Goal: Information Seeking & Learning: Learn about a topic

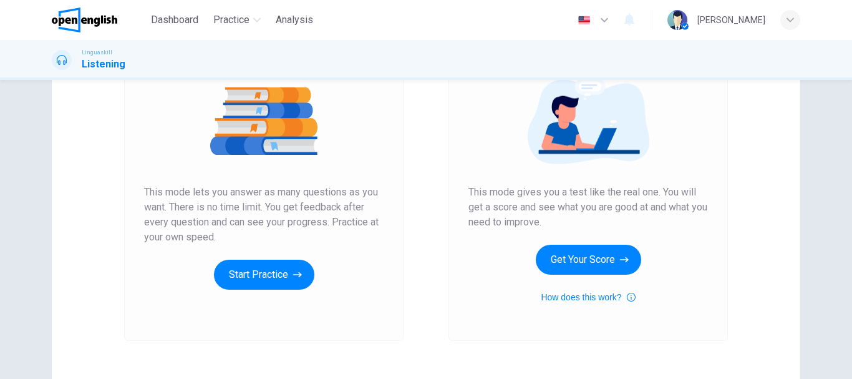
scroll to position [150, 0]
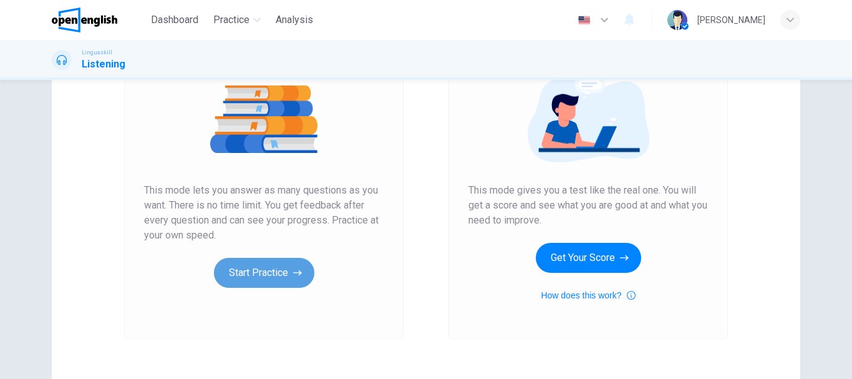
click at [274, 272] on button "Start Practice" at bounding box center [264, 273] width 100 height 30
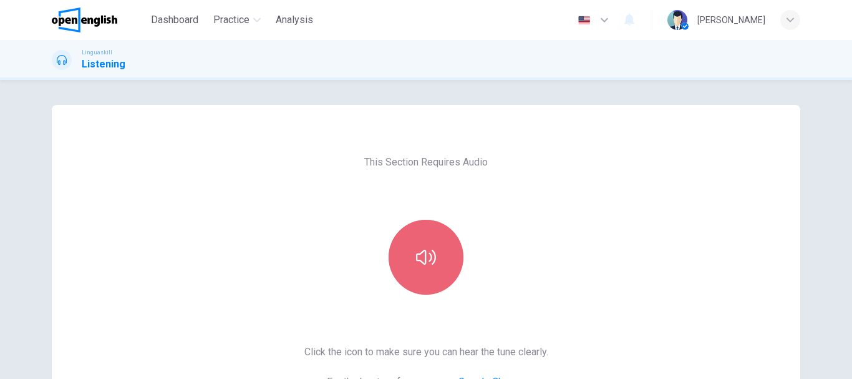
click at [428, 244] on button "button" at bounding box center [426, 257] width 75 height 75
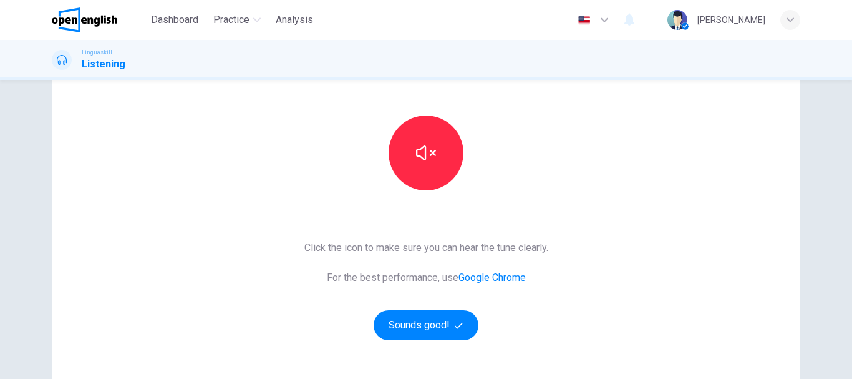
scroll to position [125, 0]
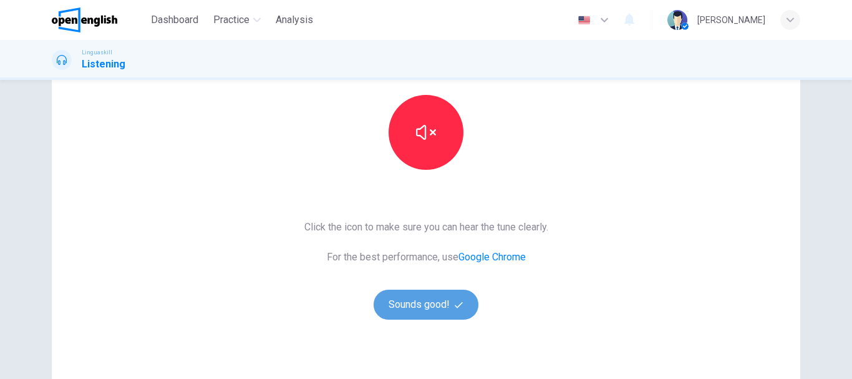
click at [464, 312] on button "Sounds good!" at bounding box center [426, 304] width 105 height 30
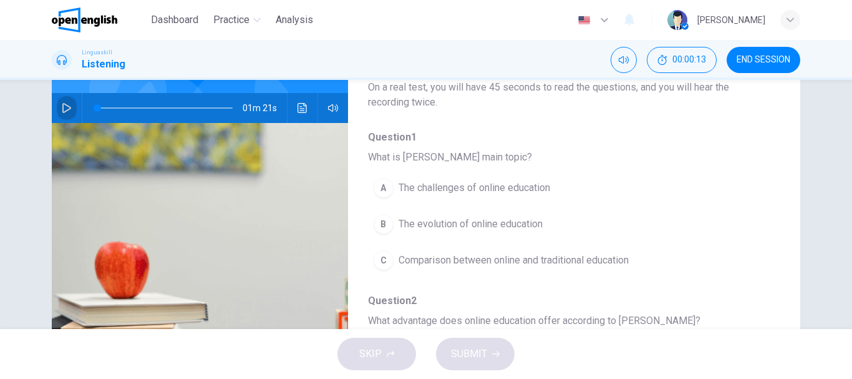
click at [65, 104] on icon "button" at bounding box center [67, 108] width 10 height 10
type input "*"
click at [536, 219] on span "The evolution of online education" at bounding box center [471, 223] width 144 height 15
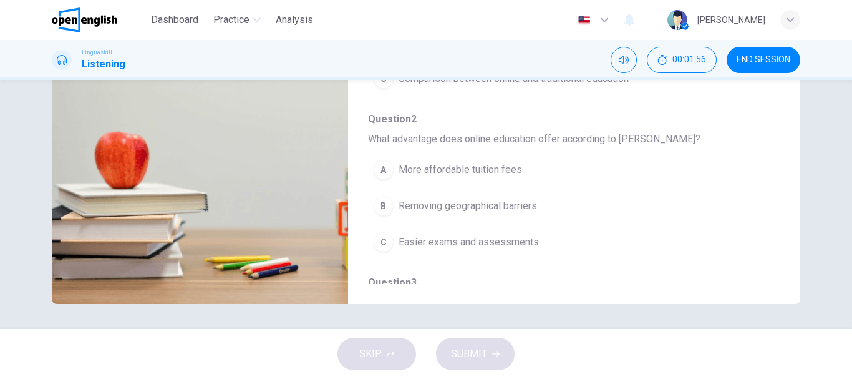
scroll to position [75, 0]
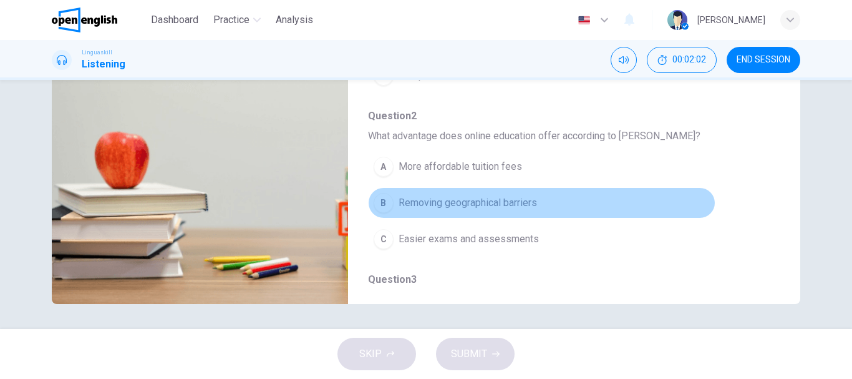
click at [551, 204] on button "B Removing geographical barriers" at bounding box center [541, 202] width 347 height 31
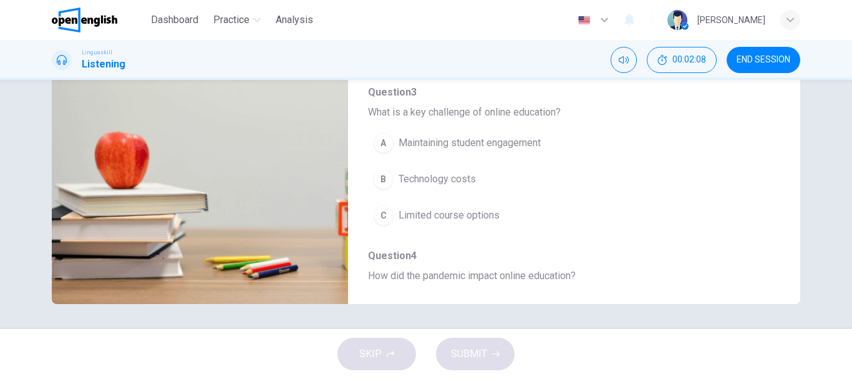
scroll to position [274, 0]
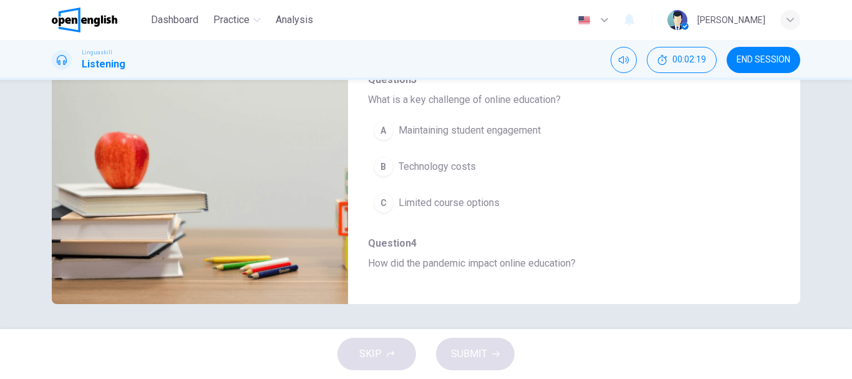
click at [516, 165] on button "B Technology costs" at bounding box center [541, 166] width 347 height 31
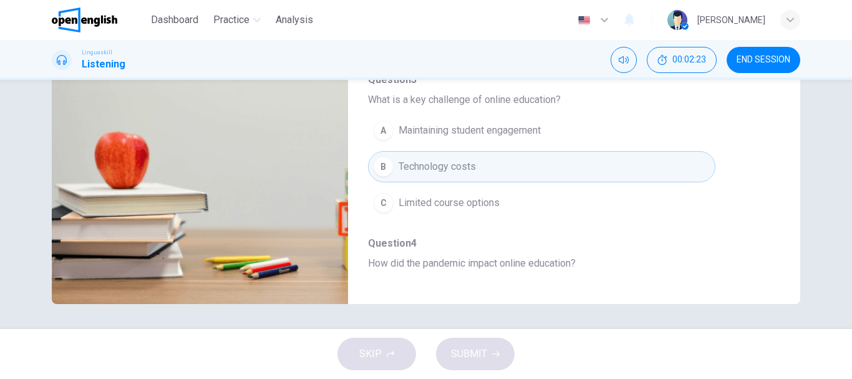
click at [778, 288] on div "Question 1 - 5 For these questions, choose the correct answer. On a real test, …" at bounding box center [426, 87] width 749 height 434
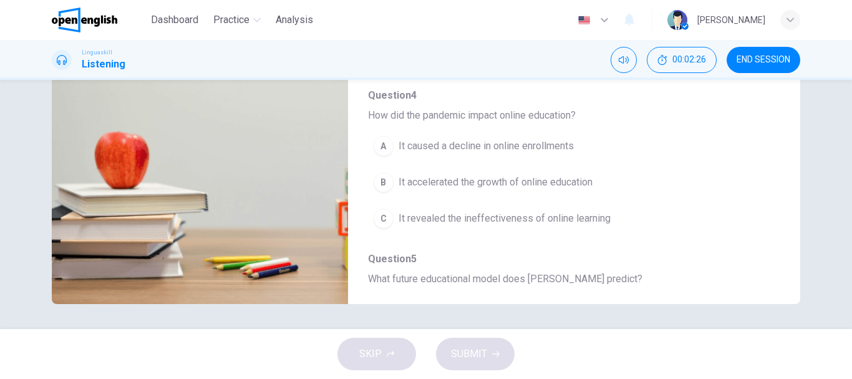
scroll to position [424, 0]
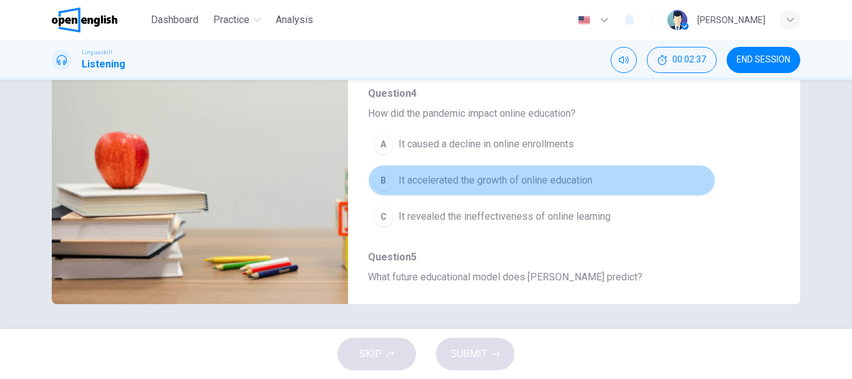
click at [596, 176] on button "B It accelerated the growth of online education" at bounding box center [541, 180] width 347 height 31
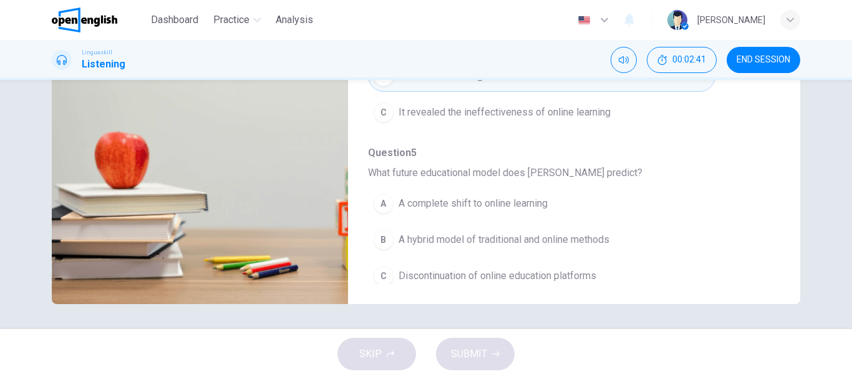
scroll to position [538, 0]
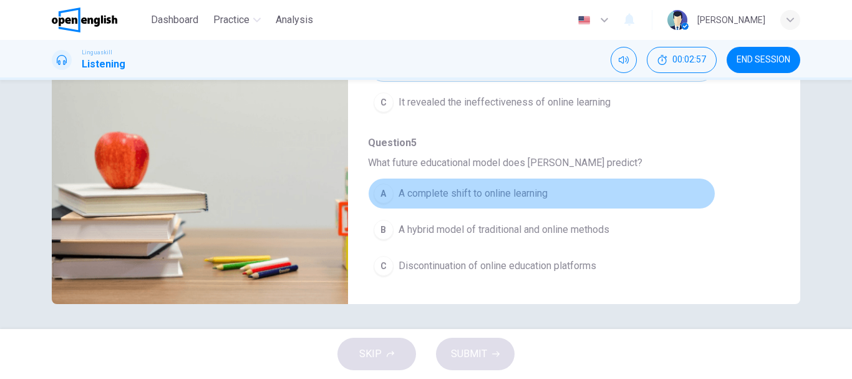
click at [574, 193] on button "A A complete shift to online learning" at bounding box center [541, 193] width 347 height 31
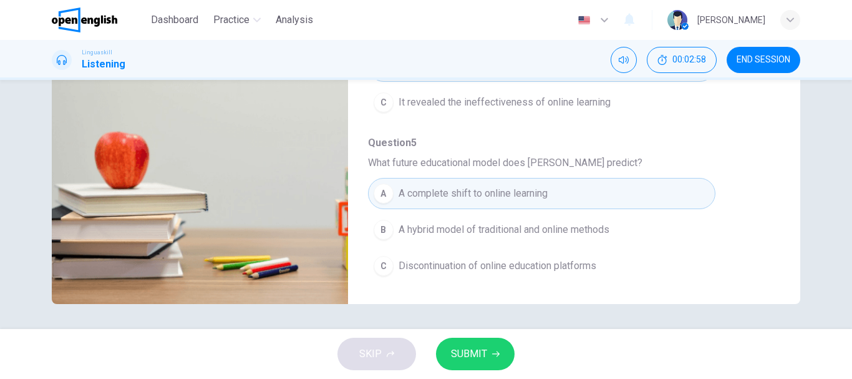
click at [477, 354] on span "SUBMIT" at bounding box center [469, 353] width 36 height 17
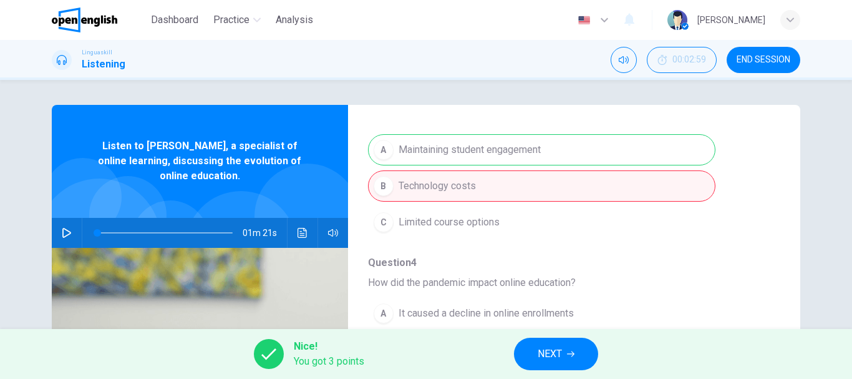
scroll to position [488, 0]
click at [558, 356] on span "NEXT" at bounding box center [550, 353] width 24 height 17
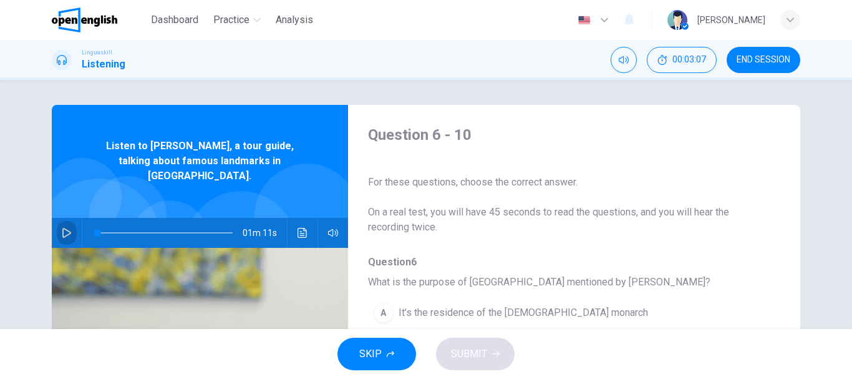
click at [65, 228] on icon "button" at bounding box center [66, 233] width 9 height 10
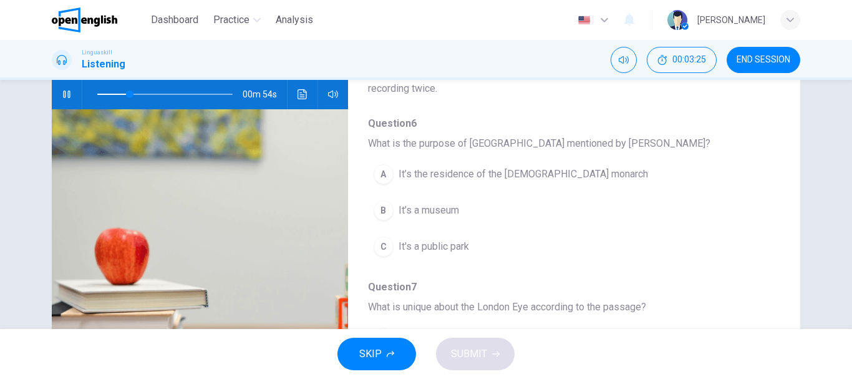
scroll to position [150, 0]
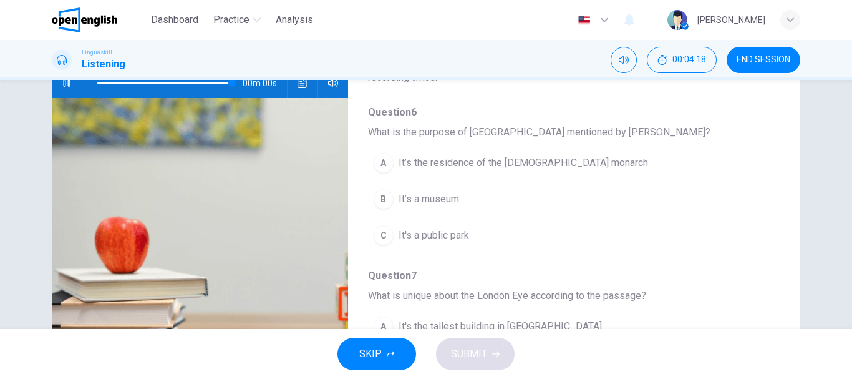
type input "*"
click at [574, 161] on button "A It’s the residence of the [DEMOGRAPHIC_DATA] monarch" at bounding box center [541, 162] width 347 height 31
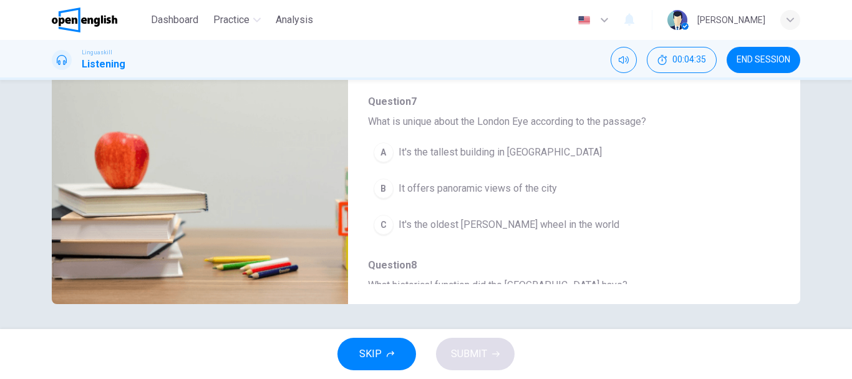
scroll to position [100, 0]
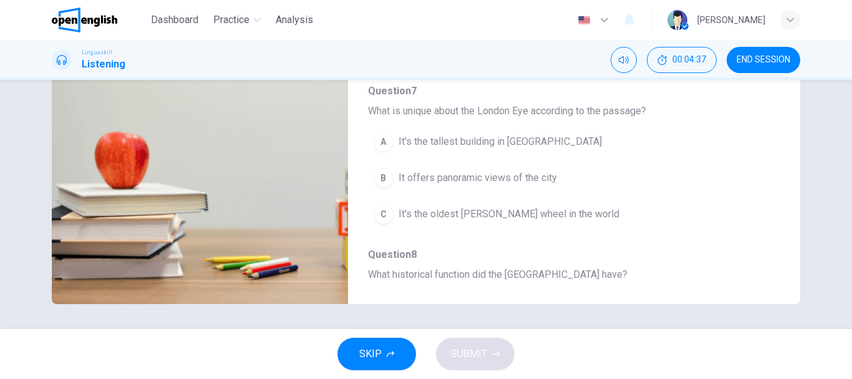
click at [574, 181] on button "B It offers panoramic views of the city" at bounding box center [541, 177] width 347 height 31
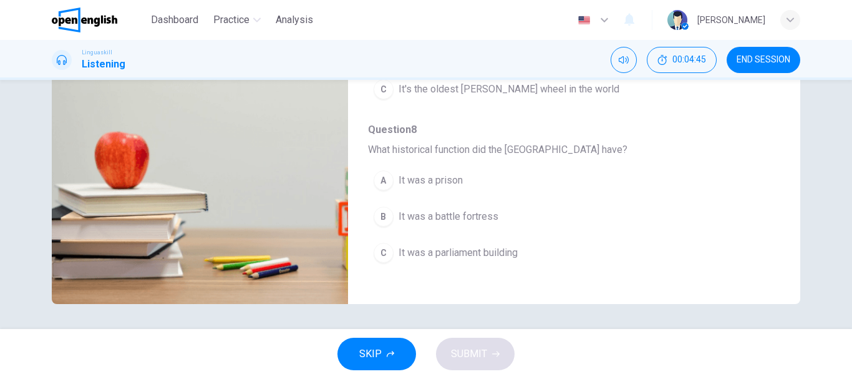
scroll to position [250, 0]
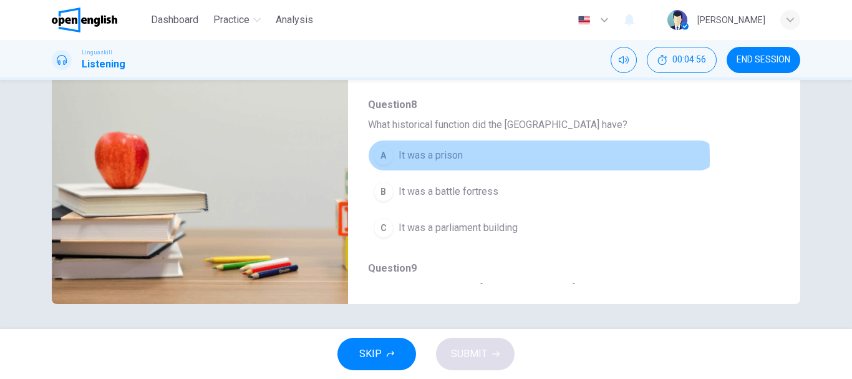
click at [451, 158] on span "It was a prison" at bounding box center [431, 155] width 64 height 15
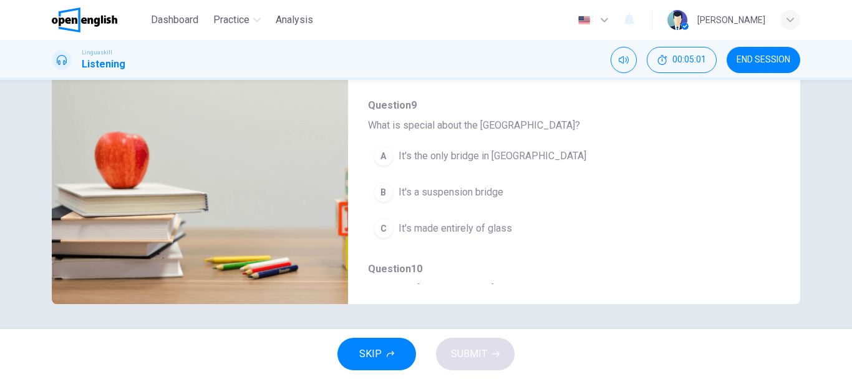
scroll to position [424, 0]
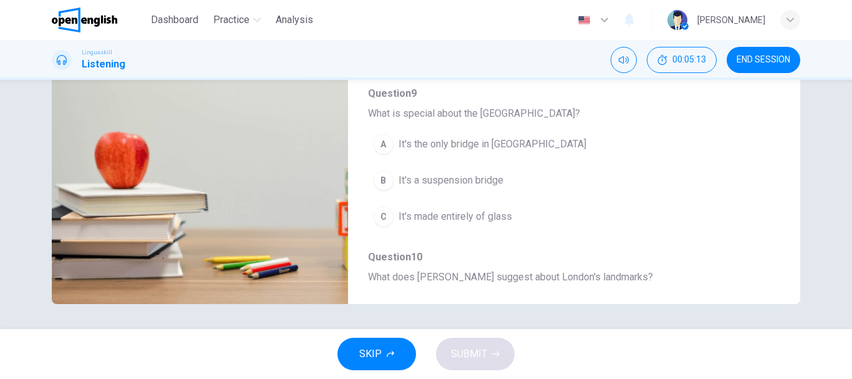
click at [502, 175] on button "B It's a suspension bridge" at bounding box center [541, 180] width 347 height 31
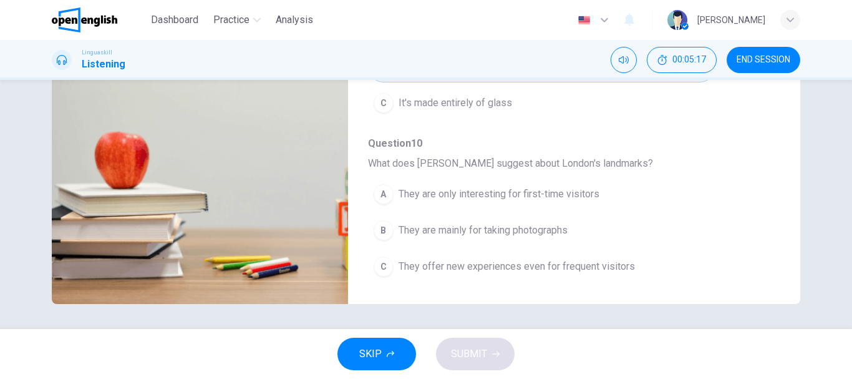
scroll to position [538, 0]
click at [618, 268] on span "They offer new experiences even for frequent visitors" at bounding box center [517, 265] width 236 height 15
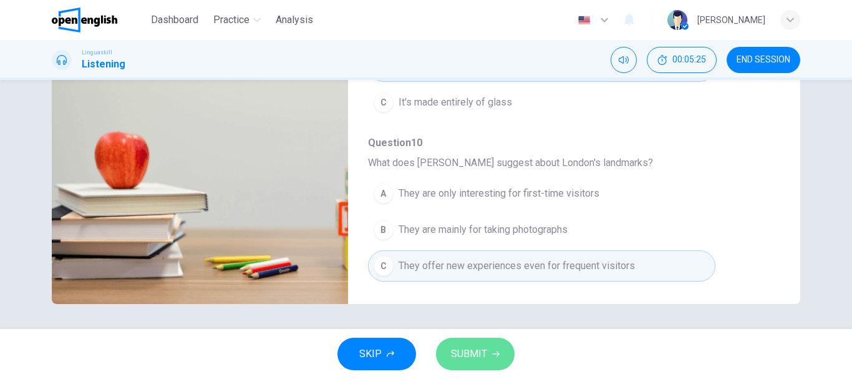
click at [501, 347] on button "SUBMIT" at bounding box center [475, 353] width 79 height 32
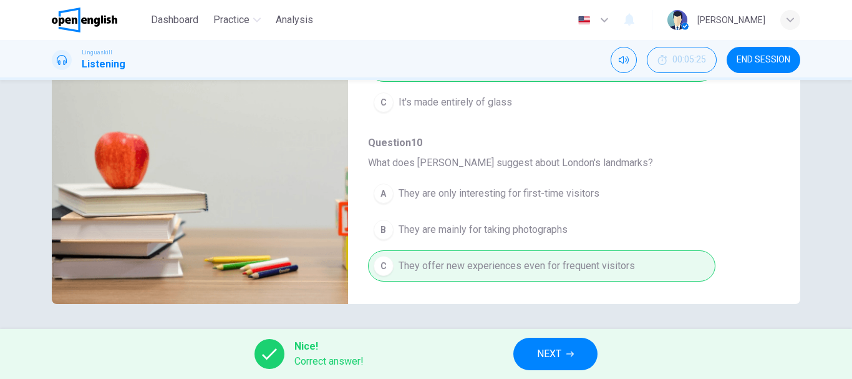
click at [558, 355] on span "NEXT" at bounding box center [549, 353] width 24 height 17
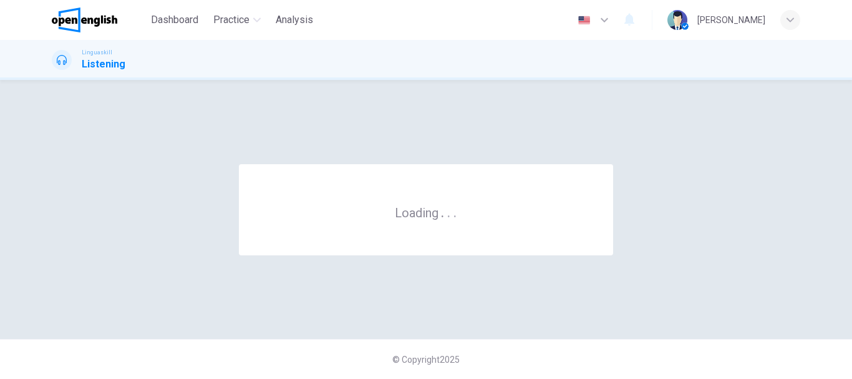
scroll to position [0, 0]
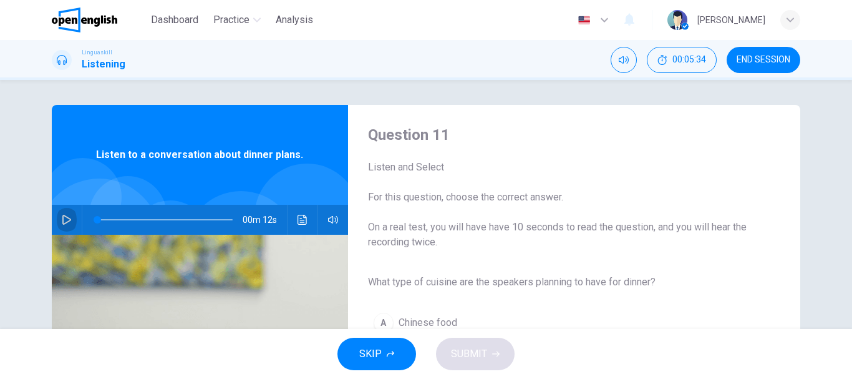
click at [67, 218] on icon "button" at bounding box center [67, 220] width 10 height 10
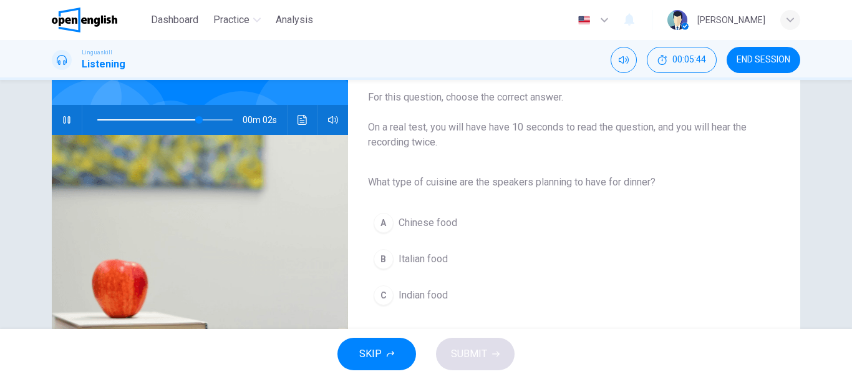
scroll to position [125, 0]
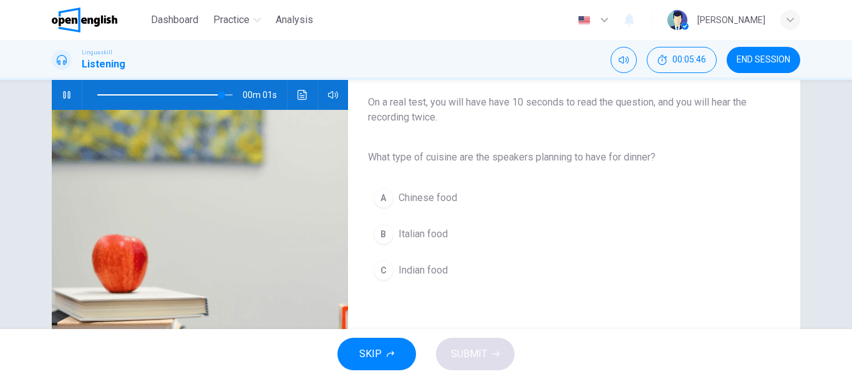
type input "*"
click at [503, 225] on button "B Italian food" at bounding box center [564, 233] width 392 height 31
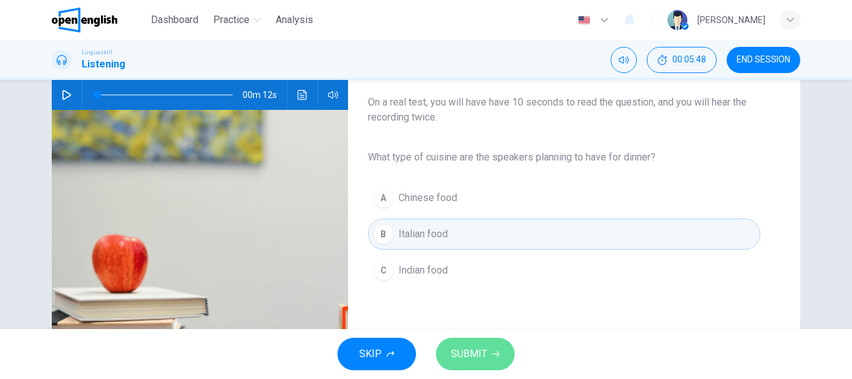
click at [482, 347] on span "SUBMIT" at bounding box center [469, 353] width 36 height 17
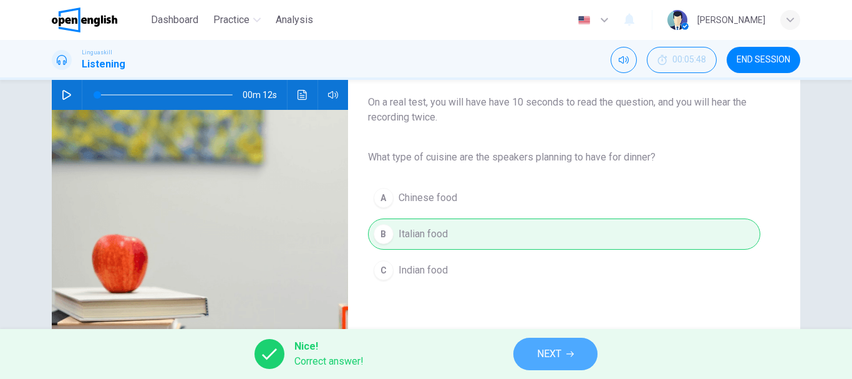
click at [547, 359] on span "NEXT" at bounding box center [549, 353] width 24 height 17
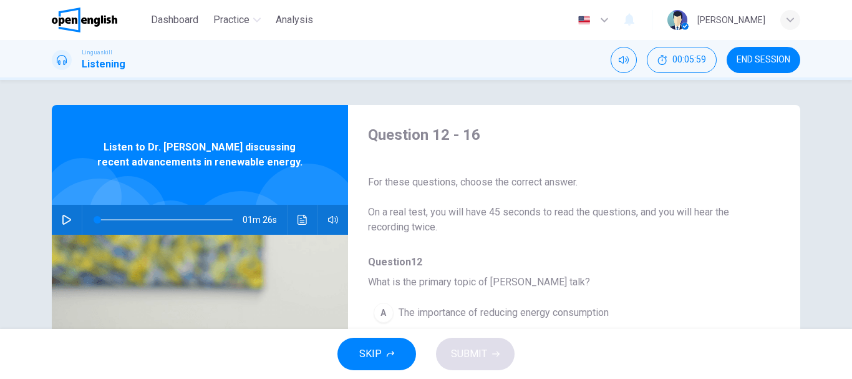
click at [63, 215] on icon "button" at bounding box center [67, 220] width 10 height 10
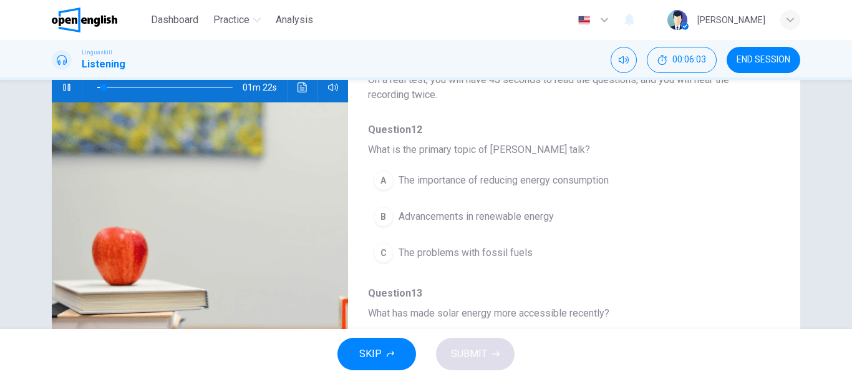
scroll to position [150, 0]
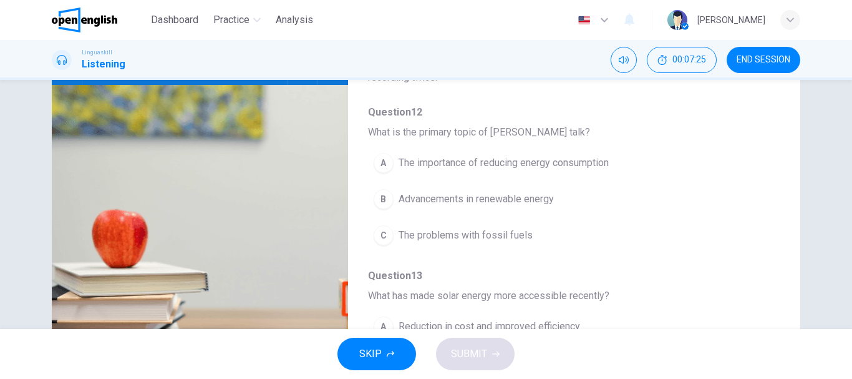
type input "*"
click at [560, 199] on button "B Advancements in renewable energy" at bounding box center [541, 198] width 347 height 31
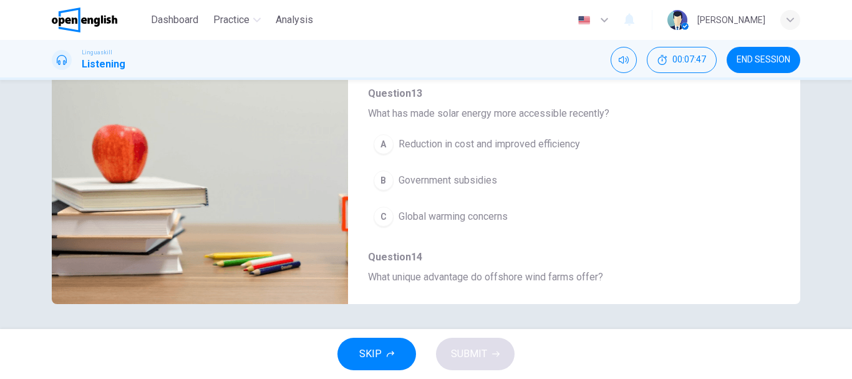
scroll to position [100, 0]
click at [585, 142] on button "A Reduction in cost and improved efficiency" at bounding box center [541, 141] width 347 height 31
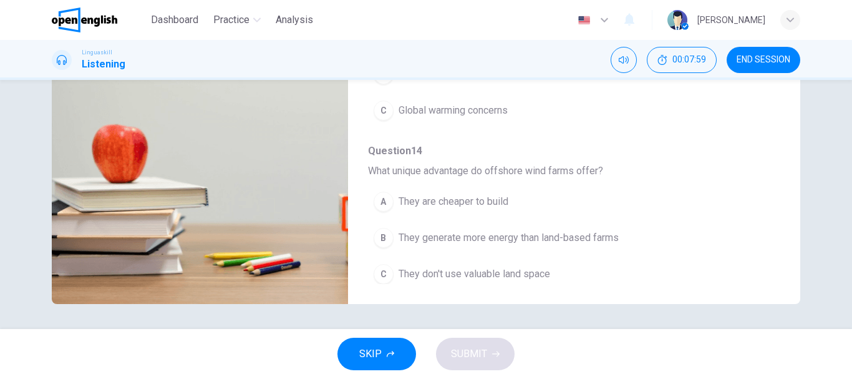
scroll to position [225, 0]
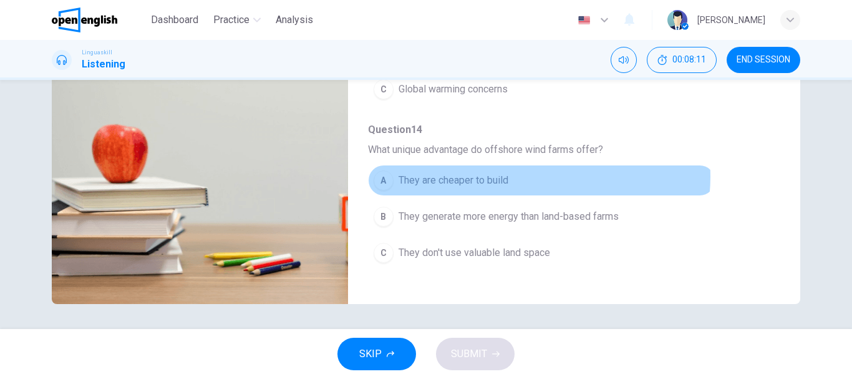
click at [530, 177] on button "A They are cheaper to build" at bounding box center [541, 180] width 347 height 31
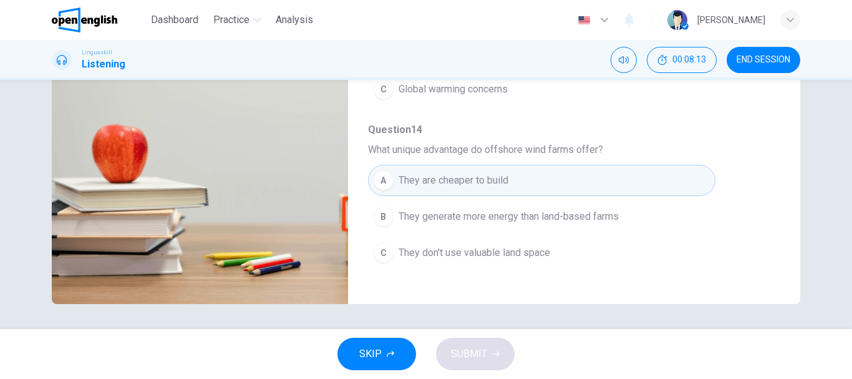
click at [771, 284] on div "Question 12 - 16 For these questions, choose the correct answer. On a real test…" at bounding box center [426, 87] width 749 height 434
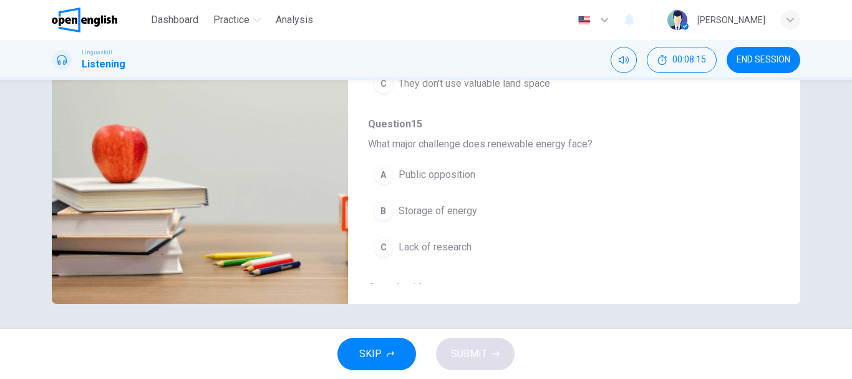
scroll to position [399, 0]
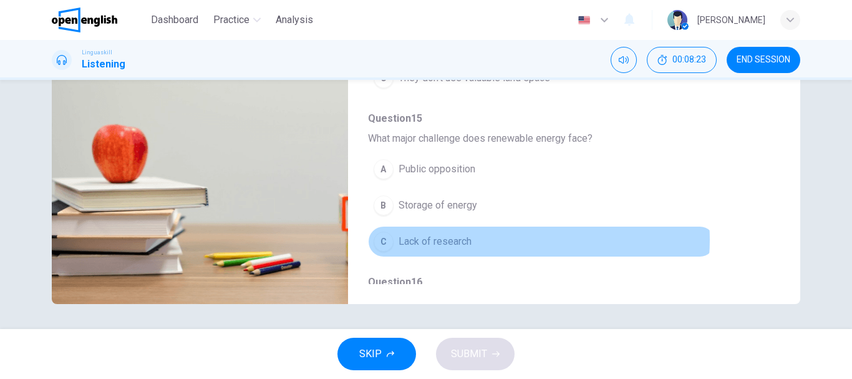
click at [501, 240] on button "C Lack of research" at bounding box center [541, 241] width 347 height 31
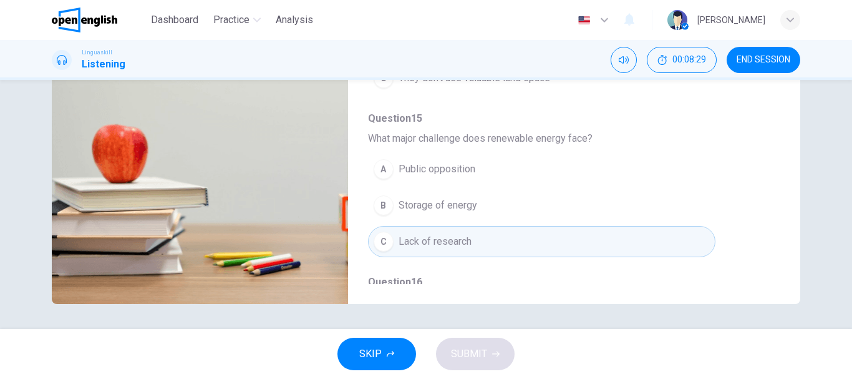
click at [513, 170] on button "A Public opposition" at bounding box center [541, 168] width 347 height 31
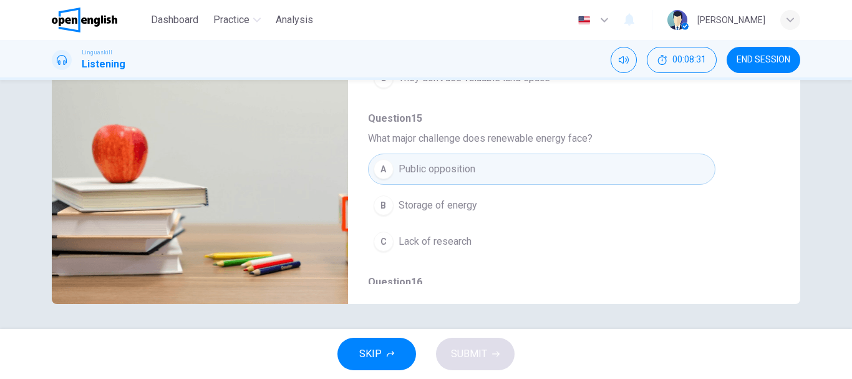
click at [768, 278] on div "Question 12 - 16 For these questions, choose the correct answer. On a real test…" at bounding box center [564, 87] width 432 height 394
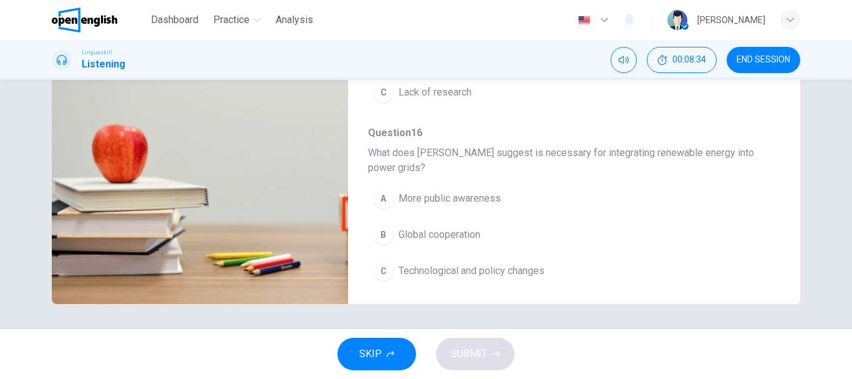
scroll to position [549, 0]
click at [565, 269] on button "C Technological and policy changes" at bounding box center [541, 269] width 347 height 31
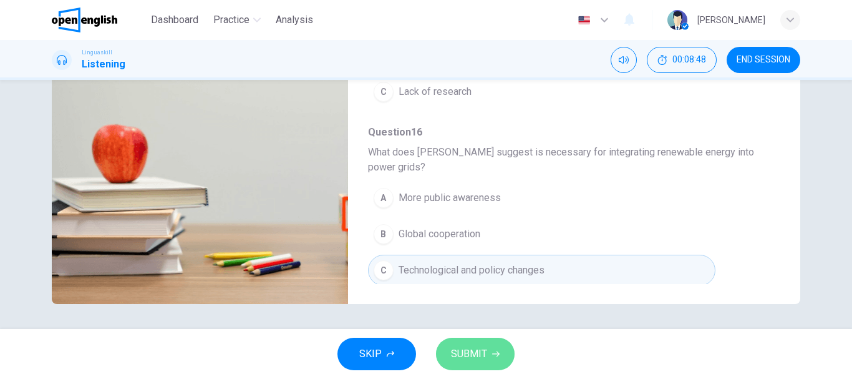
click at [483, 342] on button "SUBMIT" at bounding box center [475, 353] width 79 height 32
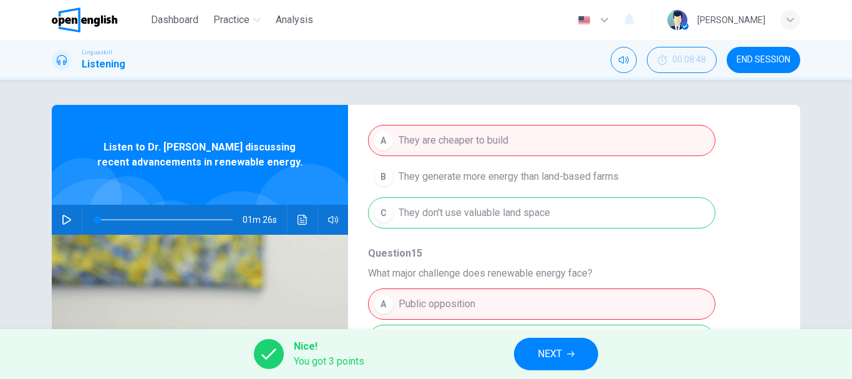
scroll to position [474, 0]
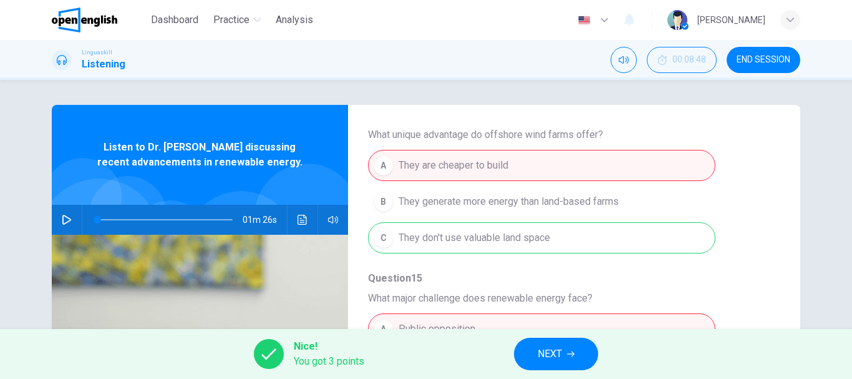
click at [567, 349] on button "NEXT" at bounding box center [556, 353] width 84 height 32
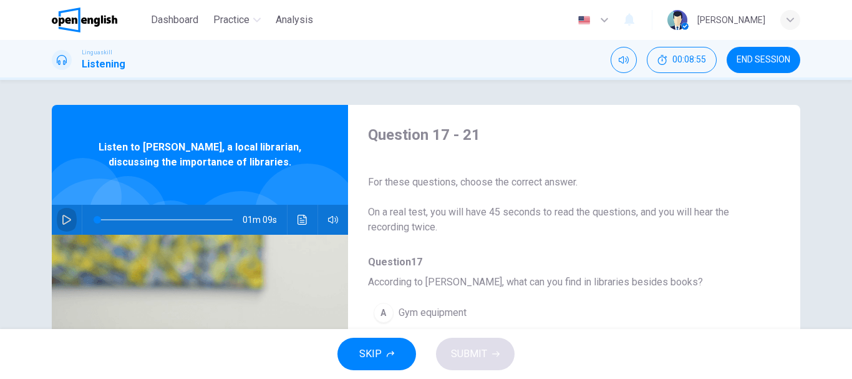
click at [62, 220] on icon "button" at bounding box center [67, 220] width 10 height 10
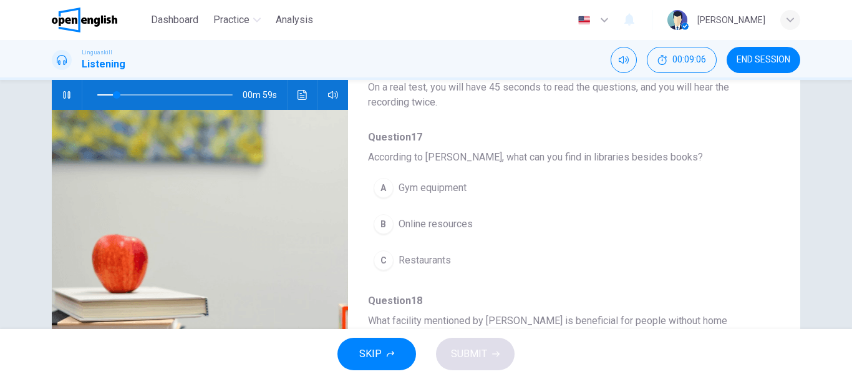
scroll to position [150, 0]
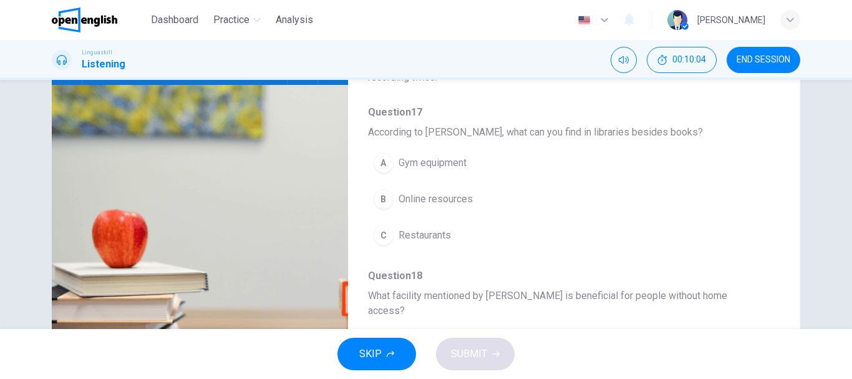
type input "*"
click at [465, 195] on span "Online resources" at bounding box center [436, 198] width 74 height 15
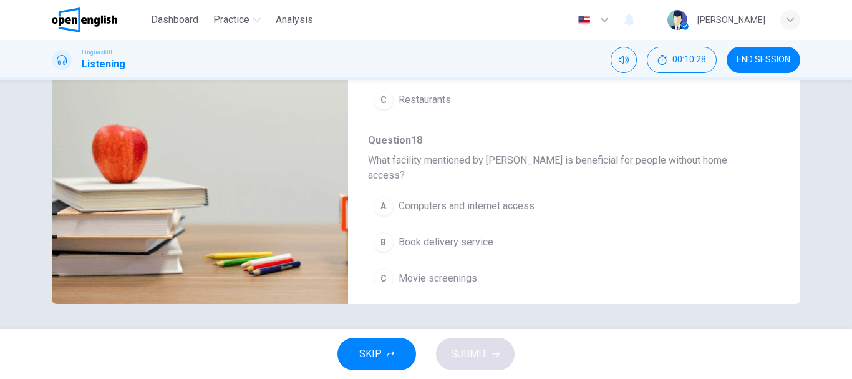
scroll to position [75, 0]
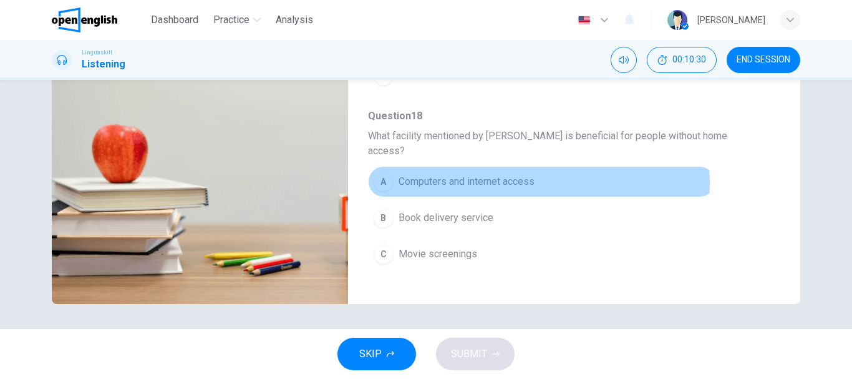
click at [485, 174] on span "Computers and internet access" at bounding box center [467, 181] width 136 height 15
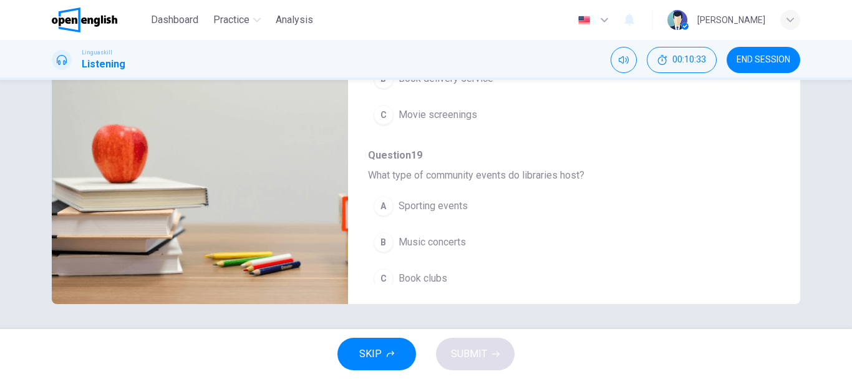
scroll to position [225, 0]
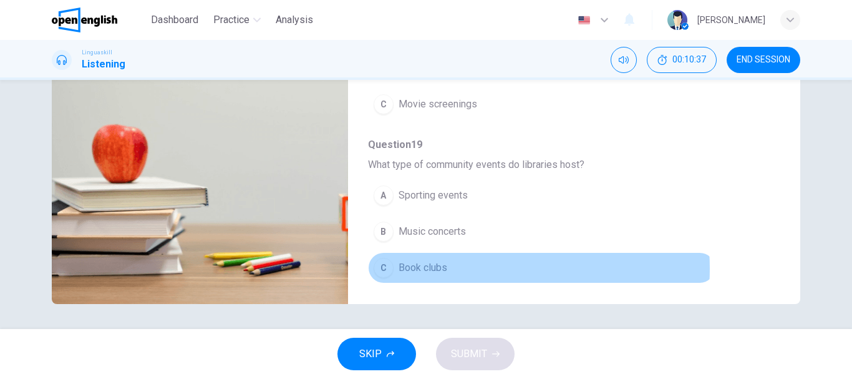
click at [461, 253] on button "C Book clubs" at bounding box center [541, 267] width 347 height 31
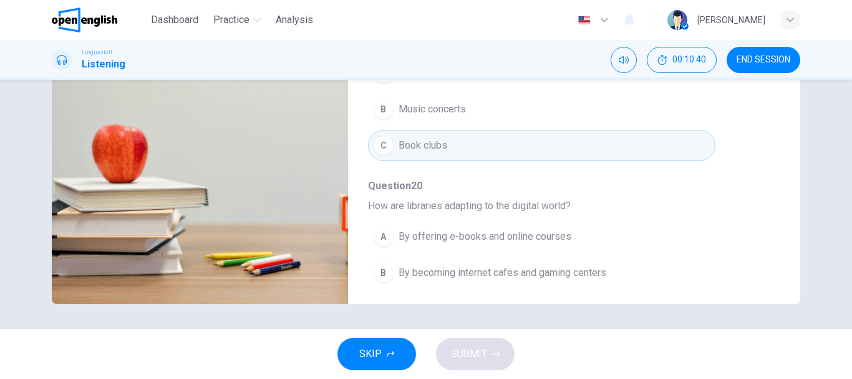
scroll to position [374, 0]
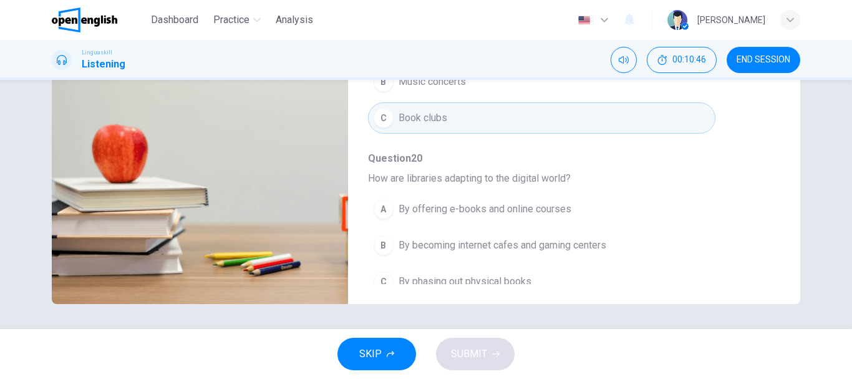
click at [578, 202] on button "A By offering e-books and online courses" at bounding box center [541, 208] width 347 height 31
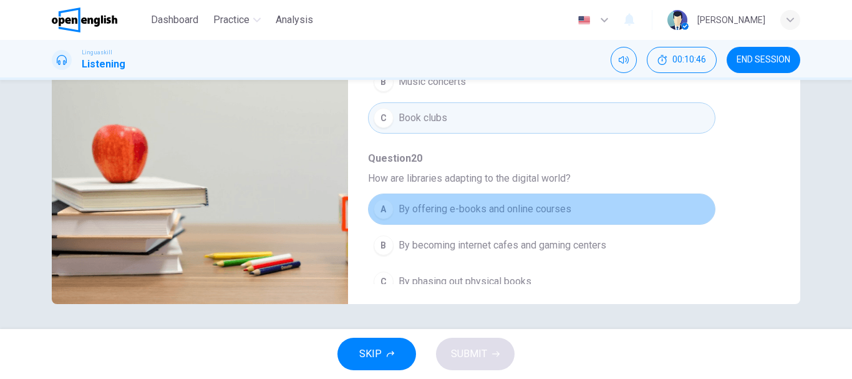
click at [578, 202] on button "A By offering e-books and online courses" at bounding box center [541, 208] width 347 height 31
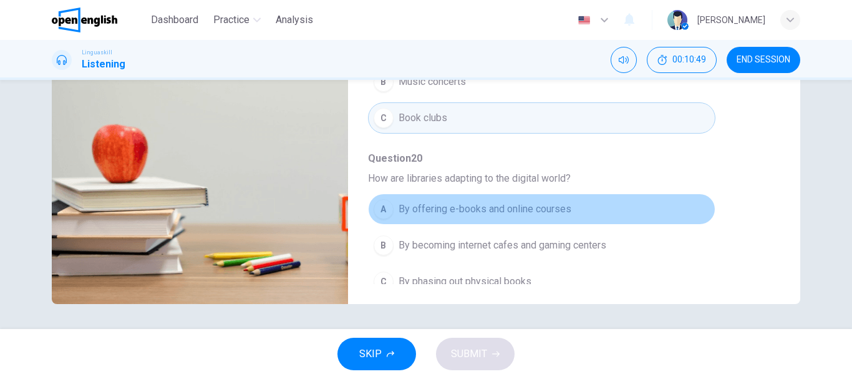
click at [553, 201] on span "By offering e-books and online courses" at bounding box center [485, 208] width 173 height 15
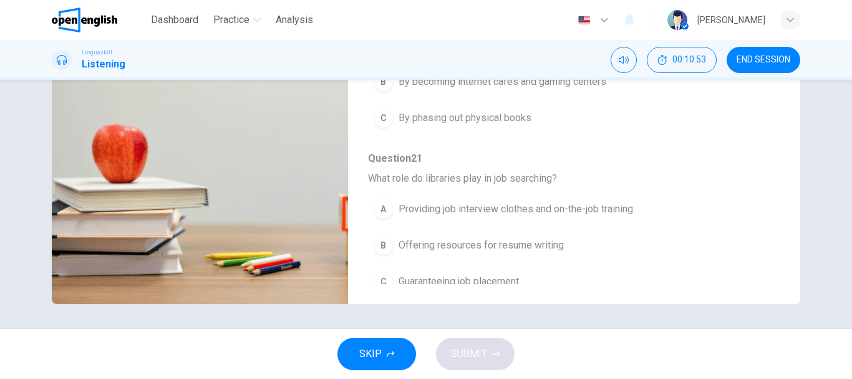
scroll to position [538, 0]
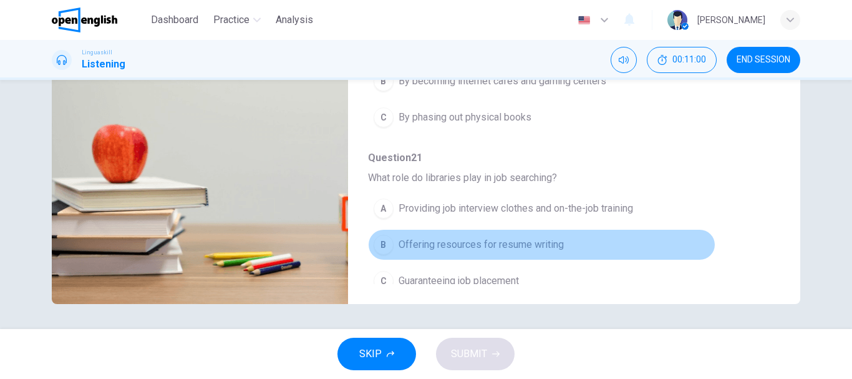
click at [563, 230] on button "B Offering resources for resume writing" at bounding box center [541, 244] width 347 height 31
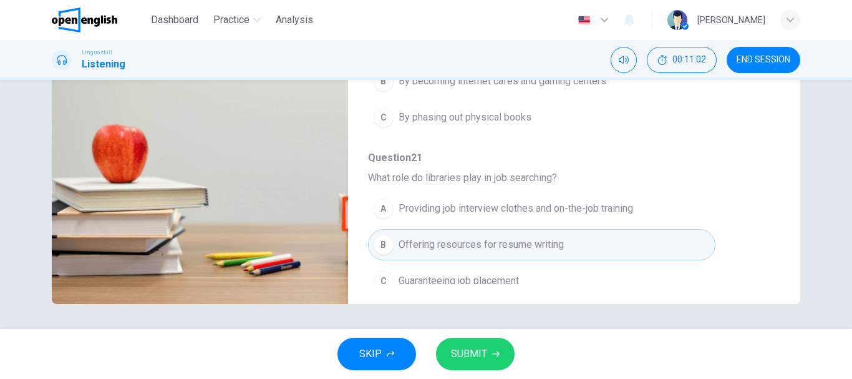
click at [483, 347] on span "SUBMIT" at bounding box center [469, 353] width 36 height 17
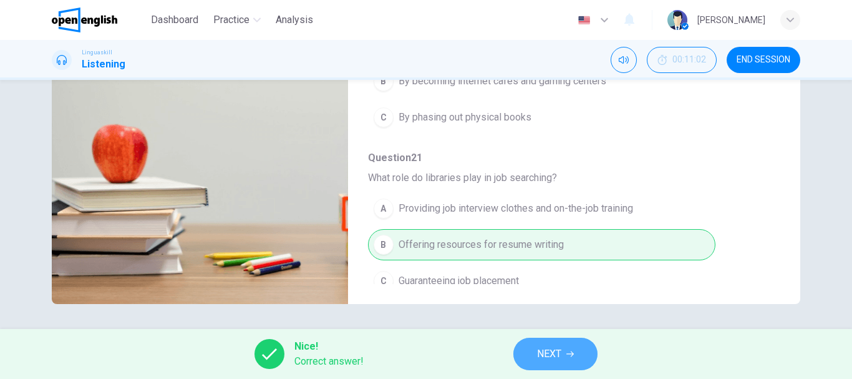
click at [566, 351] on button "NEXT" at bounding box center [555, 353] width 84 height 32
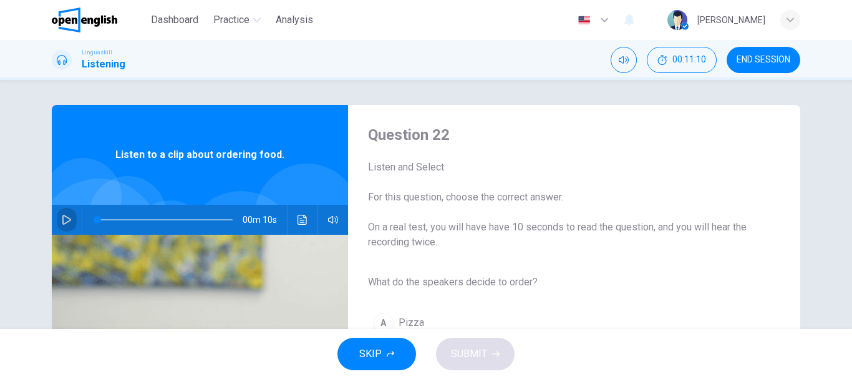
click at [63, 218] on icon "button" at bounding box center [67, 220] width 10 height 10
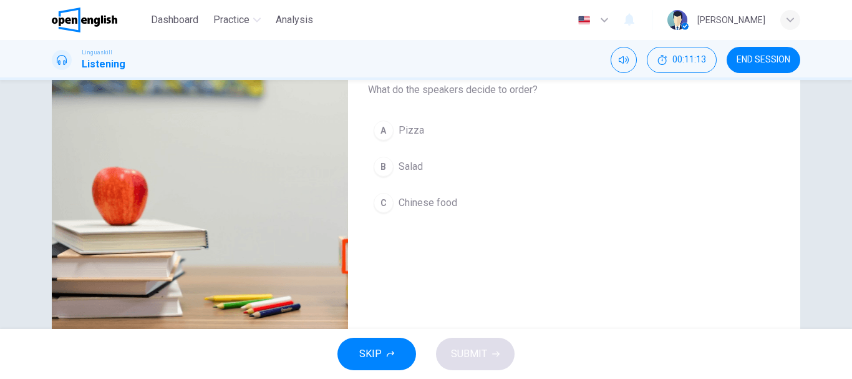
scroll to position [200, 0]
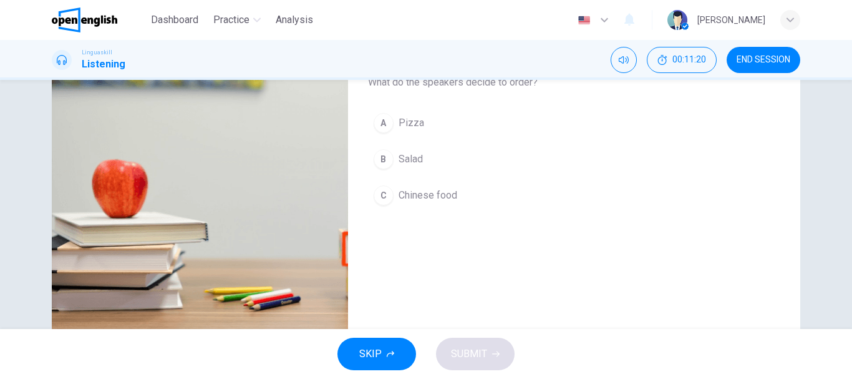
type input "*"
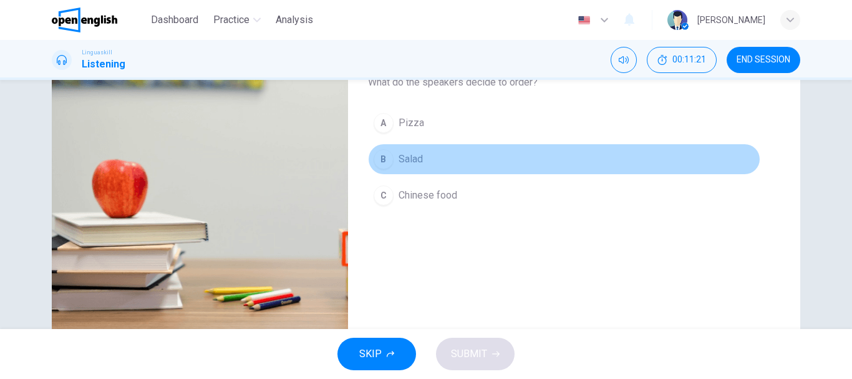
click at [451, 153] on button "B Salad" at bounding box center [564, 158] width 392 height 31
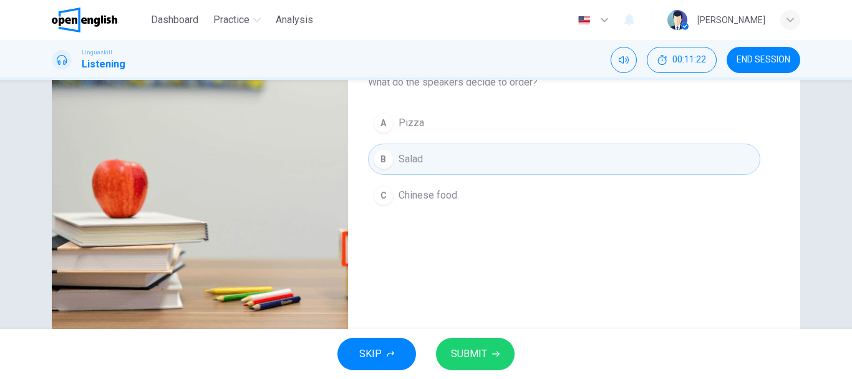
click at [462, 350] on span "SUBMIT" at bounding box center [469, 353] width 36 height 17
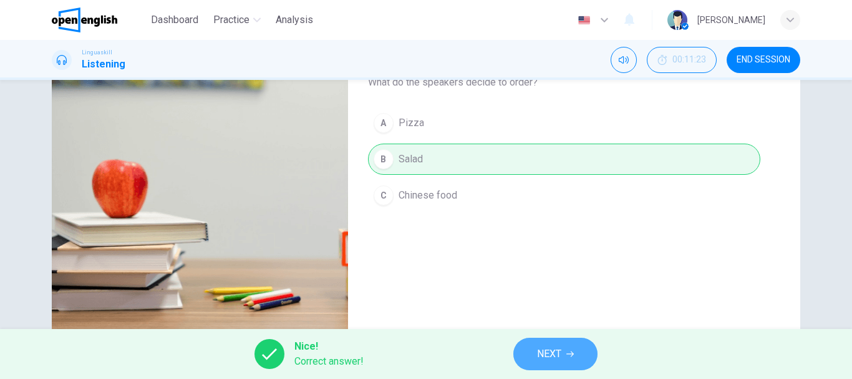
click at [546, 357] on span "NEXT" at bounding box center [549, 353] width 24 height 17
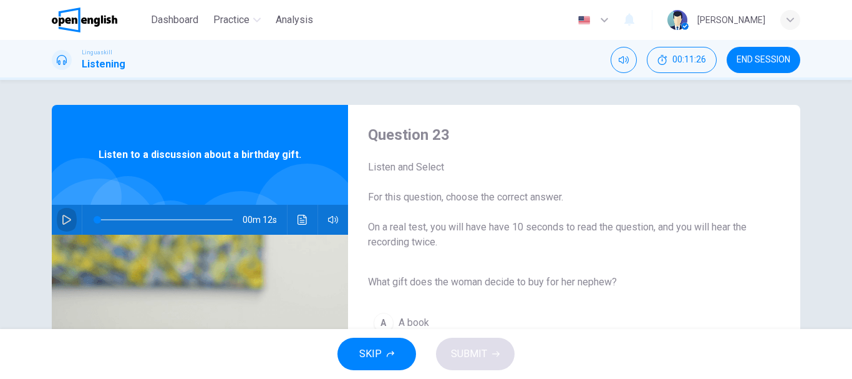
click at [62, 223] on icon "button" at bounding box center [66, 220] width 9 height 10
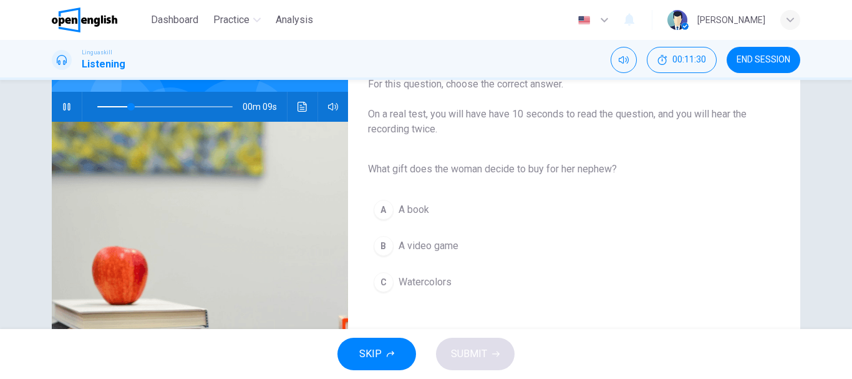
scroll to position [125, 0]
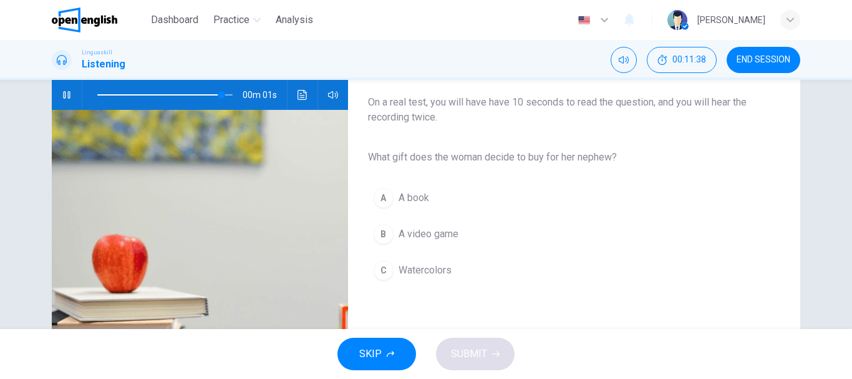
type input "*"
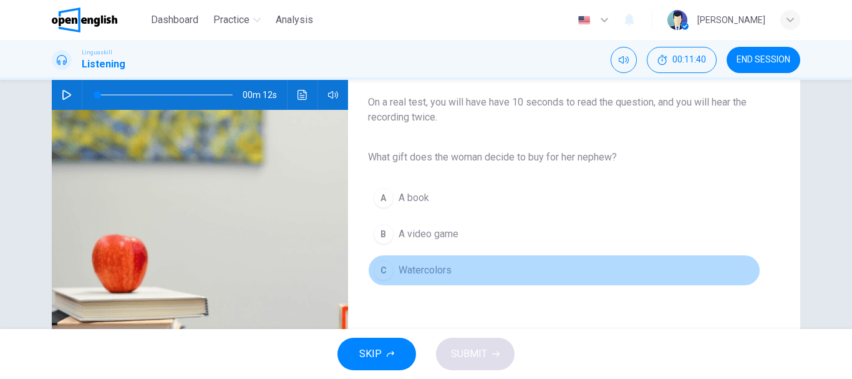
click at [447, 271] on span "Watercolors" at bounding box center [425, 270] width 53 height 15
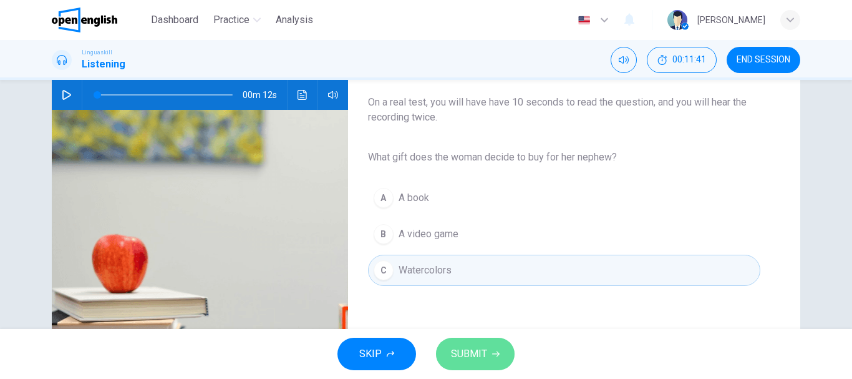
click at [467, 349] on span "SUBMIT" at bounding box center [469, 353] width 36 height 17
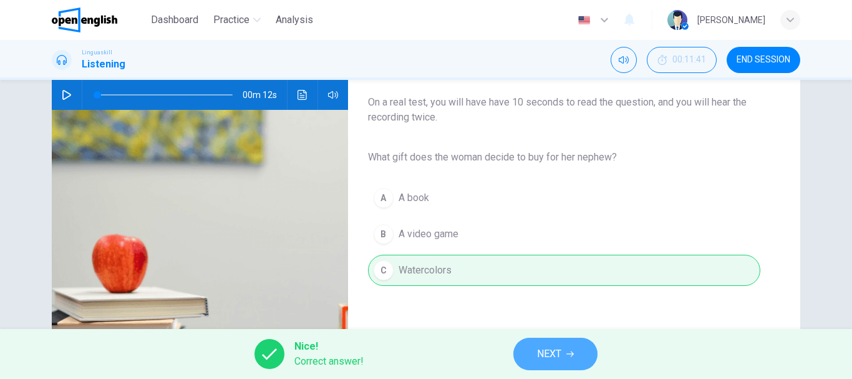
click at [576, 352] on button "NEXT" at bounding box center [555, 353] width 84 height 32
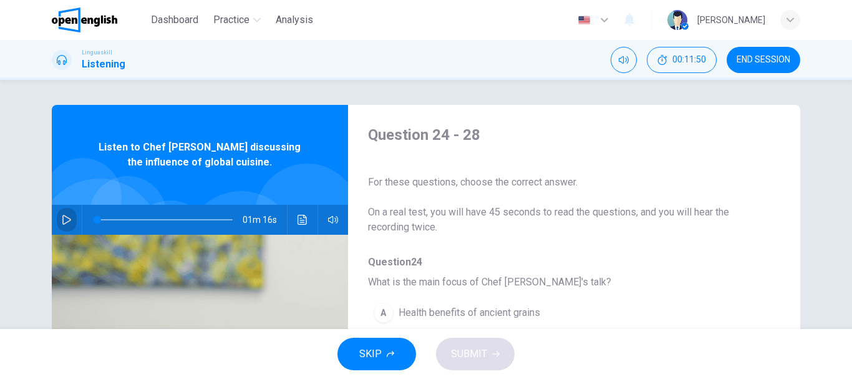
click at [62, 220] on icon "button" at bounding box center [67, 220] width 10 height 10
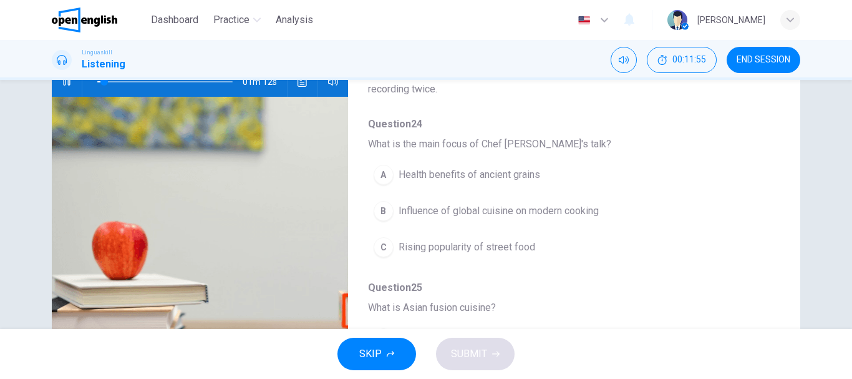
scroll to position [150, 0]
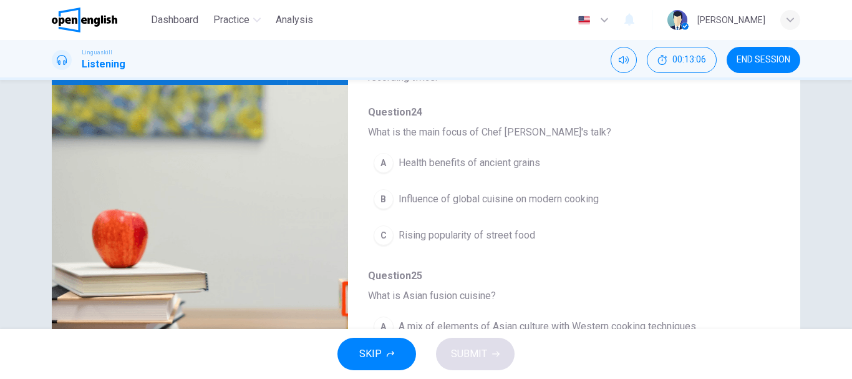
type input "*"
click at [558, 196] on span "Influence of global cuisine on modern cooking" at bounding box center [499, 198] width 200 height 15
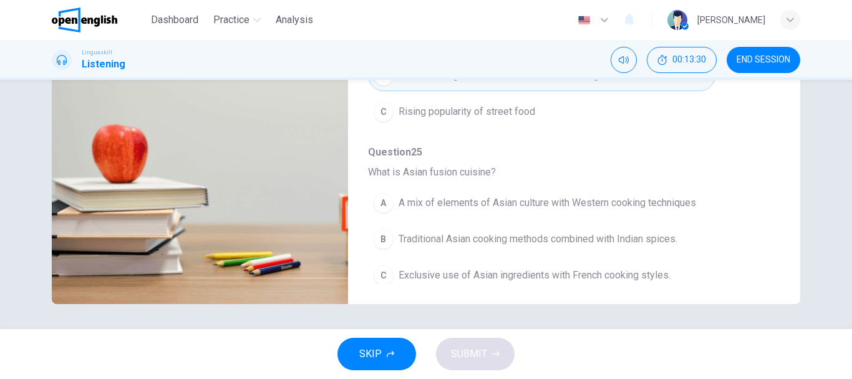
scroll to position [50, 0]
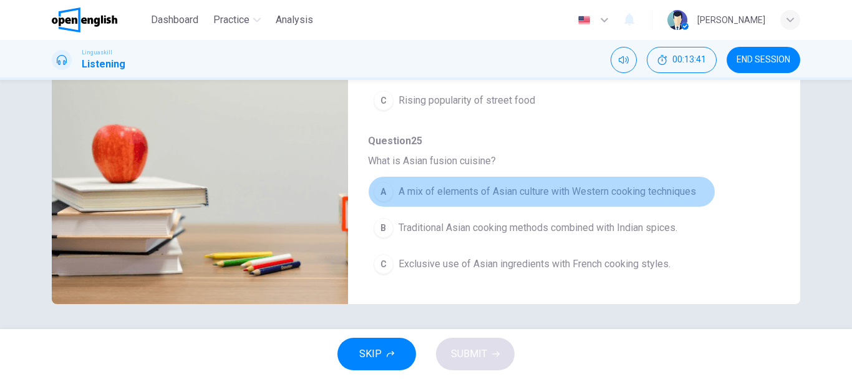
click at [669, 188] on span "A mix of elements of Asian culture with Western cooking techniques" at bounding box center [548, 191] width 298 height 15
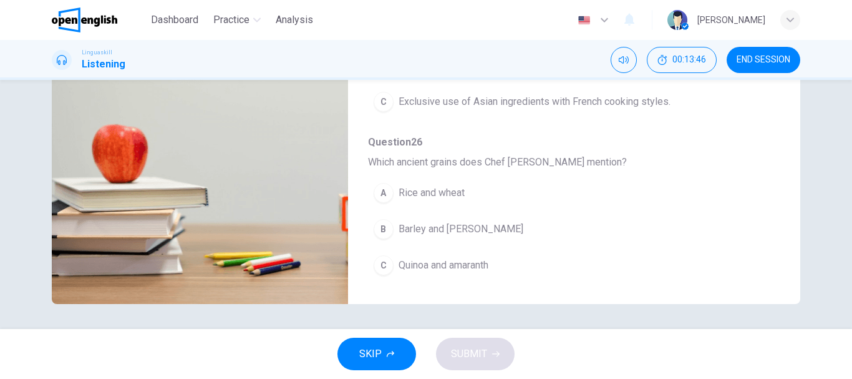
scroll to position [225, 0]
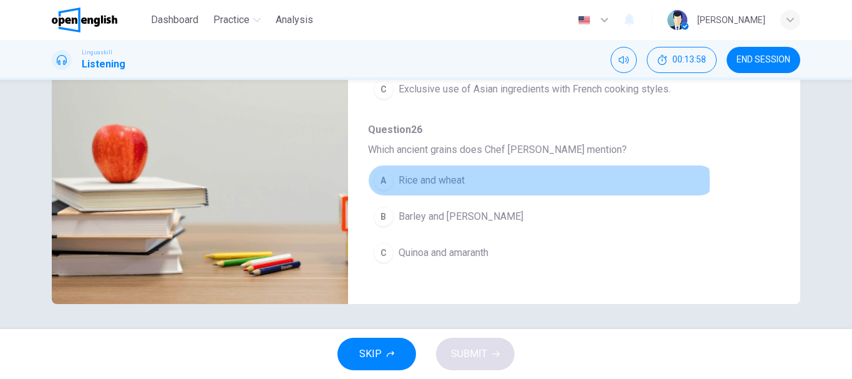
click at [495, 182] on button "A Rice and wheat" at bounding box center [541, 180] width 347 height 31
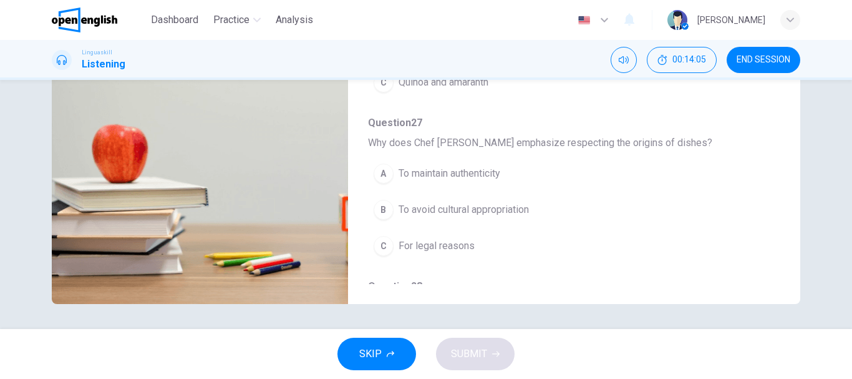
scroll to position [399, 0]
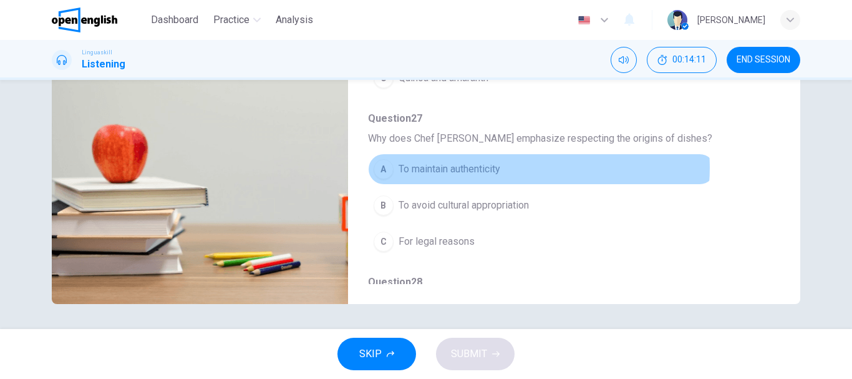
click at [519, 168] on button "A To maintain authenticity" at bounding box center [541, 168] width 347 height 31
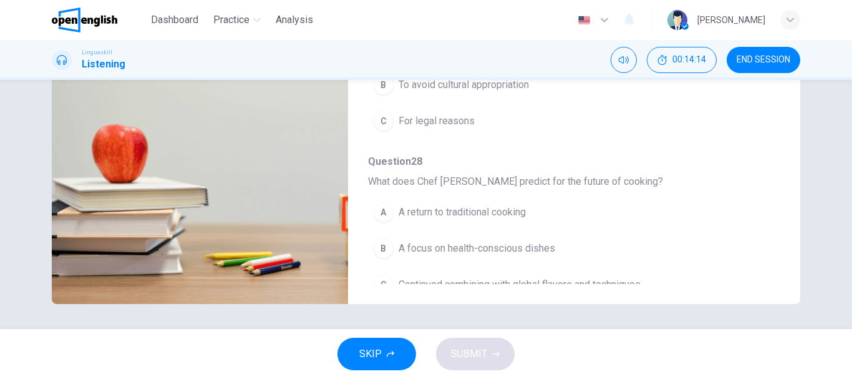
scroll to position [524, 0]
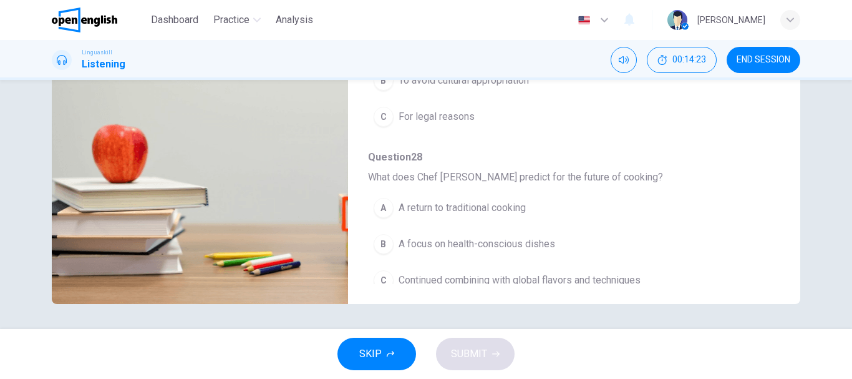
click at [654, 281] on button "C Continued combining with global flavors and techniques" at bounding box center [541, 279] width 347 height 31
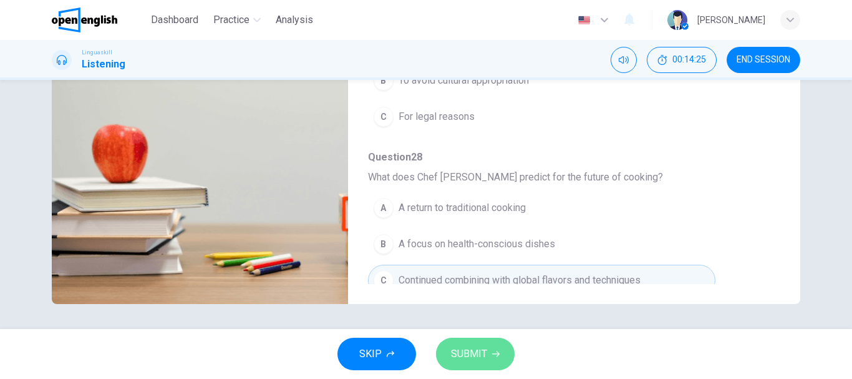
click at [501, 352] on button "SUBMIT" at bounding box center [475, 353] width 79 height 32
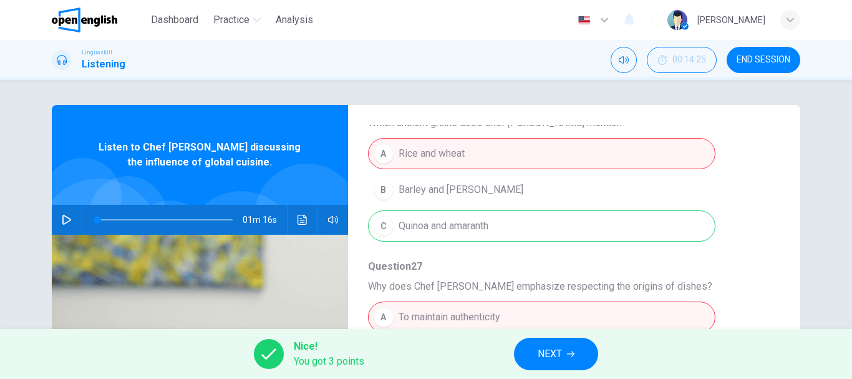
scroll to position [474, 0]
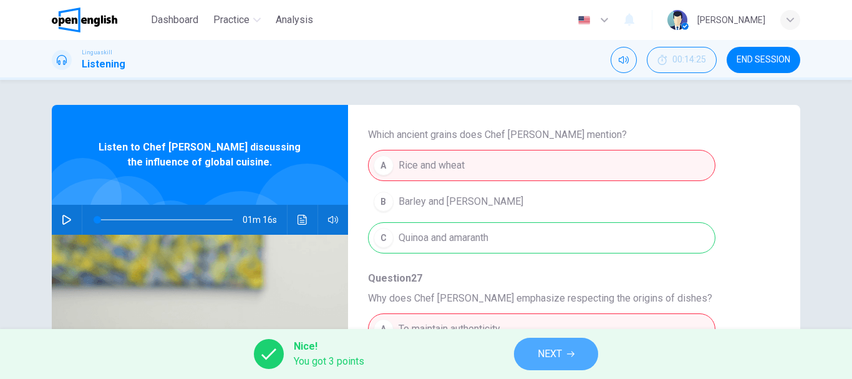
click at [561, 357] on span "NEXT" at bounding box center [550, 353] width 24 height 17
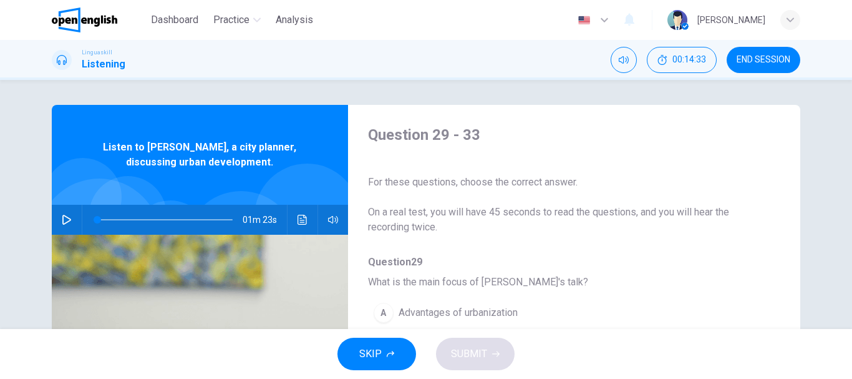
click at [62, 218] on icon "button" at bounding box center [67, 220] width 10 height 10
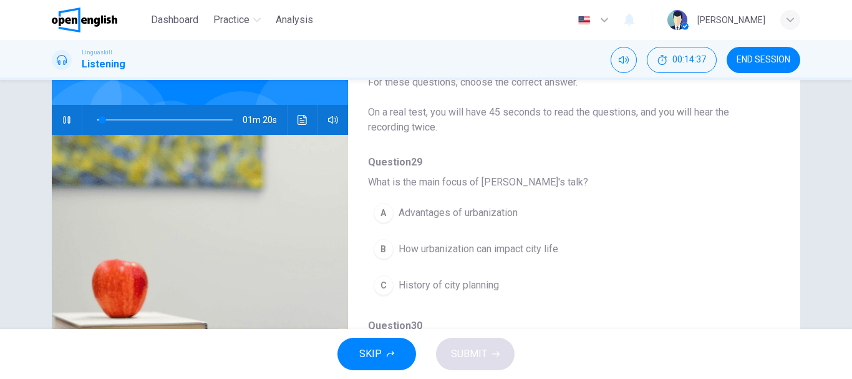
scroll to position [125, 0]
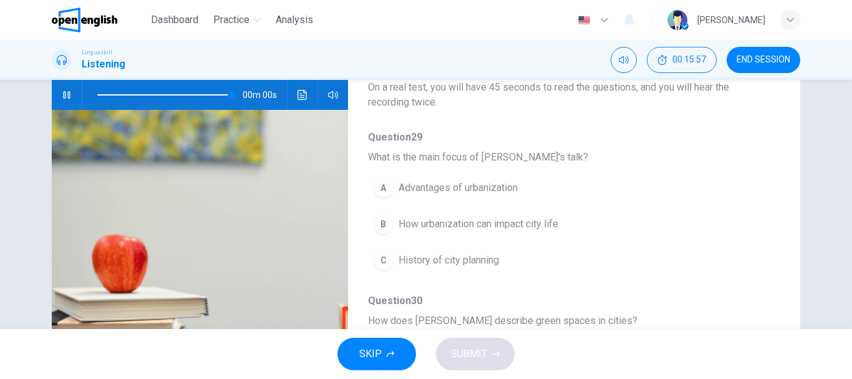
type input "*"
click at [571, 225] on button "B How urbanization can impact city life" at bounding box center [541, 223] width 347 height 31
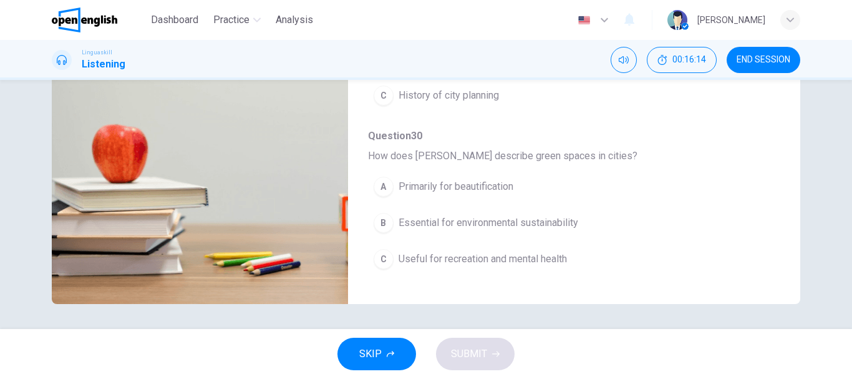
scroll to position [75, 0]
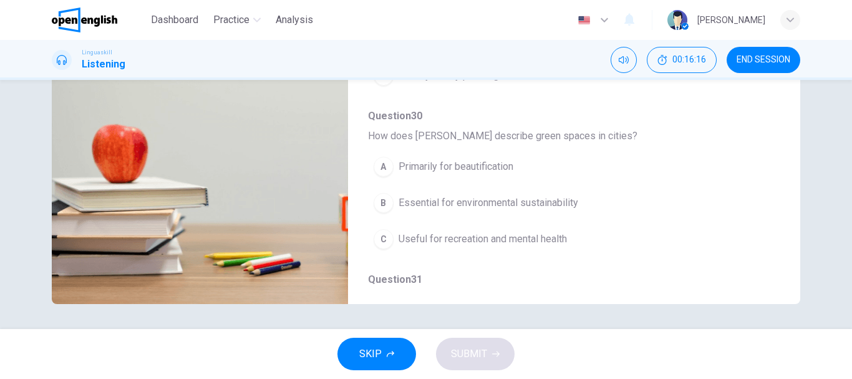
click at [570, 208] on span "Essential for environmental sustainability" at bounding box center [489, 202] width 180 height 15
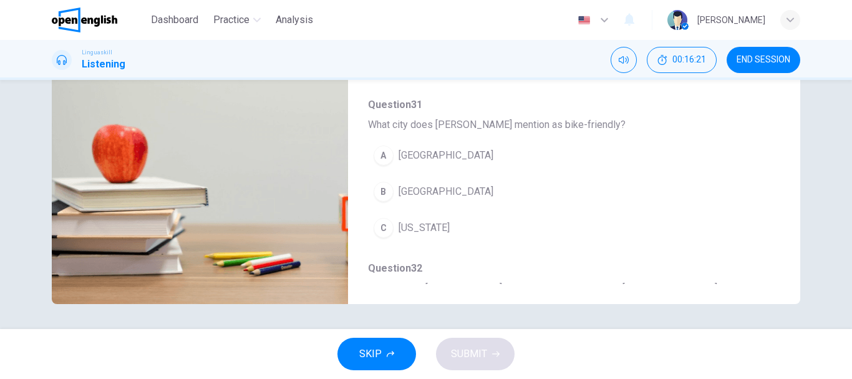
click at [460, 158] on button "A [GEOGRAPHIC_DATA]" at bounding box center [541, 155] width 347 height 31
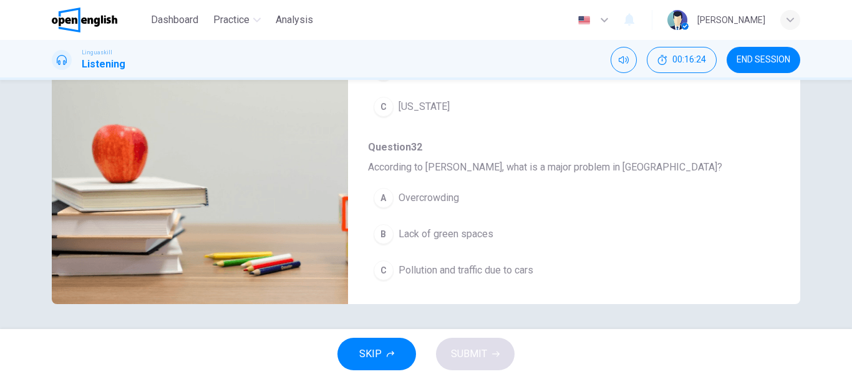
scroll to position [399, 0]
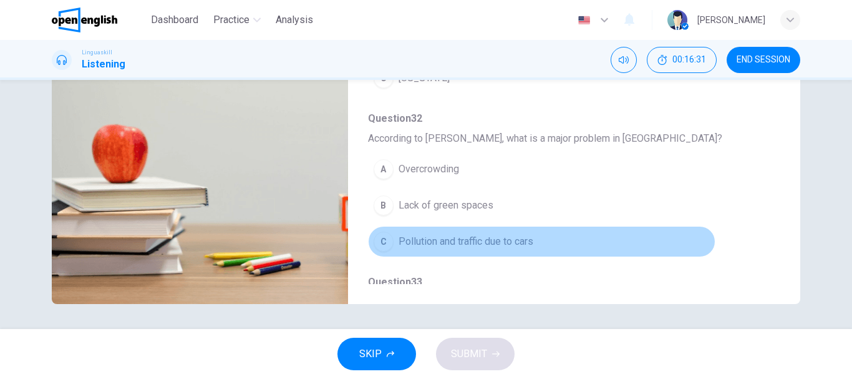
click at [548, 238] on button "C Pollution and traffic due to cars" at bounding box center [541, 241] width 347 height 31
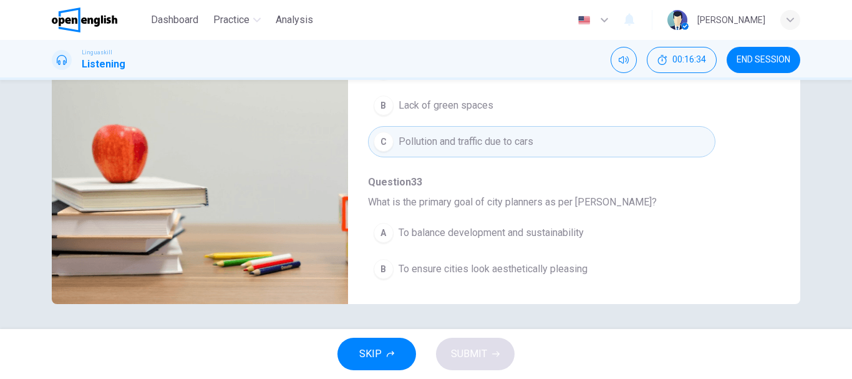
scroll to position [538, 0]
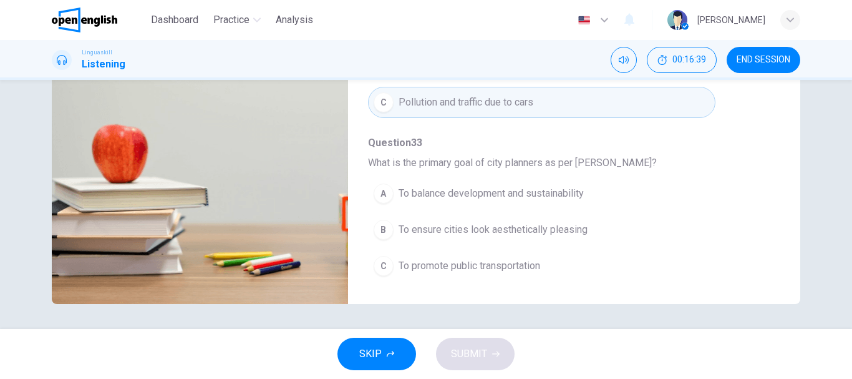
click at [598, 196] on button "A To balance development and sustainability" at bounding box center [541, 193] width 347 height 31
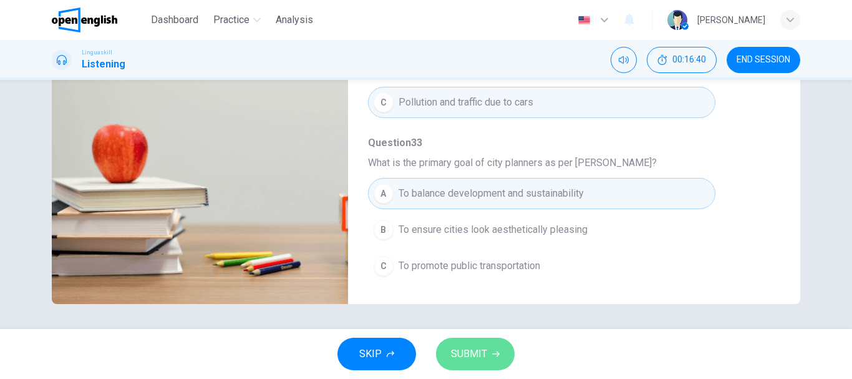
click at [478, 349] on span "SUBMIT" at bounding box center [469, 353] width 36 height 17
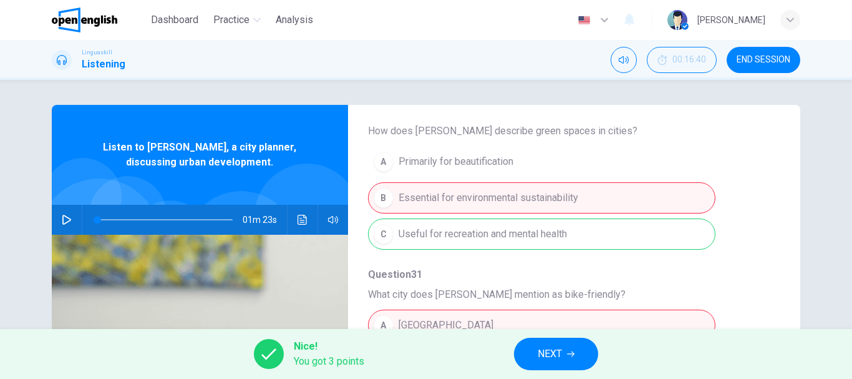
scroll to position [314, 0]
click at [562, 354] on span "NEXT" at bounding box center [550, 353] width 24 height 17
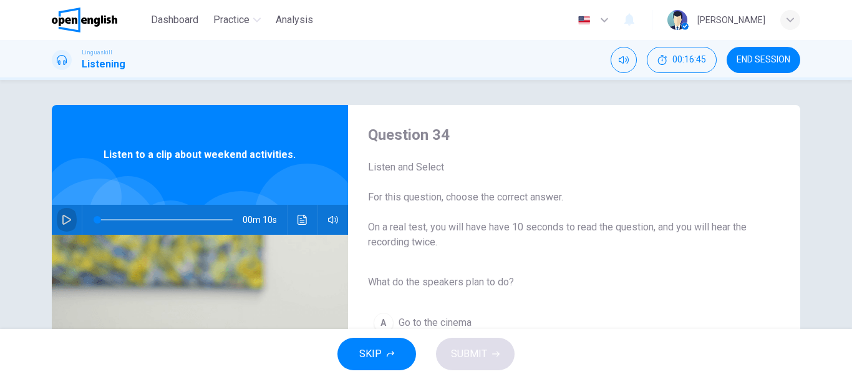
click at [65, 216] on icon "button" at bounding box center [67, 220] width 10 height 10
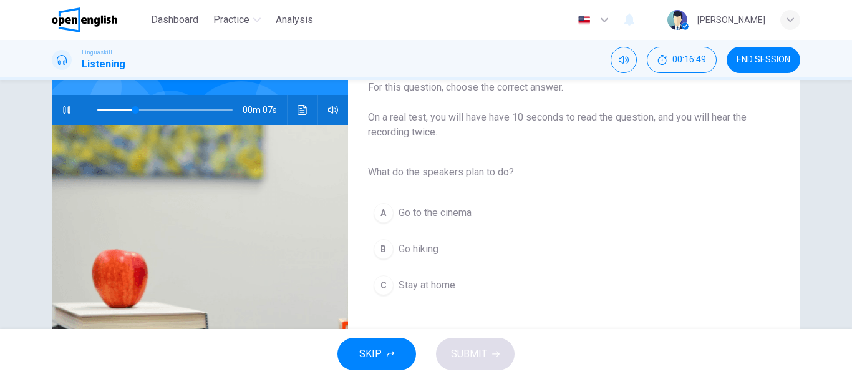
scroll to position [125, 0]
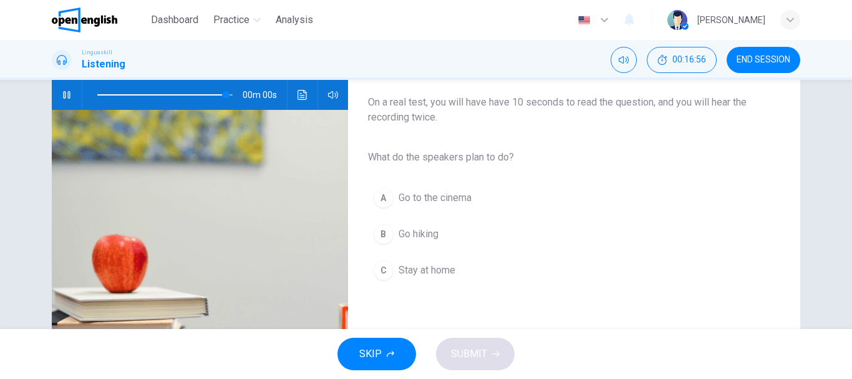
type input "*"
click at [473, 226] on button "B Go hiking" at bounding box center [564, 233] width 392 height 31
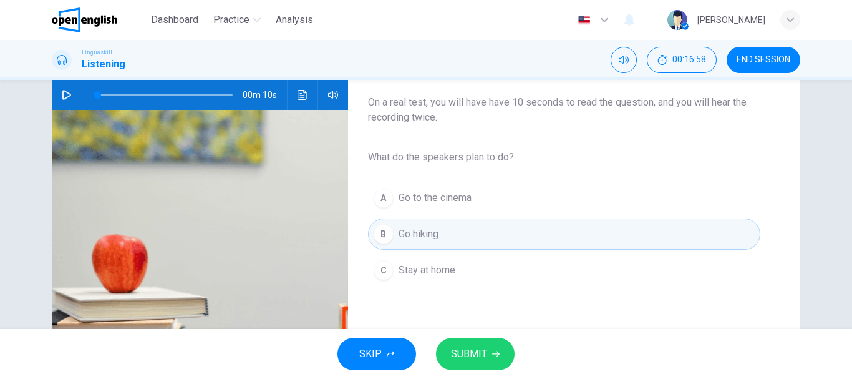
click at [480, 348] on span "SUBMIT" at bounding box center [469, 353] width 36 height 17
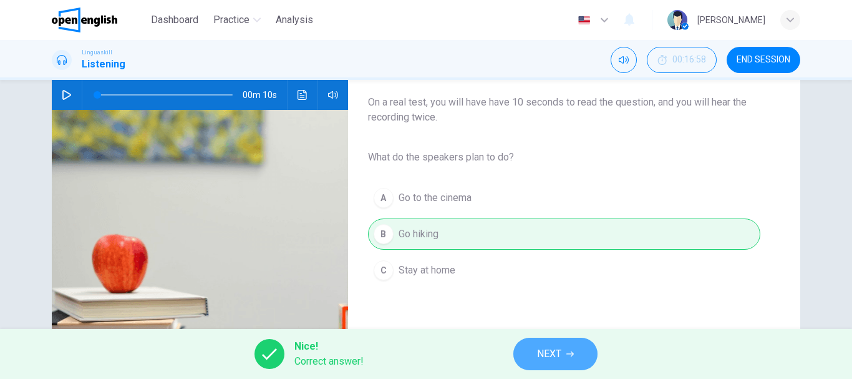
click at [561, 361] on span "NEXT" at bounding box center [549, 353] width 24 height 17
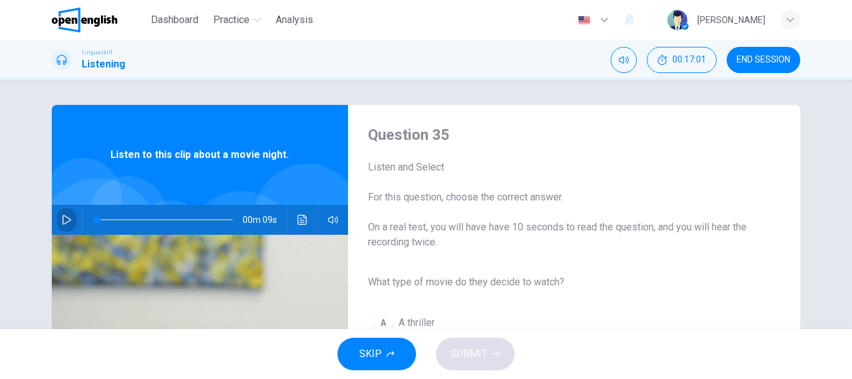
click at [58, 221] on button "button" at bounding box center [67, 220] width 20 height 30
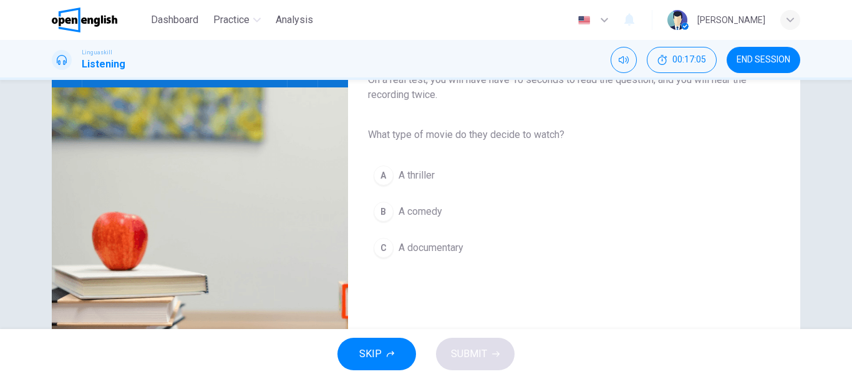
scroll to position [175, 0]
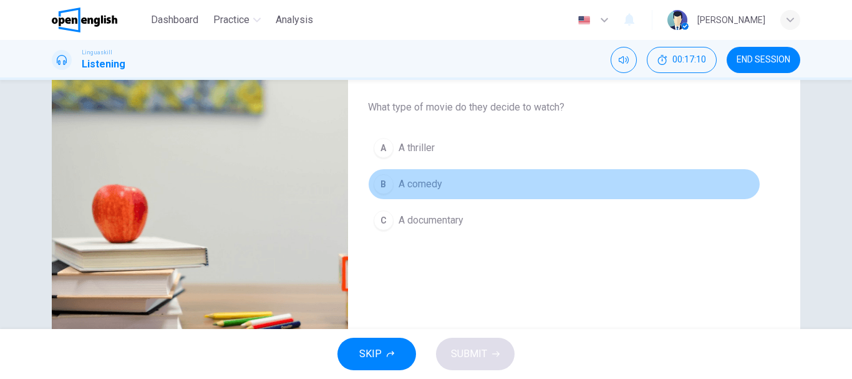
click at [455, 179] on button "B A comedy" at bounding box center [564, 183] width 392 height 31
type input "*"
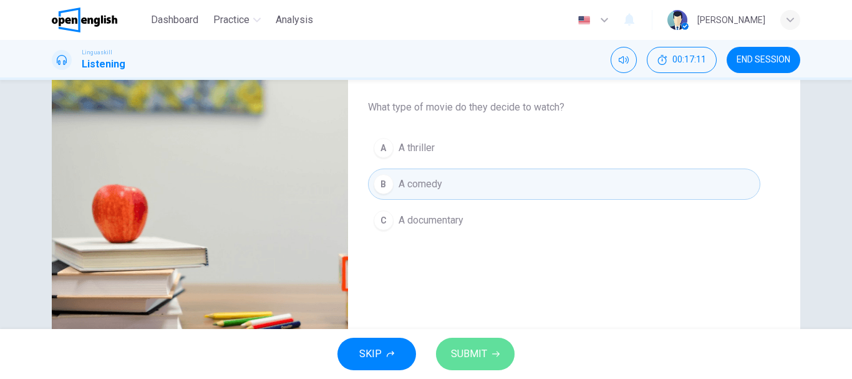
click at [472, 350] on span "SUBMIT" at bounding box center [469, 353] width 36 height 17
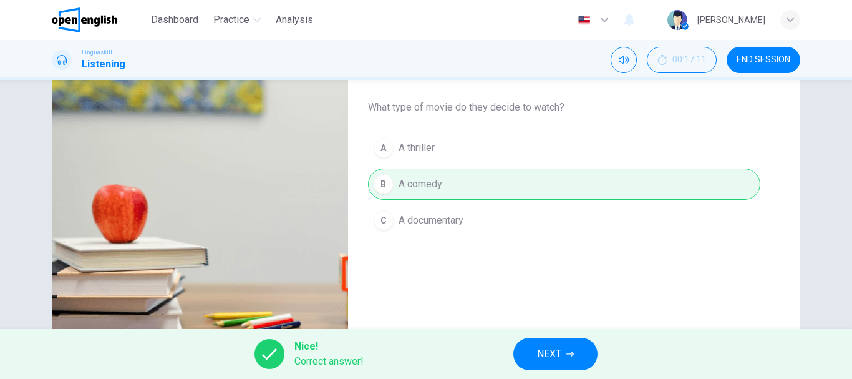
click at [565, 353] on button "NEXT" at bounding box center [555, 353] width 84 height 32
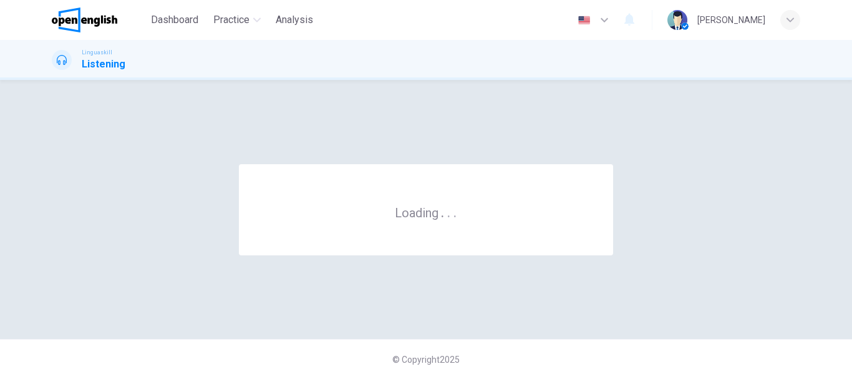
scroll to position [0, 0]
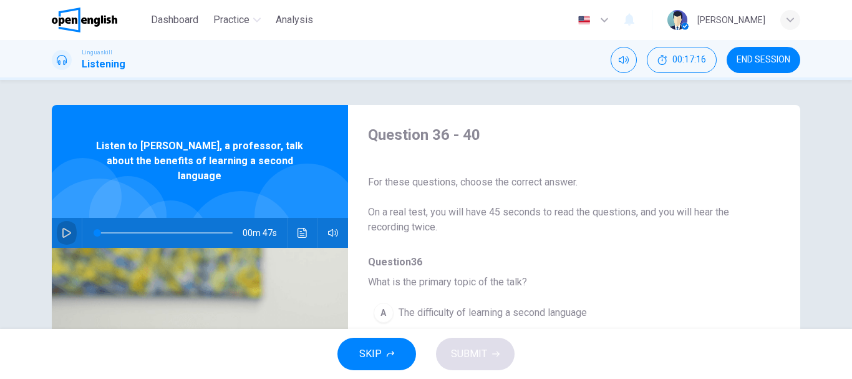
click at [62, 228] on icon "button" at bounding box center [67, 233] width 10 height 10
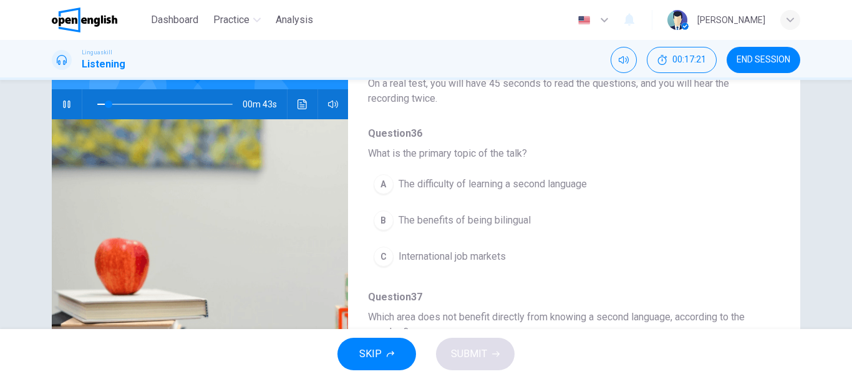
scroll to position [150, 0]
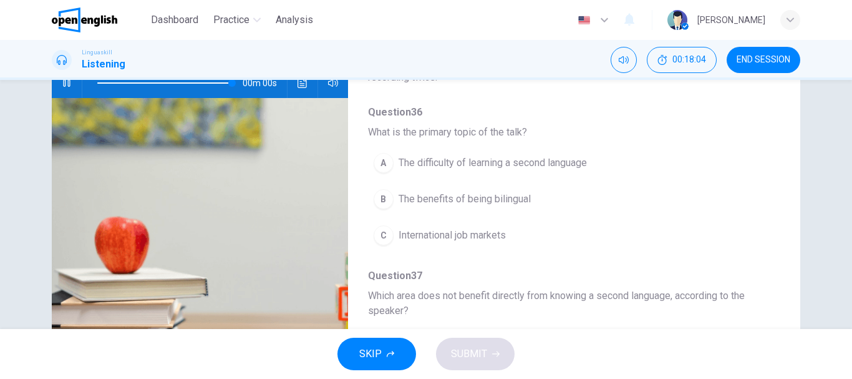
type input "*"
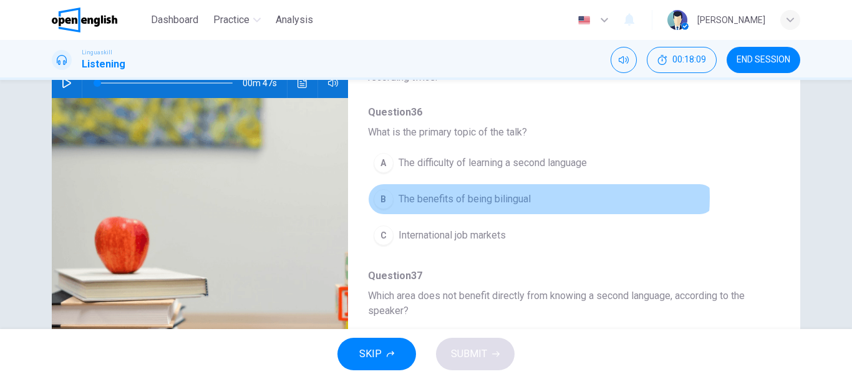
click at [525, 197] on span "The benefits of being bilingual" at bounding box center [465, 198] width 132 height 15
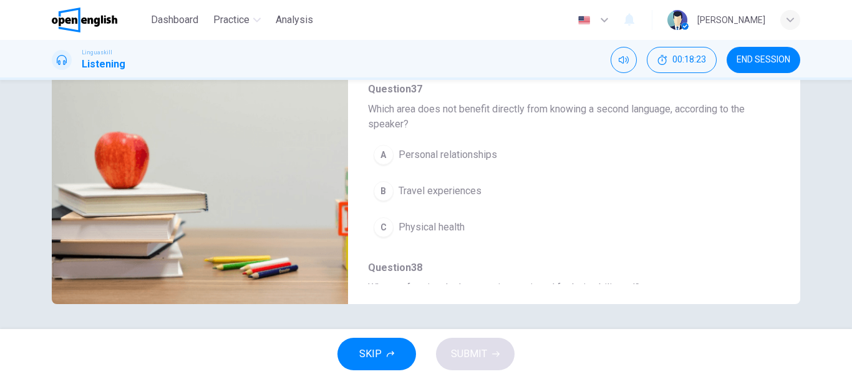
scroll to position [125, 0]
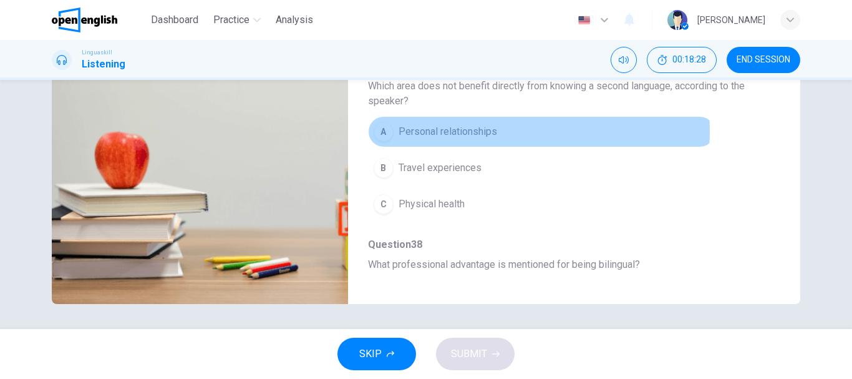
click at [492, 131] on span "Personal relationships" at bounding box center [448, 131] width 99 height 15
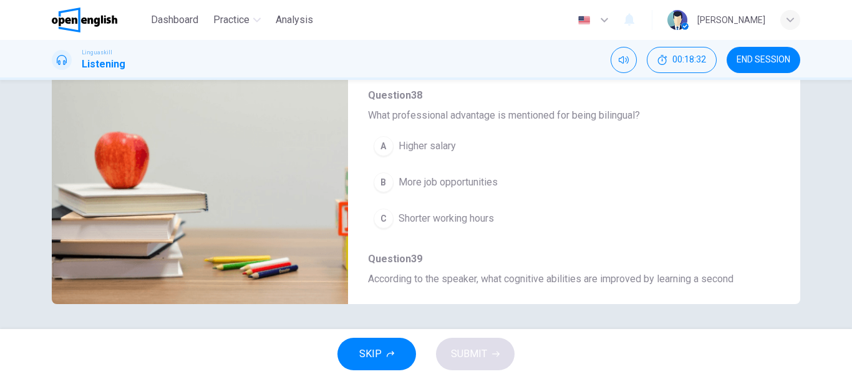
scroll to position [274, 0]
click at [500, 186] on button "B More job opportunities" at bounding box center [541, 181] width 347 height 31
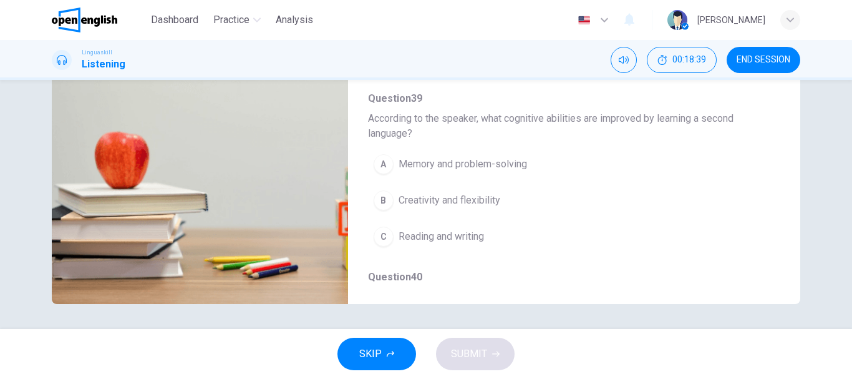
scroll to position [449, 0]
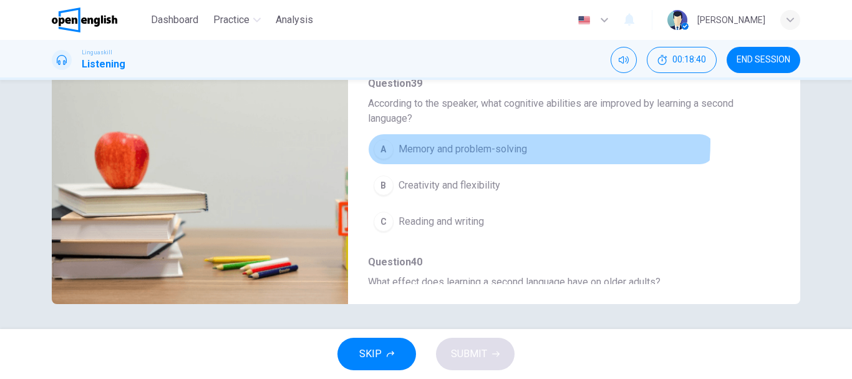
click at [498, 142] on span "Memory and problem-solving" at bounding box center [463, 149] width 128 height 15
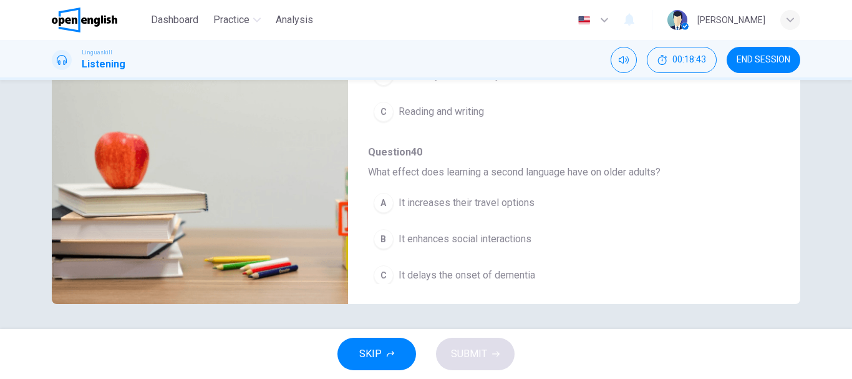
scroll to position [568, 0]
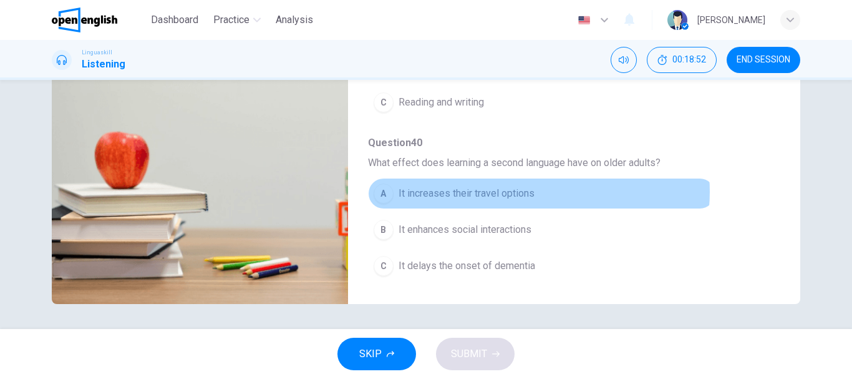
click at [525, 191] on span "It increases their travel options" at bounding box center [467, 193] width 136 height 15
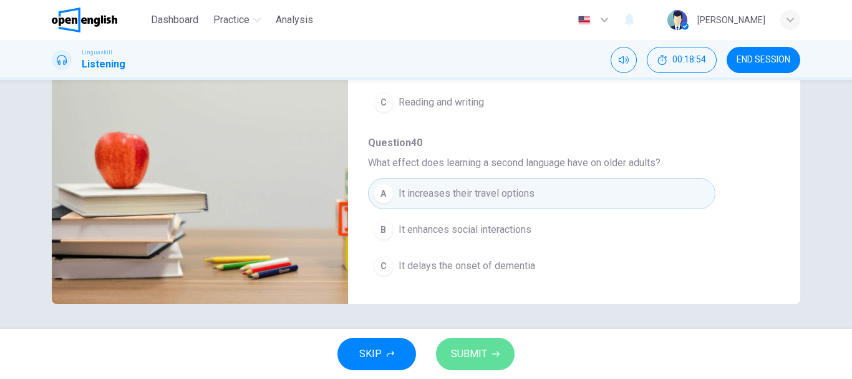
click at [472, 361] on span "SUBMIT" at bounding box center [469, 353] width 36 height 17
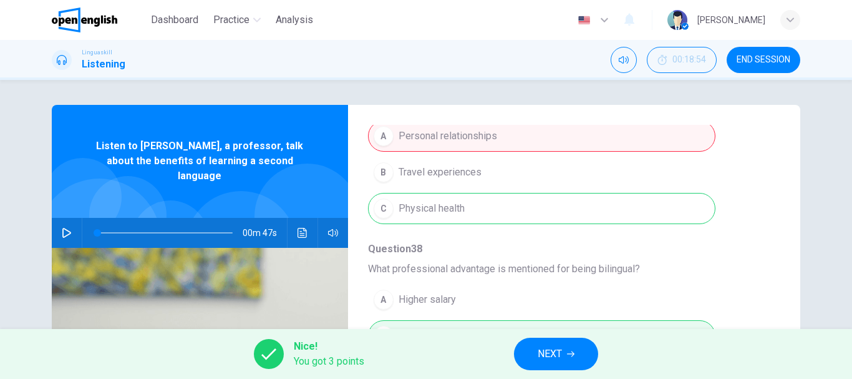
scroll to position [344, 0]
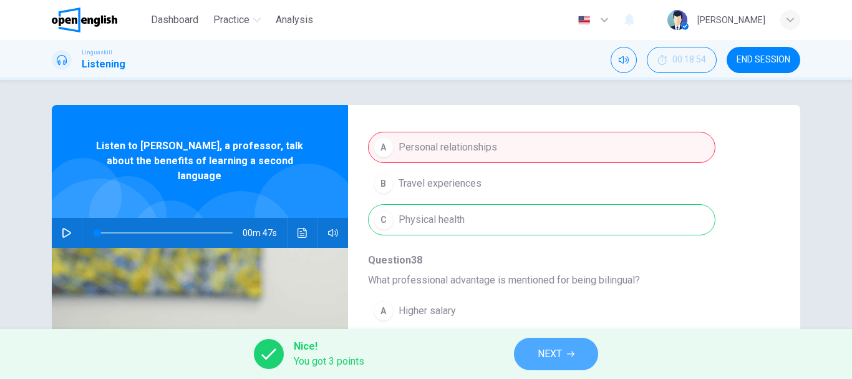
click at [582, 344] on button "NEXT" at bounding box center [556, 353] width 84 height 32
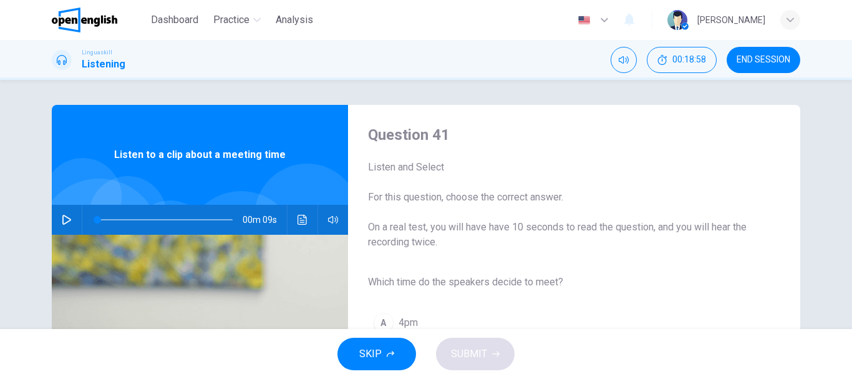
click at [62, 217] on icon "button" at bounding box center [67, 220] width 10 height 10
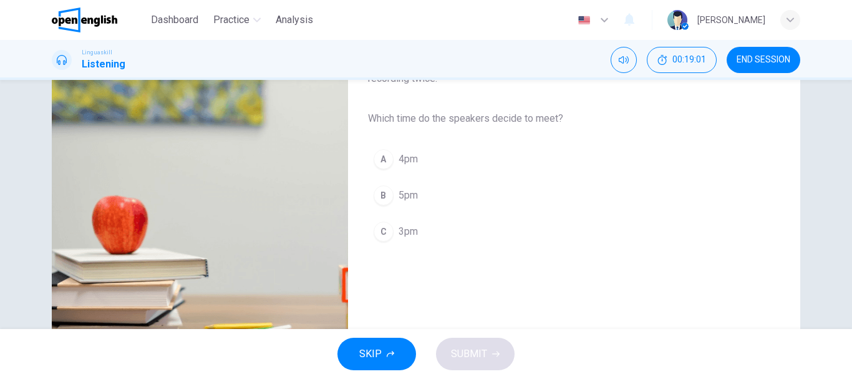
scroll to position [175, 0]
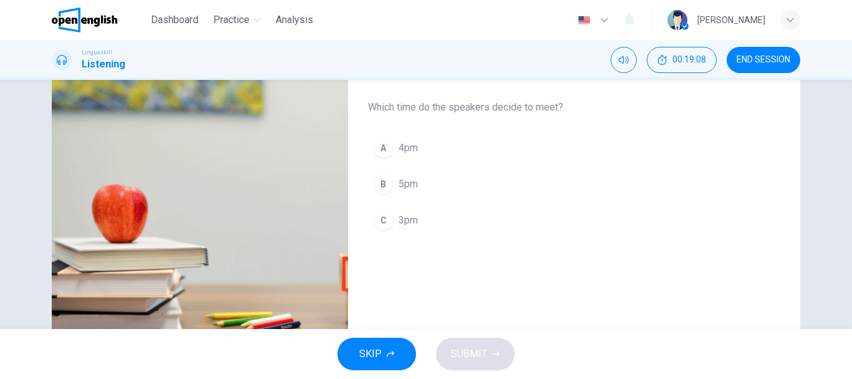
click at [412, 221] on span "3pm" at bounding box center [408, 220] width 19 height 15
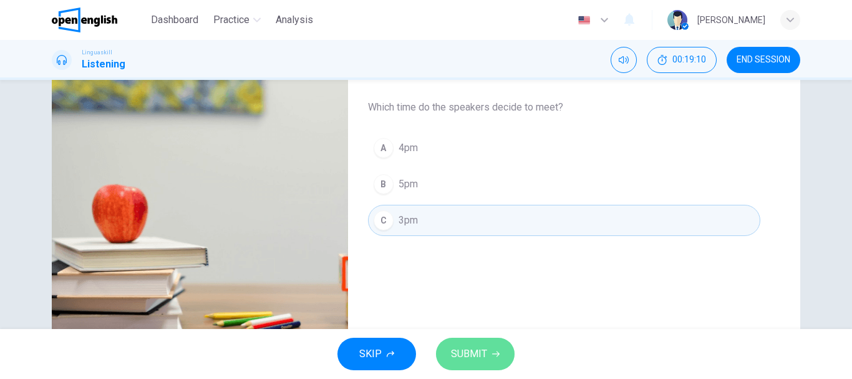
click at [480, 362] on span "SUBMIT" at bounding box center [469, 353] width 36 height 17
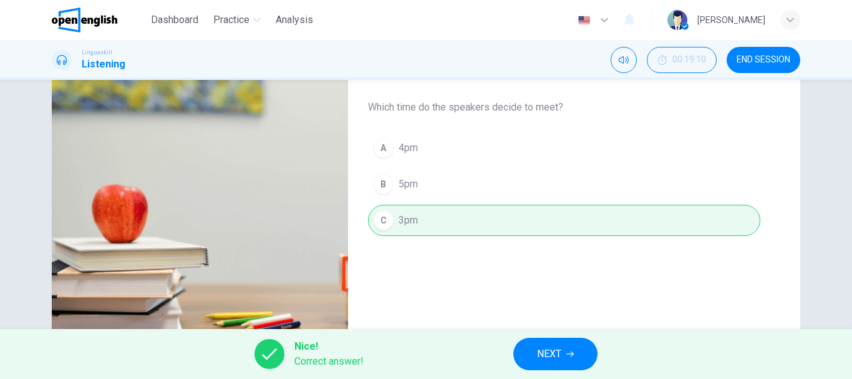
click at [579, 344] on button "NEXT" at bounding box center [555, 353] width 84 height 32
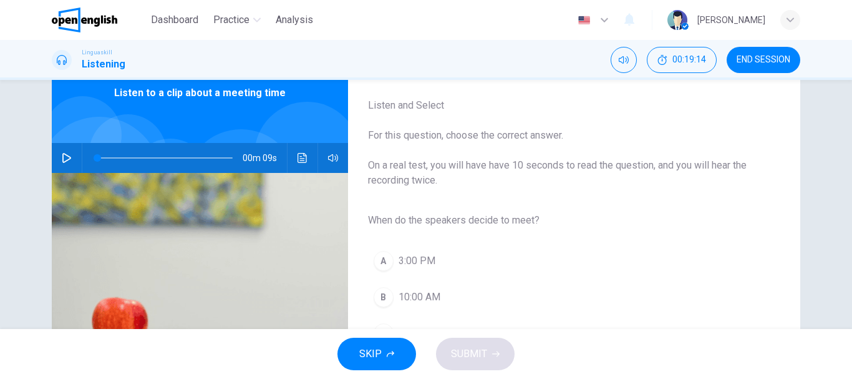
scroll to position [50, 0]
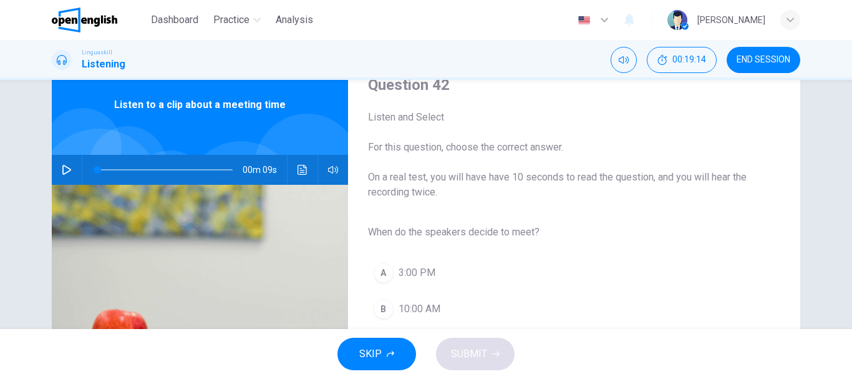
click at [845, 82] on div "Question 42 Listen and Select For this question, choose the correct answer. On …" at bounding box center [426, 204] width 852 height 249
click at [69, 167] on button "button" at bounding box center [67, 170] width 20 height 30
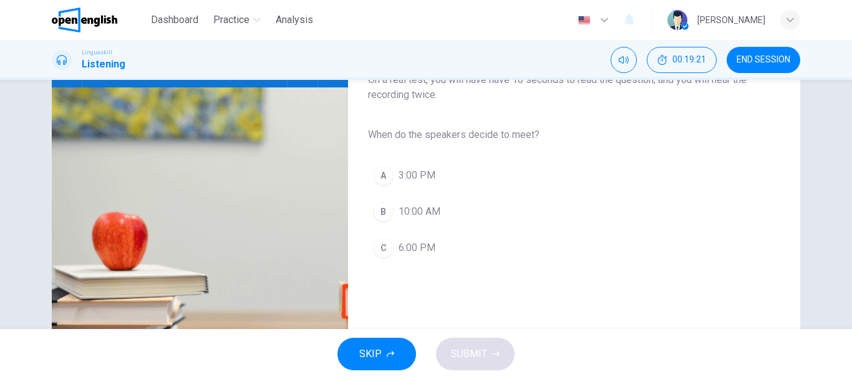
scroll to position [150, 0]
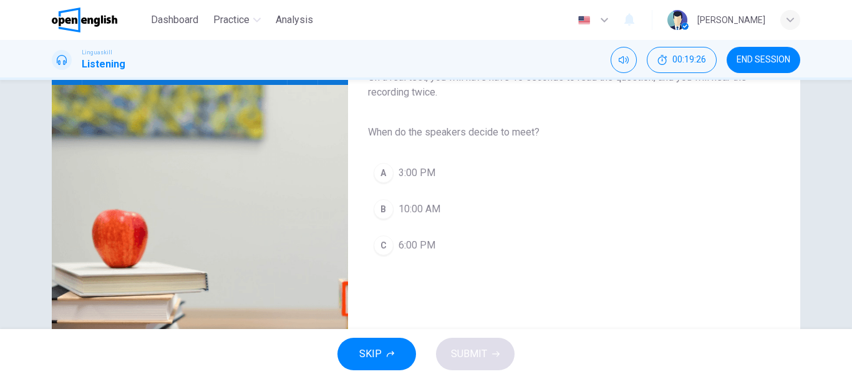
type input "*"
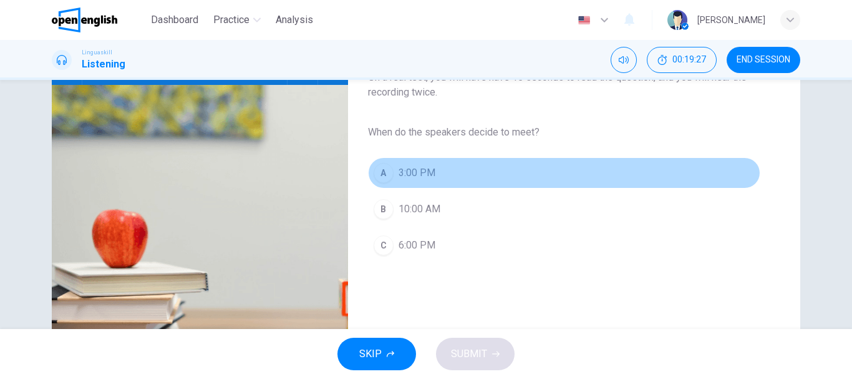
click at [447, 177] on button "A 3:00 PM" at bounding box center [564, 172] width 392 height 31
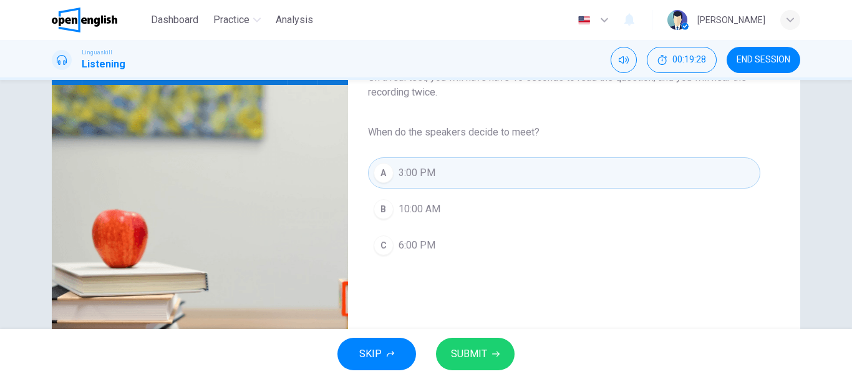
click at [470, 351] on span "SUBMIT" at bounding box center [469, 353] width 36 height 17
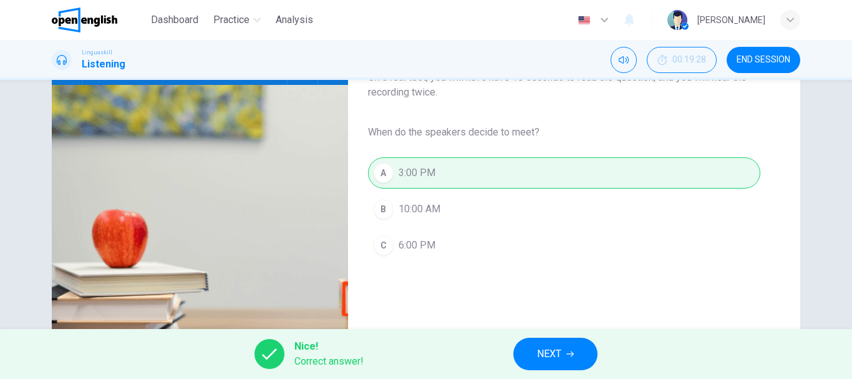
click at [568, 359] on button "NEXT" at bounding box center [555, 353] width 84 height 32
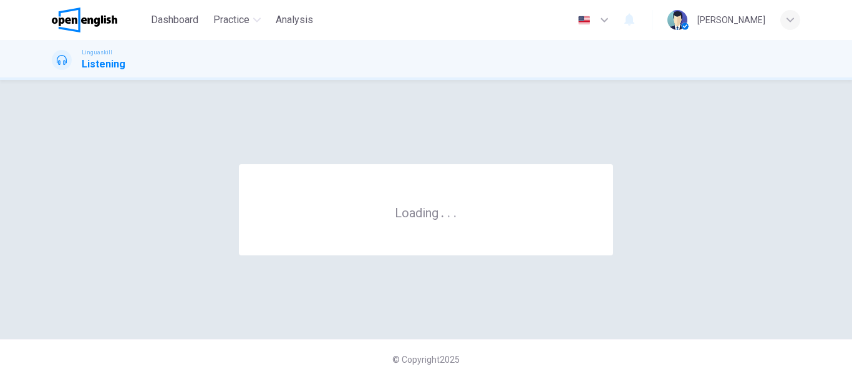
scroll to position [0, 0]
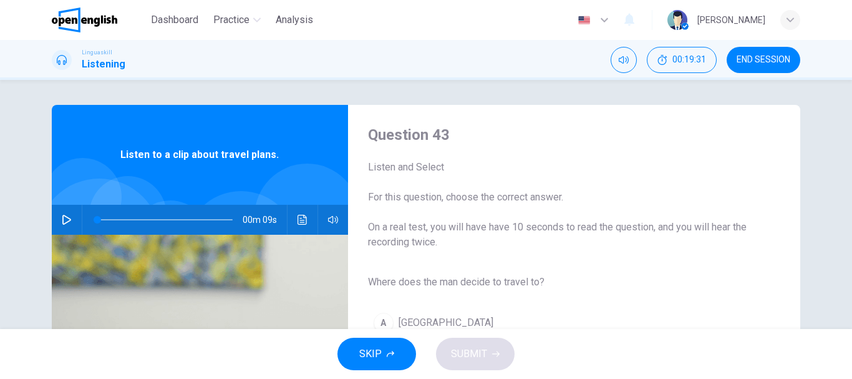
click at [64, 220] on icon "button" at bounding box center [67, 220] width 10 height 10
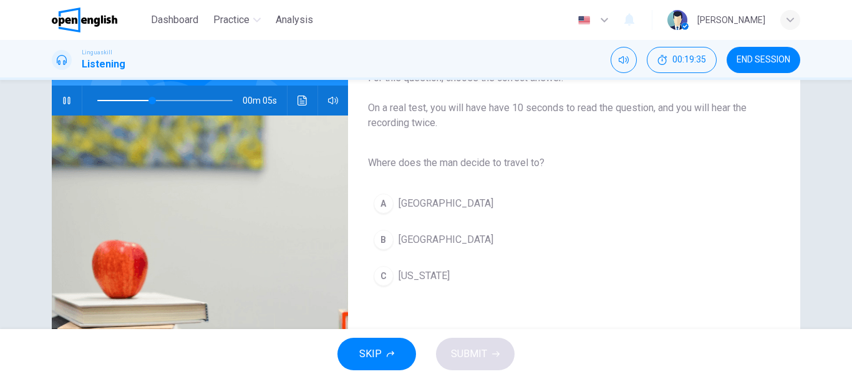
scroll to position [125, 0]
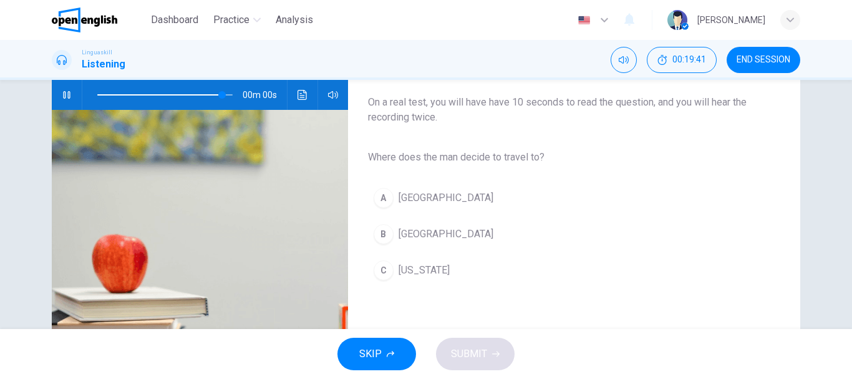
type input "*"
click at [434, 236] on button "B [GEOGRAPHIC_DATA]" at bounding box center [564, 233] width 392 height 31
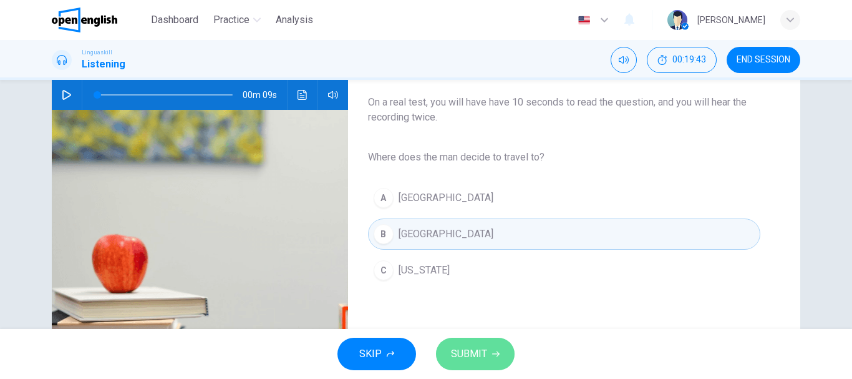
click at [472, 369] on button "SUBMIT" at bounding box center [475, 353] width 79 height 32
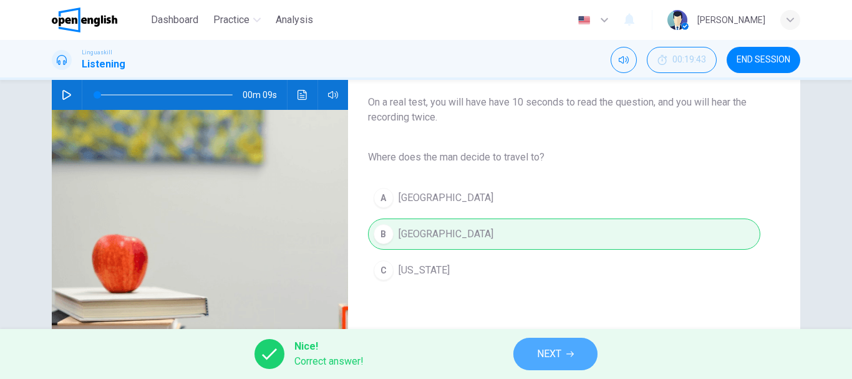
click at [566, 351] on button "NEXT" at bounding box center [555, 353] width 84 height 32
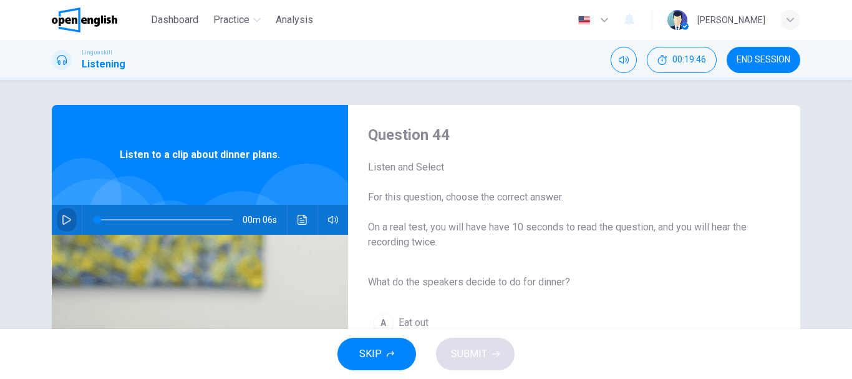
click at [63, 218] on icon "button" at bounding box center [67, 220] width 10 height 10
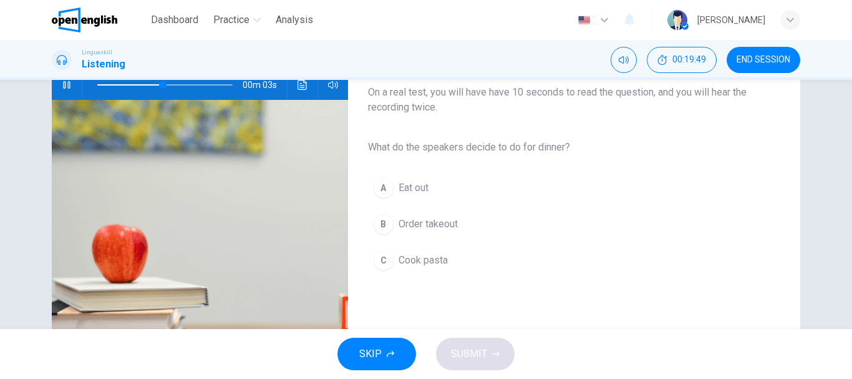
scroll to position [150, 0]
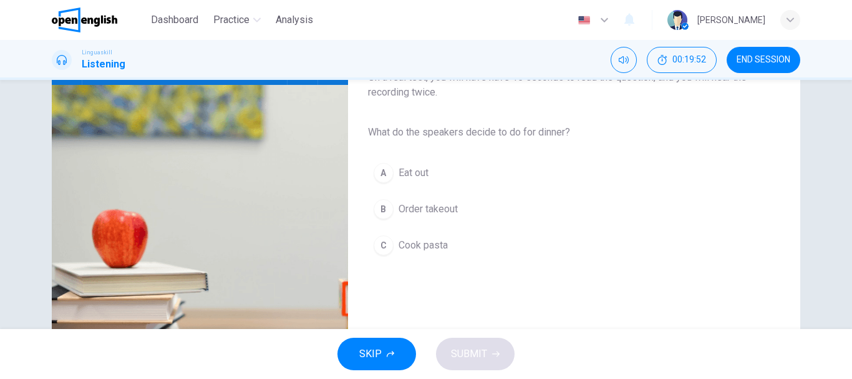
type input "*"
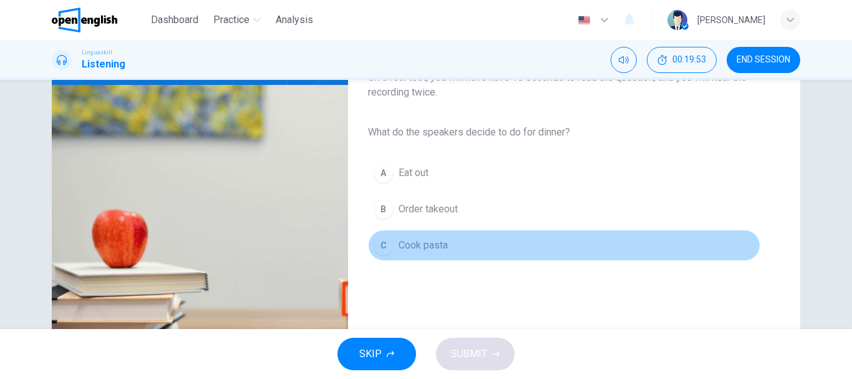
click at [446, 248] on button "C Cook pasta" at bounding box center [564, 245] width 392 height 31
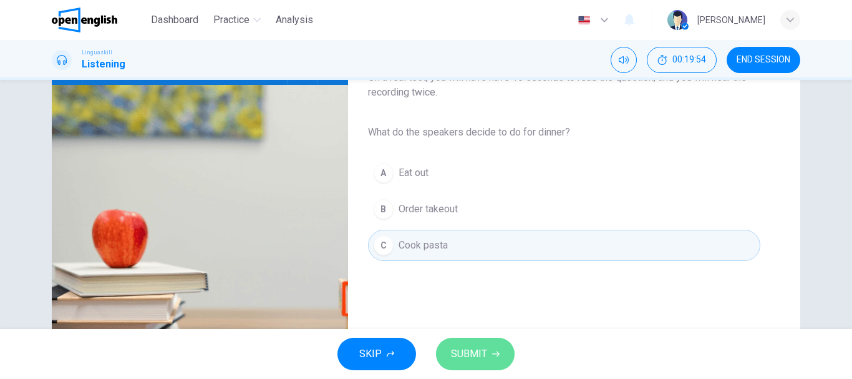
click at [460, 356] on span "SUBMIT" at bounding box center [469, 353] width 36 height 17
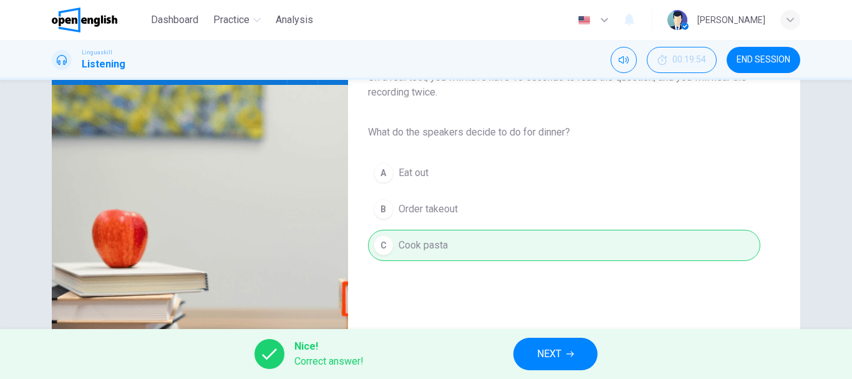
click at [533, 356] on button "NEXT" at bounding box center [555, 353] width 84 height 32
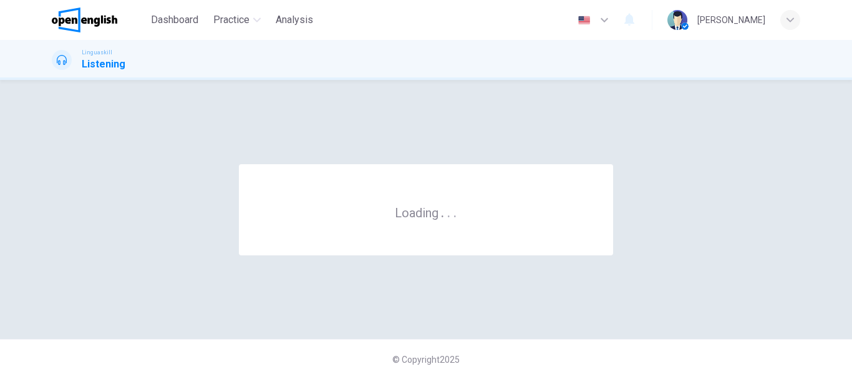
scroll to position [0, 0]
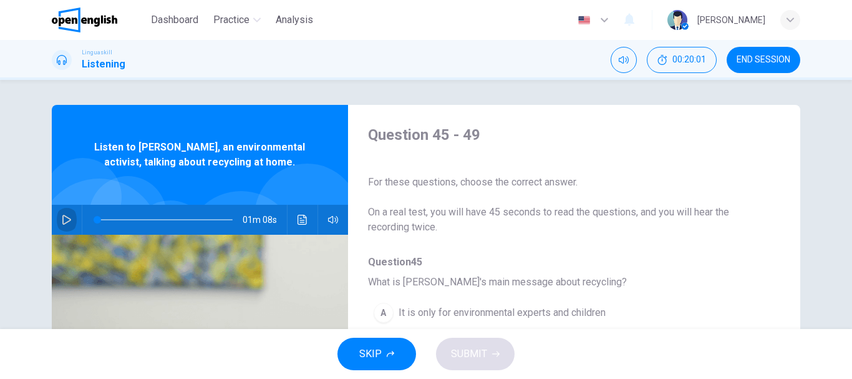
click at [62, 221] on icon "button" at bounding box center [67, 220] width 10 height 10
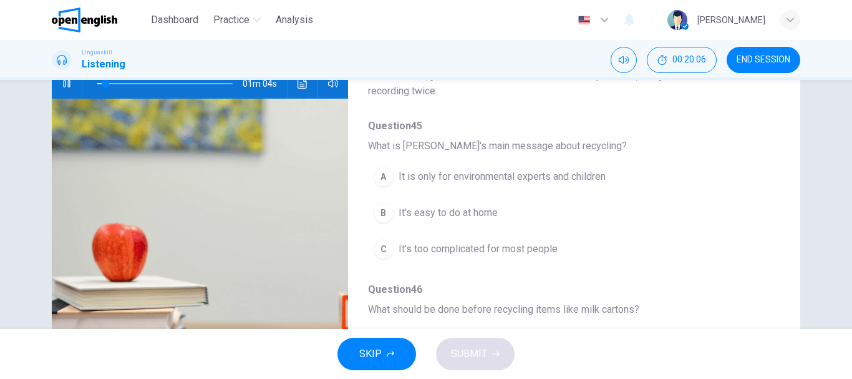
scroll to position [150, 0]
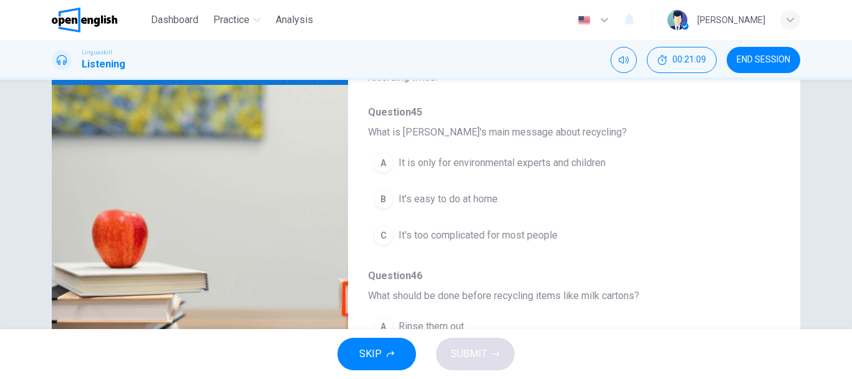
type input "*"
click at [473, 200] on span "It's easy to do at home" at bounding box center [448, 198] width 99 height 15
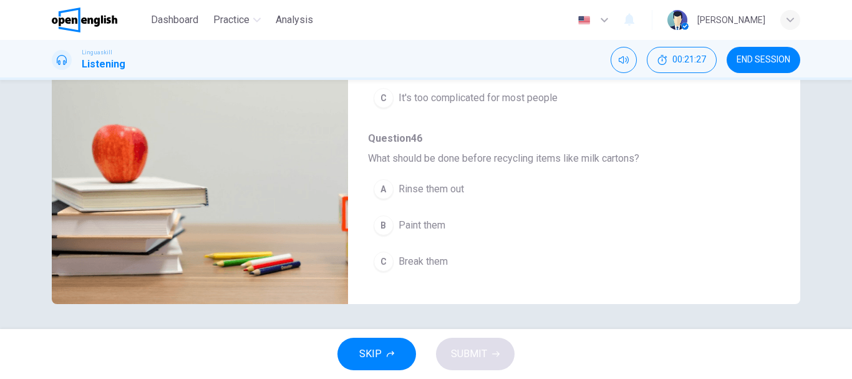
scroll to position [75, 0]
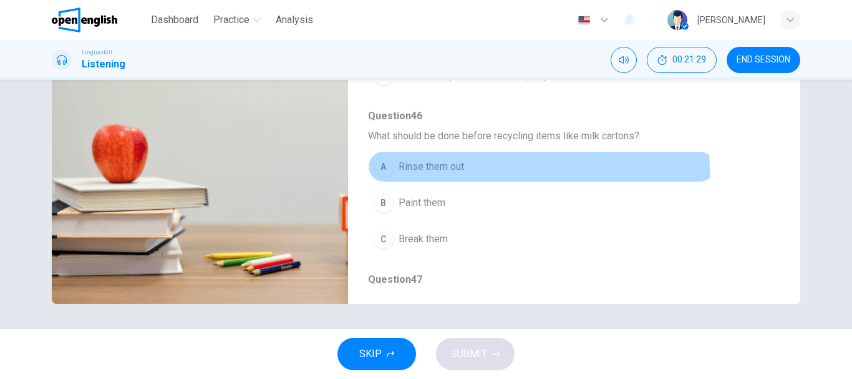
click at [400, 172] on span "Rinse them out" at bounding box center [431, 166] width 65 height 15
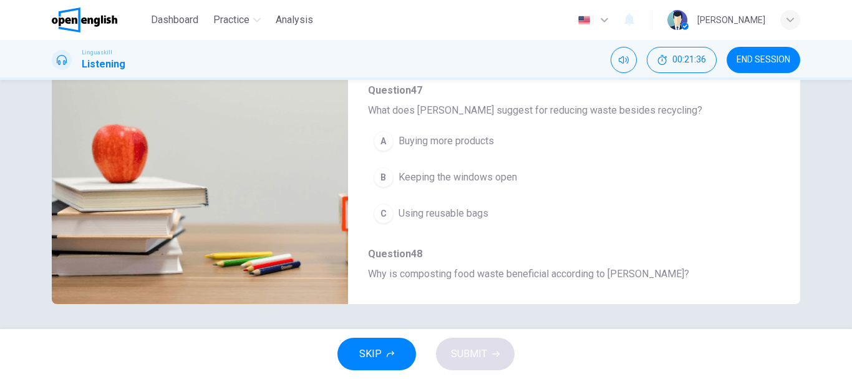
scroll to position [274, 0]
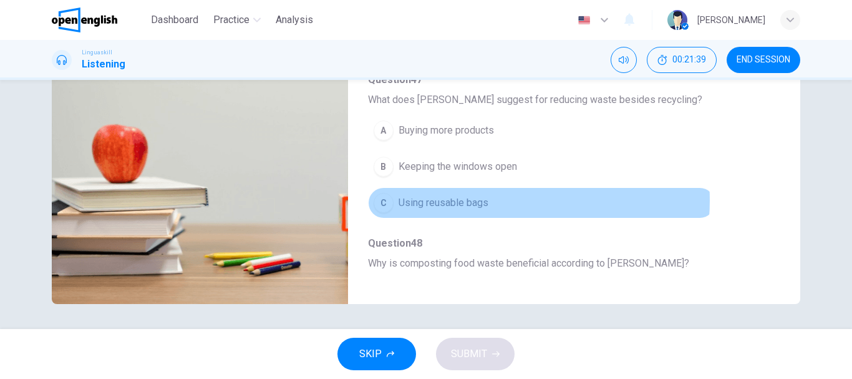
click at [478, 200] on span "Using reusable bags" at bounding box center [444, 202] width 90 height 15
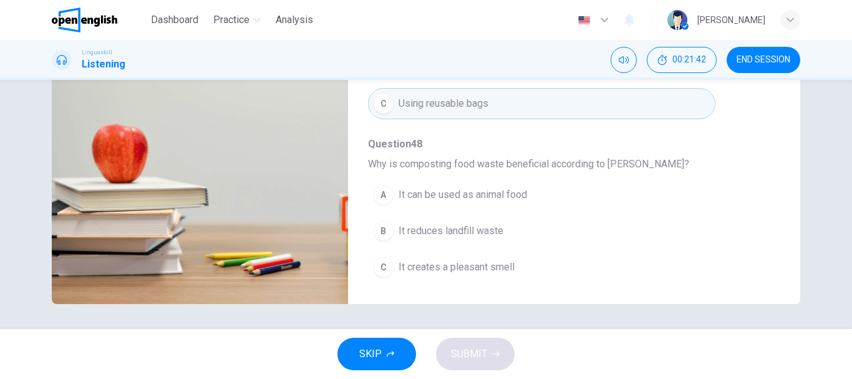
scroll to position [374, 0]
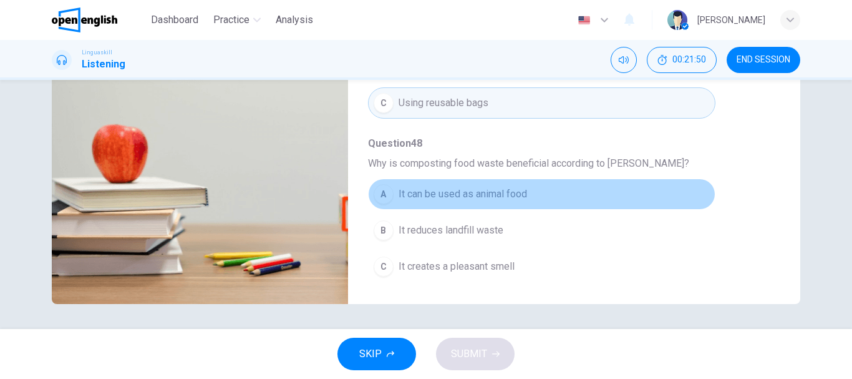
click at [543, 196] on button "A It can be used as animal food" at bounding box center [541, 193] width 347 height 31
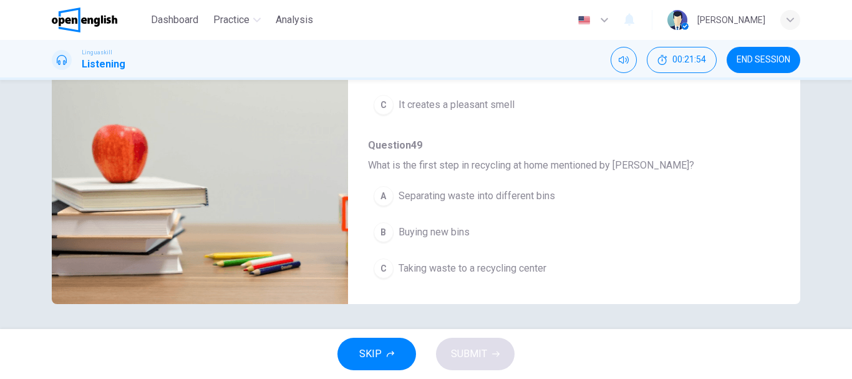
scroll to position [538, 0]
click at [566, 193] on button "A Separating waste into different bins" at bounding box center [541, 193] width 347 height 31
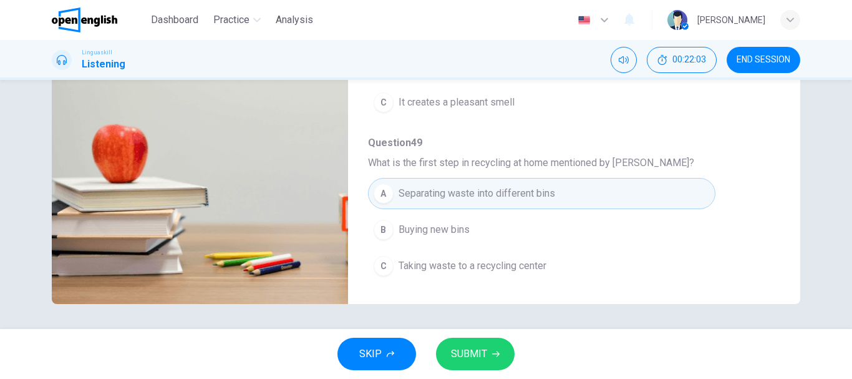
click at [502, 350] on button "SUBMIT" at bounding box center [475, 353] width 79 height 32
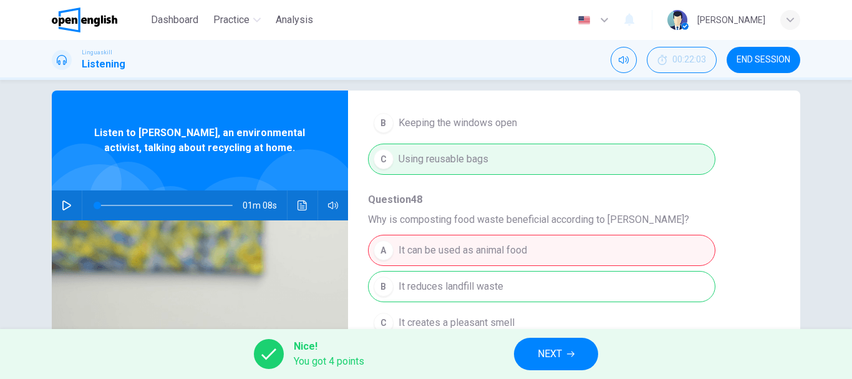
scroll to position [0, 0]
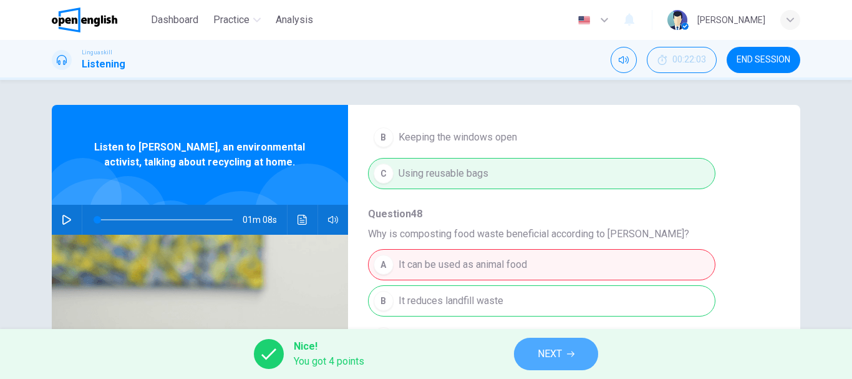
click at [579, 356] on button "NEXT" at bounding box center [556, 353] width 84 height 32
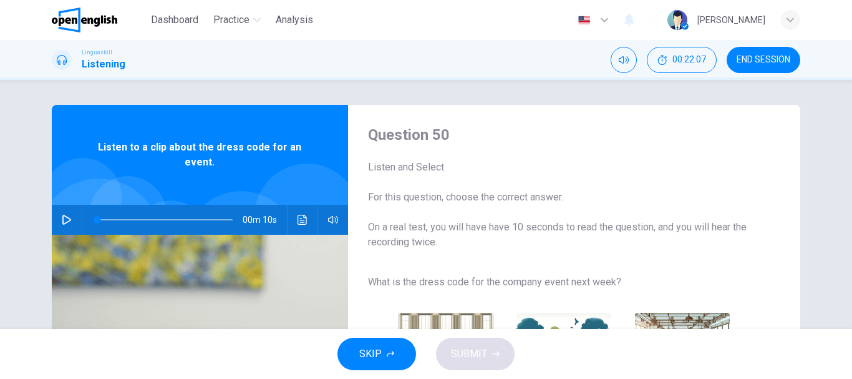
click at [62, 220] on icon "button" at bounding box center [67, 220] width 10 height 10
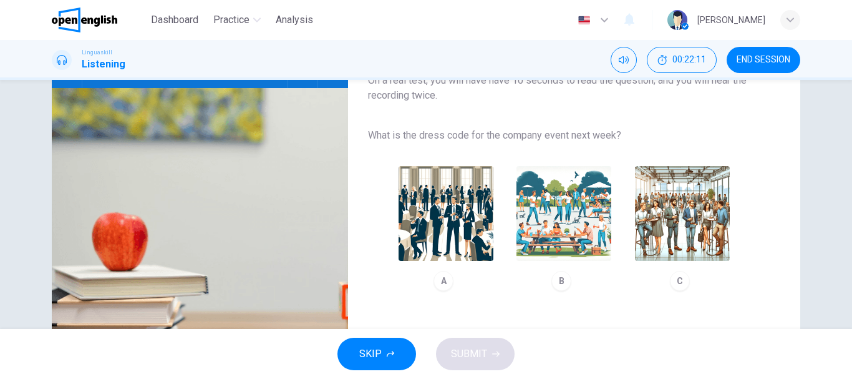
scroll to position [150, 0]
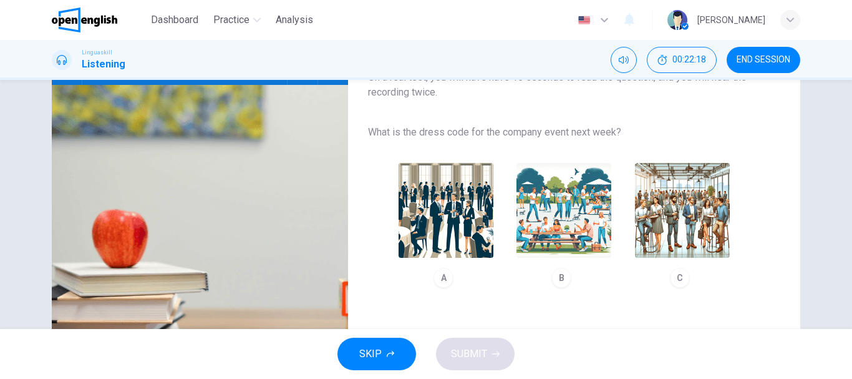
type input "*"
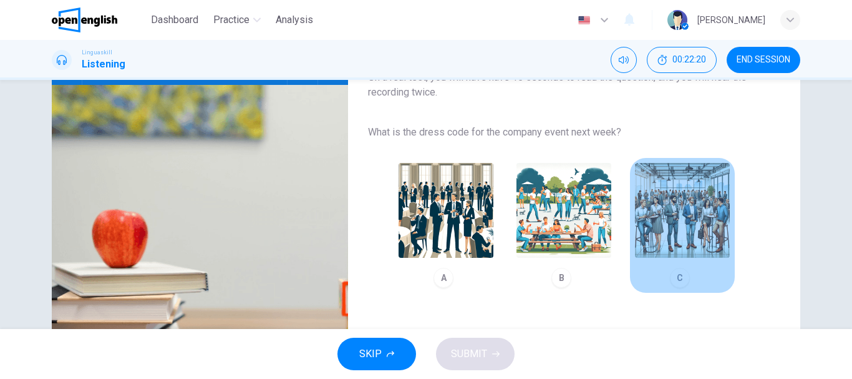
click at [708, 214] on img "button" at bounding box center [682, 210] width 95 height 95
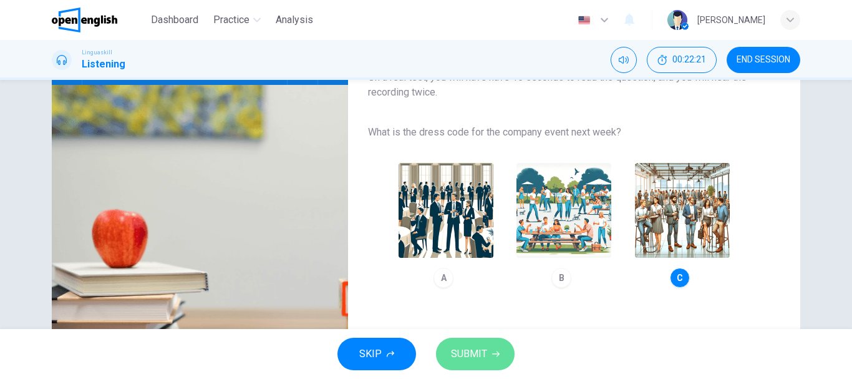
click at [494, 347] on button "SUBMIT" at bounding box center [475, 353] width 79 height 32
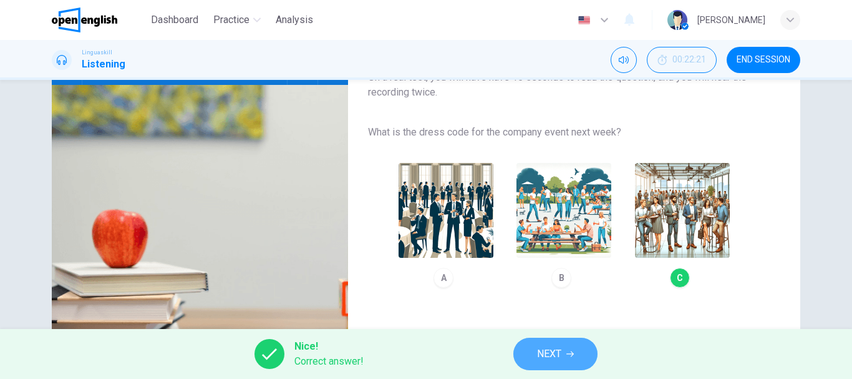
click at [560, 361] on span "NEXT" at bounding box center [549, 353] width 24 height 17
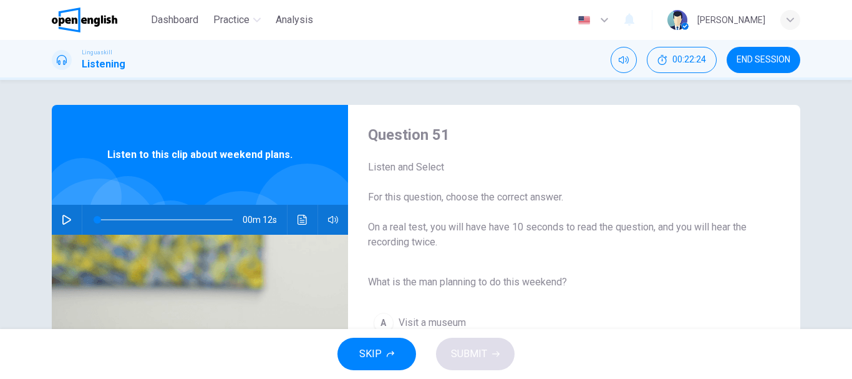
click at [62, 220] on icon "button" at bounding box center [67, 220] width 10 height 10
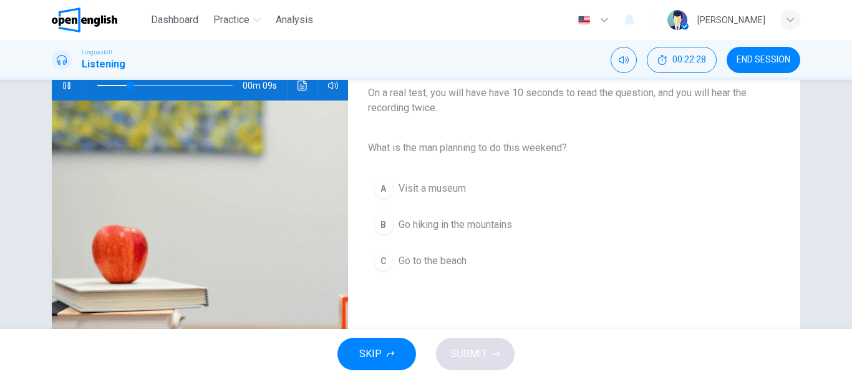
scroll to position [150, 0]
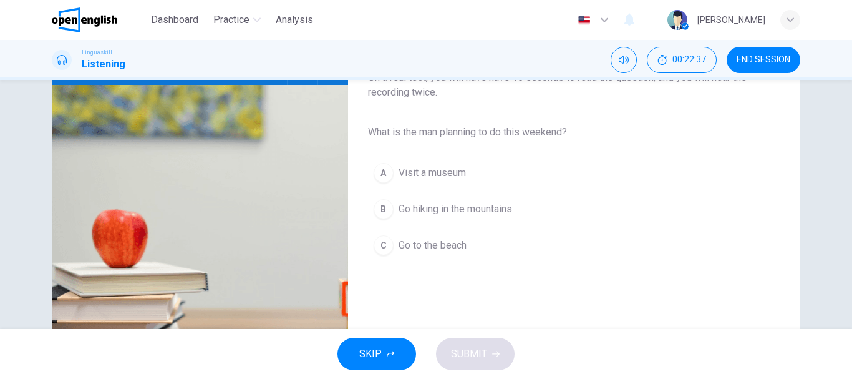
type input "*"
click at [516, 208] on button "B Go hiking in the mountains" at bounding box center [564, 208] width 392 height 31
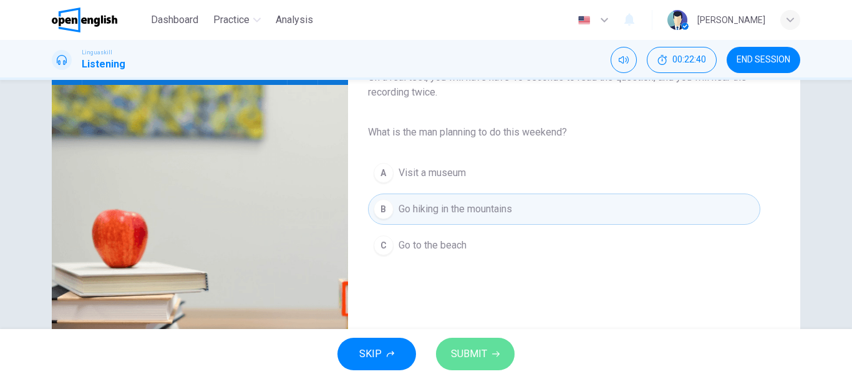
click at [477, 348] on span "SUBMIT" at bounding box center [469, 353] width 36 height 17
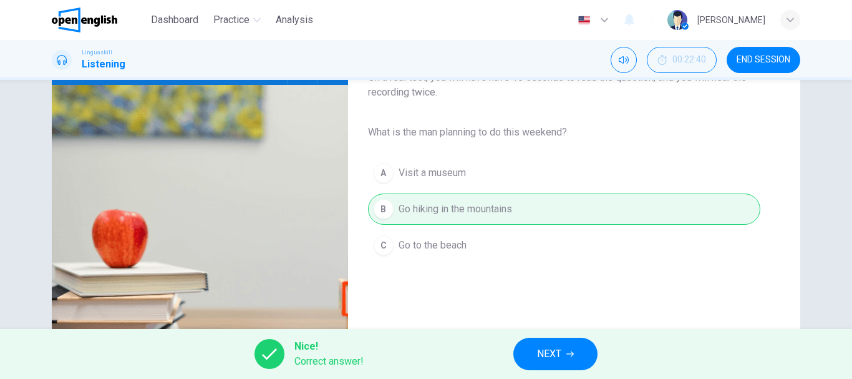
click at [552, 349] on span "NEXT" at bounding box center [549, 353] width 24 height 17
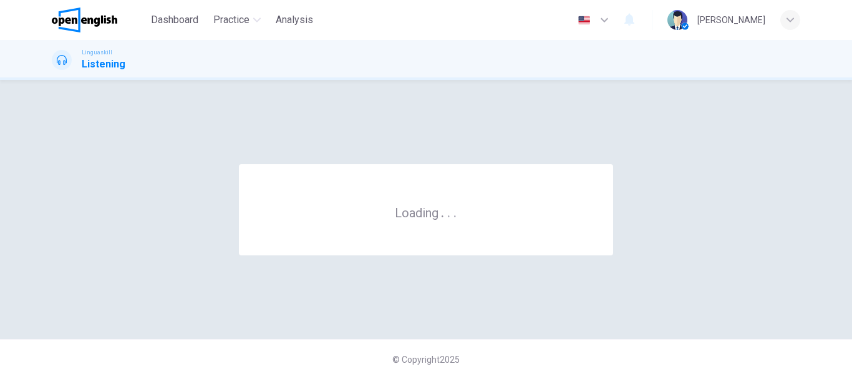
scroll to position [0, 0]
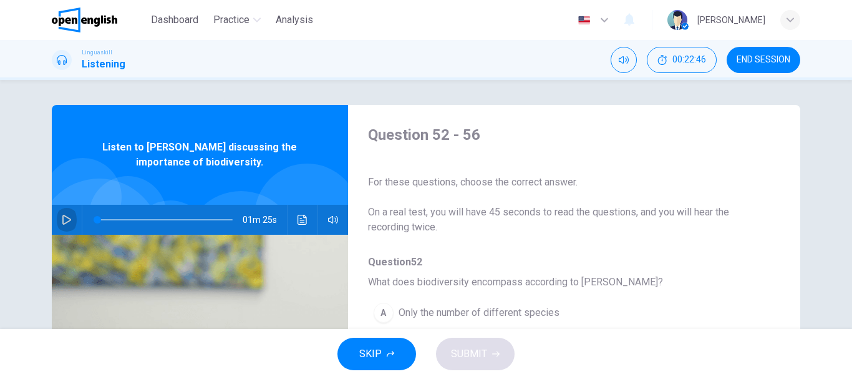
click at [62, 215] on icon "button" at bounding box center [67, 220] width 10 height 10
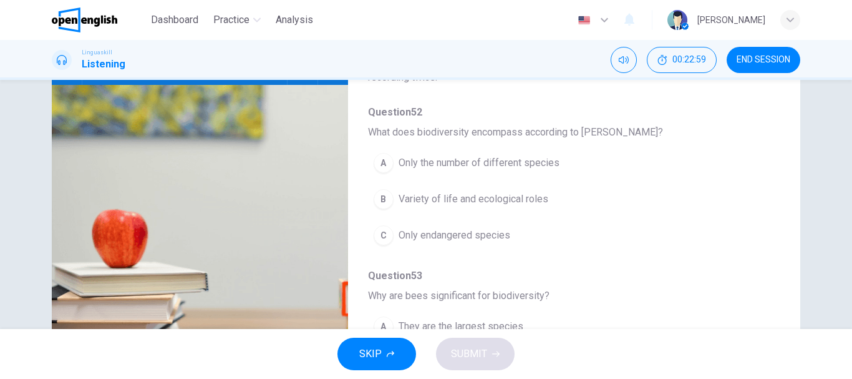
scroll to position [175, 0]
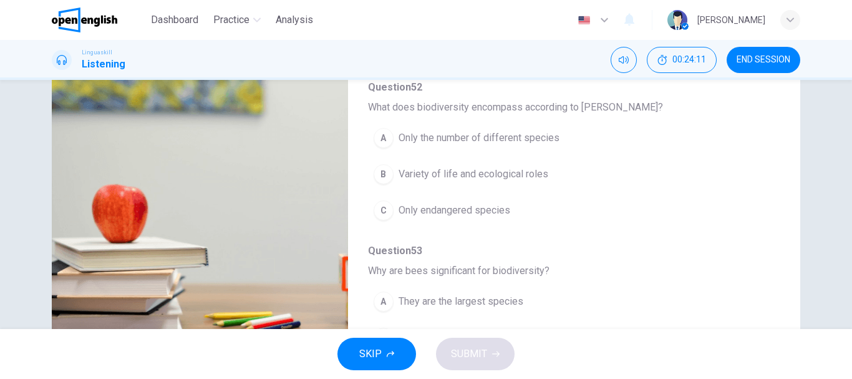
type input "*"
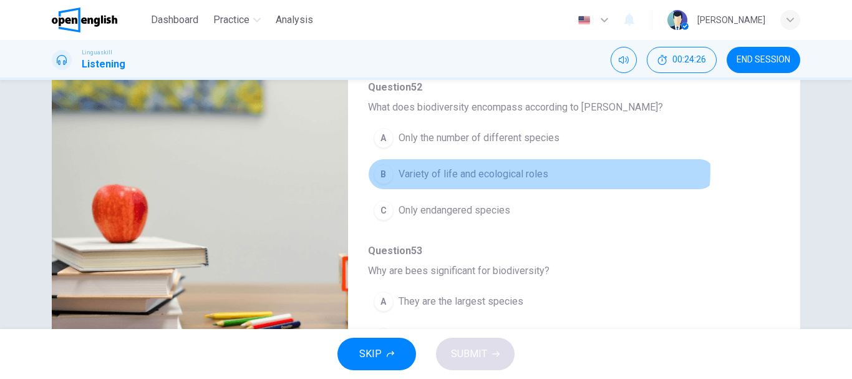
click at [526, 170] on span "Variety of life and ecological roles" at bounding box center [474, 174] width 150 height 15
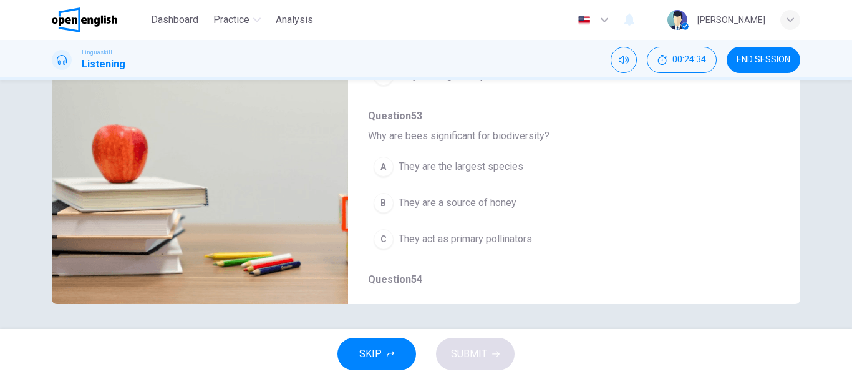
scroll to position [100, 0]
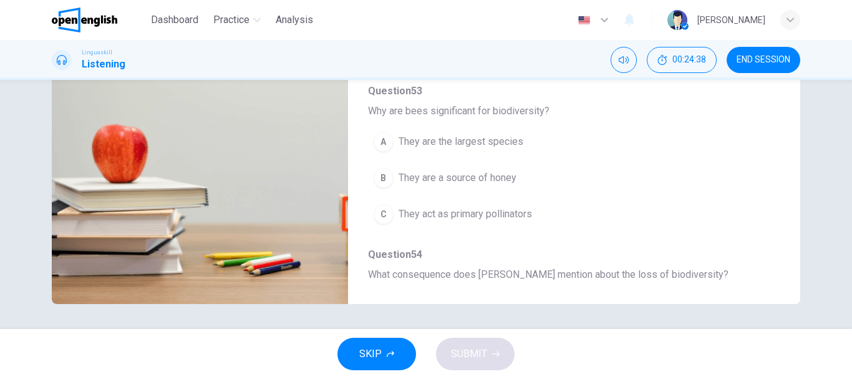
click at [530, 214] on span "They act as primary pollinators" at bounding box center [465, 213] width 133 height 15
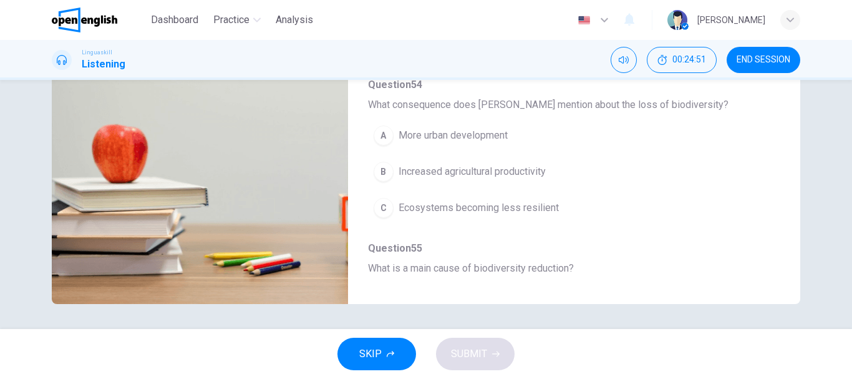
scroll to position [274, 0]
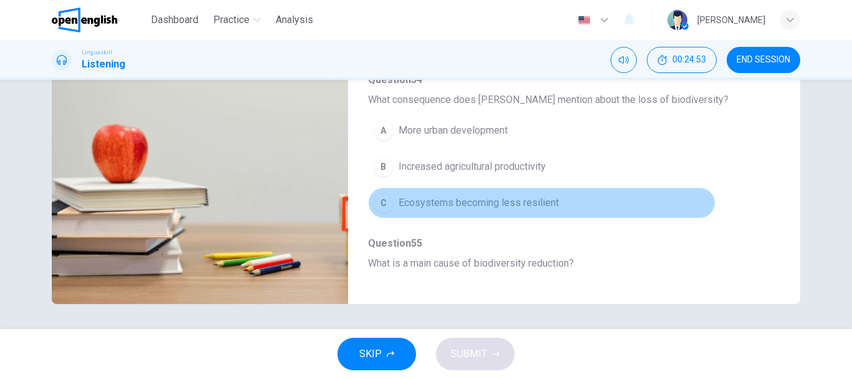
click at [574, 197] on button "C Ecosystems becoming less resilient" at bounding box center [541, 202] width 347 height 31
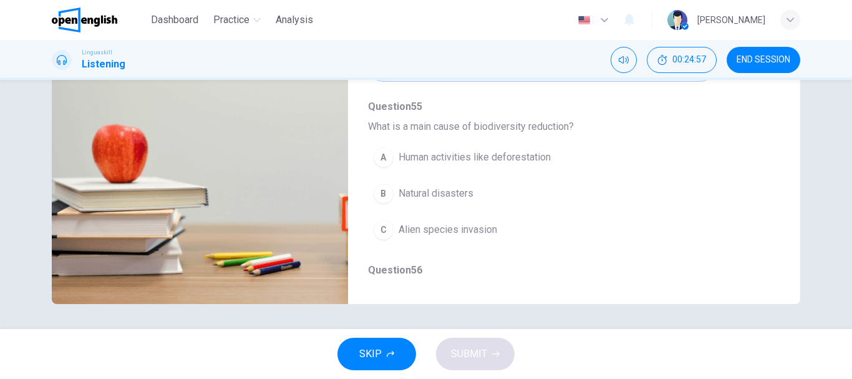
scroll to position [424, 0]
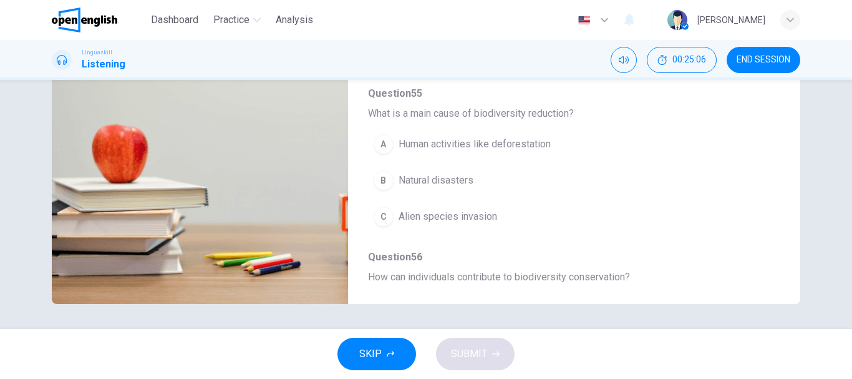
click at [520, 143] on span "Human activities like deforestation" at bounding box center [475, 144] width 152 height 15
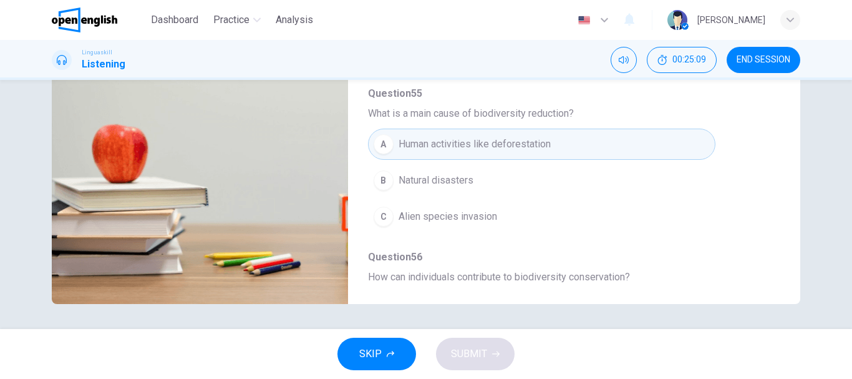
click at [770, 283] on div "Question 52 - 56 For these questions, choose the correct answer. On a real test…" at bounding box center [564, 87] width 432 height 394
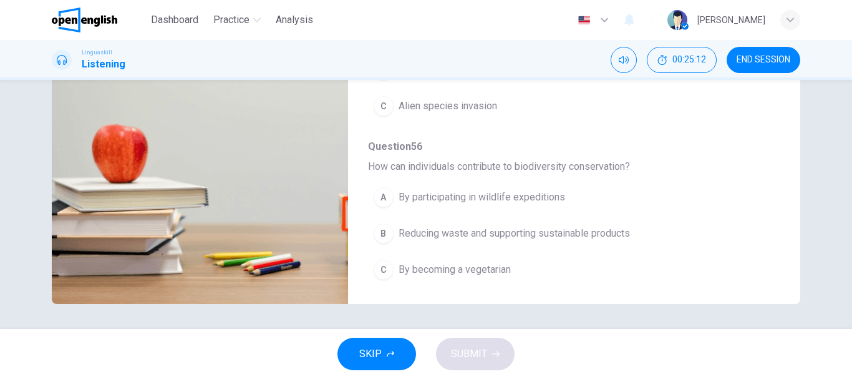
scroll to position [538, 0]
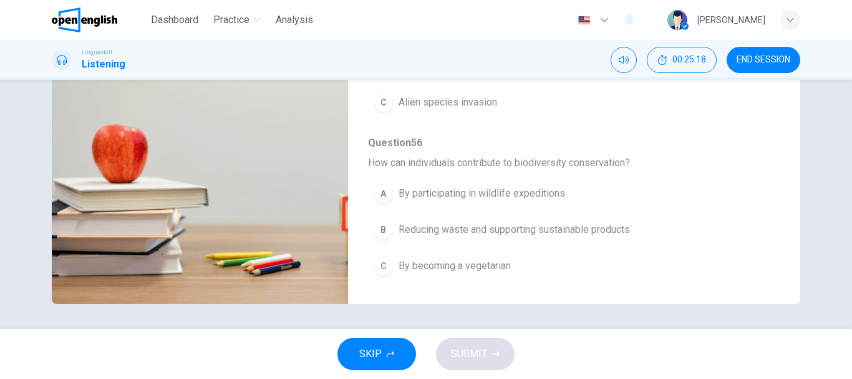
click at [596, 235] on span "Reducing waste and supporting sustainable products" at bounding box center [514, 229] width 231 height 15
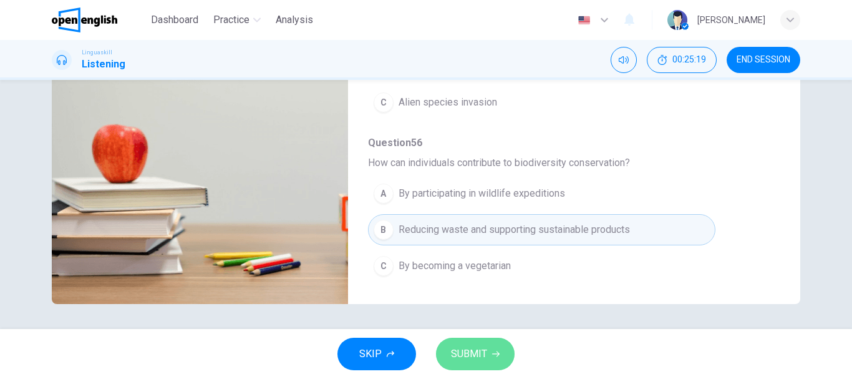
click at [499, 347] on button "SUBMIT" at bounding box center [475, 353] width 79 height 32
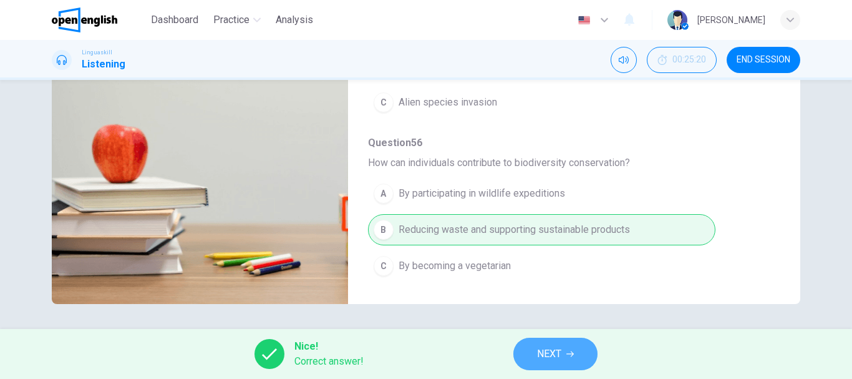
click at [536, 352] on button "NEXT" at bounding box center [555, 353] width 84 height 32
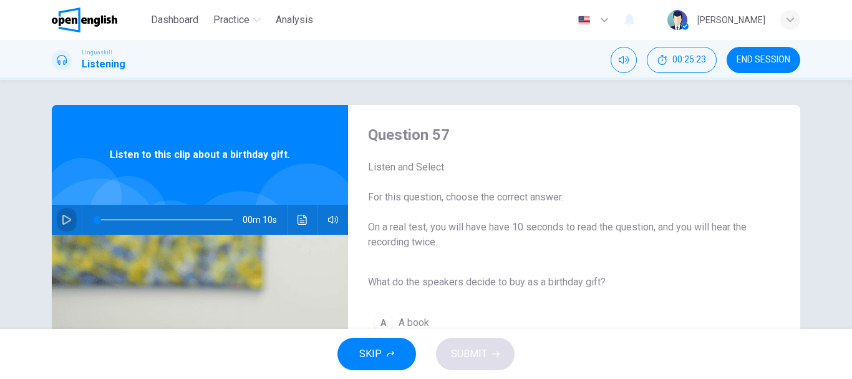
click at [62, 220] on icon "button" at bounding box center [67, 220] width 10 height 10
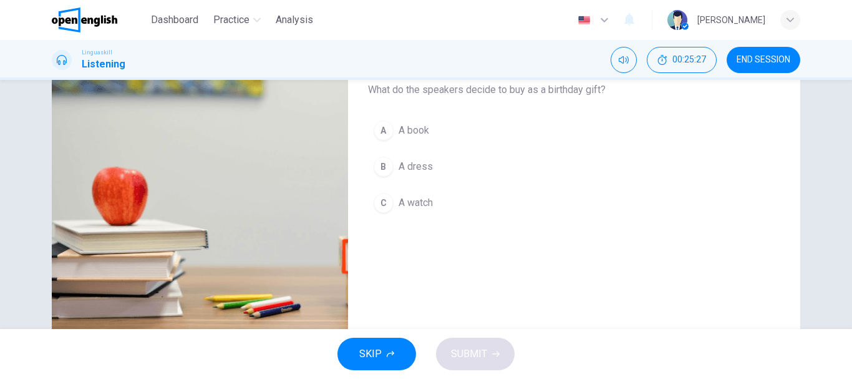
scroll to position [200, 0]
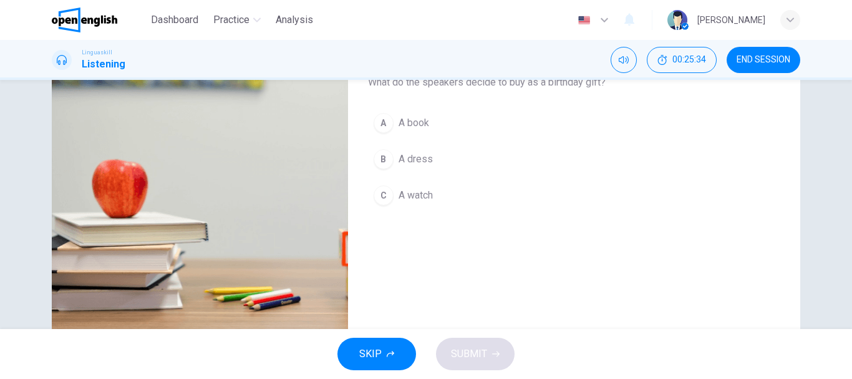
type input "*"
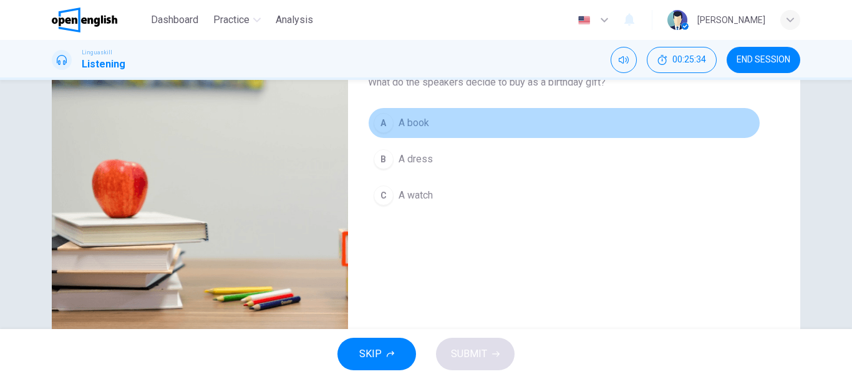
click at [422, 123] on span "A book" at bounding box center [414, 122] width 31 height 15
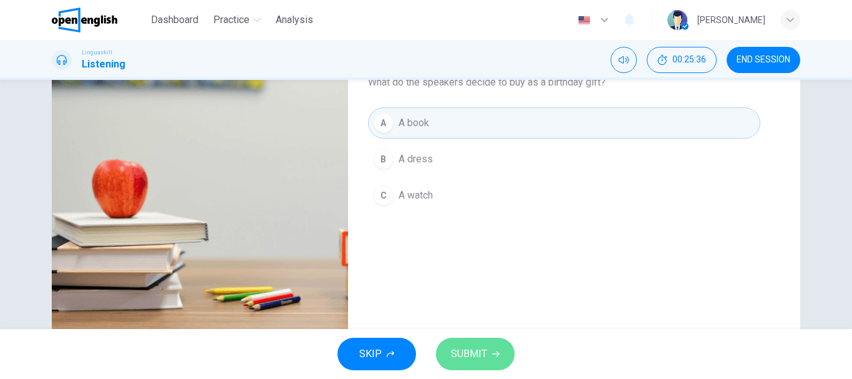
click at [459, 351] on span "SUBMIT" at bounding box center [469, 353] width 36 height 17
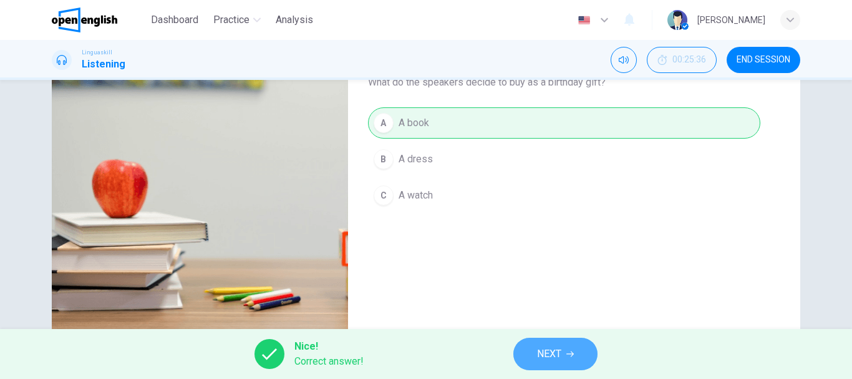
click at [538, 351] on span "NEXT" at bounding box center [549, 353] width 24 height 17
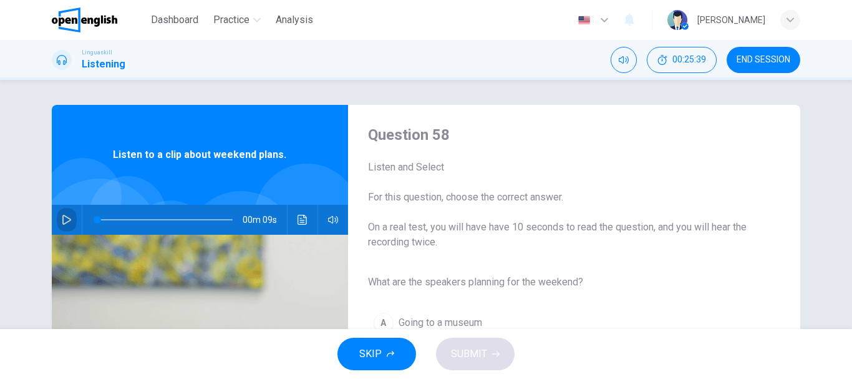
click at [65, 215] on icon "button" at bounding box center [67, 220] width 10 height 10
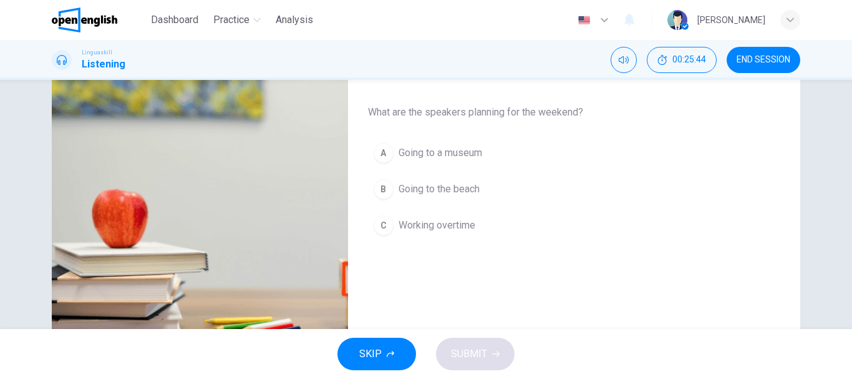
scroll to position [175, 0]
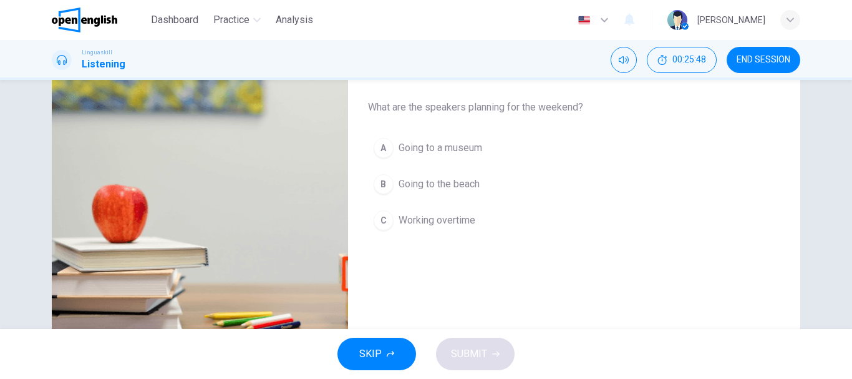
type input "*"
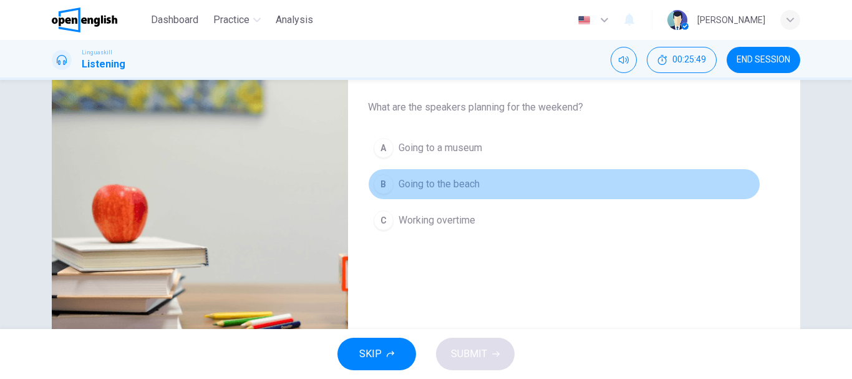
click at [502, 182] on button "B Going to the beach" at bounding box center [564, 183] width 392 height 31
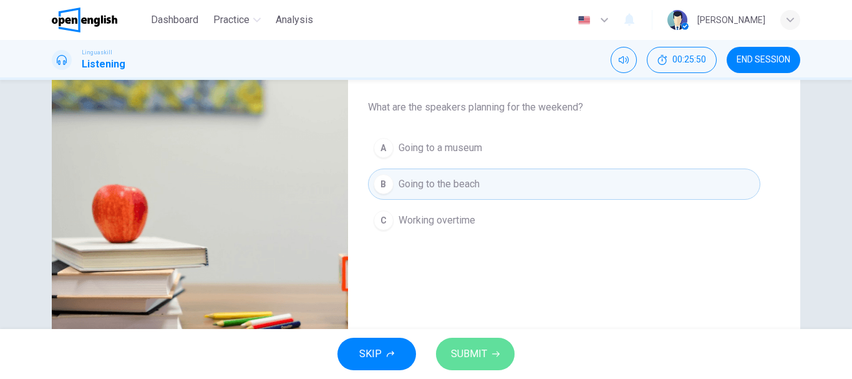
click at [475, 344] on button "SUBMIT" at bounding box center [475, 353] width 79 height 32
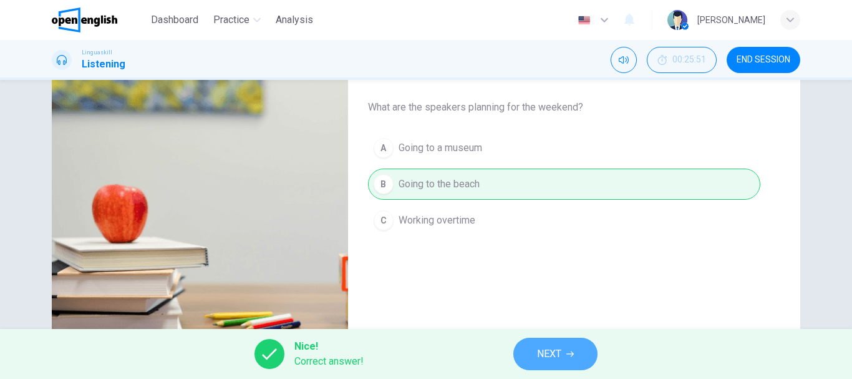
click at [570, 352] on icon "button" at bounding box center [569, 353] width 7 height 7
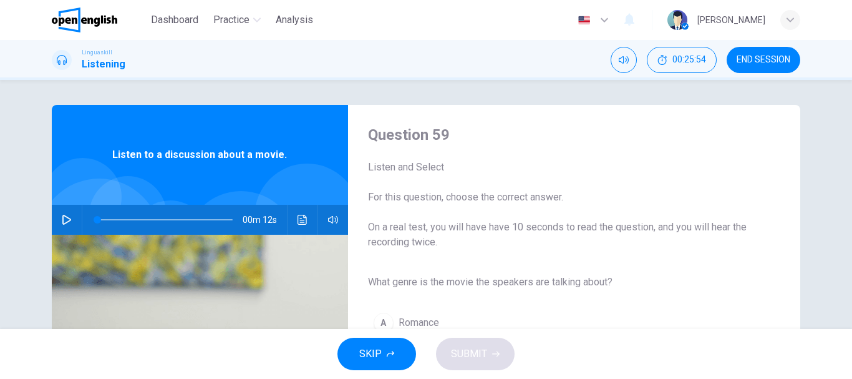
click at [62, 215] on icon "button" at bounding box center [67, 220] width 10 height 10
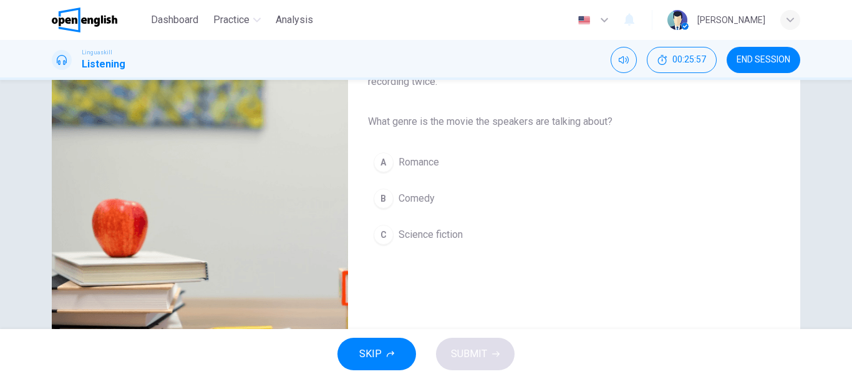
scroll to position [175, 0]
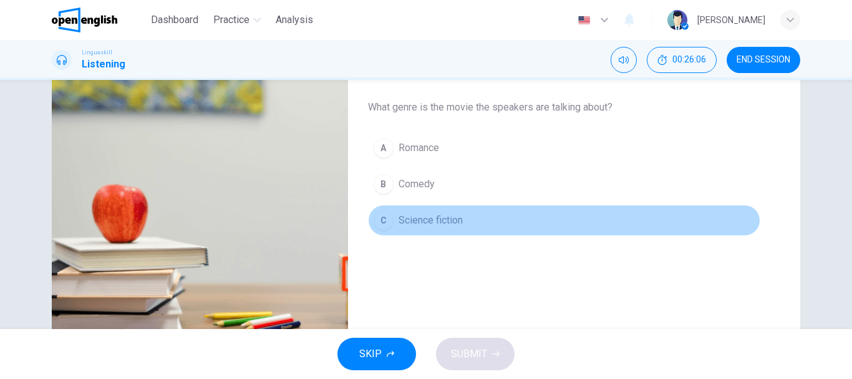
type input "*"
click at [450, 219] on span "Science fiction" at bounding box center [431, 220] width 64 height 15
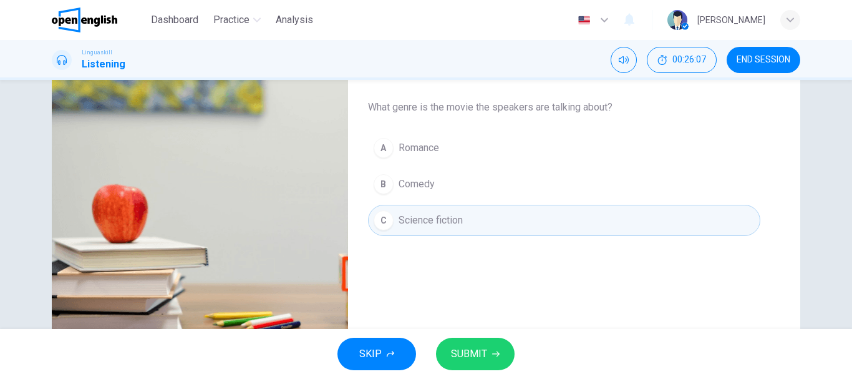
click at [482, 354] on span "SUBMIT" at bounding box center [469, 353] width 36 height 17
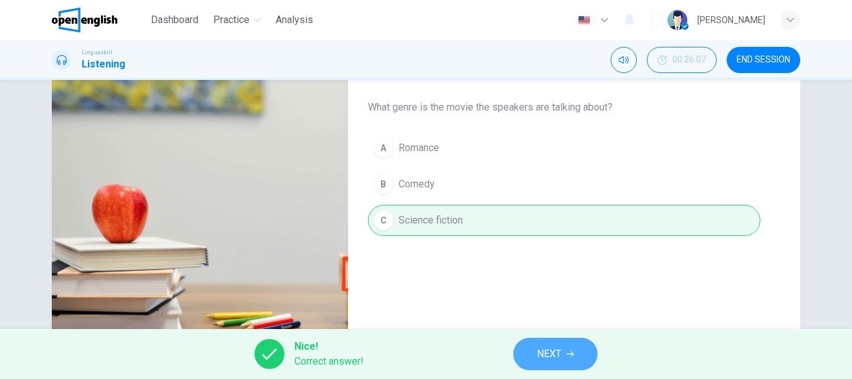
click at [526, 361] on button "NEXT" at bounding box center [555, 353] width 84 height 32
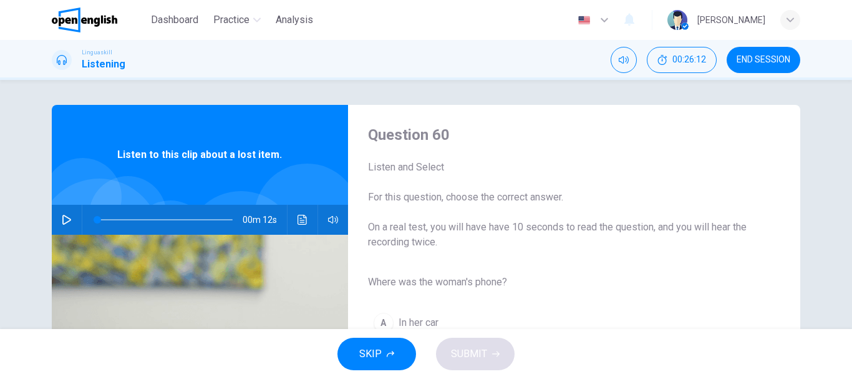
click at [62, 218] on icon "button" at bounding box center [67, 220] width 10 height 10
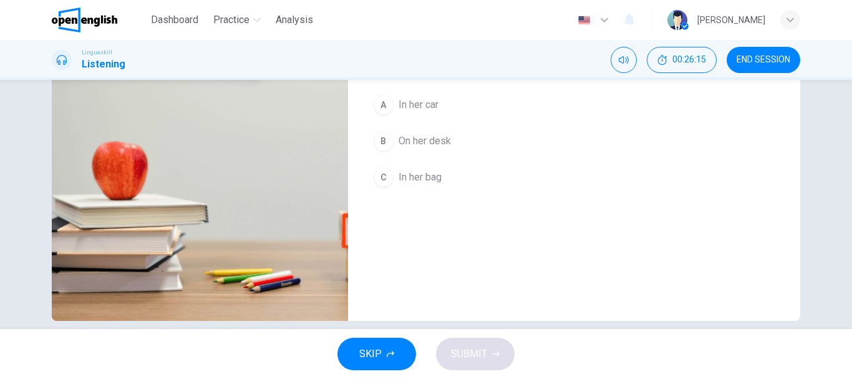
scroll to position [235, 0]
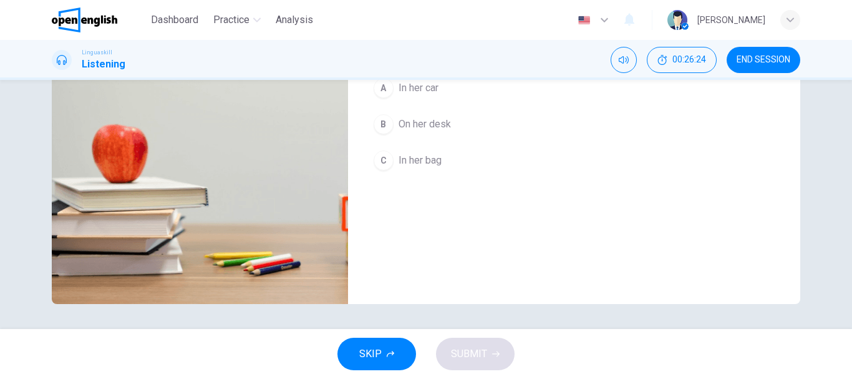
click at [421, 162] on span "In her bag" at bounding box center [420, 160] width 43 height 15
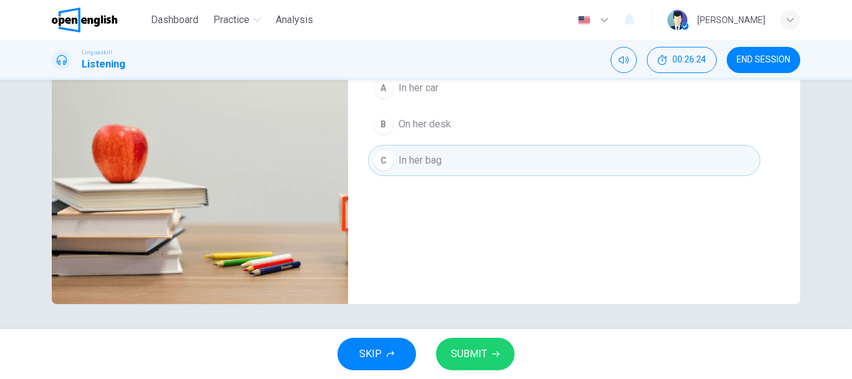
type input "*"
click at [458, 360] on span "SUBMIT" at bounding box center [469, 353] width 36 height 17
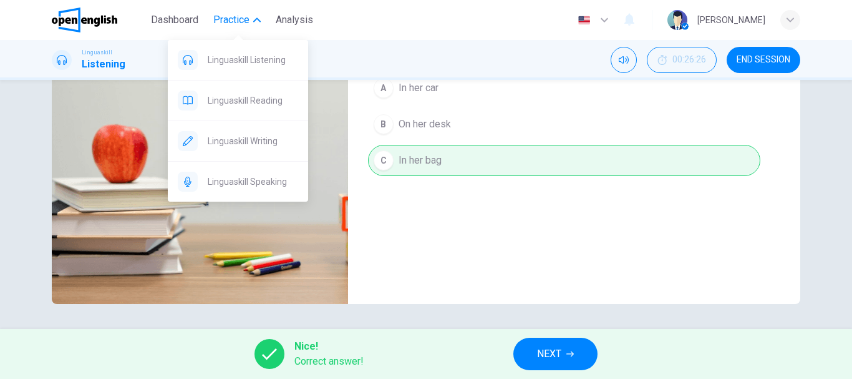
click at [248, 19] on span "Practice" at bounding box center [231, 19] width 36 height 15
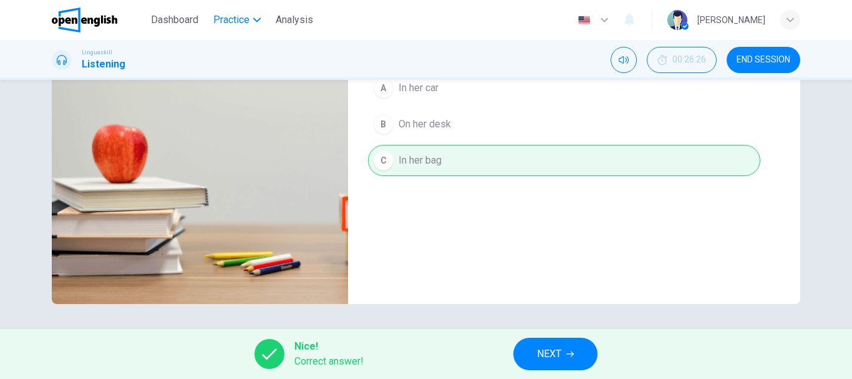
click at [248, 19] on span "Practice" at bounding box center [231, 19] width 36 height 15
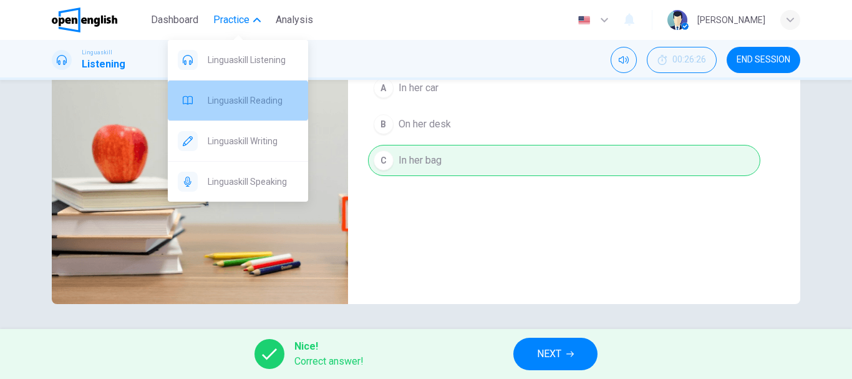
click at [253, 100] on span "Linguaskill Reading" at bounding box center [253, 100] width 90 height 15
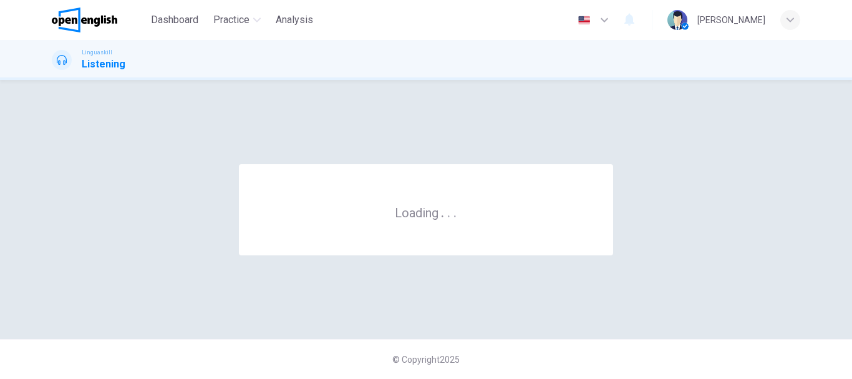
scroll to position [0, 0]
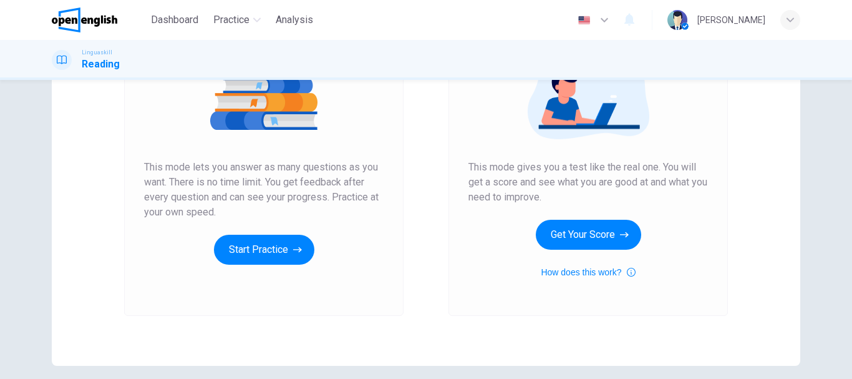
scroll to position [175, 0]
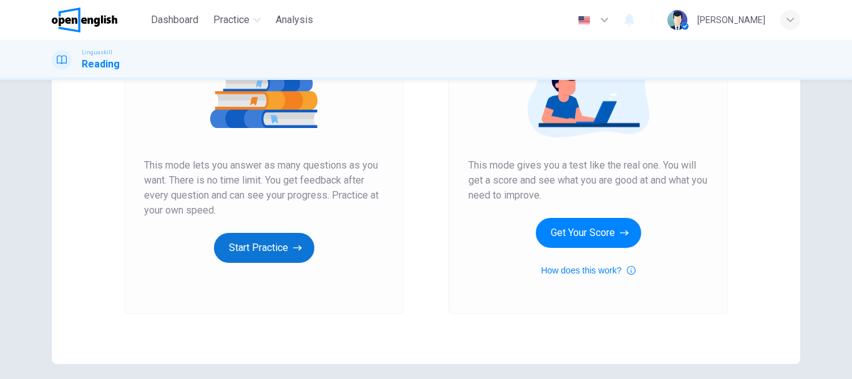
click at [266, 241] on button "Start Practice" at bounding box center [264, 248] width 100 height 30
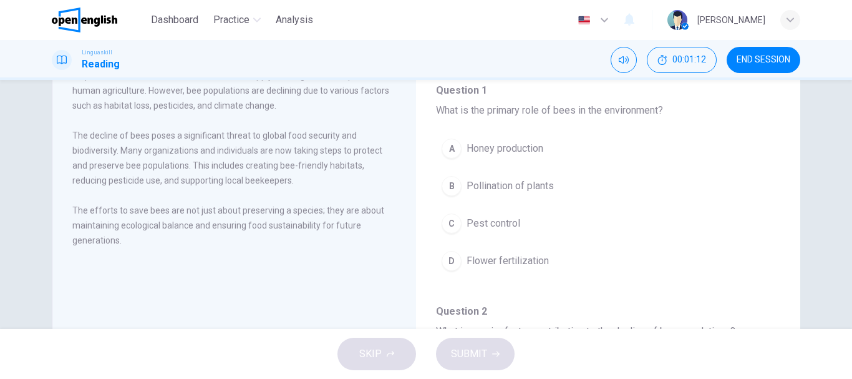
scroll to position [100, 0]
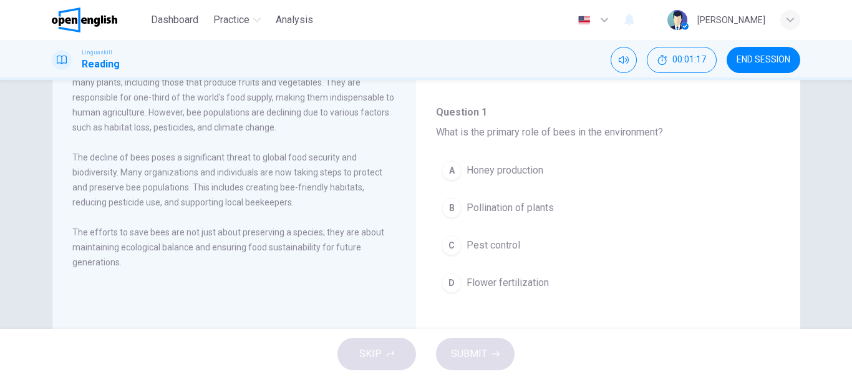
click at [546, 213] on span "Pollination of plants" at bounding box center [510, 207] width 87 height 15
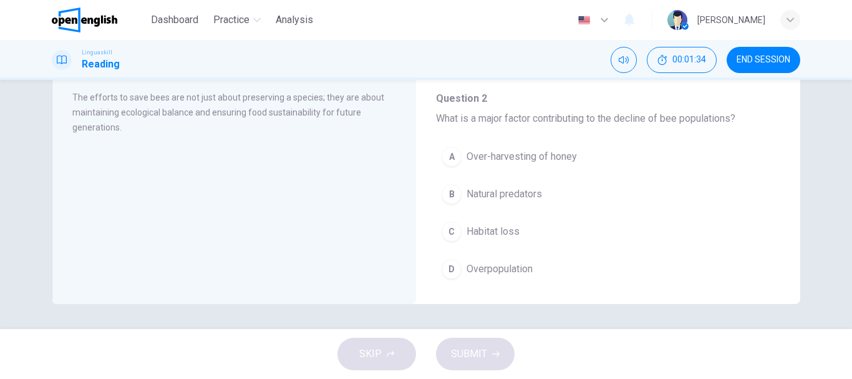
click at [526, 225] on button "C Habitat loss" at bounding box center [608, 231] width 344 height 31
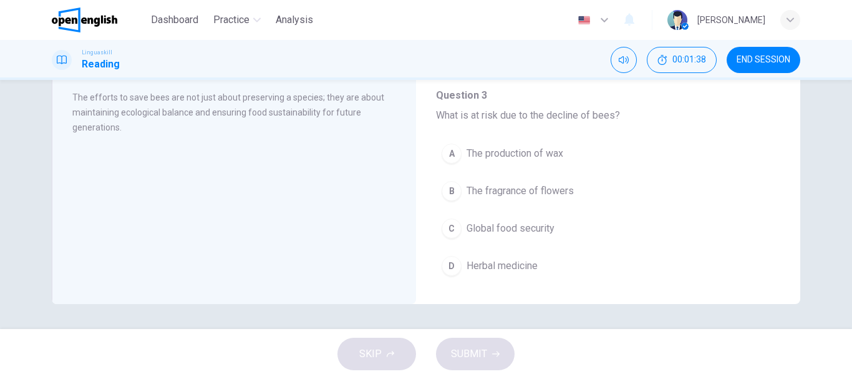
scroll to position [324, 0]
click at [535, 230] on span "Global food security" at bounding box center [511, 227] width 88 height 15
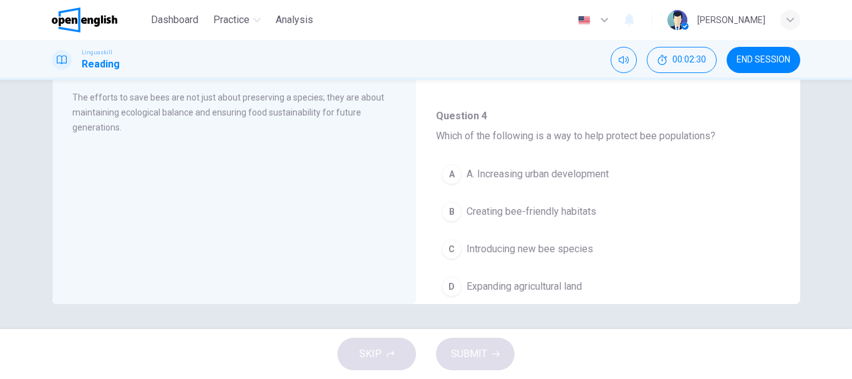
scroll to position [549, 0]
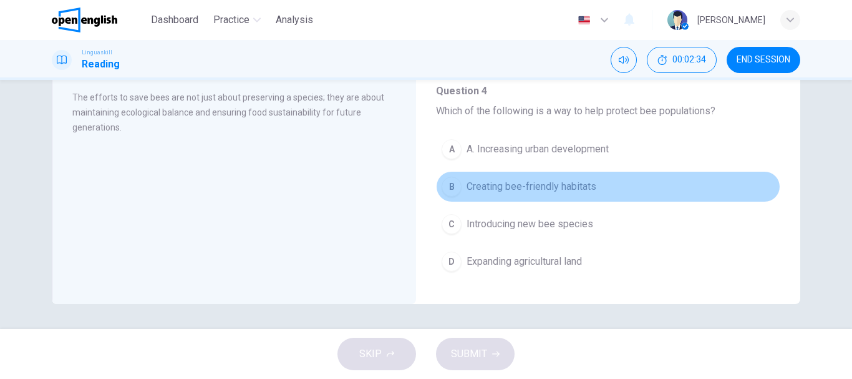
click at [616, 186] on button "B Creating bee-friendly habitats" at bounding box center [608, 186] width 344 height 31
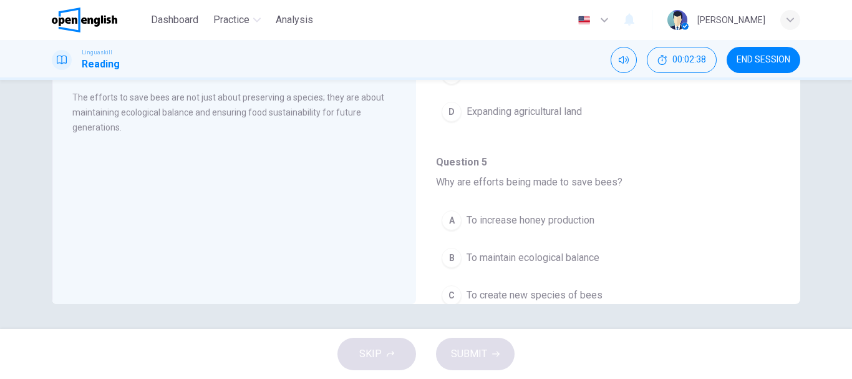
scroll to position [724, 0]
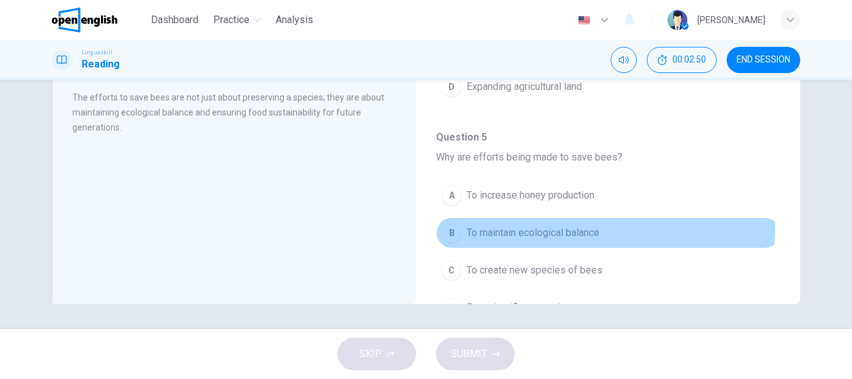
click at [543, 225] on button "B To maintain ecological balance" at bounding box center [608, 232] width 344 height 31
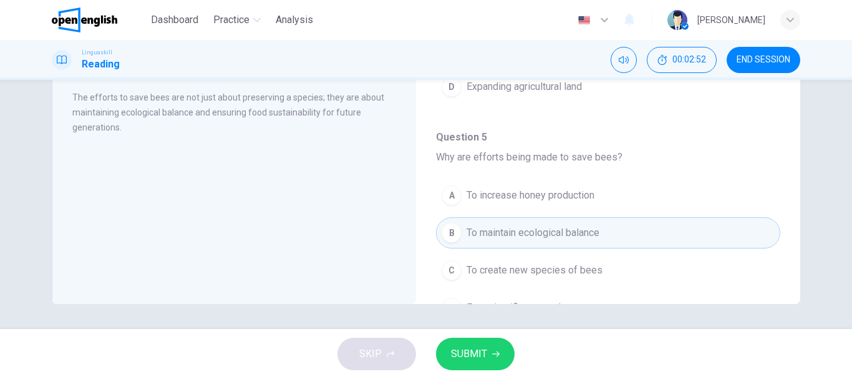
click at [492, 351] on icon "button" at bounding box center [495, 353] width 7 height 7
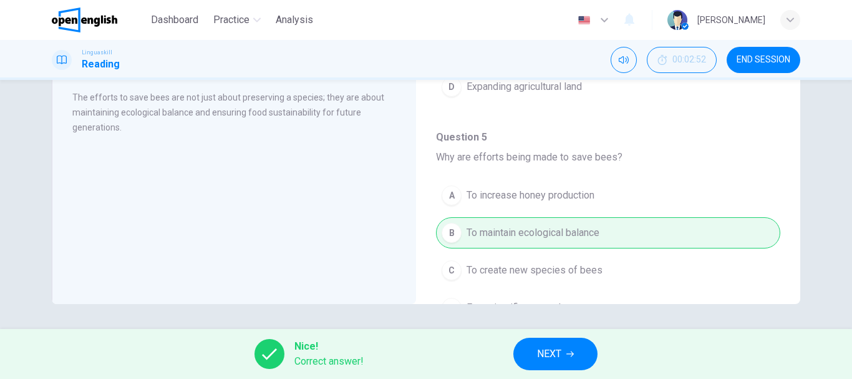
click at [544, 361] on span "NEXT" at bounding box center [549, 353] width 24 height 17
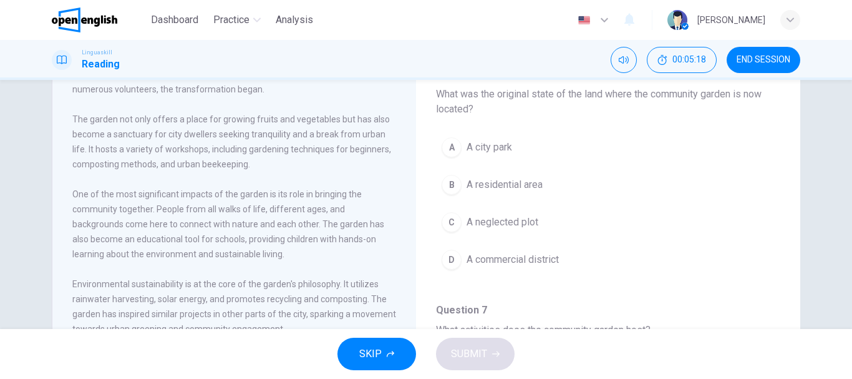
scroll to position [150, 0]
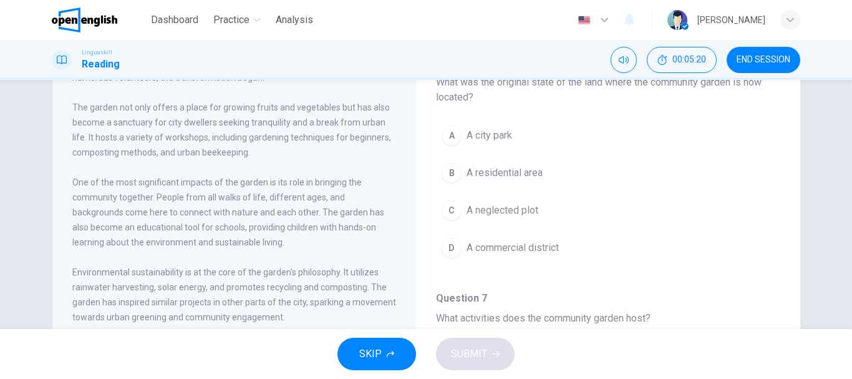
click at [570, 215] on button "C A neglected plot" at bounding box center [608, 210] width 344 height 31
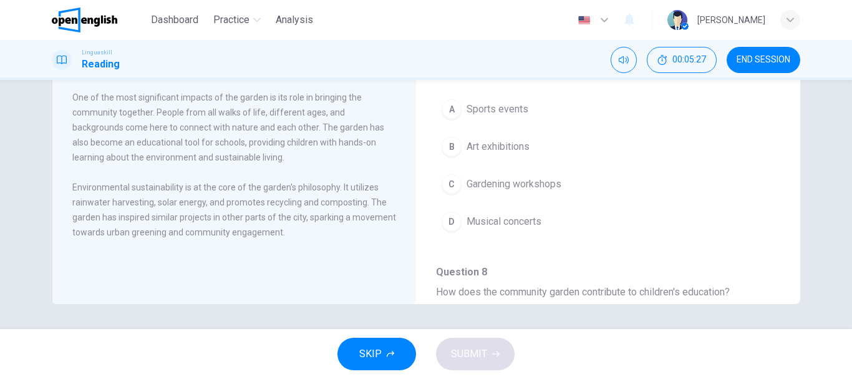
scroll to position [175, 0]
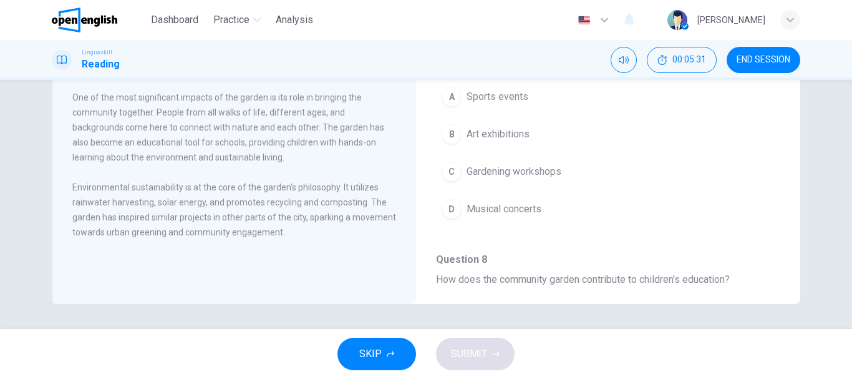
click at [565, 173] on button "C Gardening workshops" at bounding box center [608, 171] width 344 height 31
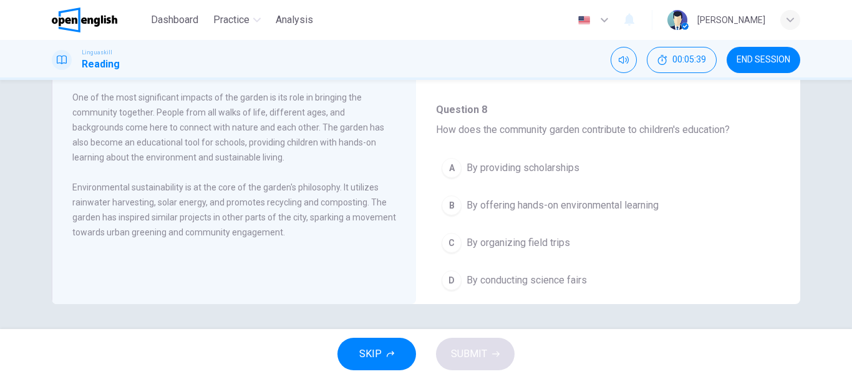
scroll to position [349, 0]
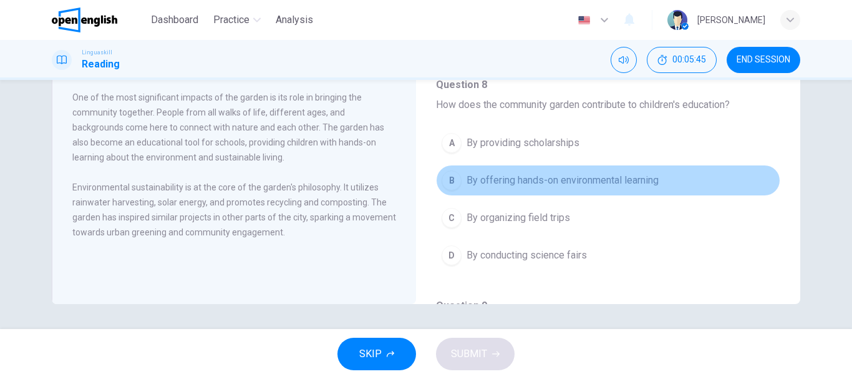
click at [663, 184] on button "B By offering hands-on environmental learning" at bounding box center [608, 180] width 344 height 31
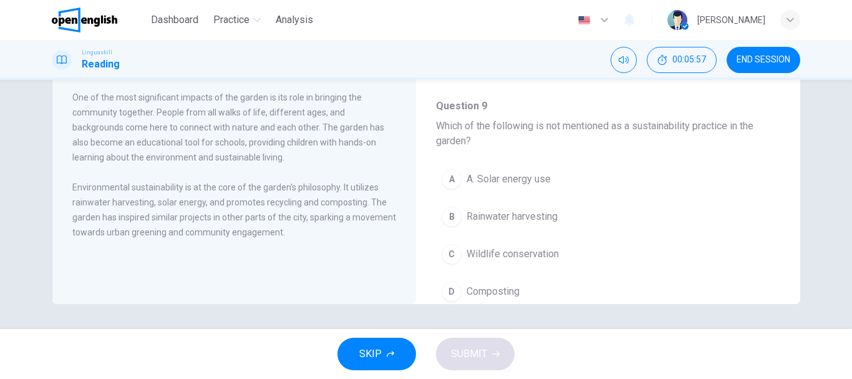
scroll to position [574, 0]
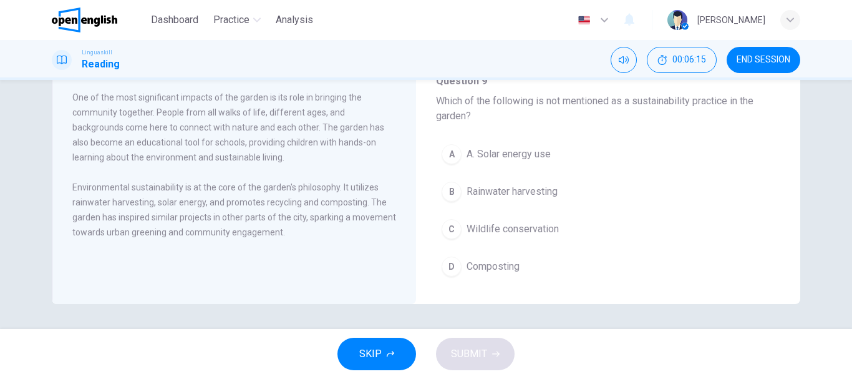
click at [589, 233] on button "C Wildlife conservation" at bounding box center [608, 228] width 344 height 31
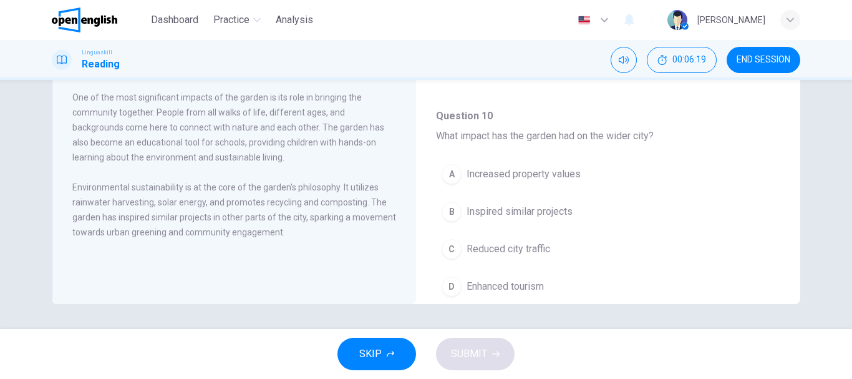
scroll to position [798, 0]
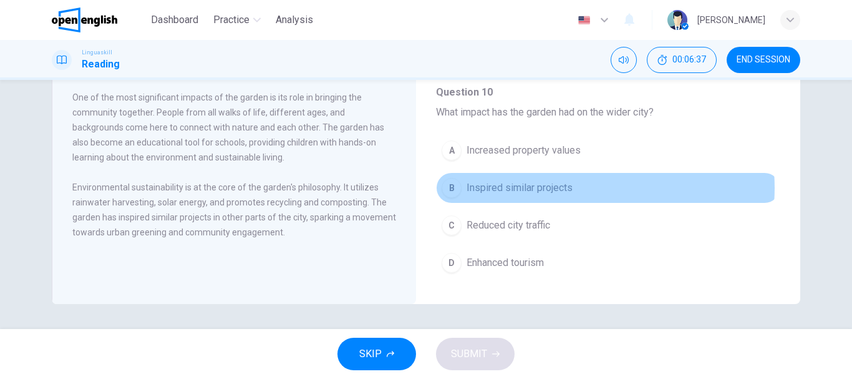
click at [576, 188] on button "B Inspired similar projects" at bounding box center [608, 187] width 344 height 31
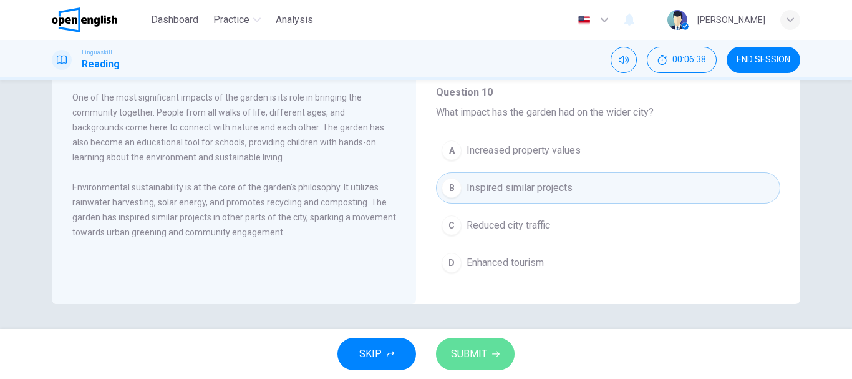
click at [500, 346] on button "SUBMIT" at bounding box center [475, 353] width 79 height 32
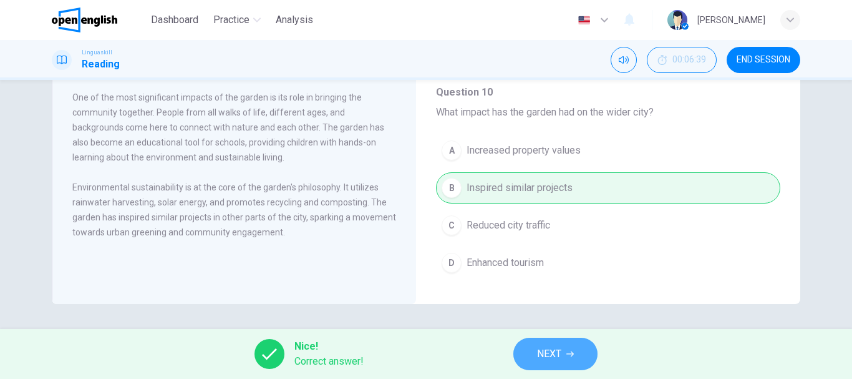
click at [545, 356] on span "NEXT" at bounding box center [549, 353] width 24 height 17
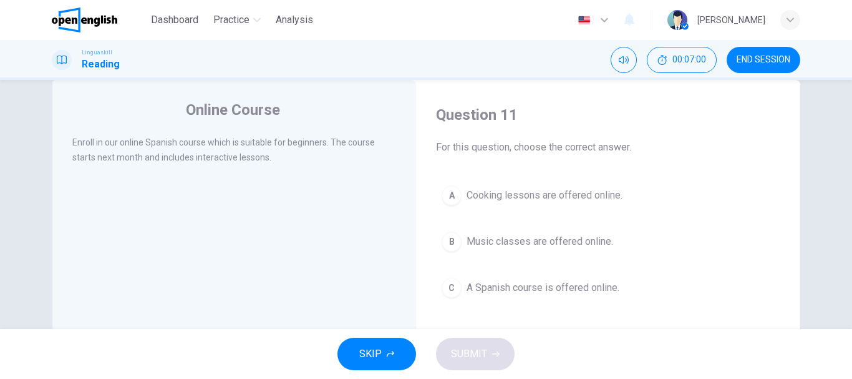
scroll to position [50, 0]
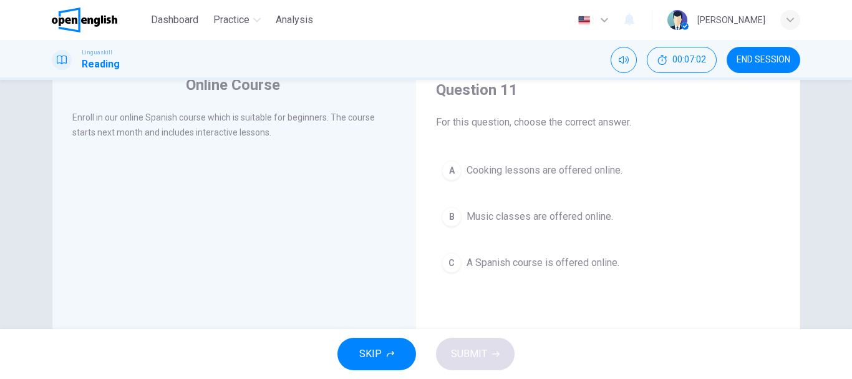
click at [603, 267] on span "A Spanish course is offered online." at bounding box center [543, 262] width 153 height 15
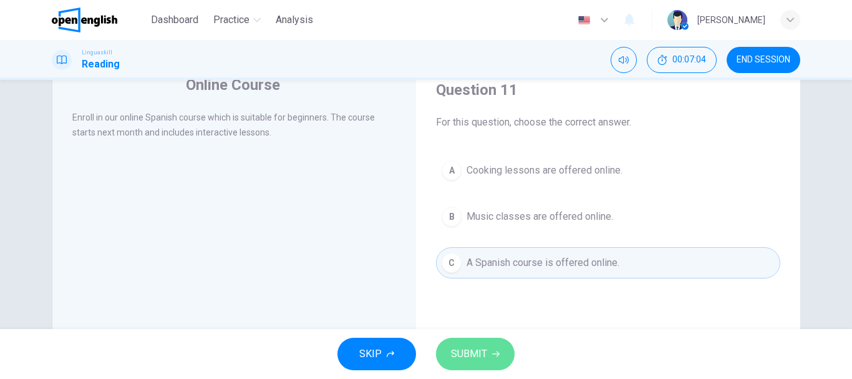
click at [502, 357] on button "SUBMIT" at bounding box center [475, 353] width 79 height 32
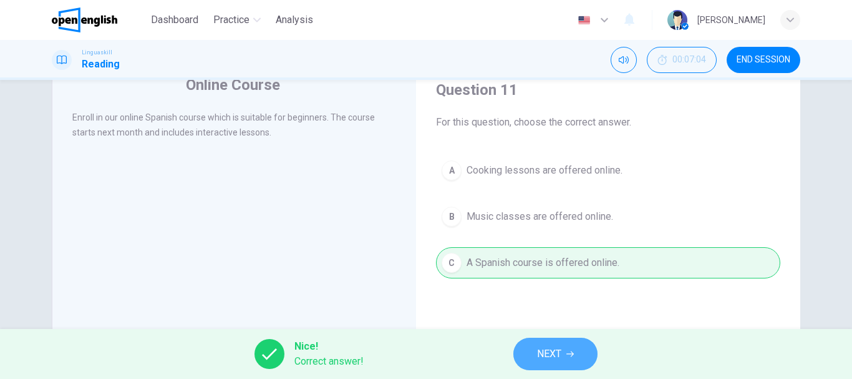
click at [533, 357] on button "NEXT" at bounding box center [555, 353] width 84 height 32
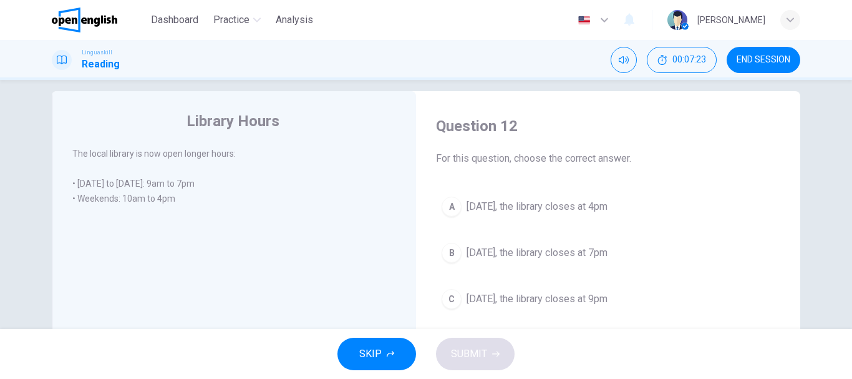
scroll to position [25, 0]
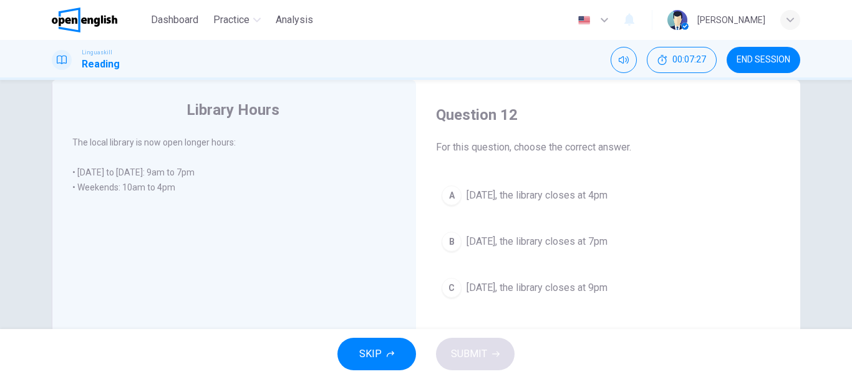
click at [641, 196] on button "A On Saturday, the library closes at 4pm" at bounding box center [608, 195] width 344 height 31
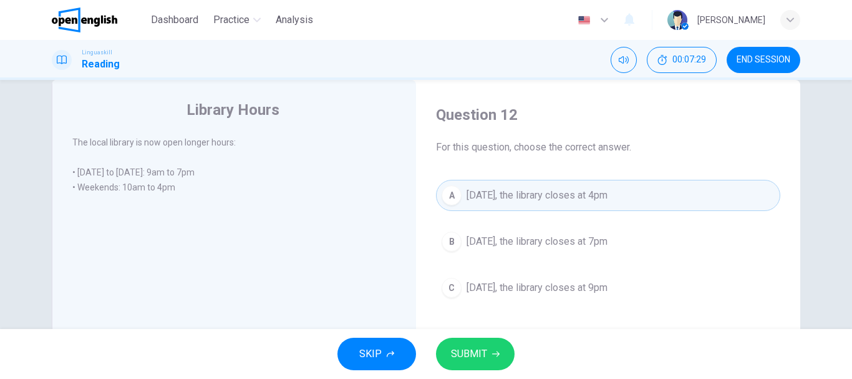
click at [475, 351] on span "SUBMIT" at bounding box center [469, 353] width 36 height 17
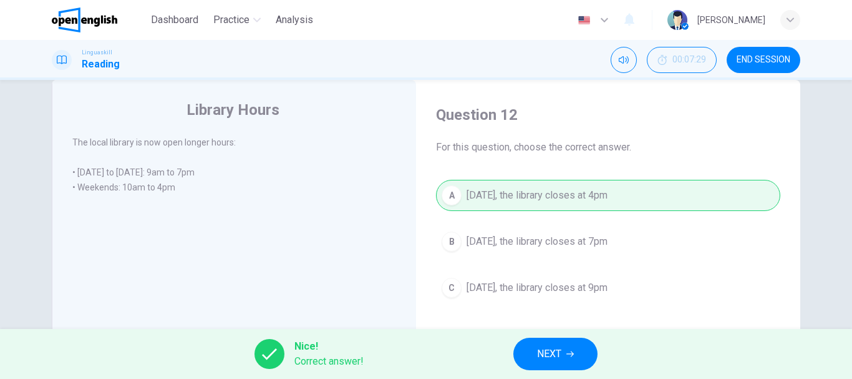
click at [543, 354] on span "NEXT" at bounding box center [549, 353] width 24 height 17
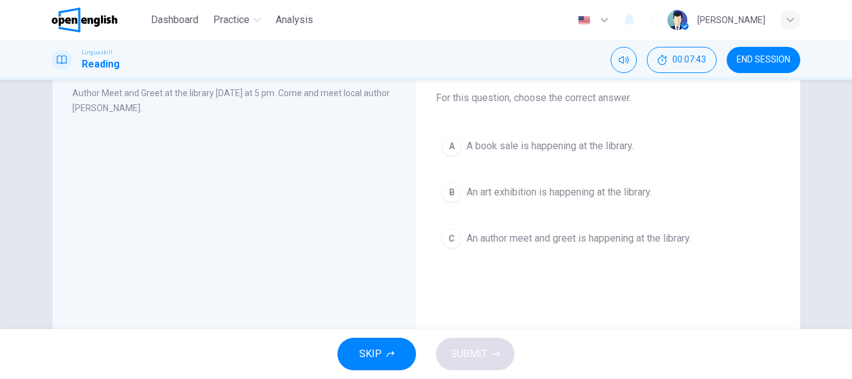
scroll to position [75, 0]
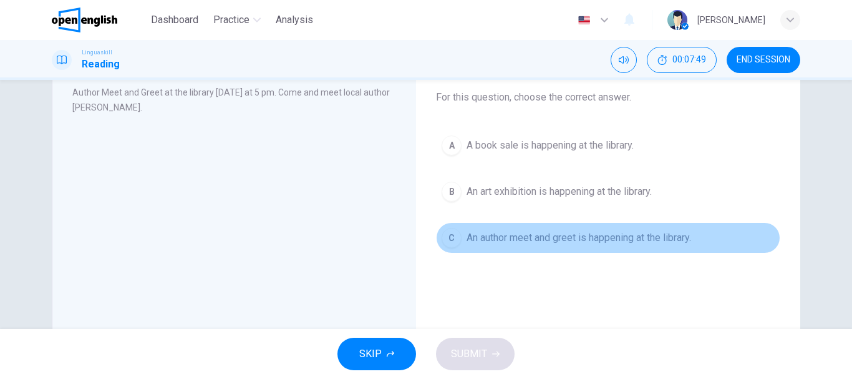
click at [702, 250] on button "C An author meet and greet is happening at the library." at bounding box center [608, 237] width 344 height 31
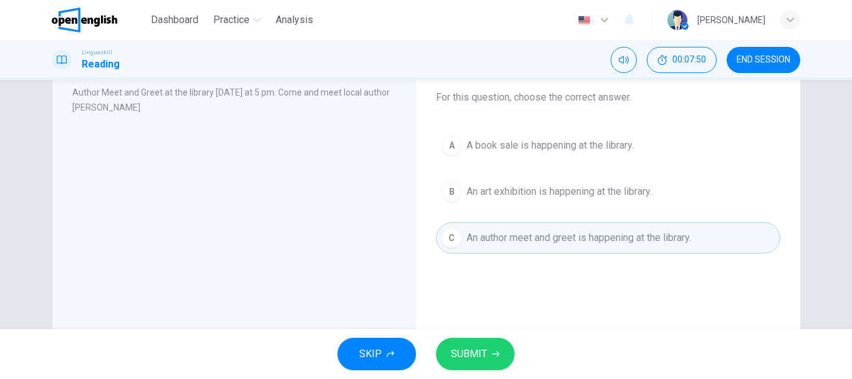
click at [485, 349] on span "SUBMIT" at bounding box center [469, 353] width 36 height 17
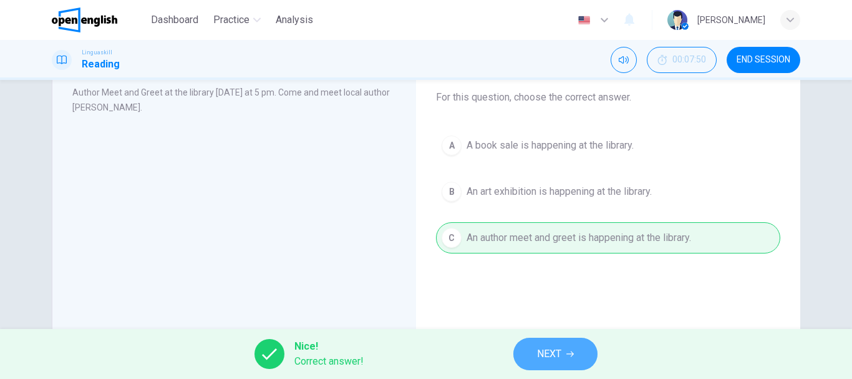
click at [558, 356] on span "NEXT" at bounding box center [549, 353] width 24 height 17
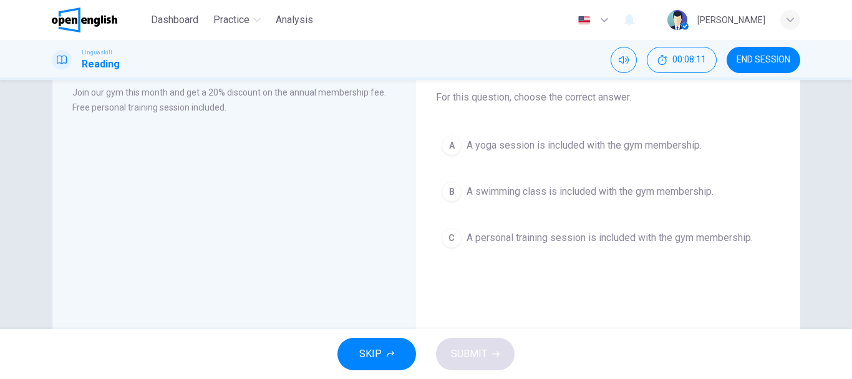
click at [706, 240] on span "A personal training session is included with the gym membership." at bounding box center [610, 237] width 286 height 15
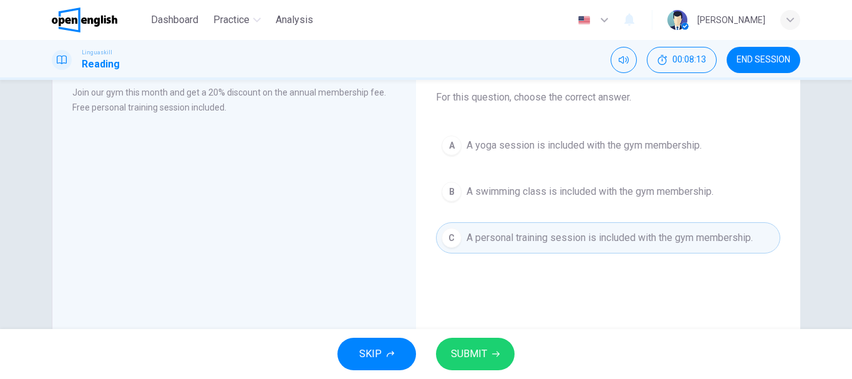
click at [473, 364] on button "SUBMIT" at bounding box center [475, 353] width 79 height 32
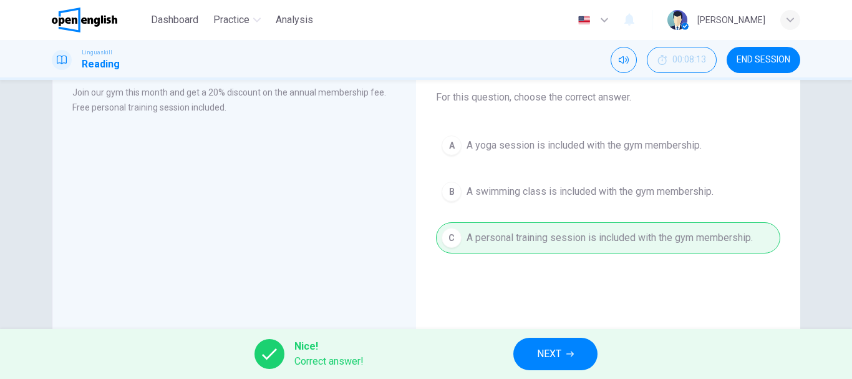
click at [540, 352] on span "NEXT" at bounding box center [549, 353] width 24 height 17
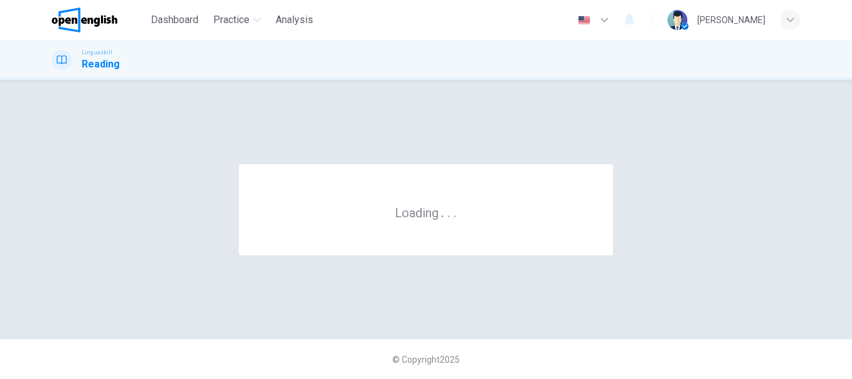
scroll to position [0, 0]
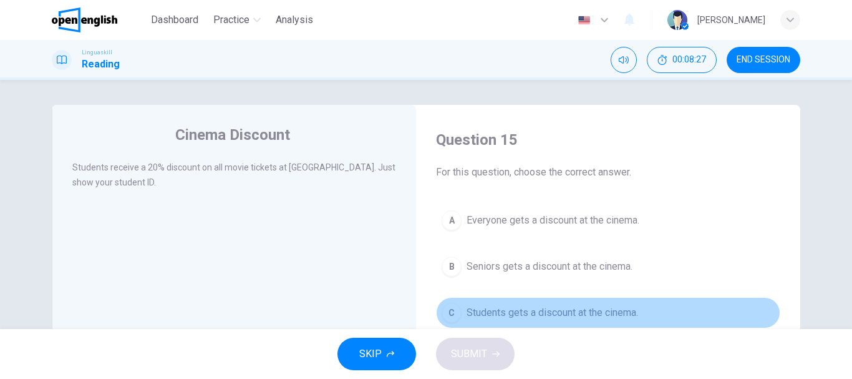
click at [577, 318] on span "Students gets a discount at the cinema." at bounding box center [553, 312] width 172 height 15
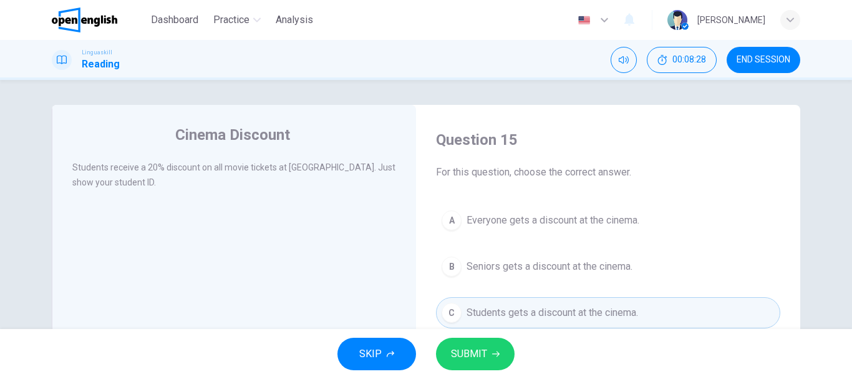
click at [500, 358] on button "SUBMIT" at bounding box center [475, 353] width 79 height 32
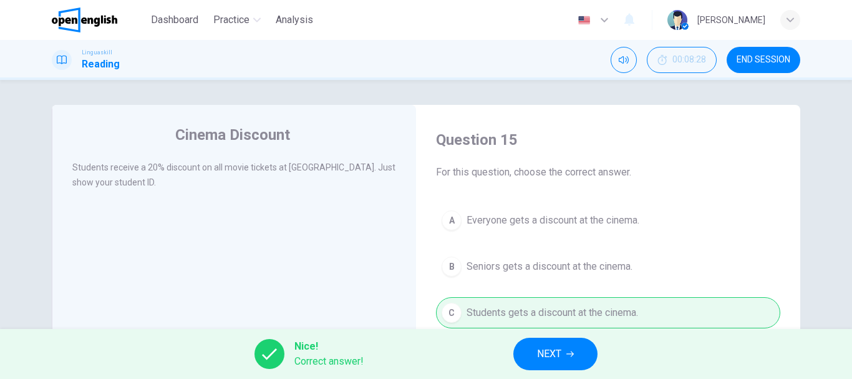
click at [565, 346] on button "NEXT" at bounding box center [555, 353] width 84 height 32
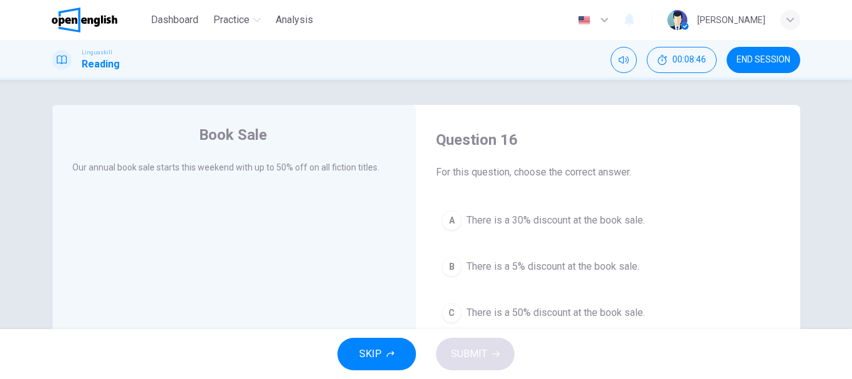
click at [573, 318] on span "There is a 50% discount at the book sale." at bounding box center [556, 312] width 178 height 15
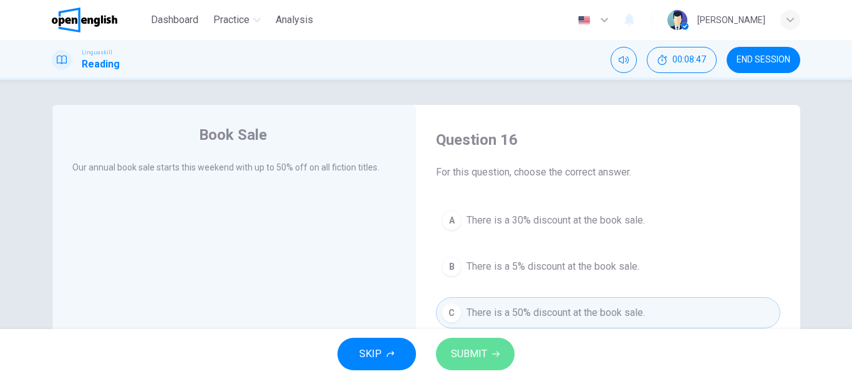
click at [508, 348] on button "SUBMIT" at bounding box center [475, 353] width 79 height 32
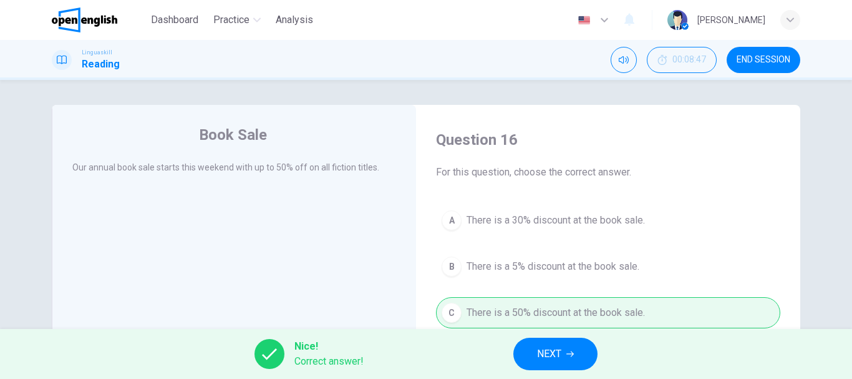
click at [543, 357] on span "NEXT" at bounding box center [549, 353] width 24 height 17
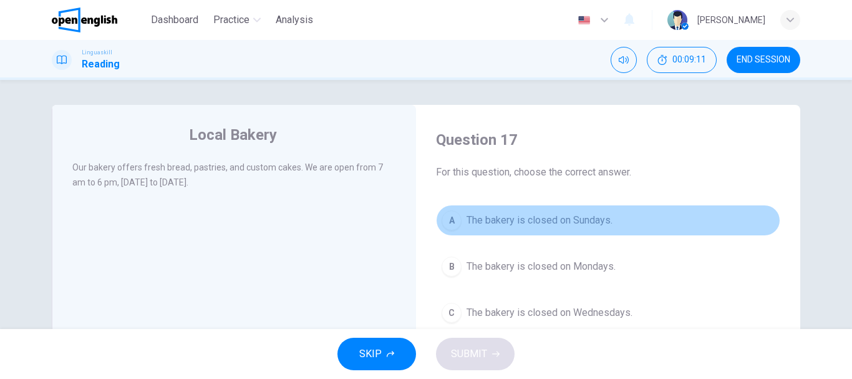
click at [588, 221] on span "The bakery is closed on Sundays." at bounding box center [540, 220] width 146 height 15
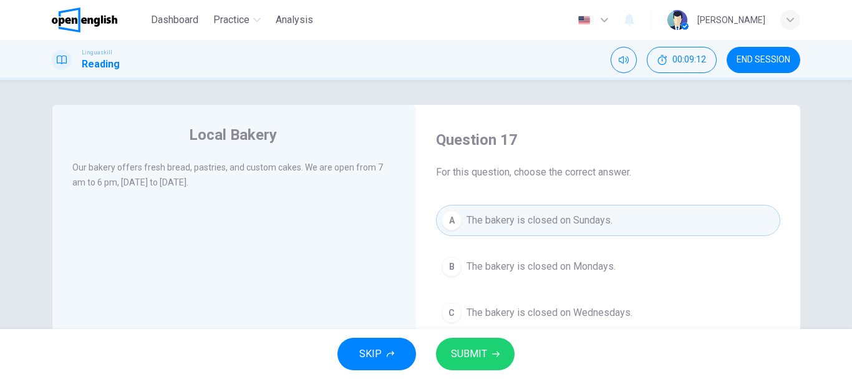
click at [487, 355] on button "SUBMIT" at bounding box center [475, 353] width 79 height 32
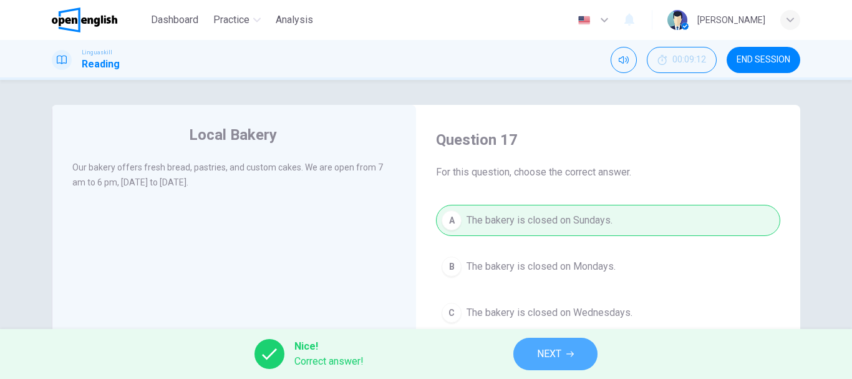
click at [532, 349] on button "NEXT" at bounding box center [555, 353] width 84 height 32
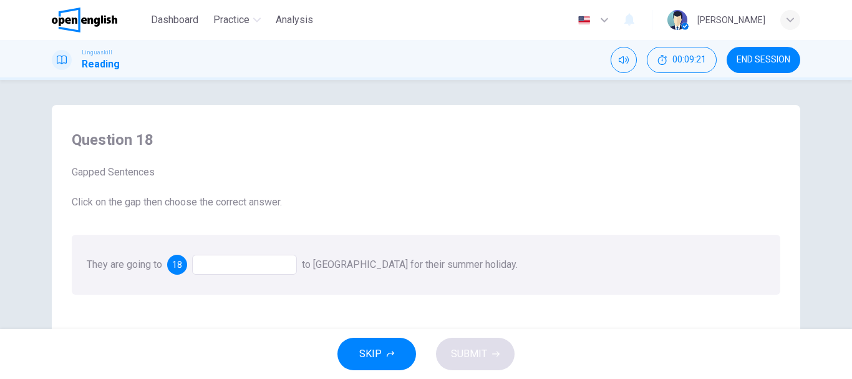
click at [254, 266] on div at bounding box center [244, 264] width 105 height 20
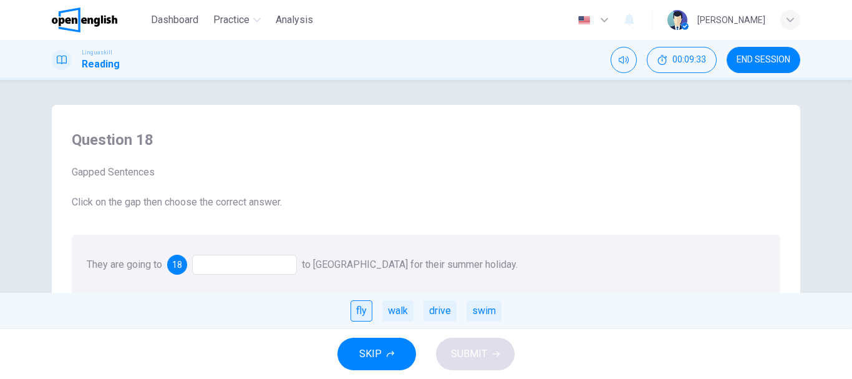
click at [366, 310] on div "fly" at bounding box center [362, 310] width 22 height 21
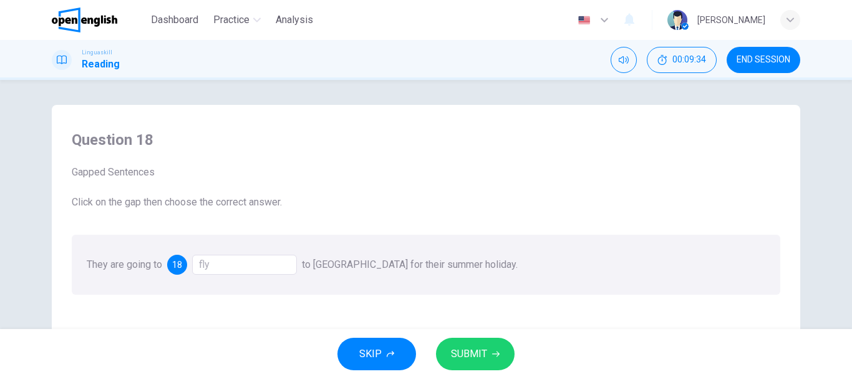
click at [457, 350] on span "SUBMIT" at bounding box center [469, 353] width 36 height 17
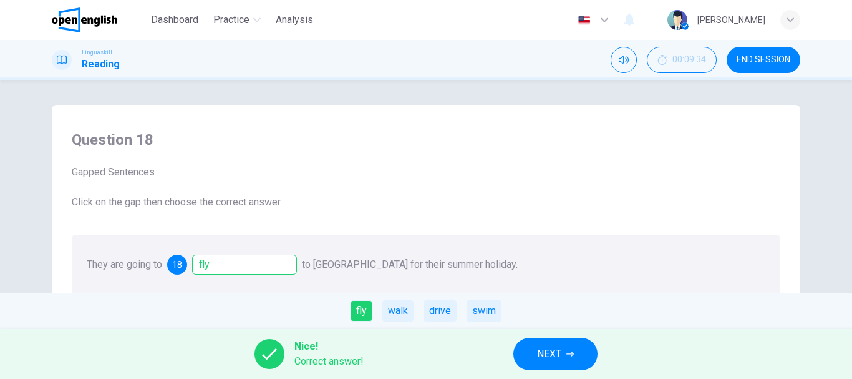
click at [530, 354] on button "NEXT" at bounding box center [555, 353] width 84 height 32
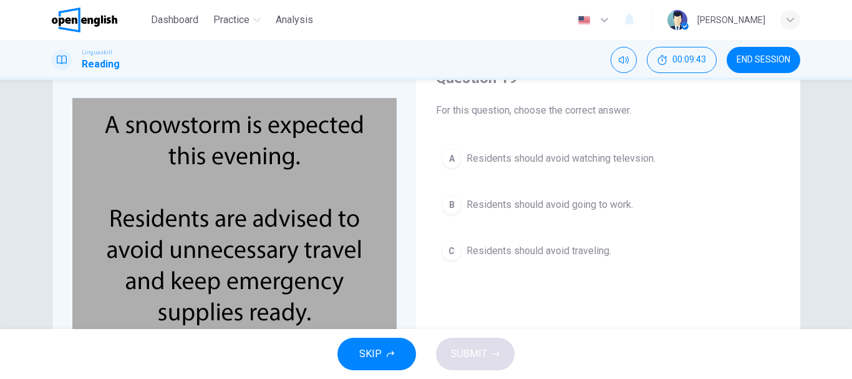
scroll to position [75, 0]
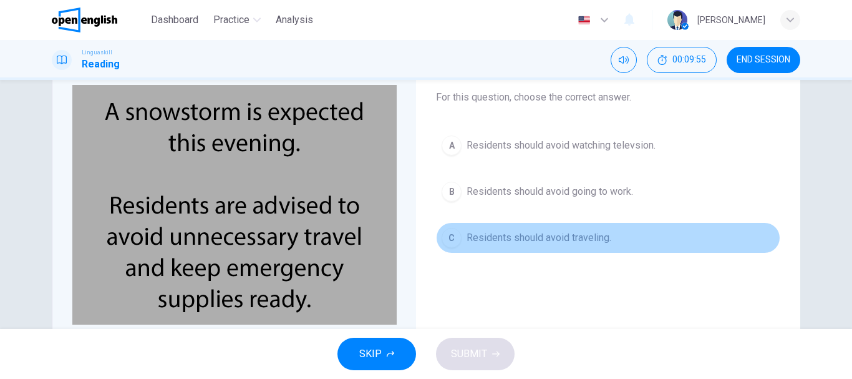
click at [610, 239] on button "C Residents should avoid traveling." at bounding box center [608, 237] width 344 height 31
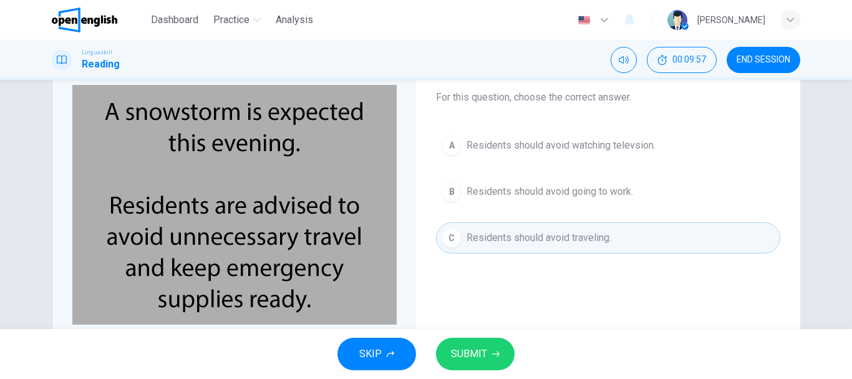
click at [487, 354] on button "SUBMIT" at bounding box center [475, 353] width 79 height 32
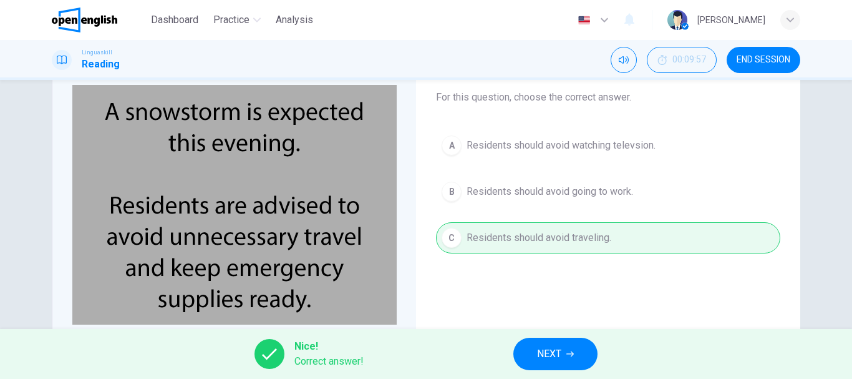
click at [545, 349] on span "NEXT" at bounding box center [549, 353] width 24 height 17
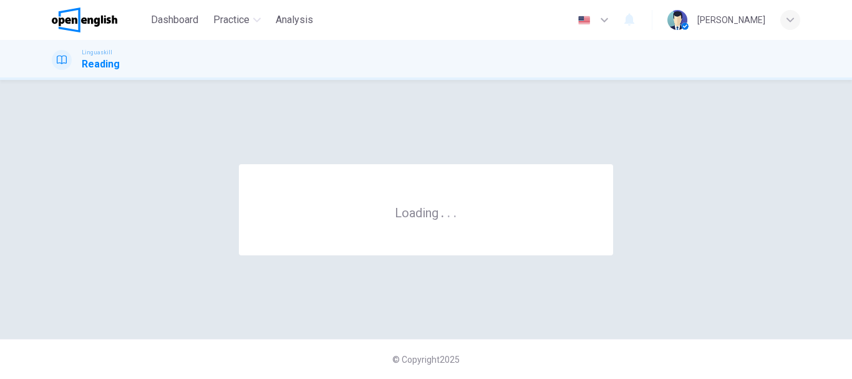
scroll to position [0, 0]
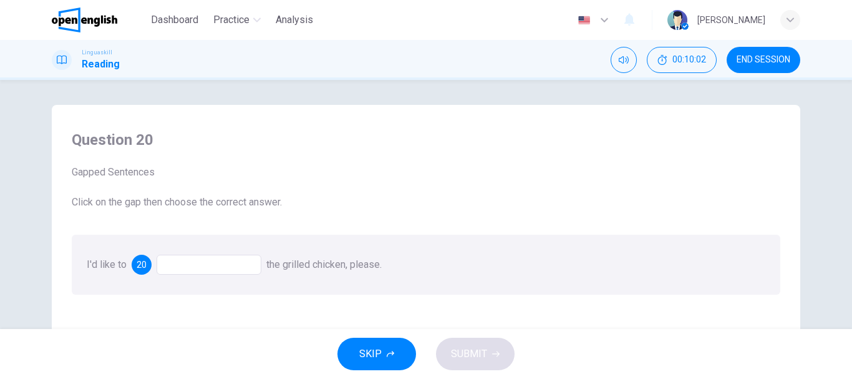
click at [206, 268] on div at bounding box center [209, 264] width 105 height 20
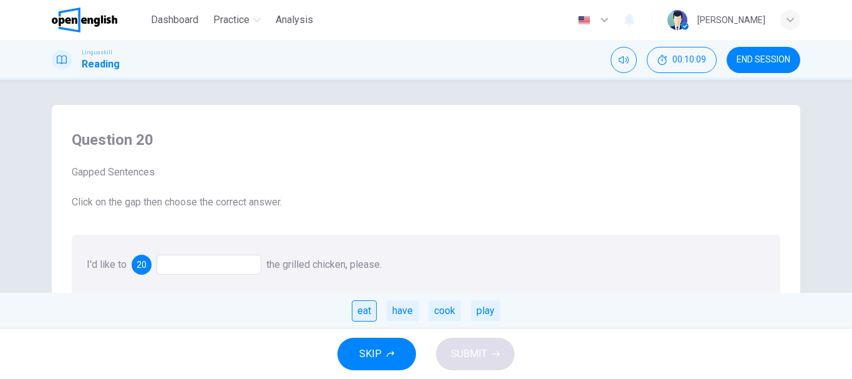
click at [364, 316] on div "eat" at bounding box center [364, 310] width 25 height 21
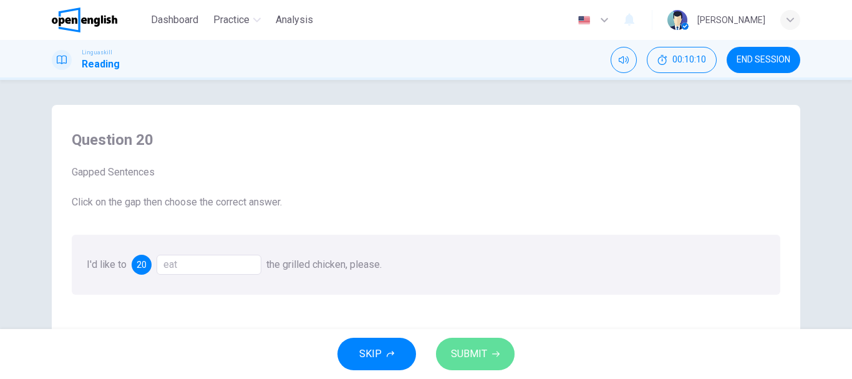
click at [473, 346] on span "SUBMIT" at bounding box center [469, 353] width 36 height 17
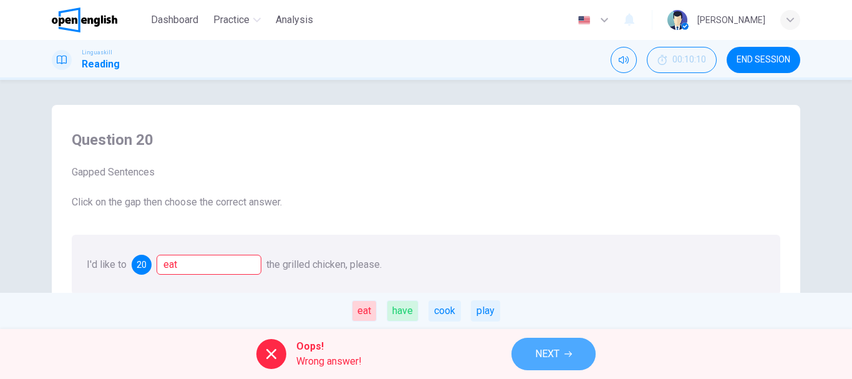
click at [563, 351] on button "NEXT" at bounding box center [553, 353] width 84 height 32
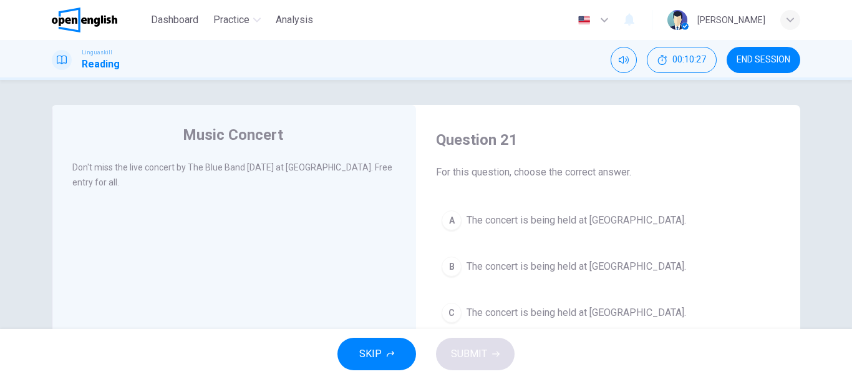
click at [586, 311] on span "The concert is being held at City Park." at bounding box center [577, 312] width 220 height 15
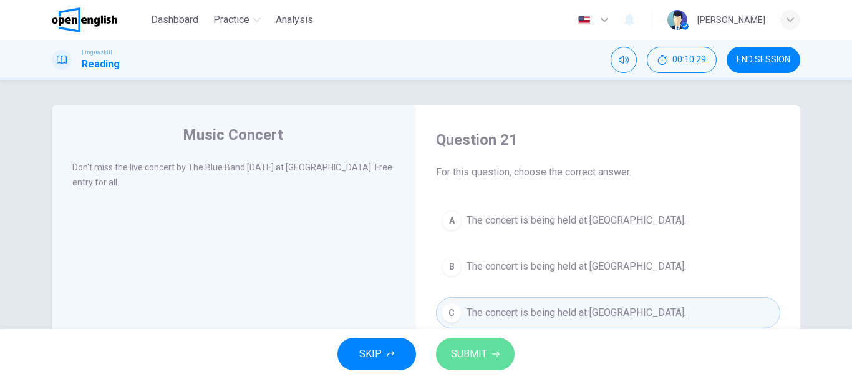
click at [498, 350] on icon "button" at bounding box center [495, 353] width 7 height 7
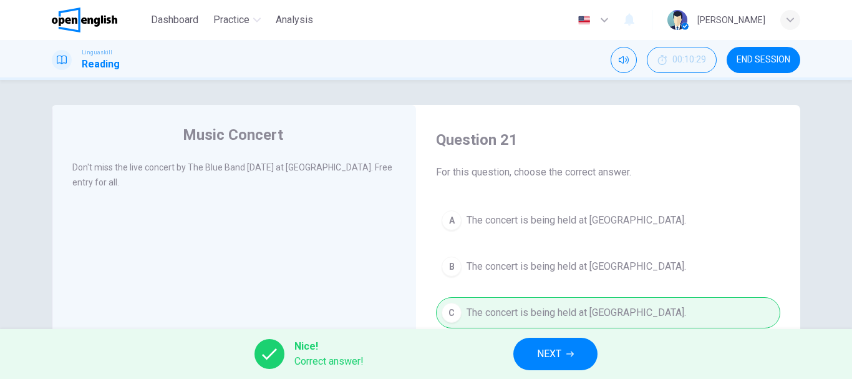
click at [542, 353] on span "NEXT" at bounding box center [549, 353] width 24 height 17
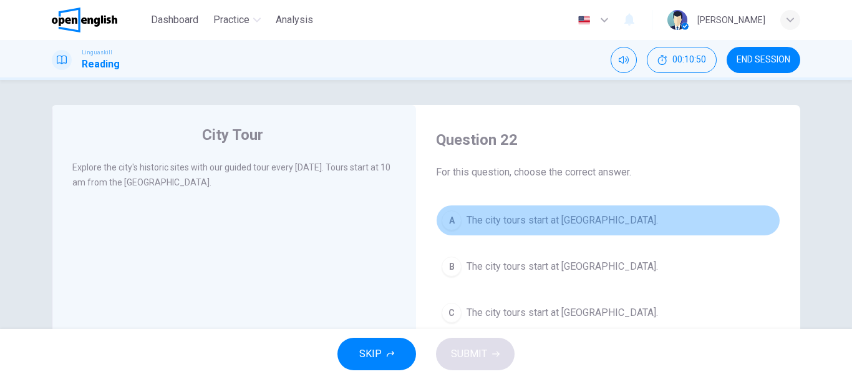
click at [576, 231] on button "A The city tours start at City Museum." at bounding box center [608, 220] width 344 height 31
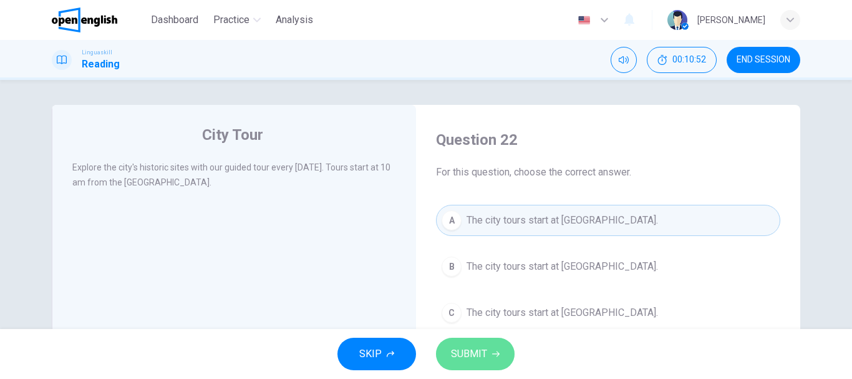
click at [485, 349] on span "SUBMIT" at bounding box center [469, 353] width 36 height 17
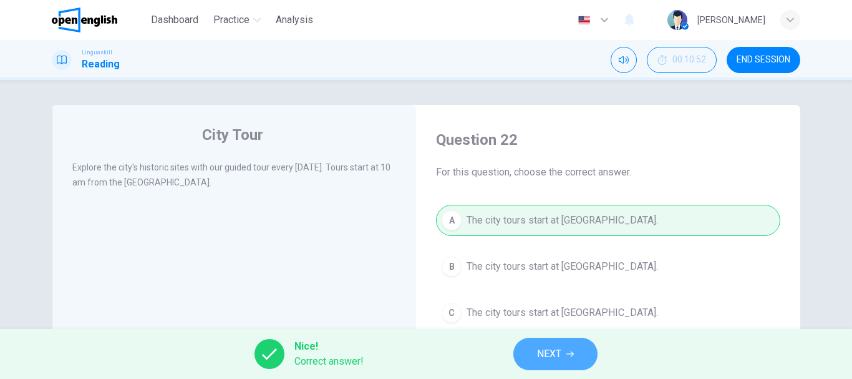
click at [544, 342] on button "NEXT" at bounding box center [555, 353] width 84 height 32
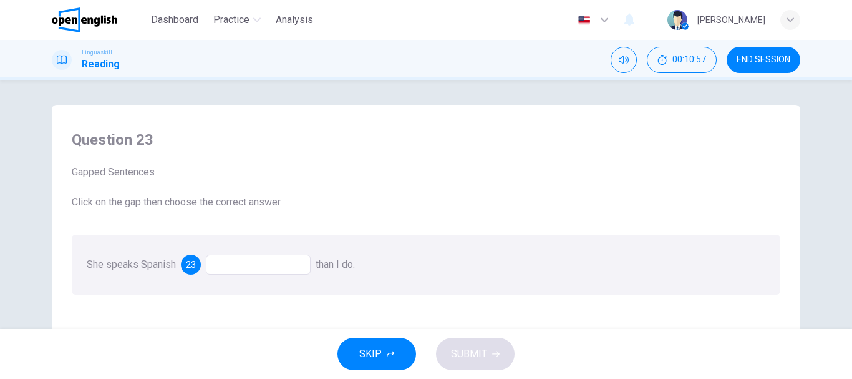
click at [248, 267] on div at bounding box center [258, 264] width 105 height 20
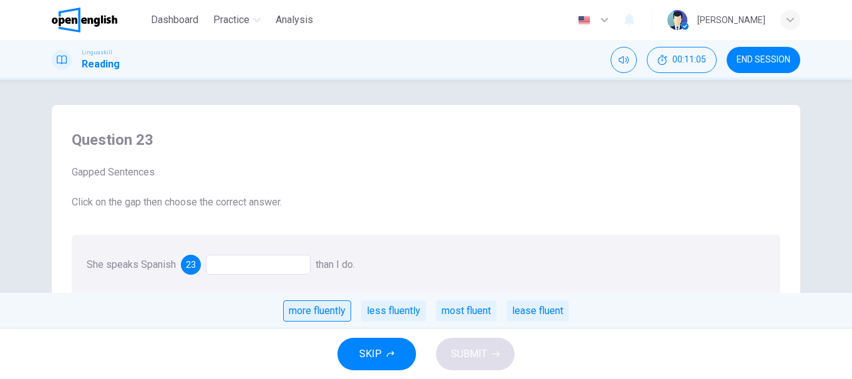
click at [301, 313] on div "more fluently" at bounding box center [317, 310] width 68 height 21
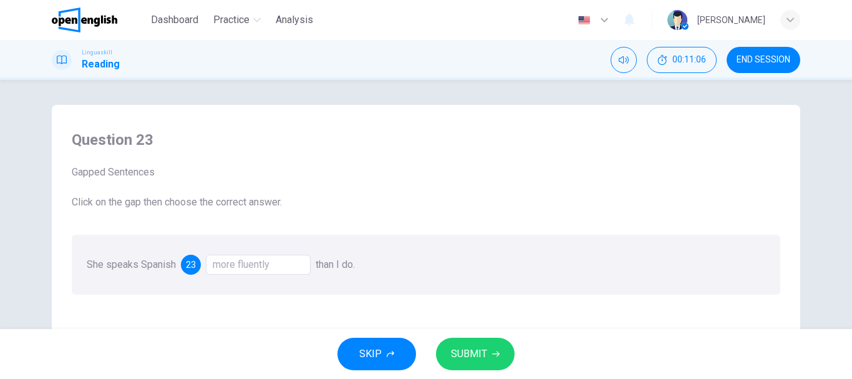
click at [483, 358] on span "SUBMIT" at bounding box center [469, 353] width 36 height 17
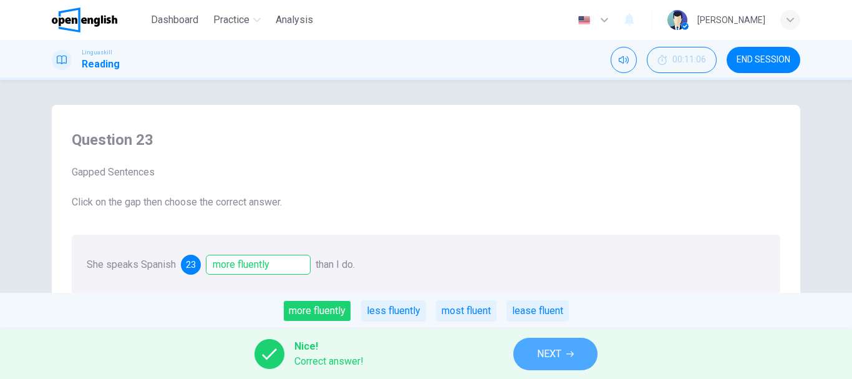
click at [549, 358] on span "NEXT" at bounding box center [549, 353] width 24 height 17
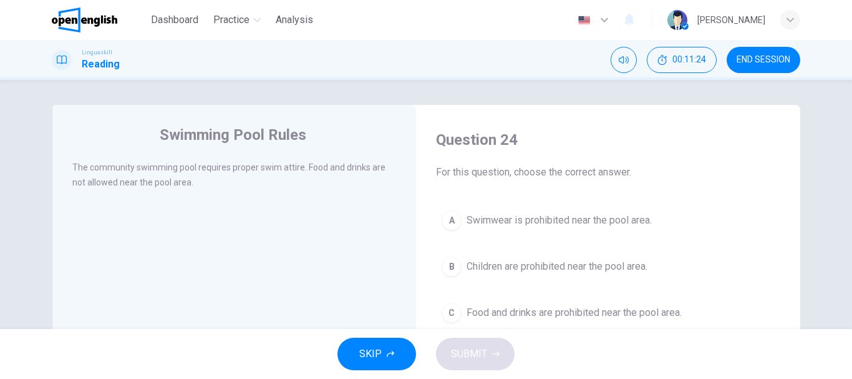
click at [563, 311] on span "Food and drinks are prohibited near the pool area." at bounding box center [574, 312] width 215 height 15
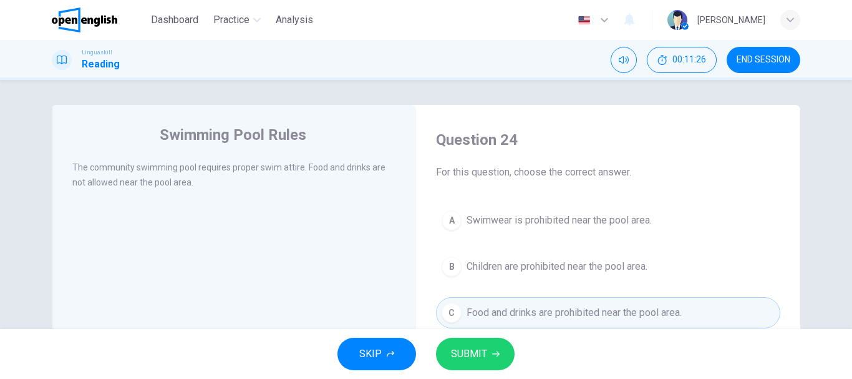
click at [487, 350] on button "SUBMIT" at bounding box center [475, 353] width 79 height 32
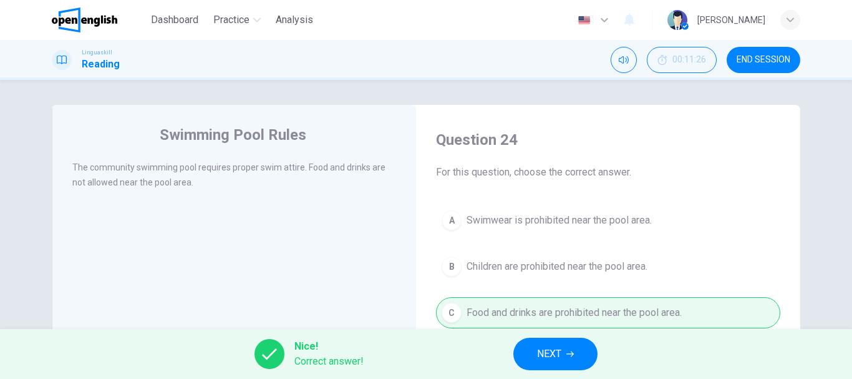
click at [534, 355] on button "NEXT" at bounding box center [555, 353] width 84 height 32
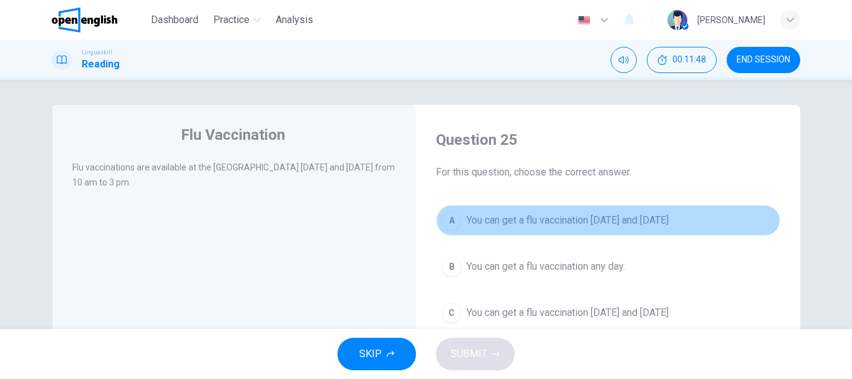
click at [618, 221] on span "You can get a flu vaccination on Monday and Thursday" at bounding box center [568, 220] width 202 height 15
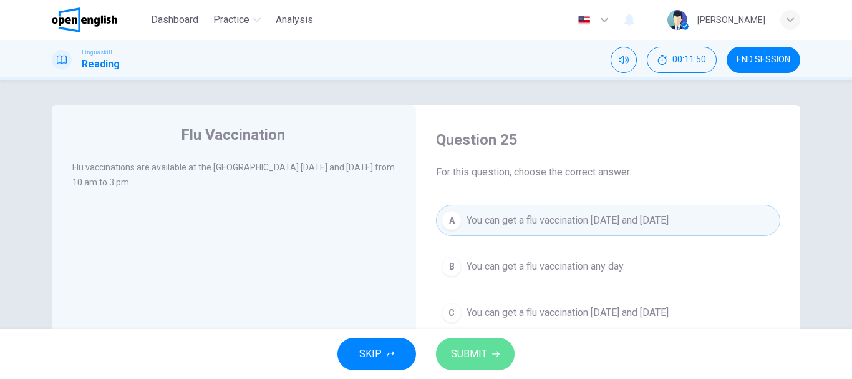
click at [484, 361] on span "SUBMIT" at bounding box center [469, 353] width 36 height 17
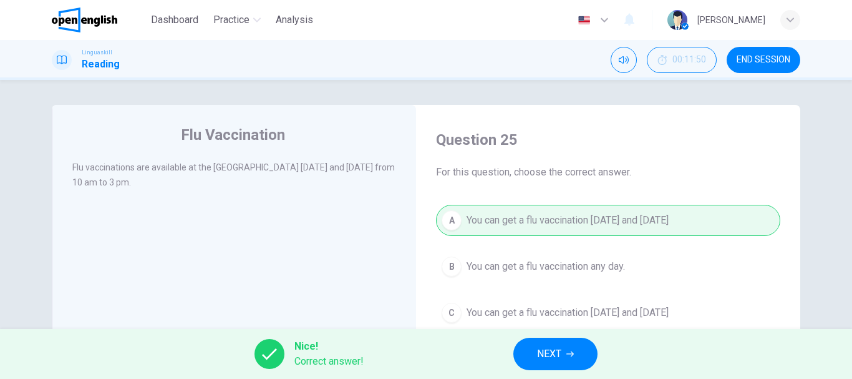
click at [542, 346] on span "NEXT" at bounding box center [549, 353] width 24 height 17
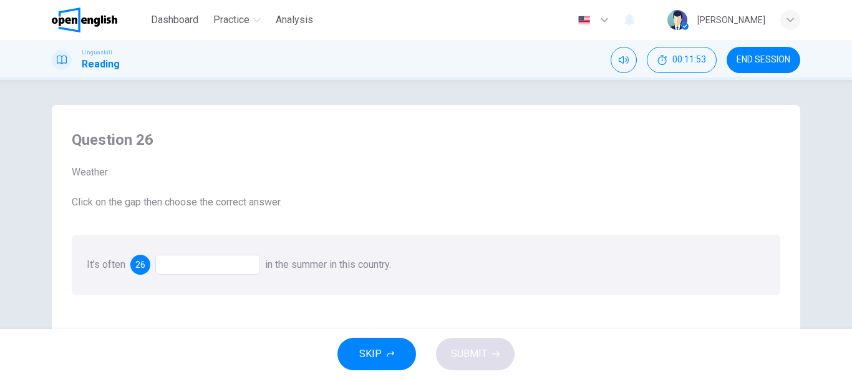
click at [206, 266] on div at bounding box center [207, 264] width 105 height 20
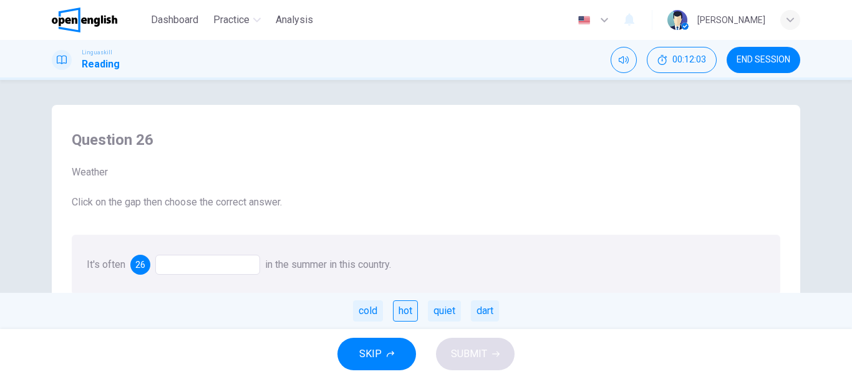
click at [398, 313] on div "hot" at bounding box center [405, 310] width 25 height 21
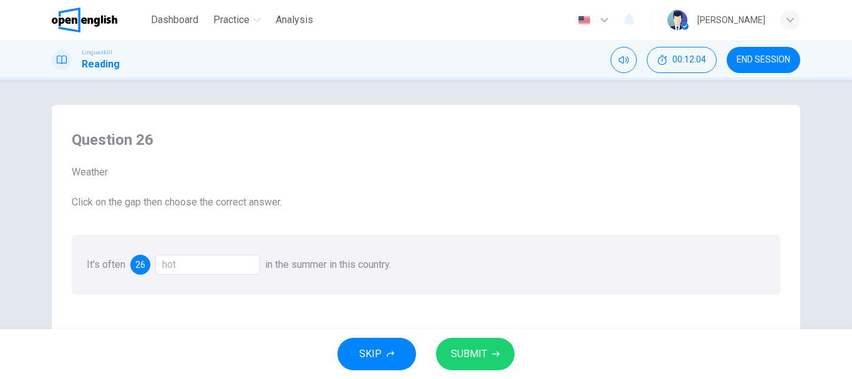
click at [477, 347] on span "SUBMIT" at bounding box center [469, 353] width 36 height 17
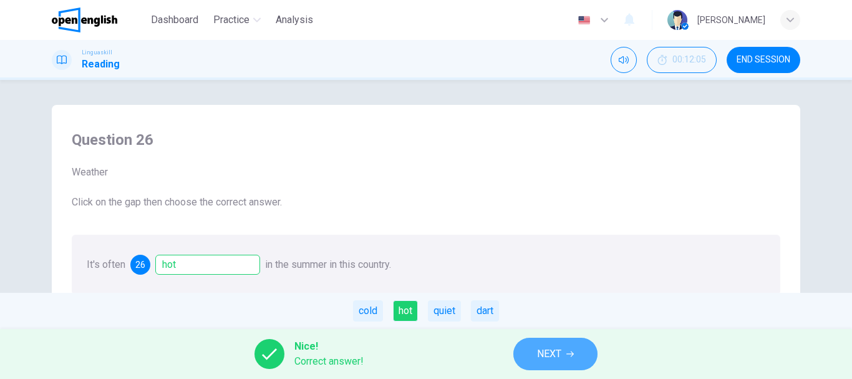
click at [574, 341] on button "NEXT" at bounding box center [555, 353] width 84 height 32
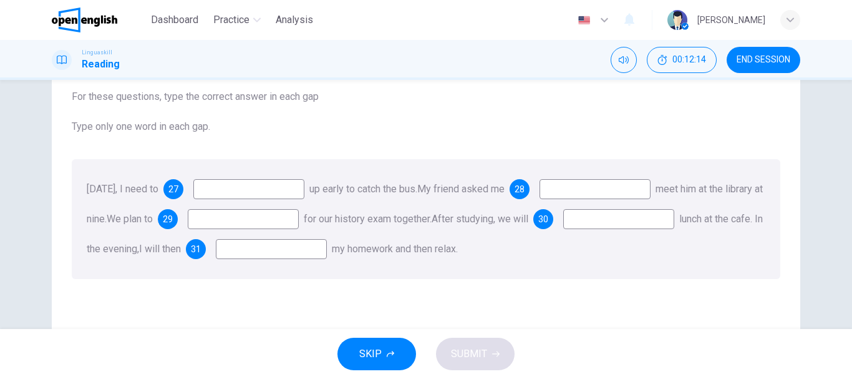
scroll to position [100, 0]
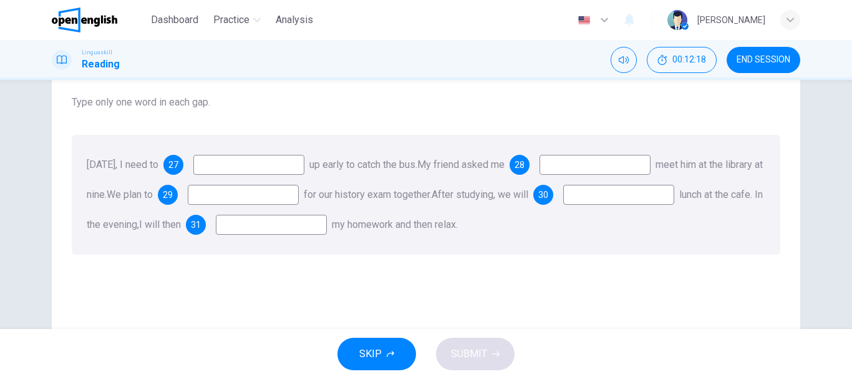
click at [304, 170] on input at bounding box center [248, 165] width 111 height 20
type input "****"
click at [608, 164] on input at bounding box center [595, 165] width 111 height 20
type input "**"
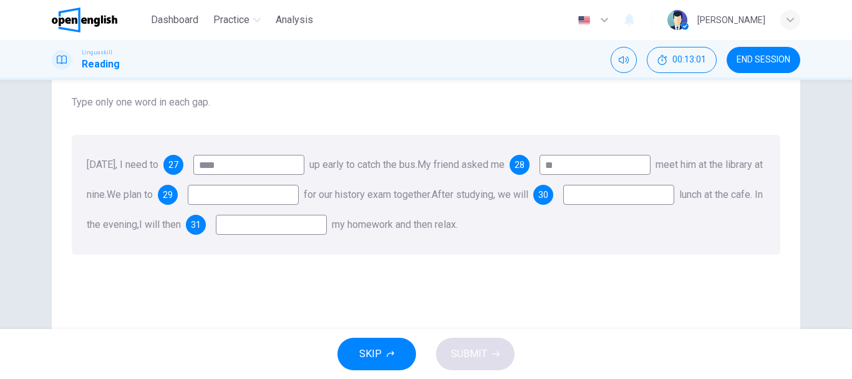
click at [299, 195] on input at bounding box center [243, 195] width 111 height 20
type input "*****"
click at [563, 205] on input at bounding box center [618, 195] width 111 height 20
click at [563, 205] on input "*" at bounding box center [618, 195] width 111 height 20
type input "****"
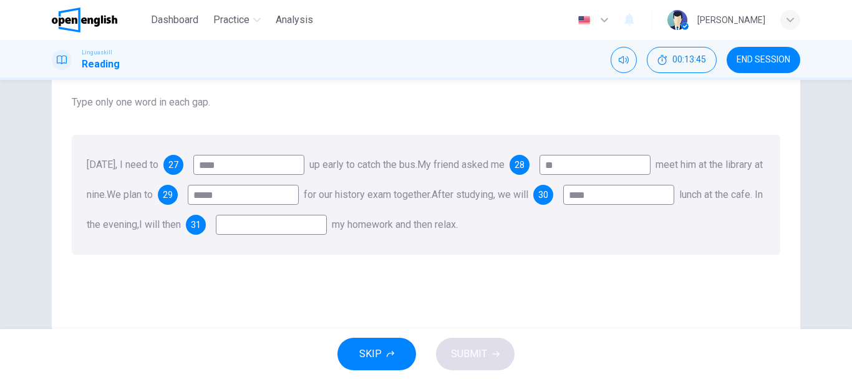
click at [327, 231] on input at bounding box center [271, 225] width 111 height 20
type input "**"
click at [490, 353] on button "SUBMIT" at bounding box center [475, 353] width 79 height 32
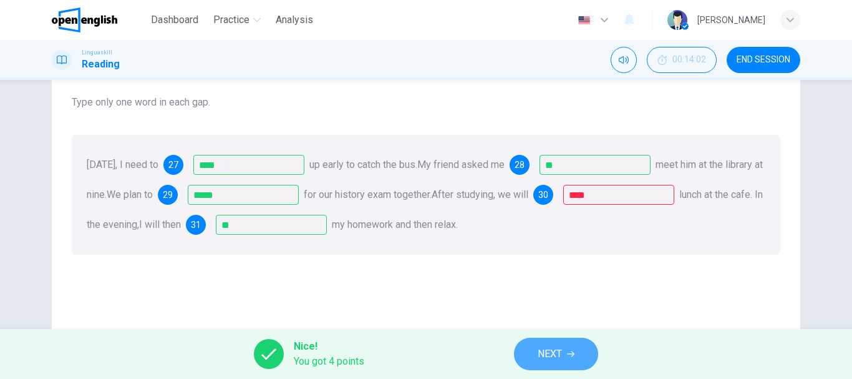
click at [566, 358] on button "NEXT" at bounding box center [556, 353] width 84 height 32
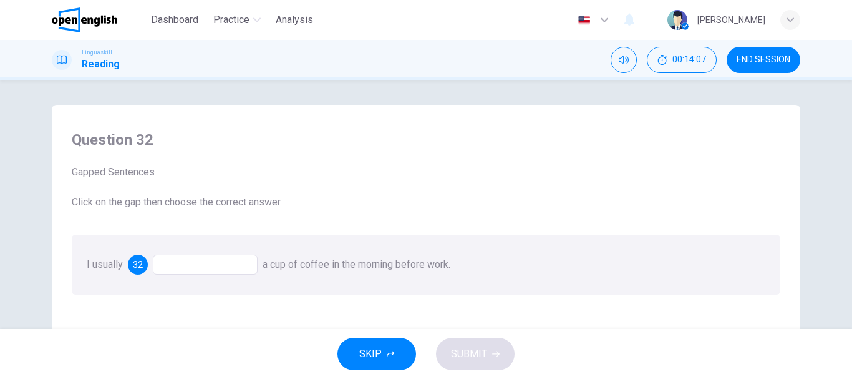
click at [187, 266] on div at bounding box center [205, 264] width 105 height 20
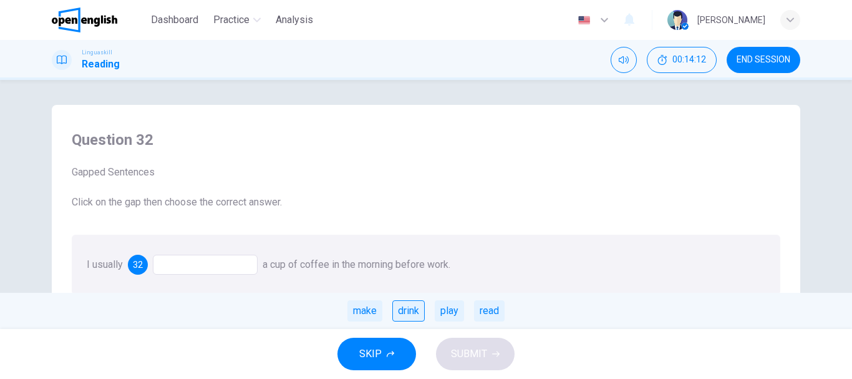
click at [407, 314] on div "drink" at bounding box center [408, 310] width 32 height 21
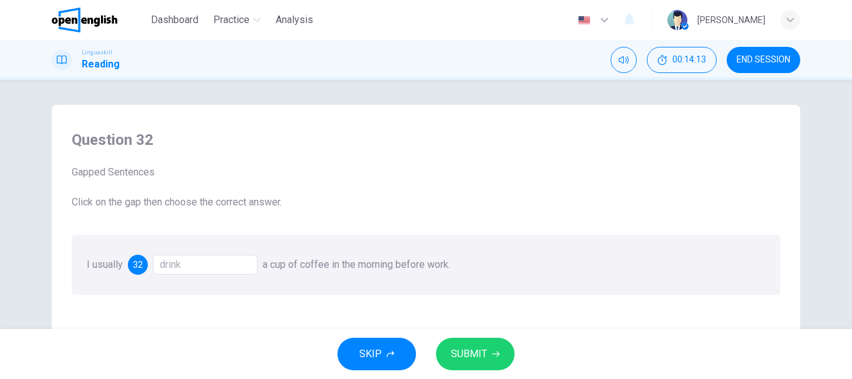
click at [492, 357] on icon "button" at bounding box center [495, 353] width 7 height 7
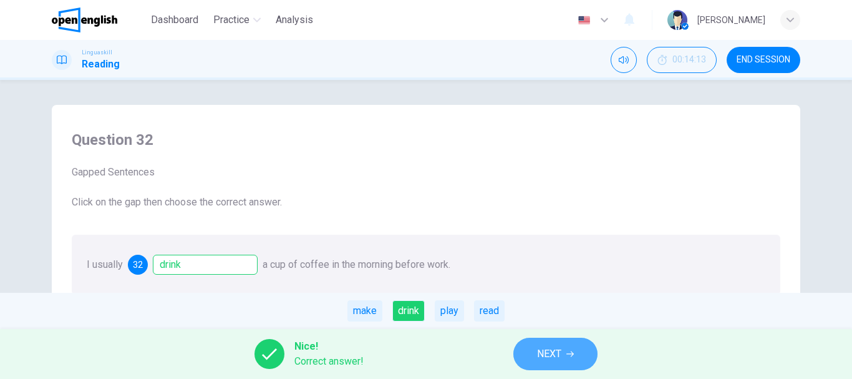
click at [535, 358] on button "NEXT" at bounding box center [555, 353] width 84 height 32
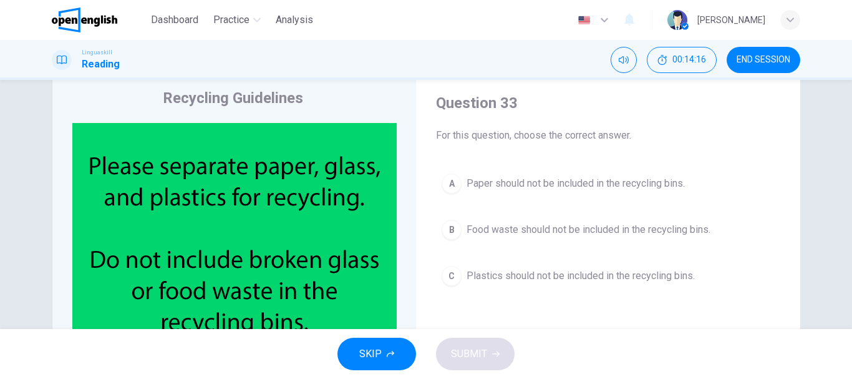
scroll to position [50, 0]
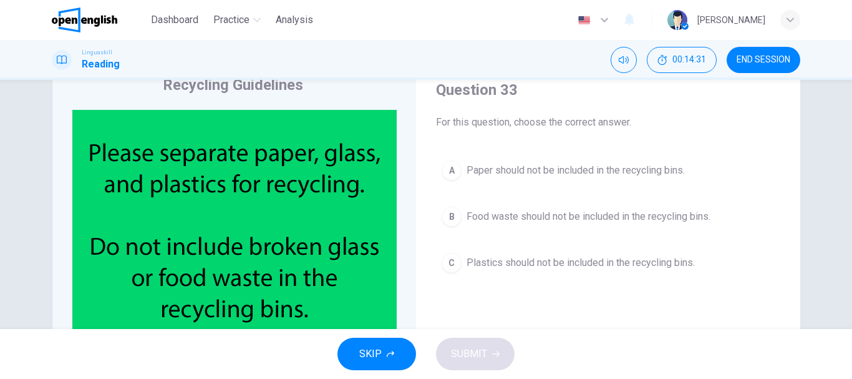
click at [661, 223] on span "Food waste should not be included in the recycling bins." at bounding box center [589, 216] width 244 height 15
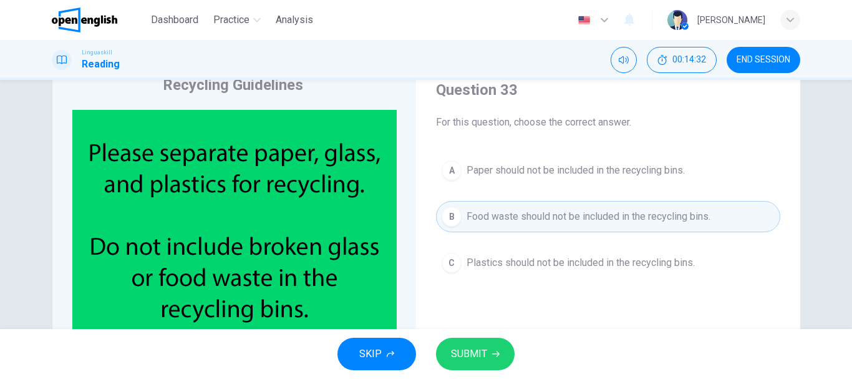
click at [502, 348] on button "SUBMIT" at bounding box center [475, 353] width 79 height 32
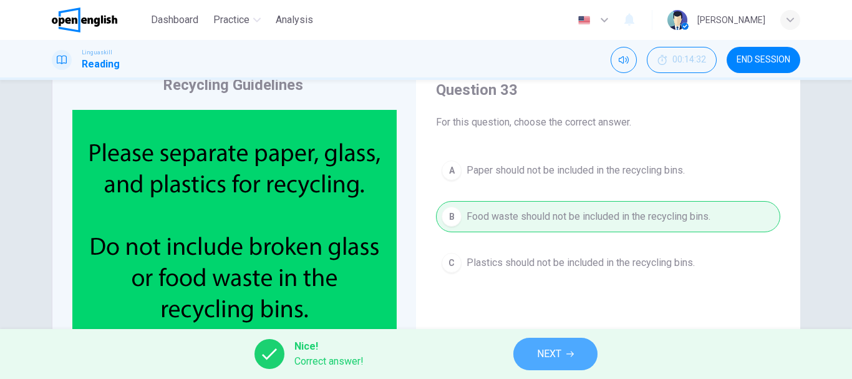
click at [560, 353] on span "NEXT" at bounding box center [549, 353] width 24 height 17
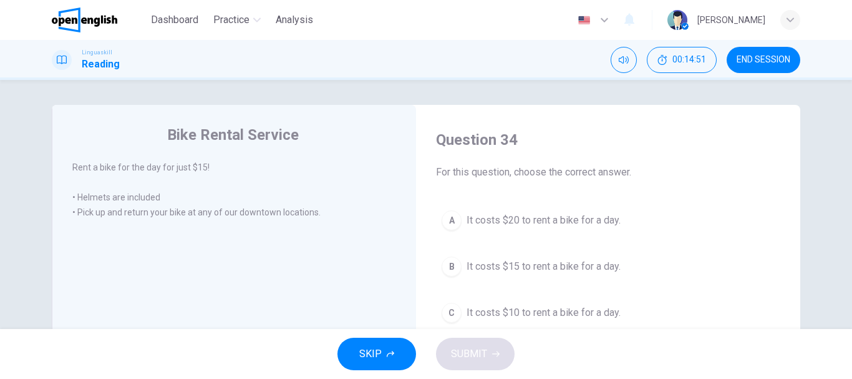
click at [581, 266] on span "It costs $15 to rent a bike for a day." at bounding box center [544, 266] width 154 height 15
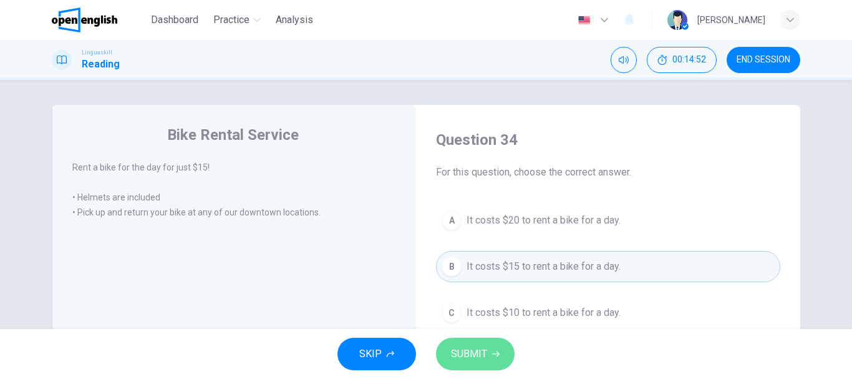
click at [493, 359] on button "SUBMIT" at bounding box center [475, 353] width 79 height 32
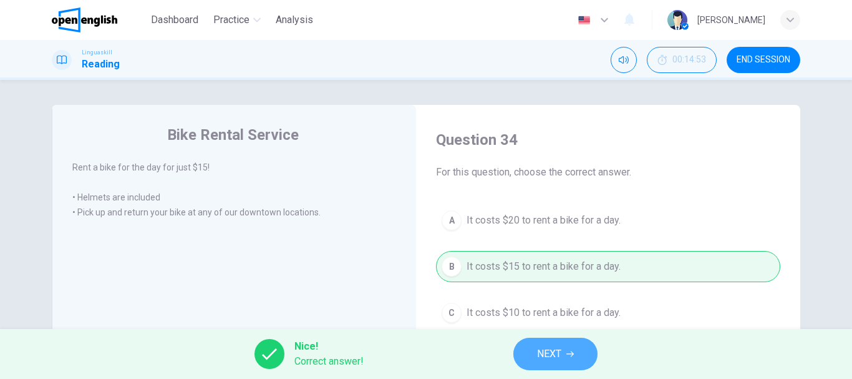
click at [548, 352] on span "NEXT" at bounding box center [549, 353] width 24 height 17
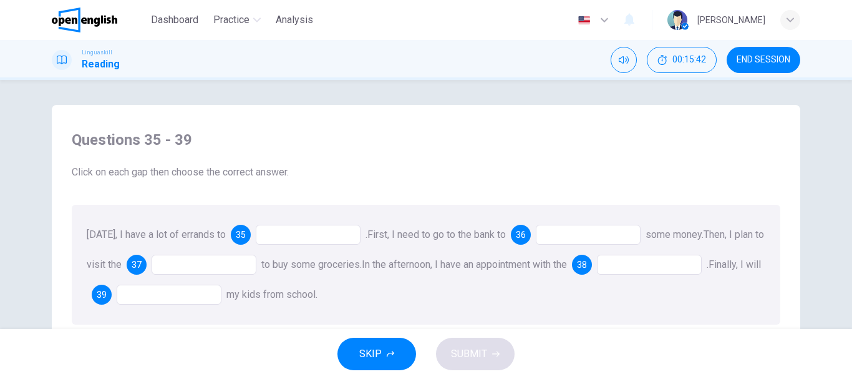
click at [267, 239] on div at bounding box center [308, 235] width 105 height 20
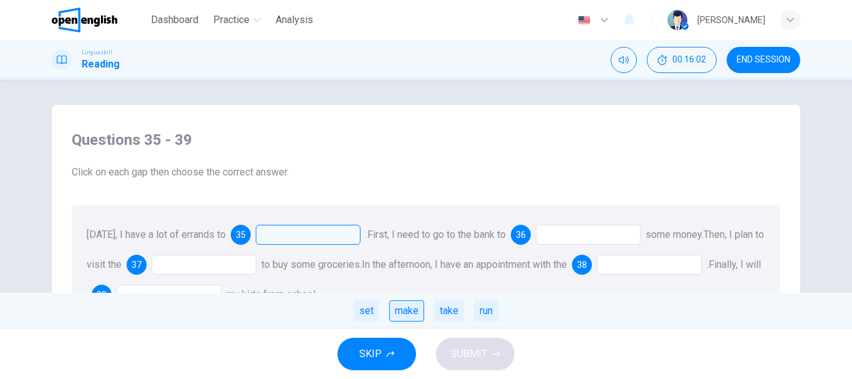
click at [407, 309] on div "make" at bounding box center [406, 310] width 35 height 21
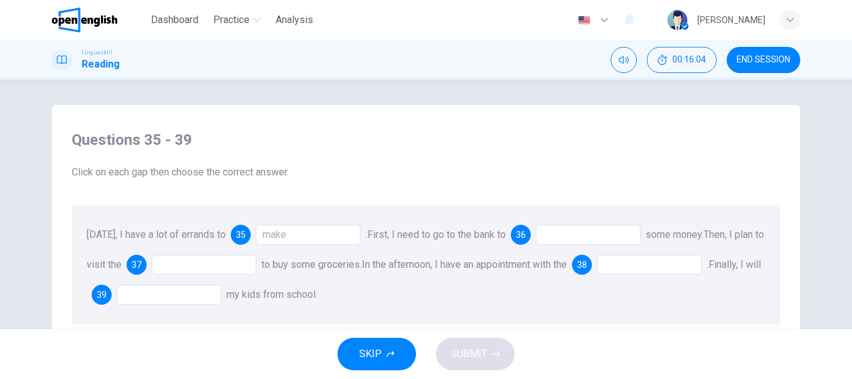
click at [560, 236] on div at bounding box center [588, 235] width 105 height 20
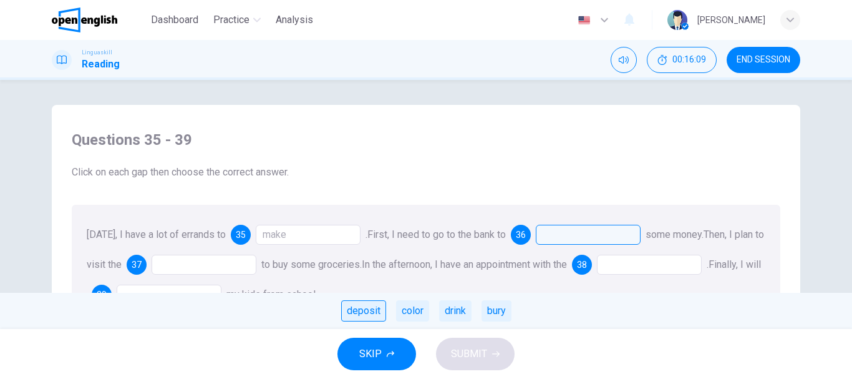
click at [358, 315] on div "deposit" at bounding box center [363, 310] width 45 height 21
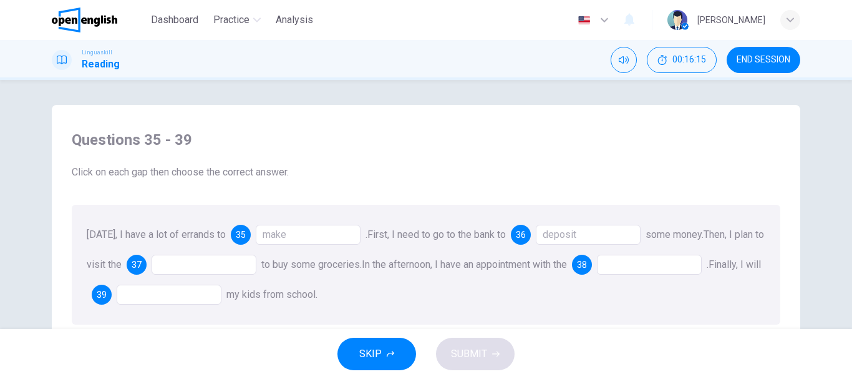
click at [190, 262] on div at bounding box center [204, 264] width 105 height 20
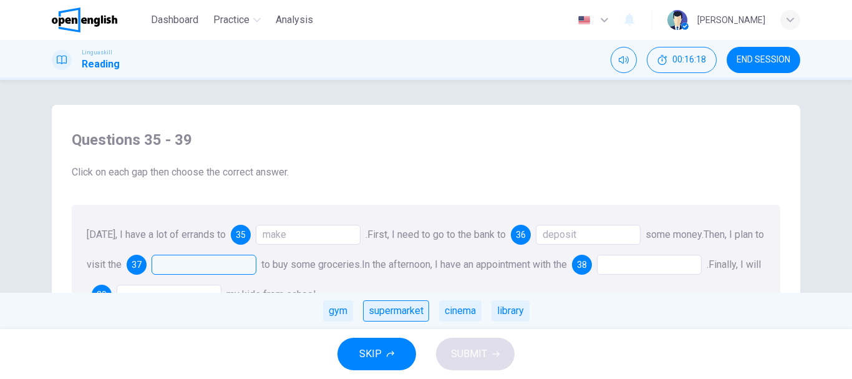
click at [399, 308] on div "supermarket" at bounding box center [396, 310] width 66 height 21
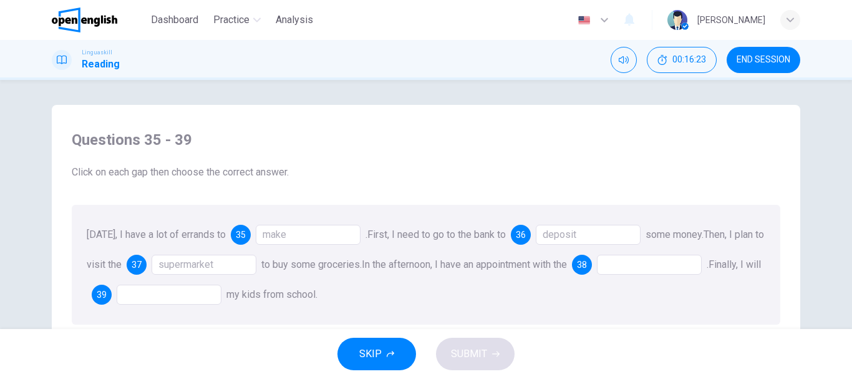
click at [657, 264] on div at bounding box center [649, 264] width 105 height 20
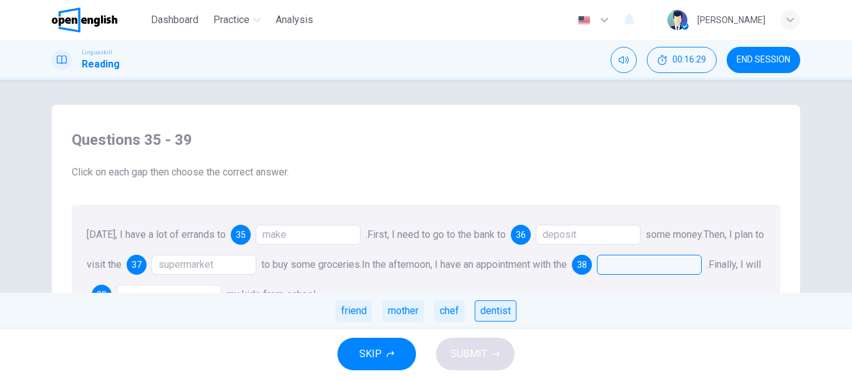
click at [492, 317] on div "dentist" at bounding box center [496, 310] width 42 height 21
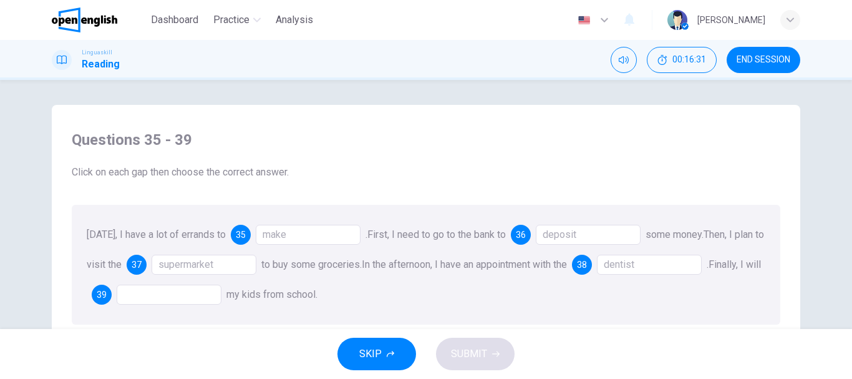
click at [182, 294] on div at bounding box center [169, 294] width 105 height 20
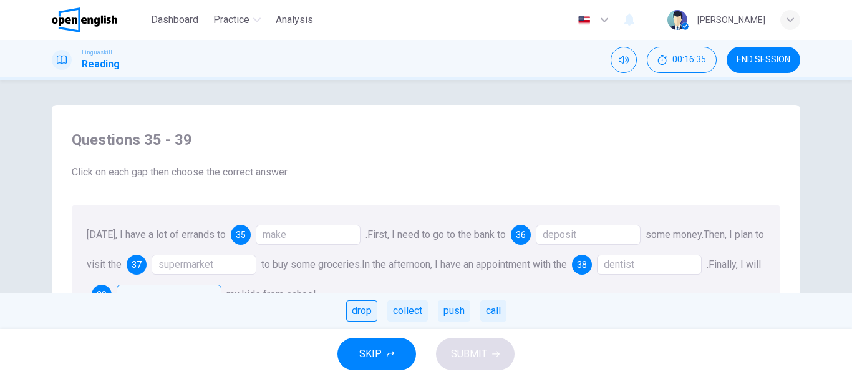
click at [361, 305] on div "drop" at bounding box center [361, 310] width 31 height 21
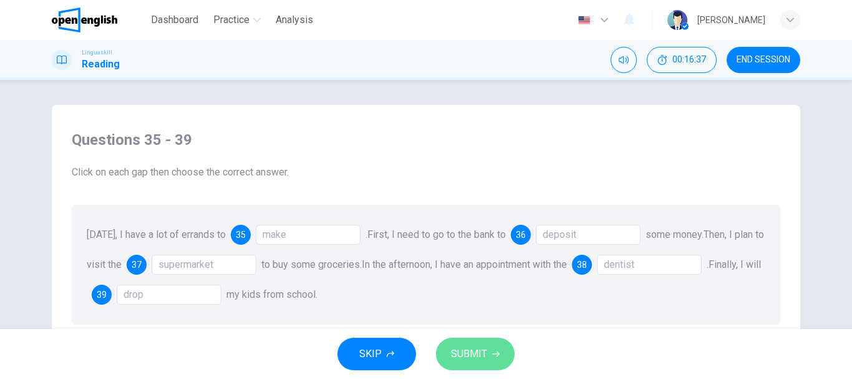
click at [476, 351] on span "SUBMIT" at bounding box center [469, 353] width 36 height 17
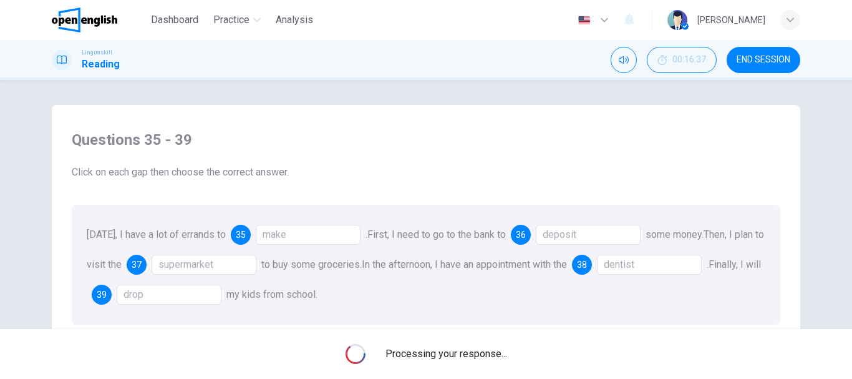
click at [476, 351] on span "Processing your response..." at bounding box center [446, 353] width 122 height 15
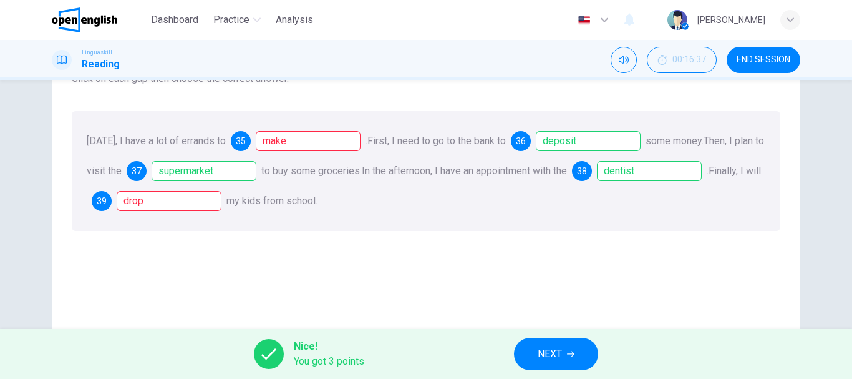
scroll to position [100, 0]
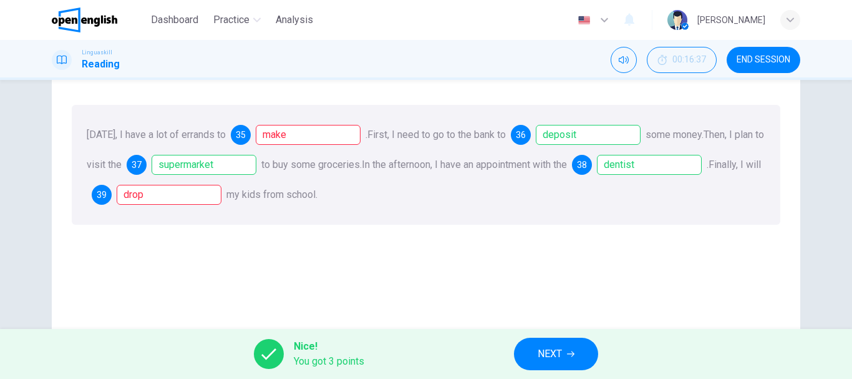
click at [553, 347] on span "NEXT" at bounding box center [550, 353] width 24 height 17
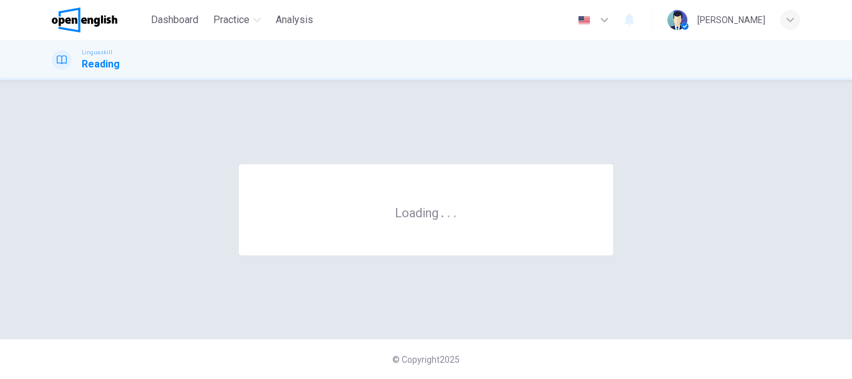
scroll to position [0, 0]
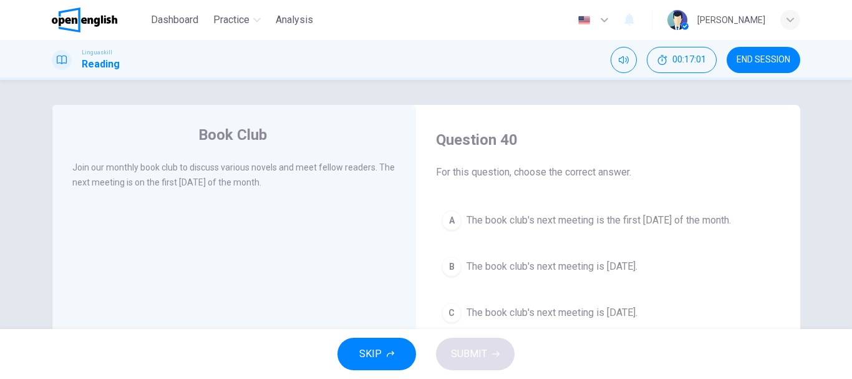
click at [564, 214] on span "The book club's next meeting is the first Monday of the month." at bounding box center [599, 220] width 264 height 15
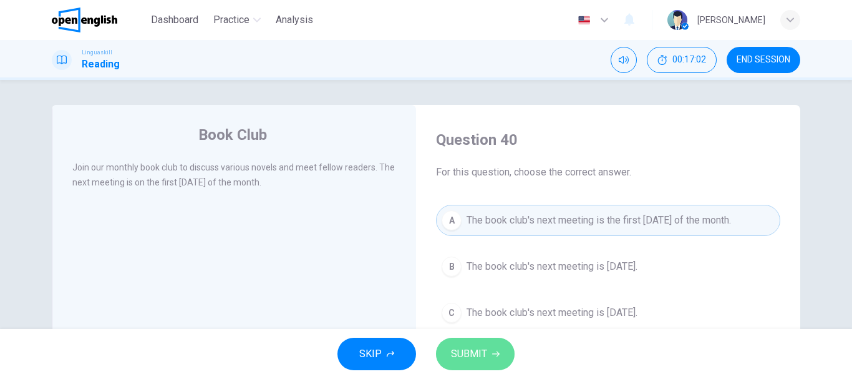
click at [505, 342] on button "SUBMIT" at bounding box center [475, 353] width 79 height 32
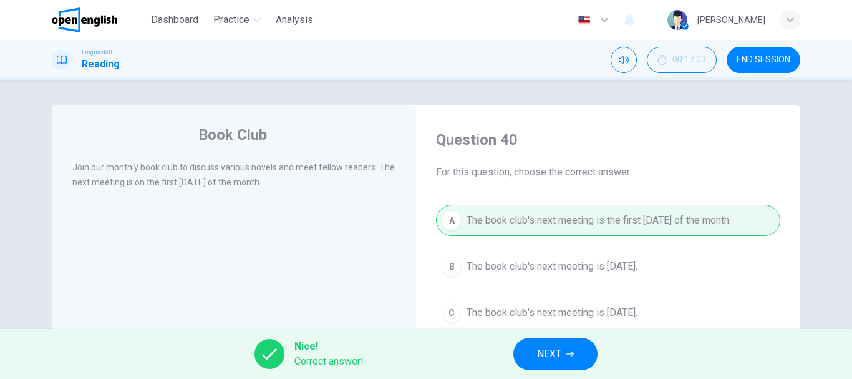
click at [528, 348] on button "NEXT" at bounding box center [555, 353] width 84 height 32
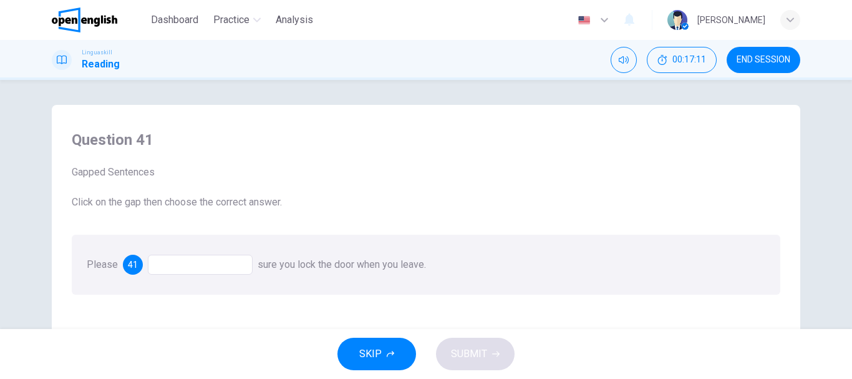
click at [220, 254] on div "Please 41 sure you lock the door when you leave." at bounding box center [426, 265] width 709 height 60
click at [220, 262] on div at bounding box center [200, 264] width 105 height 20
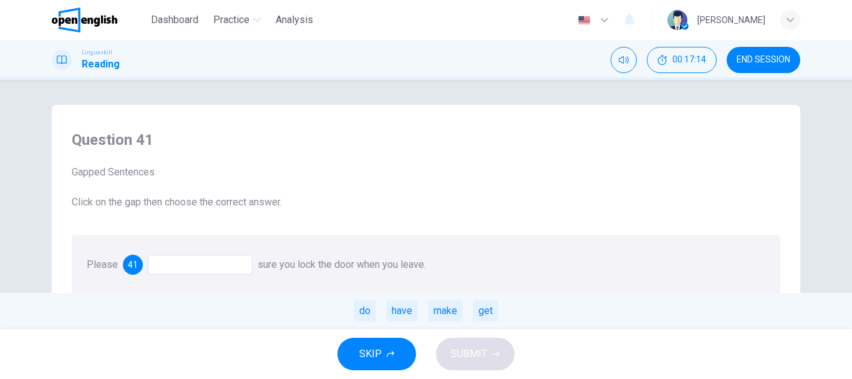
click at [220, 262] on div at bounding box center [200, 264] width 105 height 20
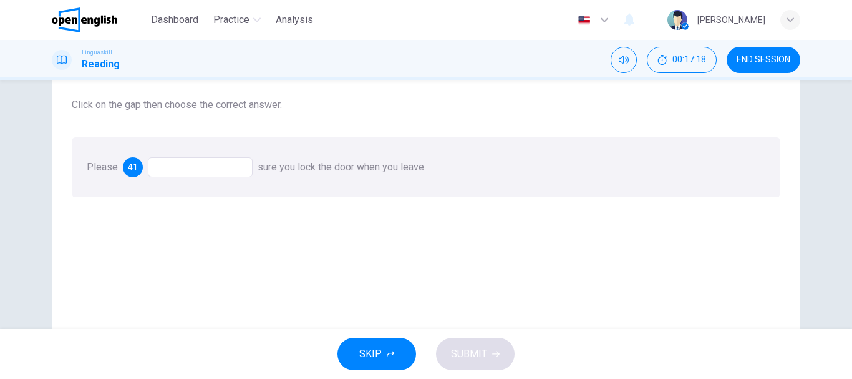
scroll to position [100, 0]
click at [206, 174] on div at bounding box center [200, 165] width 105 height 20
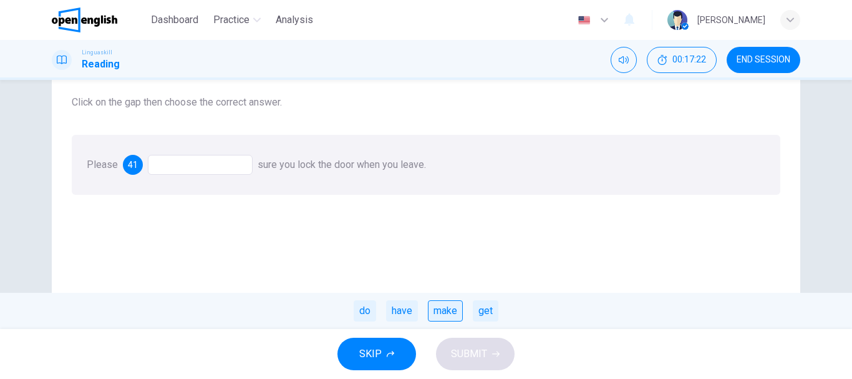
click at [441, 308] on div "make" at bounding box center [445, 310] width 35 height 21
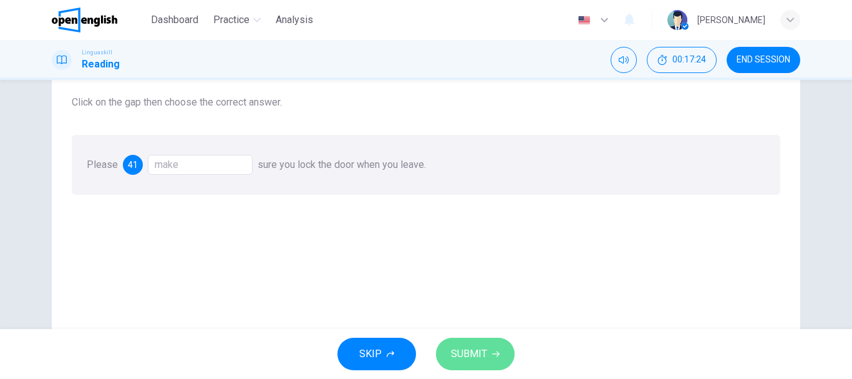
click at [472, 359] on span "SUBMIT" at bounding box center [469, 353] width 36 height 17
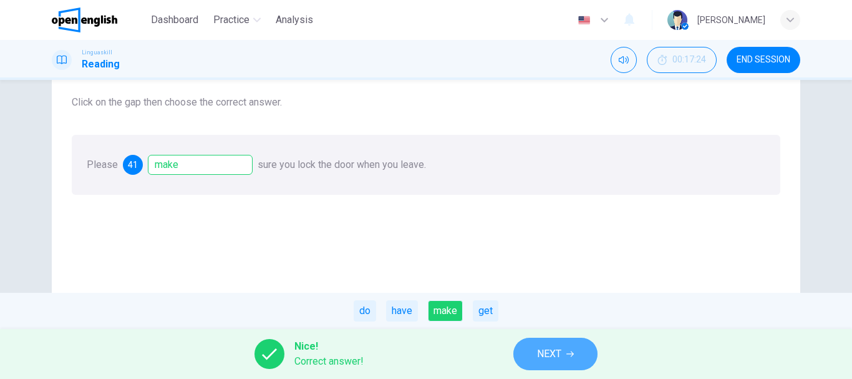
click at [543, 347] on span "NEXT" at bounding box center [549, 353] width 24 height 17
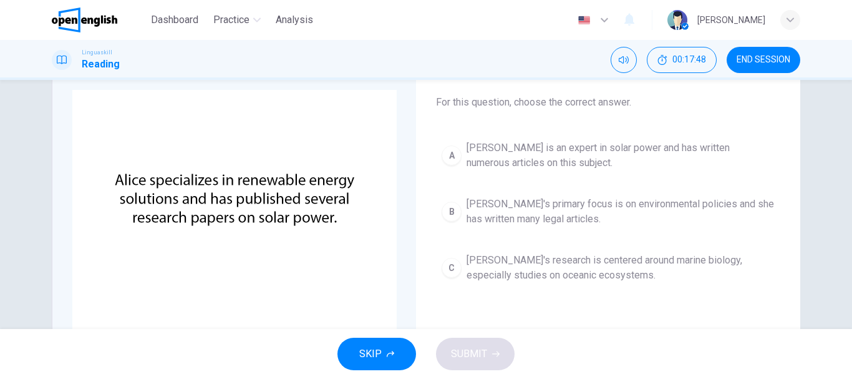
scroll to position [75, 0]
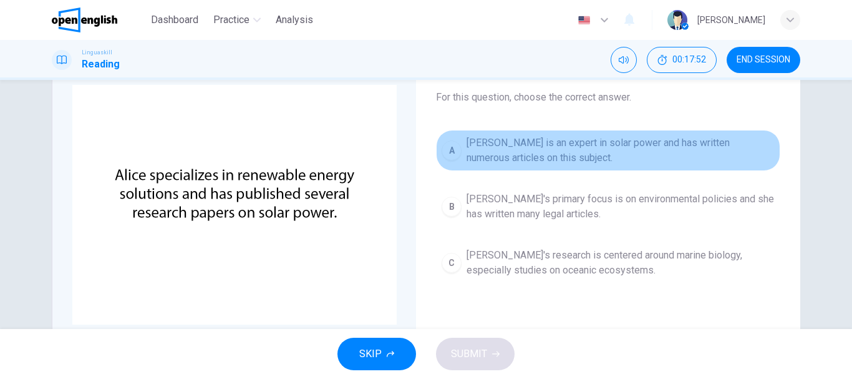
click at [698, 140] on span "Alice is an expert in solar power and has written numerous articles on this sub…" at bounding box center [621, 150] width 308 height 30
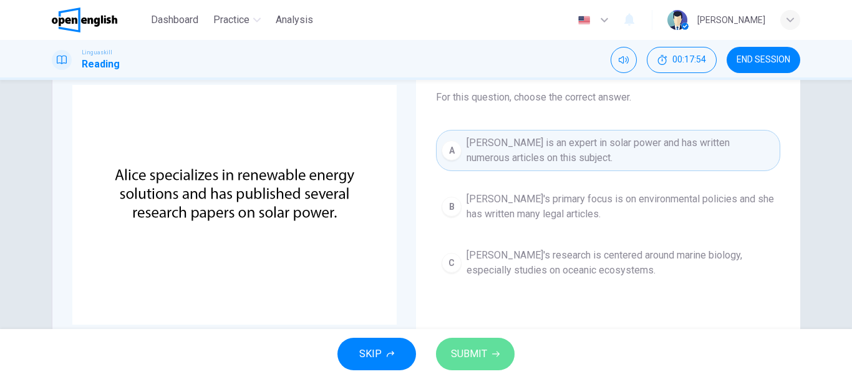
click at [511, 350] on button "SUBMIT" at bounding box center [475, 353] width 79 height 32
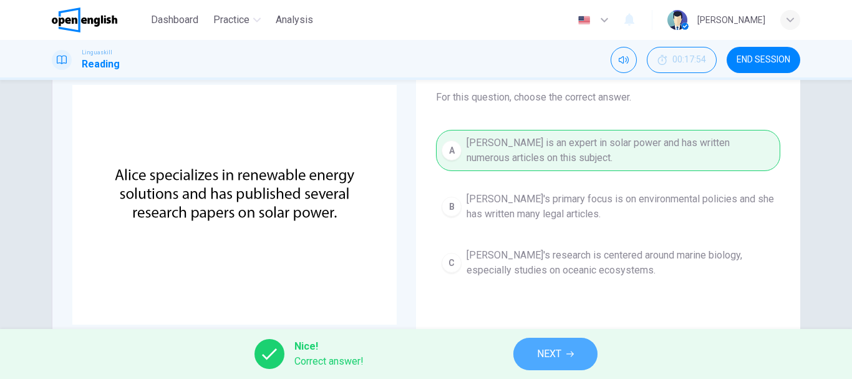
click at [539, 355] on span "NEXT" at bounding box center [549, 353] width 24 height 17
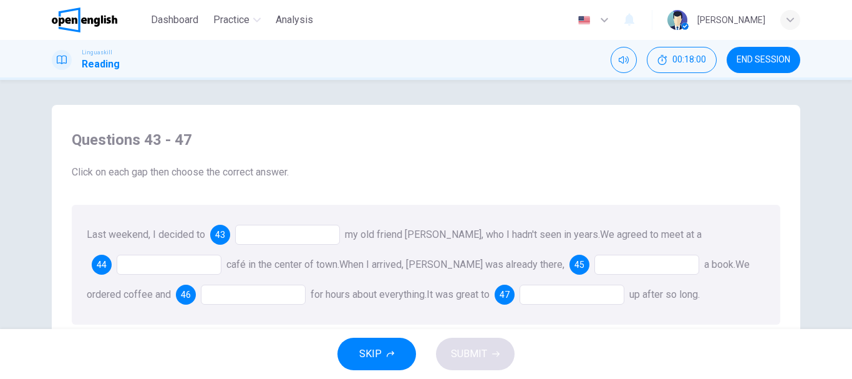
click at [274, 234] on div at bounding box center [287, 235] width 105 height 20
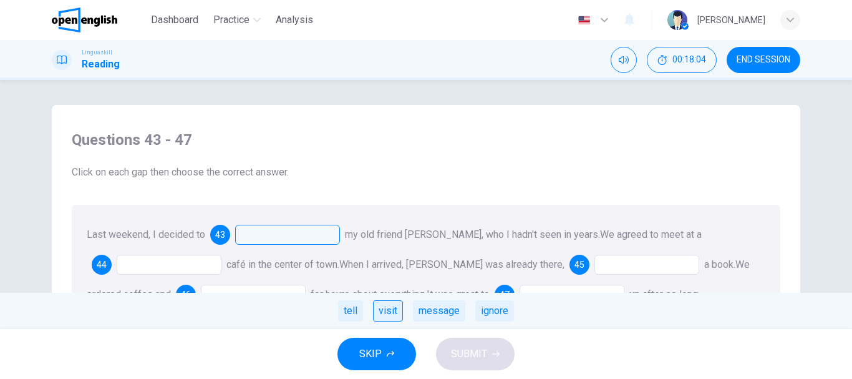
click at [384, 314] on div "visit" at bounding box center [388, 310] width 30 height 21
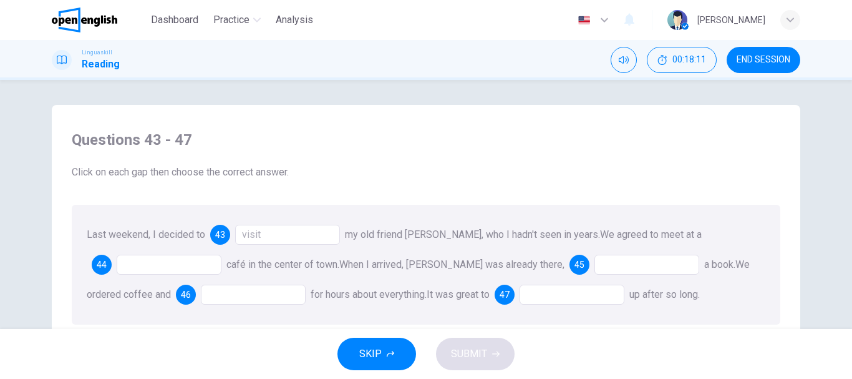
click at [145, 263] on div at bounding box center [169, 264] width 105 height 20
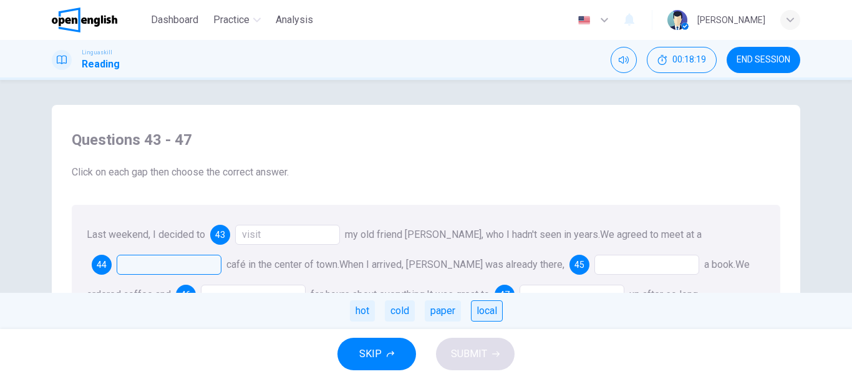
click at [486, 313] on div "local" at bounding box center [487, 310] width 32 height 21
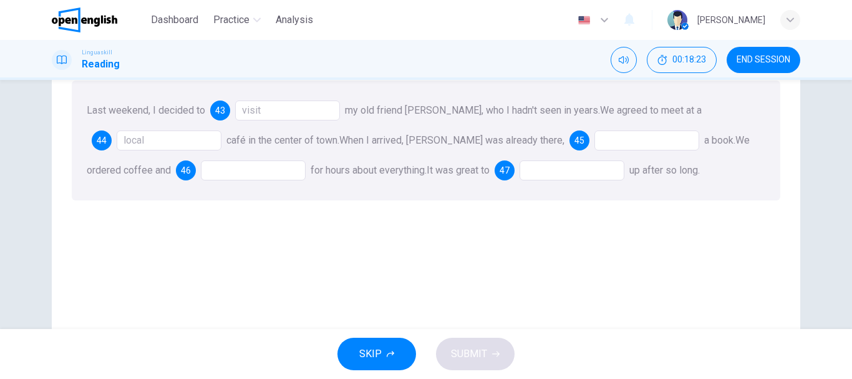
scroll to position [125, 0]
click at [609, 139] on div at bounding box center [646, 140] width 105 height 20
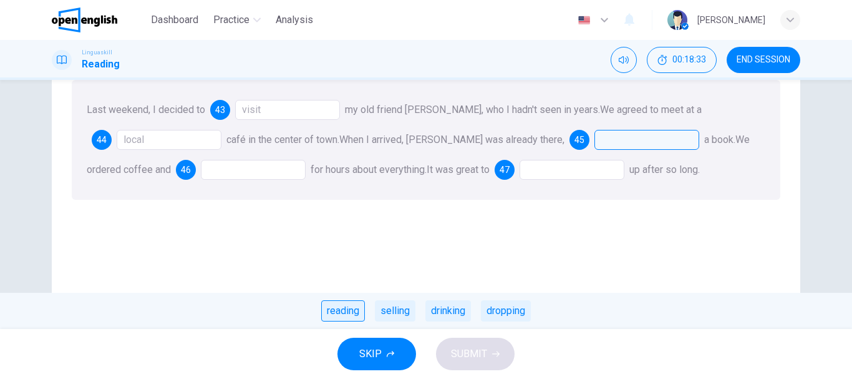
click at [336, 312] on div "reading" at bounding box center [343, 310] width 44 height 21
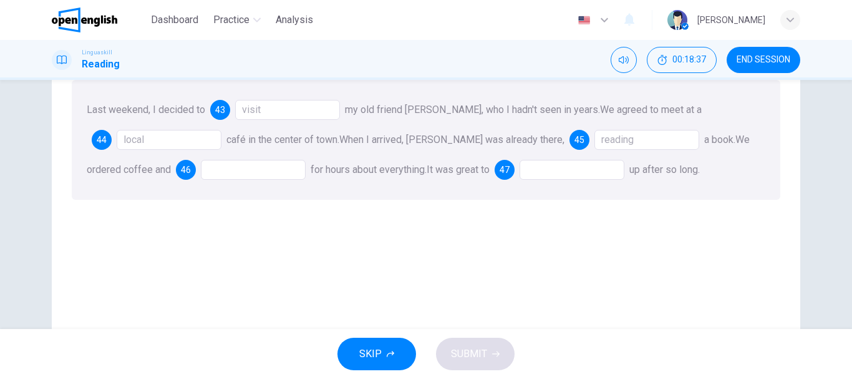
click at [201, 169] on div at bounding box center [253, 170] width 105 height 20
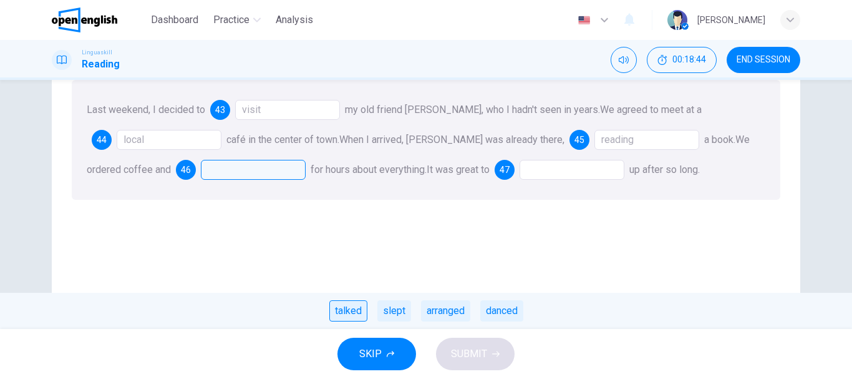
click at [353, 309] on div "talked" at bounding box center [348, 310] width 38 height 21
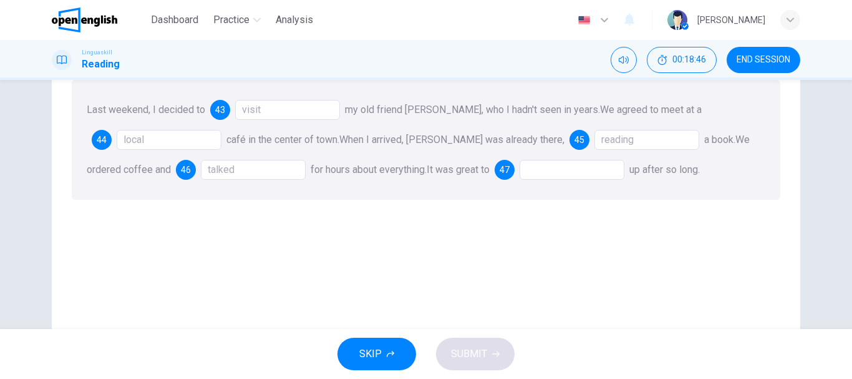
click at [525, 158] on div "Last weekend, I decided to 43 visit my old friend Anna, who I hadn't seen in ye…" at bounding box center [426, 140] width 709 height 120
click at [525, 170] on div at bounding box center [572, 170] width 105 height 20
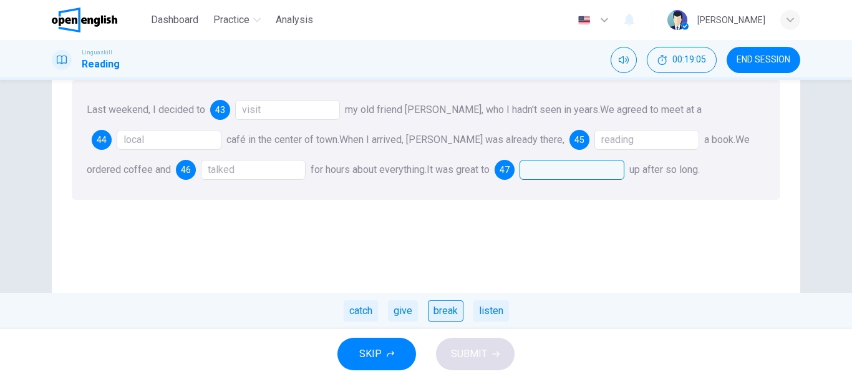
click at [442, 316] on div "break" at bounding box center [446, 310] width 36 height 21
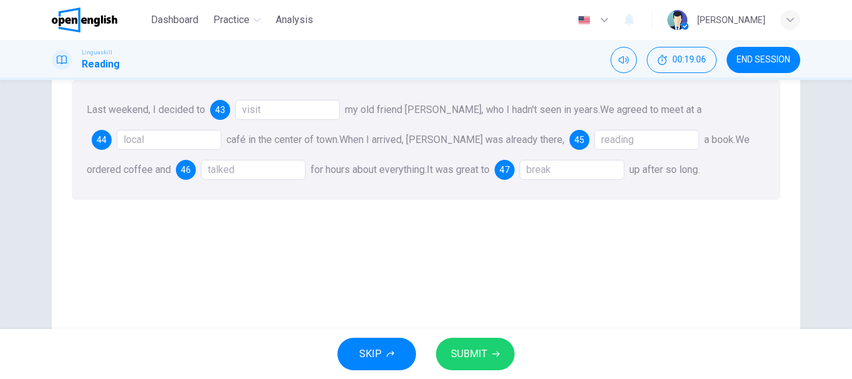
click at [460, 347] on span "SUBMIT" at bounding box center [469, 353] width 36 height 17
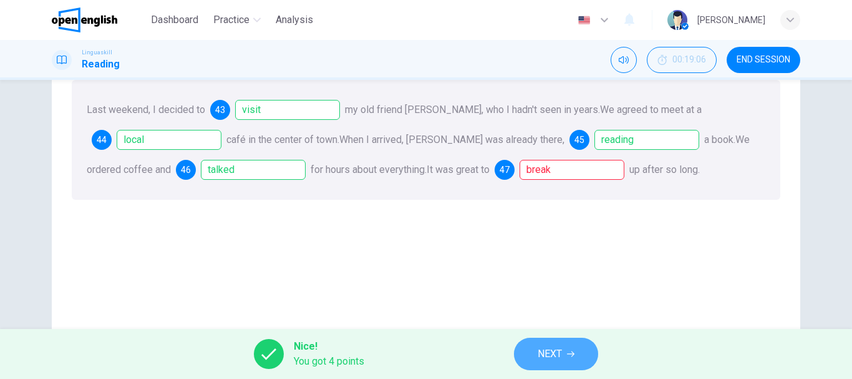
click at [566, 354] on button "NEXT" at bounding box center [556, 353] width 84 height 32
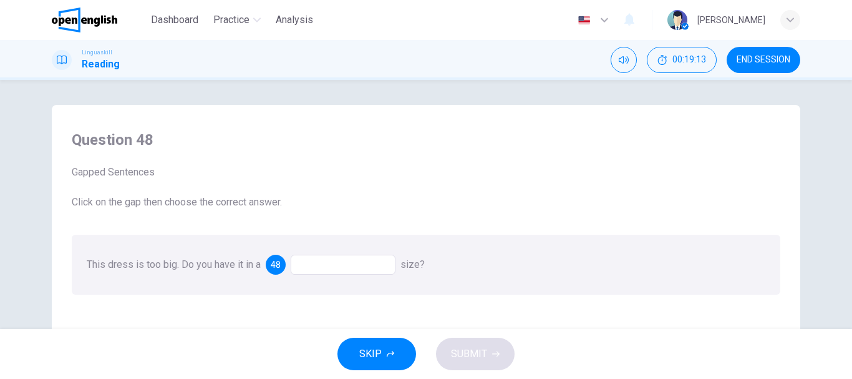
click at [364, 265] on div at bounding box center [343, 264] width 105 height 20
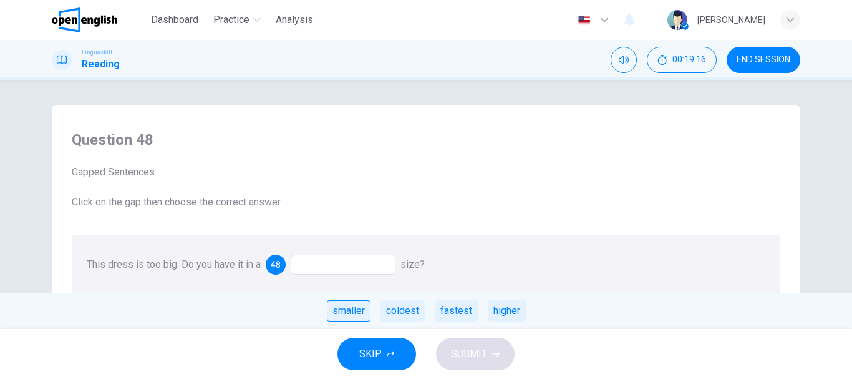
click at [349, 313] on div "smaller" at bounding box center [349, 310] width 44 height 21
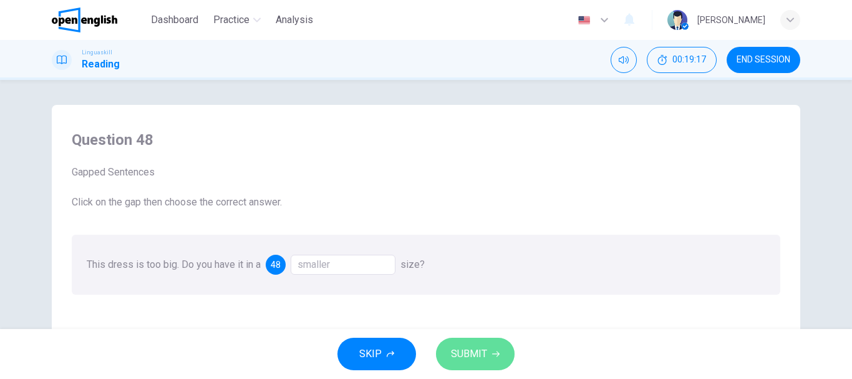
click at [475, 356] on span "SUBMIT" at bounding box center [469, 353] width 36 height 17
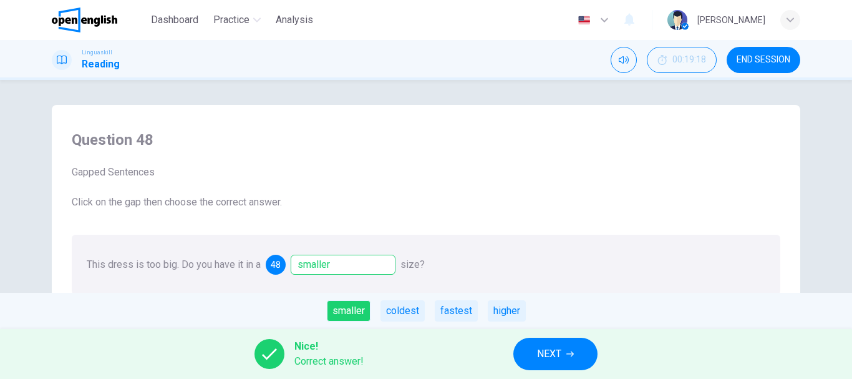
click at [534, 356] on button "NEXT" at bounding box center [555, 353] width 84 height 32
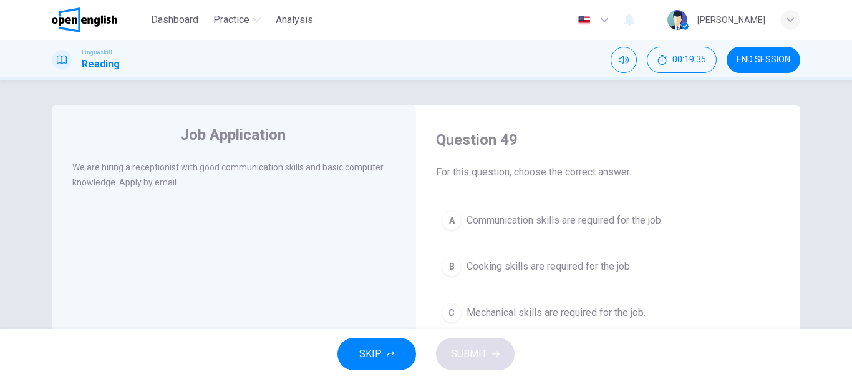
click at [648, 220] on span "Communication skills are required for the job." at bounding box center [565, 220] width 196 height 15
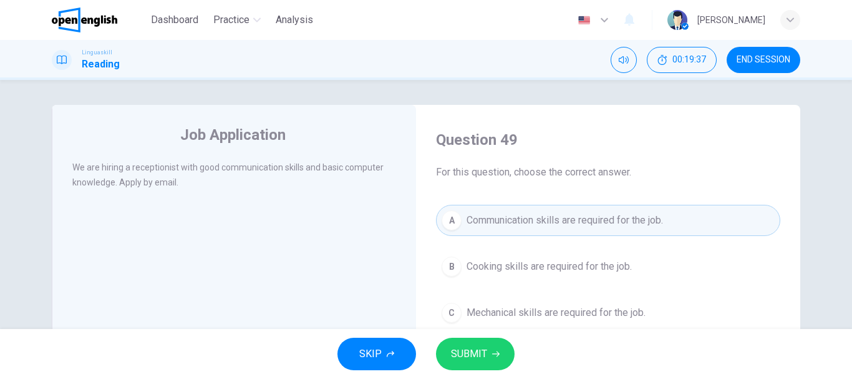
click at [500, 357] on button "SUBMIT" at bounding box center [475, 353] width 79 height 32
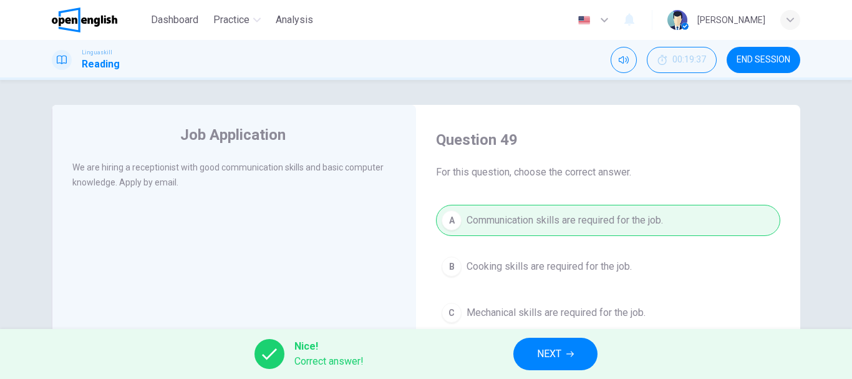
click at [573, 351] on icon "button" at bounding box center [569, 353] width 7 height 7
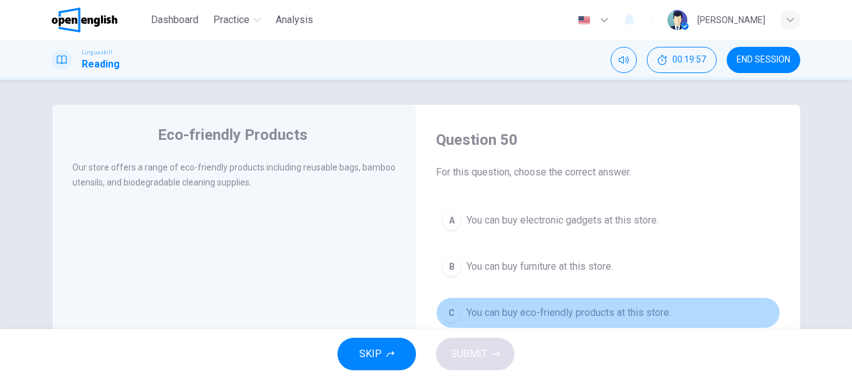
click at [666, 313] on span "You can buy eco-friendly products at this store." at bounding box center [569, 312] width 205 height 15
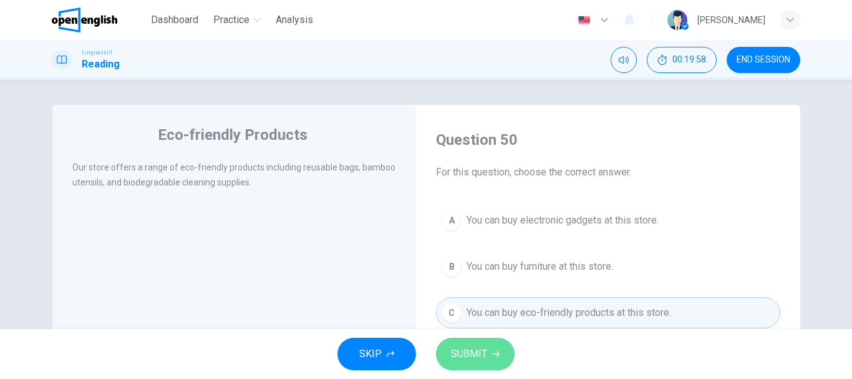
click at [493, 353] on icon "button" at bounding box center [495, 353] width 7 height 7
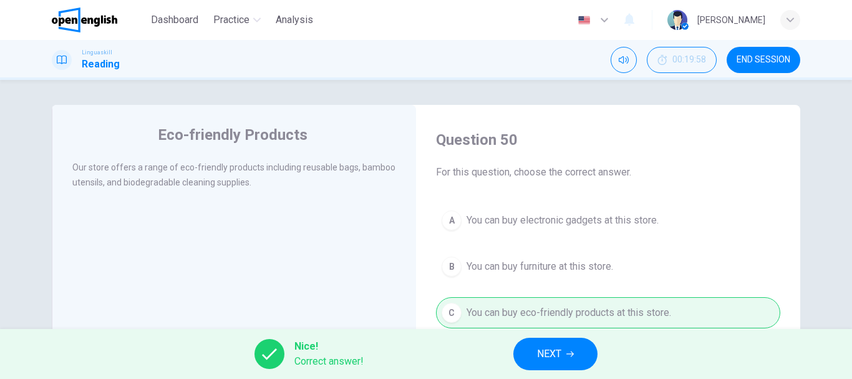
click at [563, 352] on button "NEXT" at bounding box center [555, 353] width 84 height 32
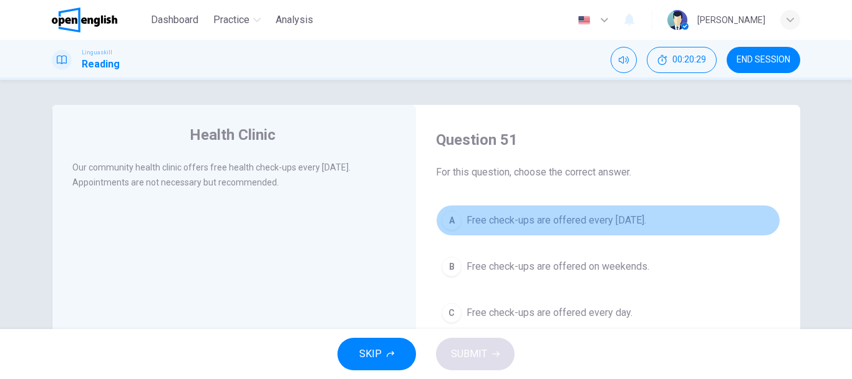
click at [499, 220] on span "Free check-ups are offered every Wednesday." at bounding box center [557, 220] width 180 height 15
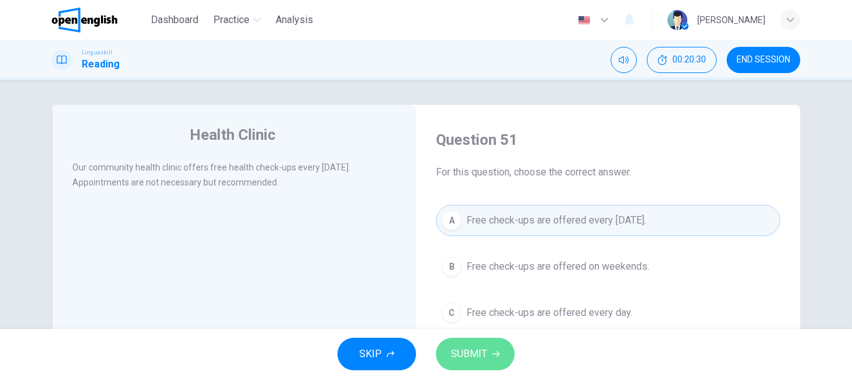
click at [475, 354] on span "SUBMIT" at bounding box center [469, 353] width 36 height 17
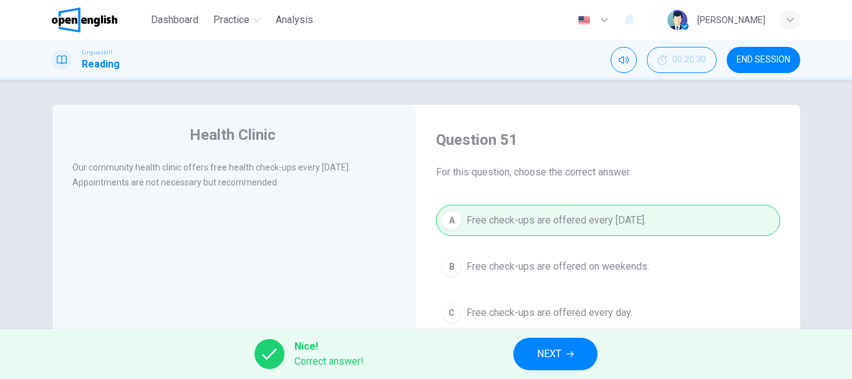
click at [534, 356] on button "NEXT" at bounding box center [555, 353] width 84 height 32
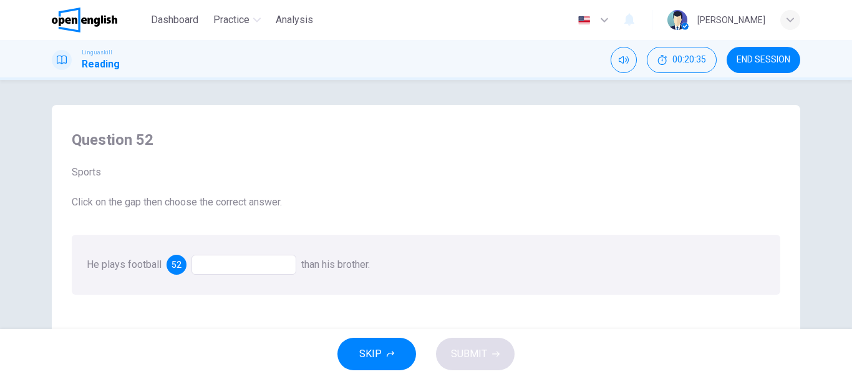
click at [229, 269] on div at bounding box center [243, 264] width 105 height 20
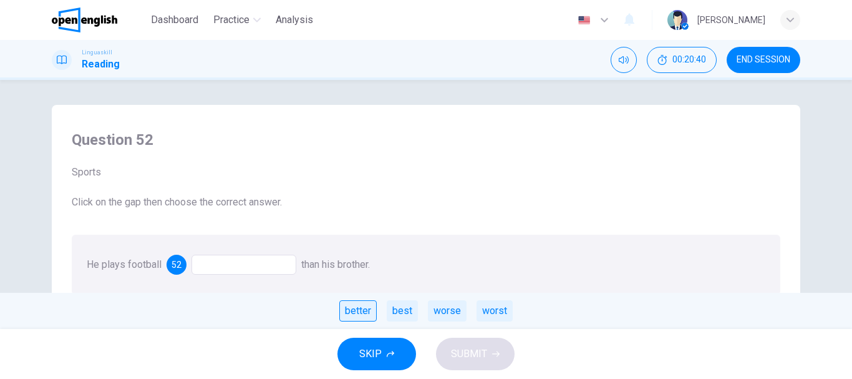
click at [359, 308] on div "better" at bounding box center [357, 310] width 37 height 21
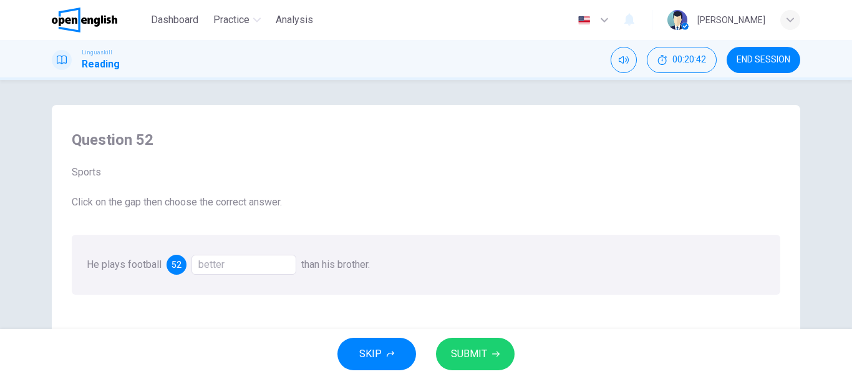
click at [467, 352] on span "SUBMIT" at bounding box center [469, 353] width 36 height 17
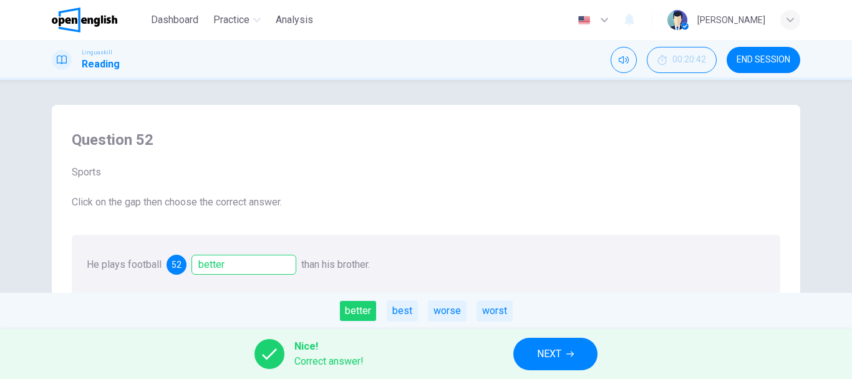
click at [538, 352] on span "NEXT" at bounding box center [549, 353] width 24 height 17
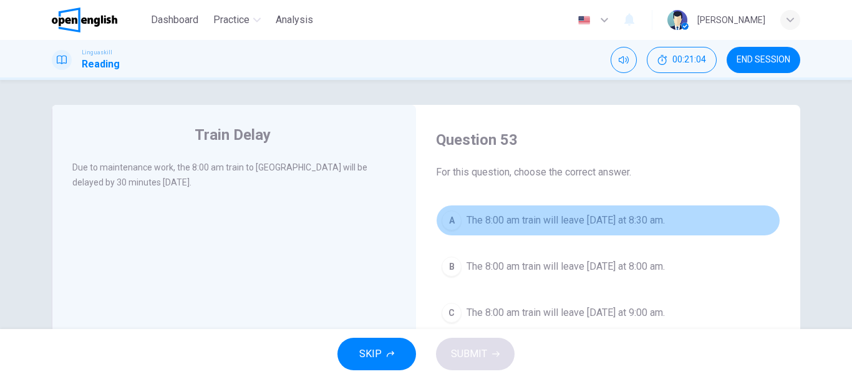
click at [634, 223] on span "The 8:00 am train will leave tomorrow at 8:30 am." at bounding box center [566, 220] width 198 height 15
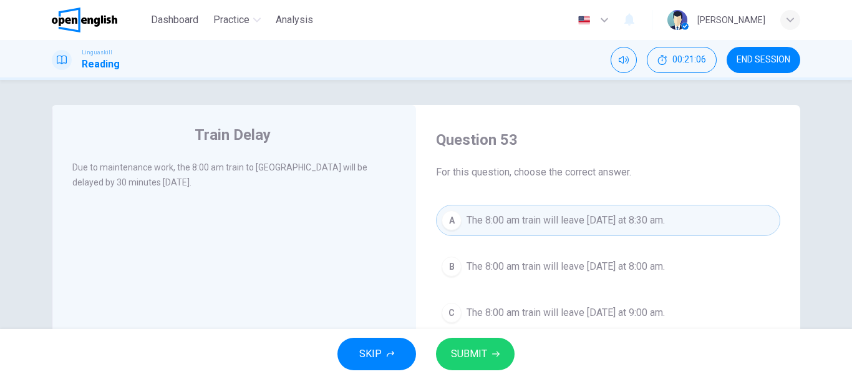
click at [501, 361] on button "SUBMIT" at bounding box center [475, 353] width 79 height 32
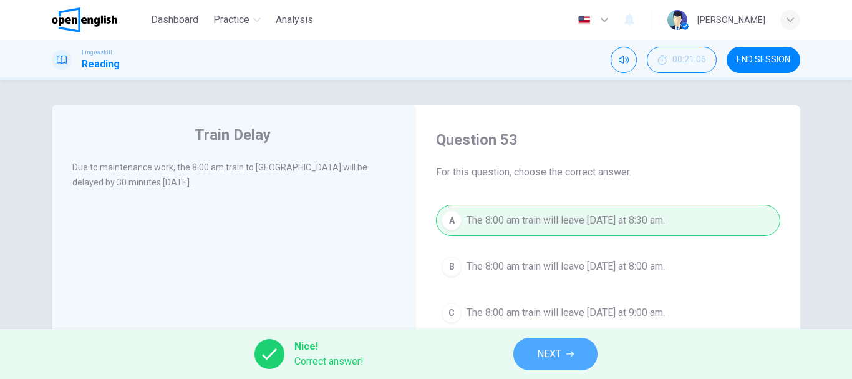
click at [552, 355] on span "NEXT" at bounding box center [549, 353] width 24 height 17
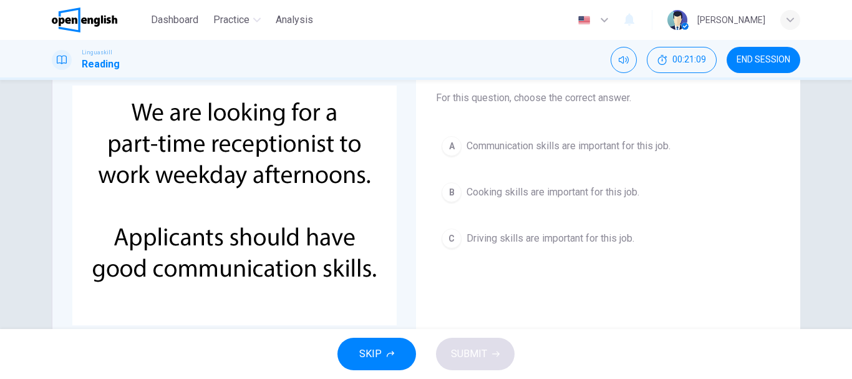
scroll to position [75, 0]
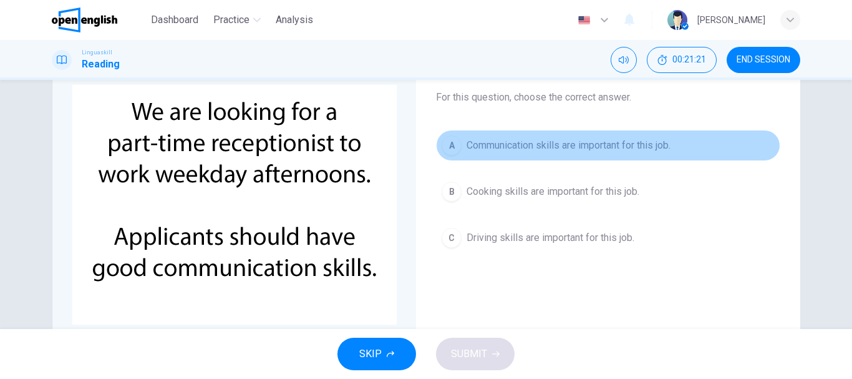
click at [647, 158] on button "A Communication skills are important for this job." at bounding box center [608, 145] width 344 height 31
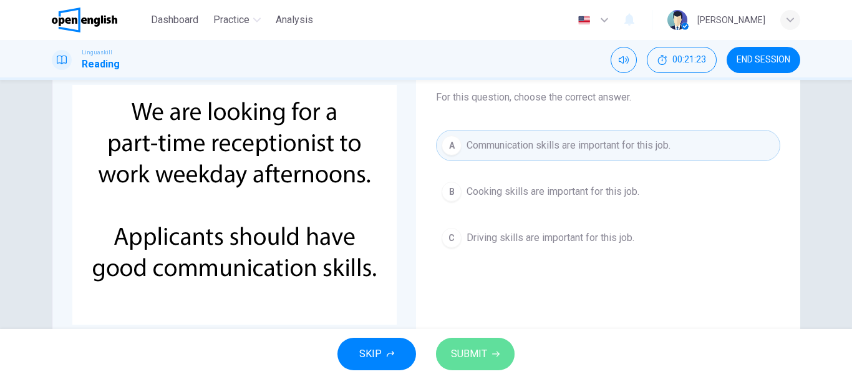
click at [492, 354] on icon "button" at bounding box center [495, 353] width 7 height 7
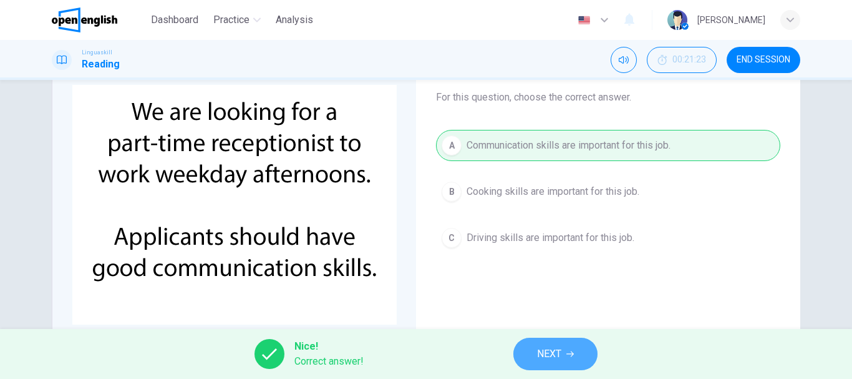
click at [578, 342] on button "NEXT" at bounding box center [555, 353] width 84 height 32
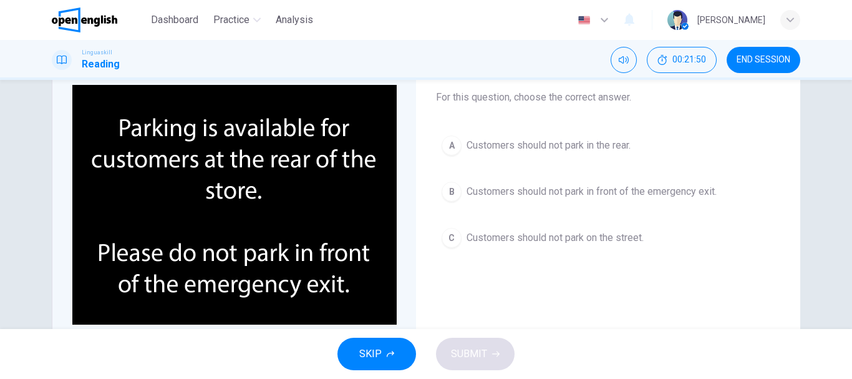
click at [623, 198] on span "Customers should not park in front of the emergency exit." at bounding box center [592, 191] width 250 height 15
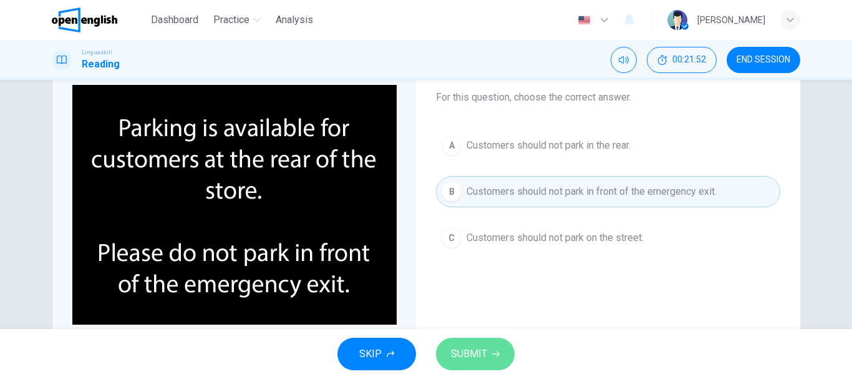
click at [487, 354] on button "SUBMIT" at bounding box center [475, 353] width 79 height 32
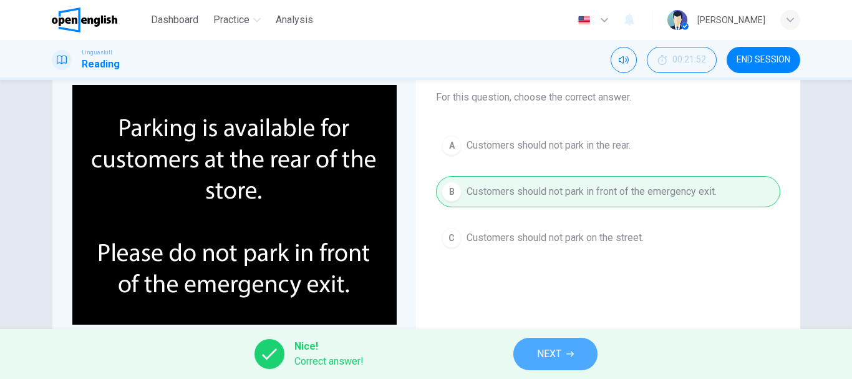
click at [543, 349] on span "NEXT" at bounding box center [549, 353] width 24 height 17
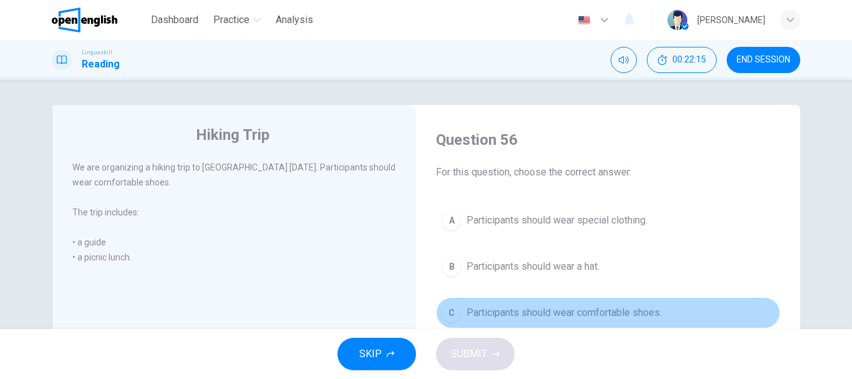
click at [586, 313] on span "Participants should wear comfortable shoes." at bounding box center [564, 312] width 195 height 15
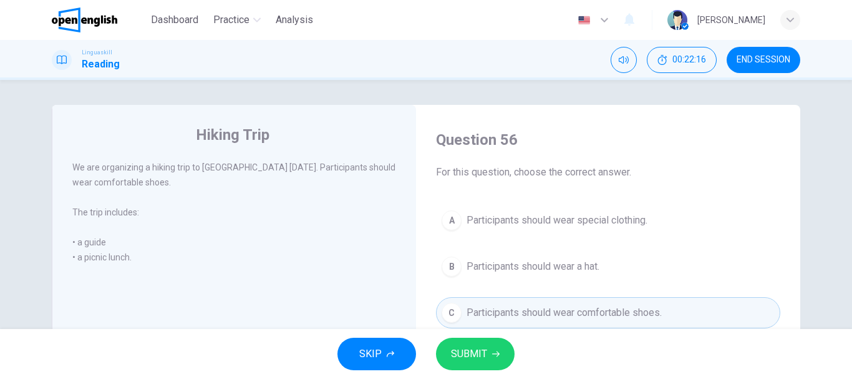
click at [487, 362] on button "SUBMIT" at bounding box center [475, 353] width 79 height 32
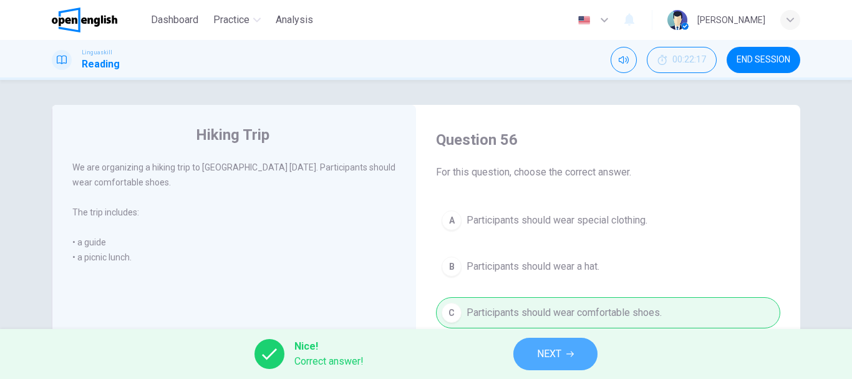
click at [531, 362] on button "NEXT" at bounding box center [555, 353] width 84 height 32
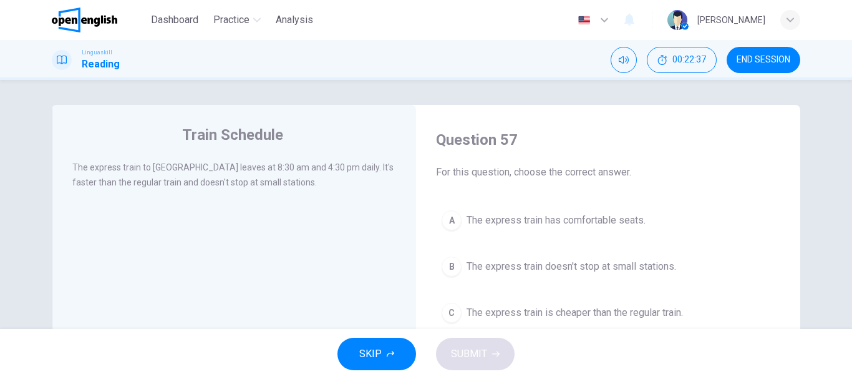
click at [589, 268] on span "The express train doesn't stop at small stations." at bounding box center [572, 266] width 210 height 15
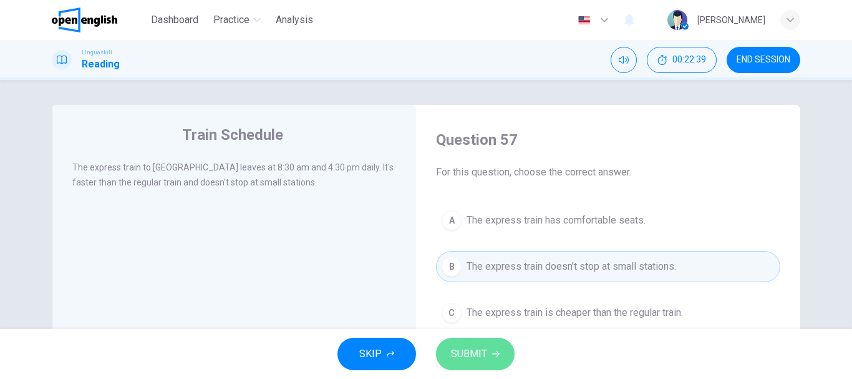
click at [484, 355] on span "SUBMIT" at bounding box center [469, 353] width 36 height 17
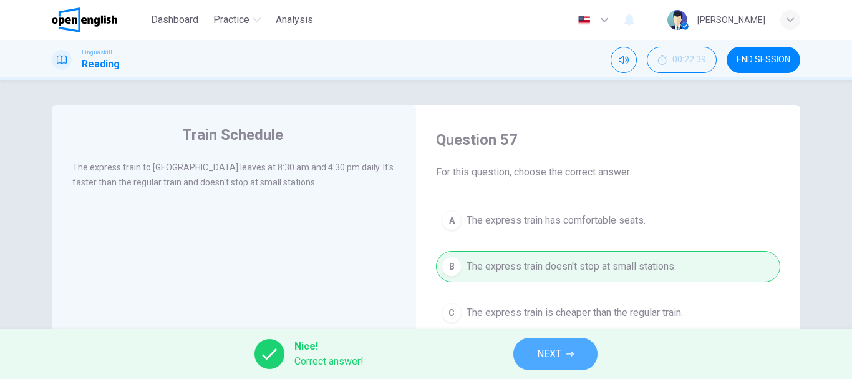
click at [546, 346] on span "NEXT" at bounding box center [549, 353] width 24 height 17
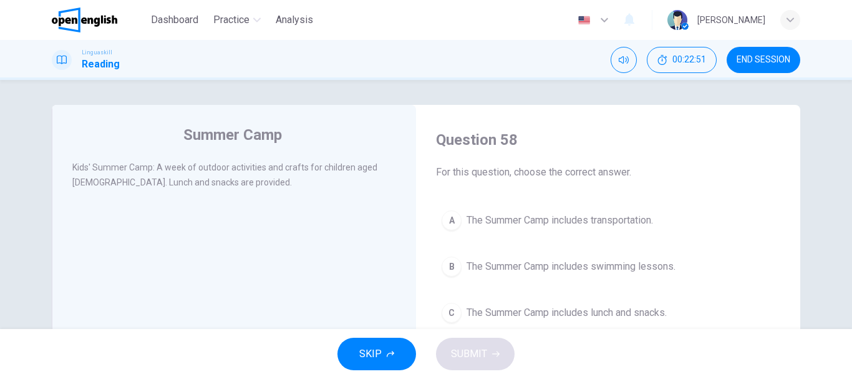
click at [584, 313] on span "The Summer Camp includes lunch and snacks." at bounding box center [567, 312] width 200 height 15
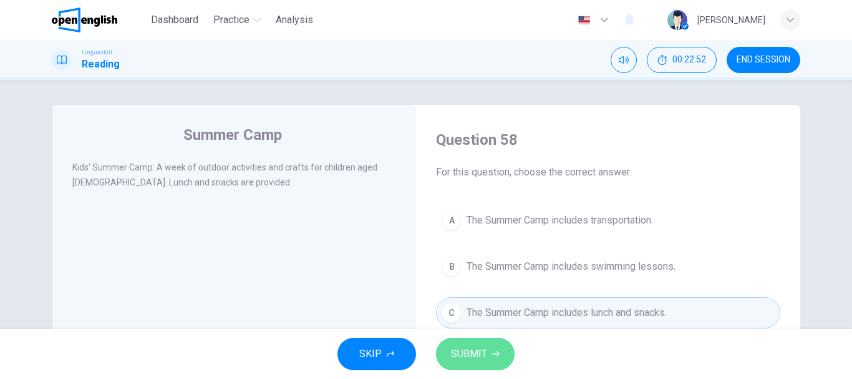
click at [482, 354] on span "SUBMIT" at bounding box center [469, 353] width 36 height 17
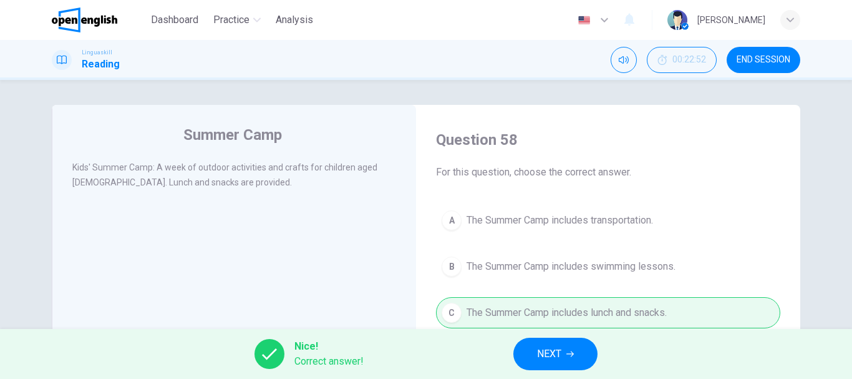
click at [538, 352] on span "NEXT" at bounding box center [549, 353] width 24 height 17
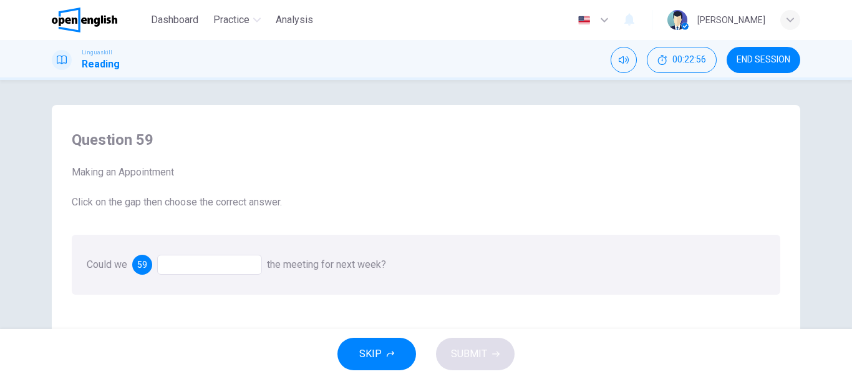
click at [226, 268] on div at bounding box center [209, 264] width 105 height 20
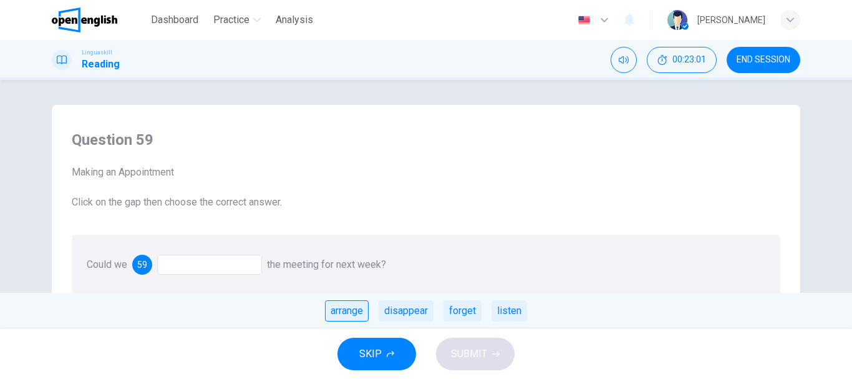
click at [339, 311] on div "arrange" at bounding box center [347, 310] width 44 height 21
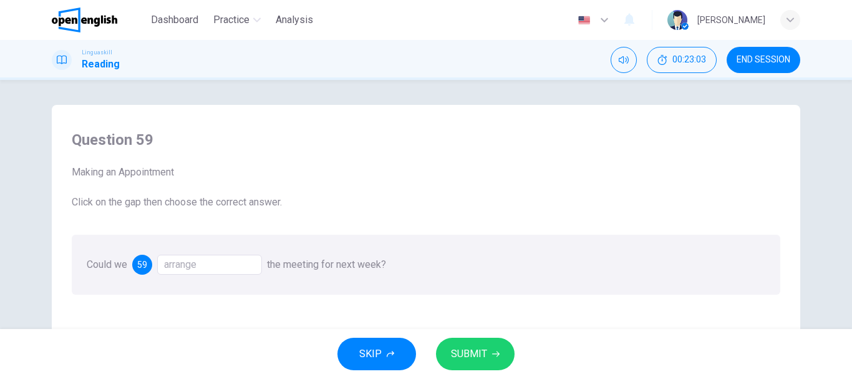
click at [473, 352] on span "SUBMIT" at bounding box center [469, 353] width 36 height 17
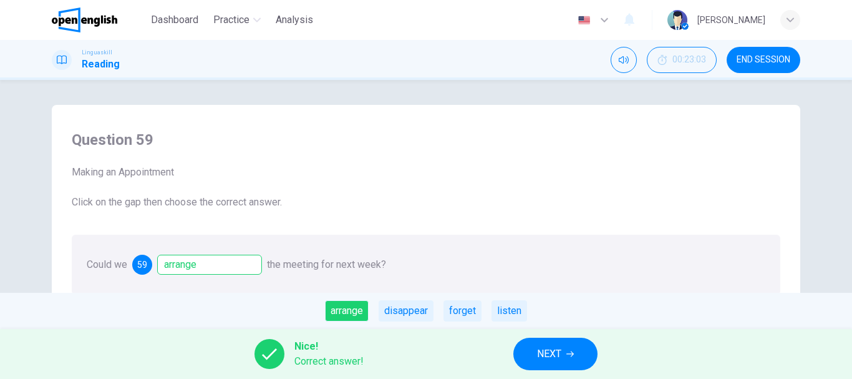
click at [526, 356] on button "NEXT" at bounding box center [555, 353] width 84 height 32
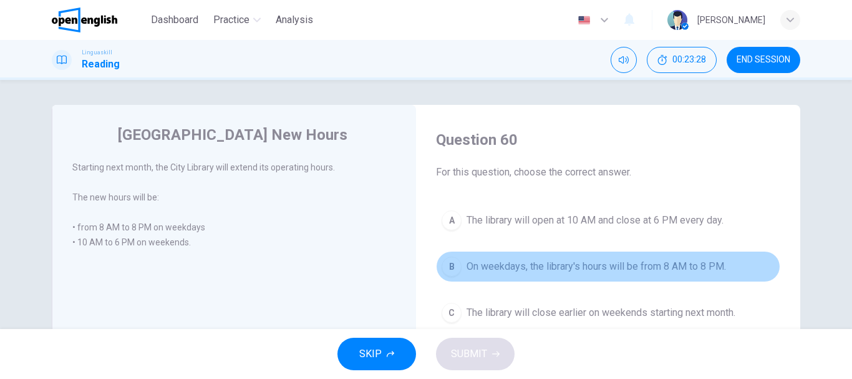
click at [568, 261] on span "On weekdays, the library's hours will be from 8 AM to 8 PM." at bounding box center [596, 266] width 259 height 15
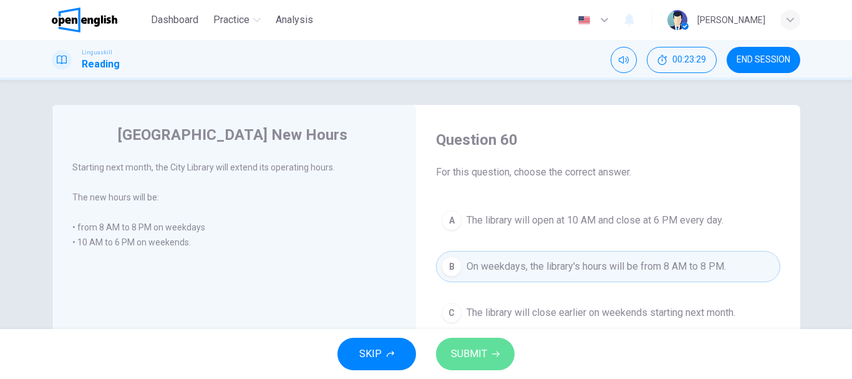
click at [479, 357] on span "SUBMIT" at bounding box center [469, 353] width 36 height 17
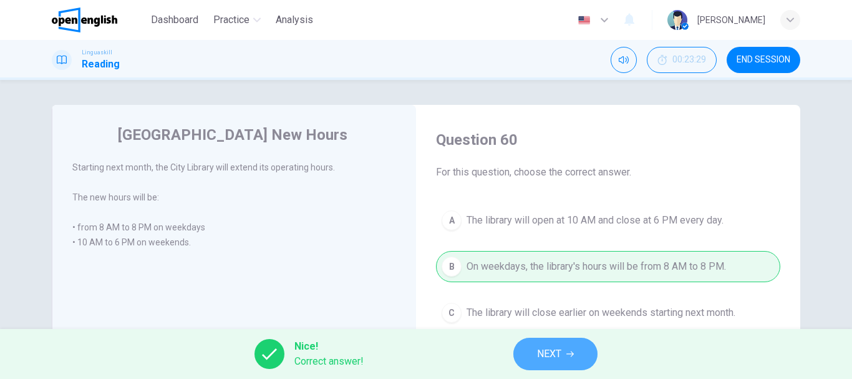
click at [533, 351] on button "NEXT" at bounding box center [555, 353] width 84 height 32
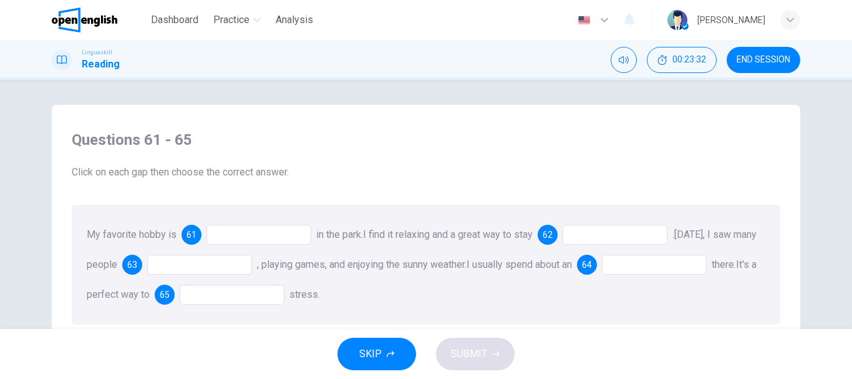
click at [269, 235] on div at bounding box center [258, 235] width 105 height 20
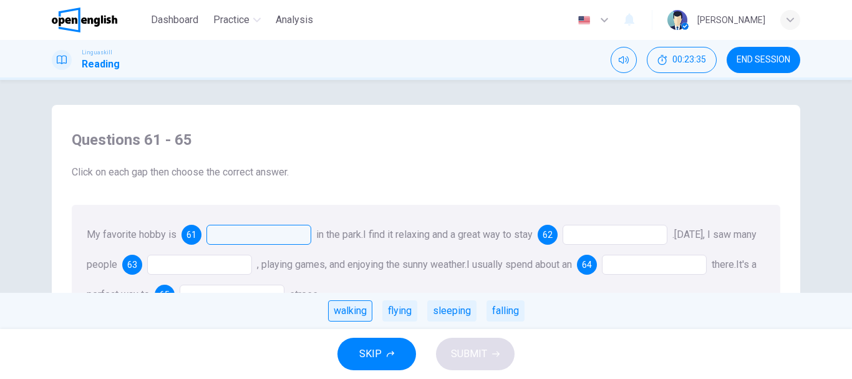
click at [352, 309] on div "walking" at bounding box center [350, 310] width 44 height 21
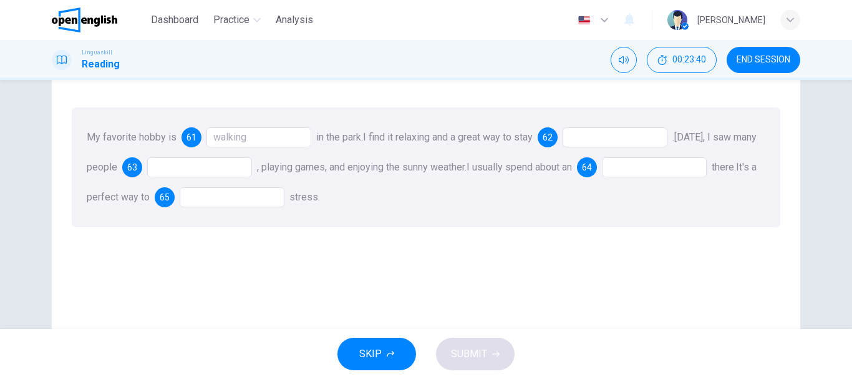
scroll to position [100, 0]
click at [644, 132] on div at bounding box center [615, 135] width 105 height 20
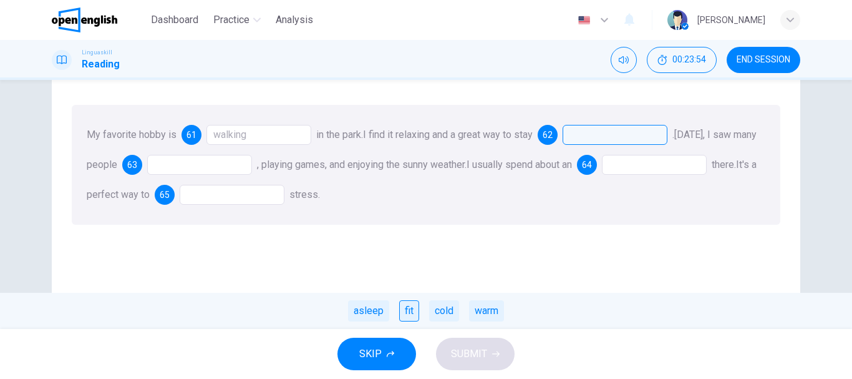
click at [408, 308] on div "fit" at bounding box center [409, 310] width 20 height 21
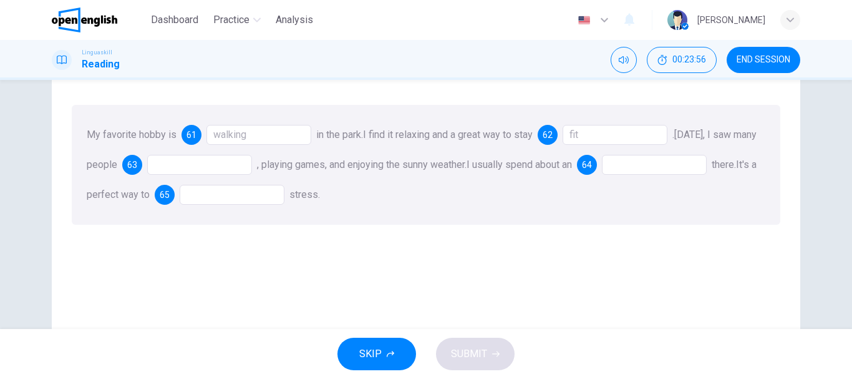
click at [236, 165] on div at bounding box center [199, 165] width 105 height 20
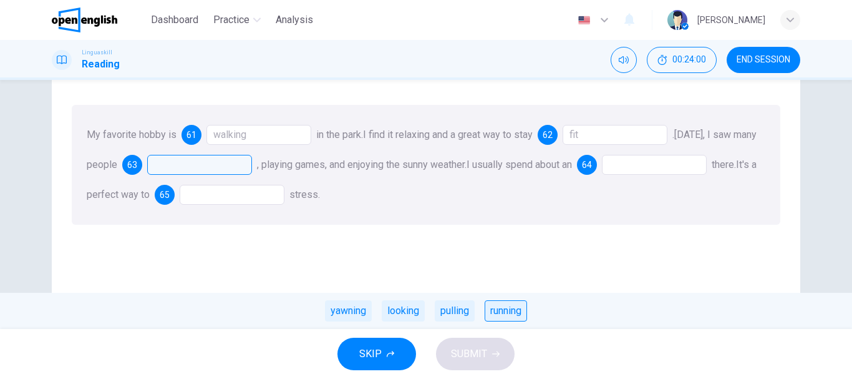
click at [525, 316] on div "running" at bounding box center [506, 310] width 42 height 21
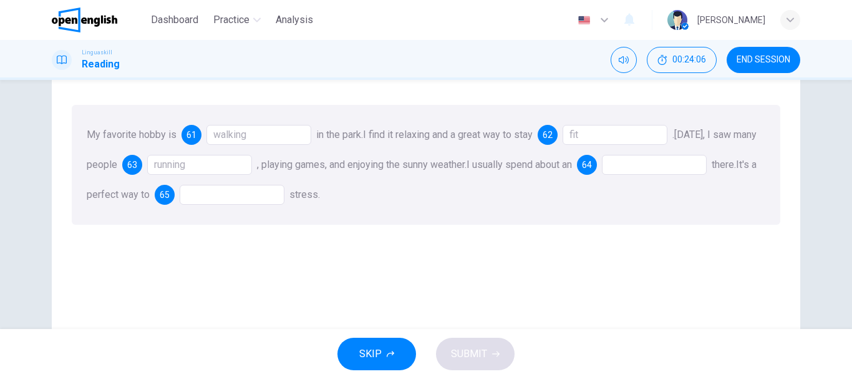
click at [682, 165] on div at bounding box center [654, 165] width 105 height 20
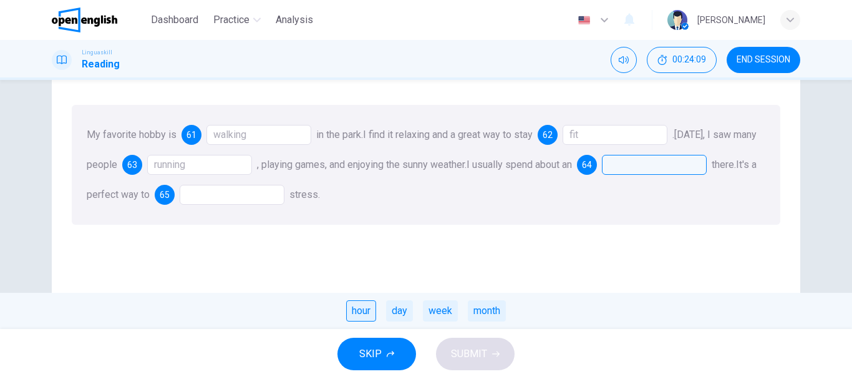
click at [357, 311] on div "hour" at bounding box center [361, 310] width 30 height 21
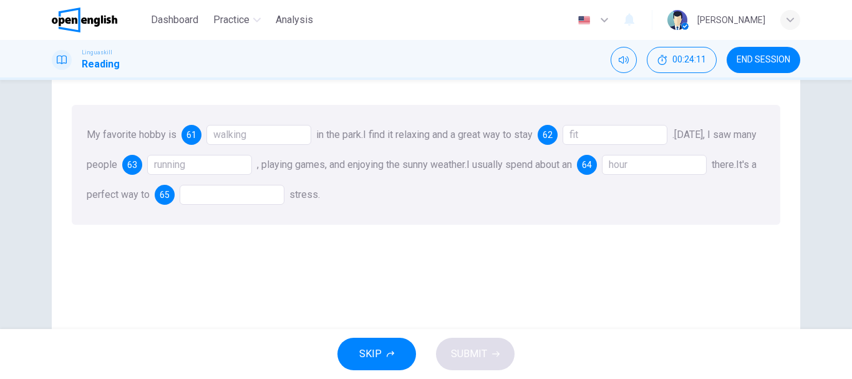
click at [259, 186] on div at bounding box center [232, 195] width 105 height 20
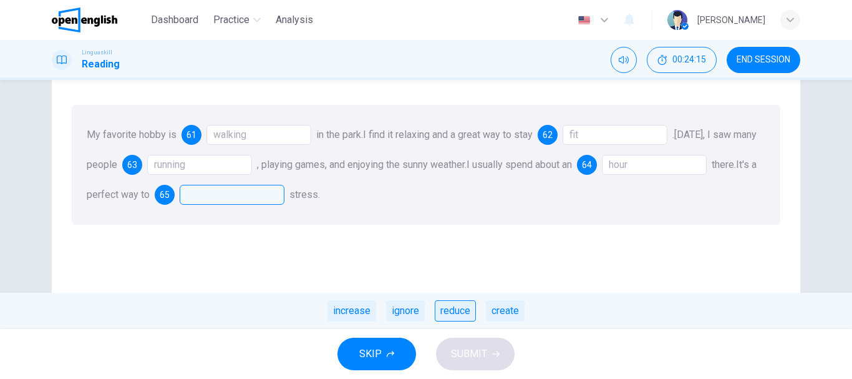
click at [447, 316] on div "reduce" at bounding box center [455, 310] width 41 height 21
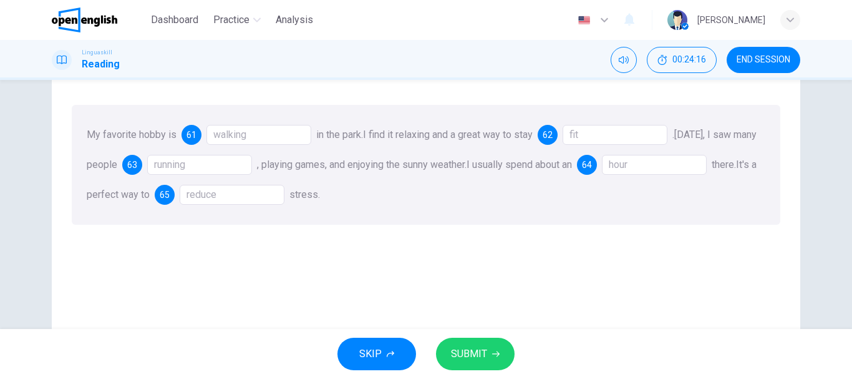
click at [485, 359] on span "SUBMIT" at bounding box center [469, 353] width 36 height 17
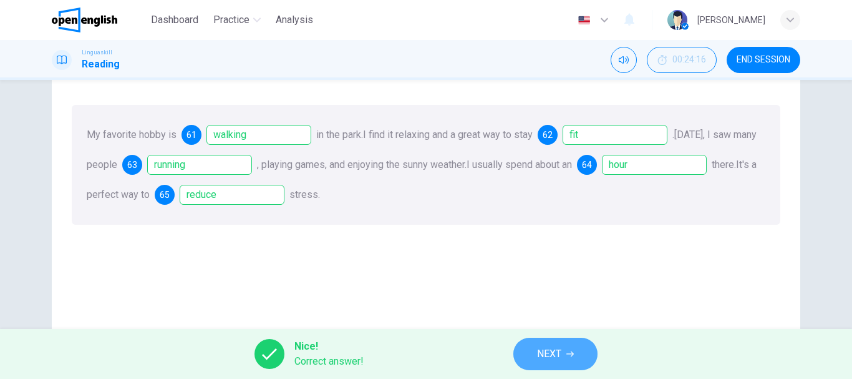
click at [537, 351] on span "NEXT" at bounding box center [549, 353] width 24 height 17
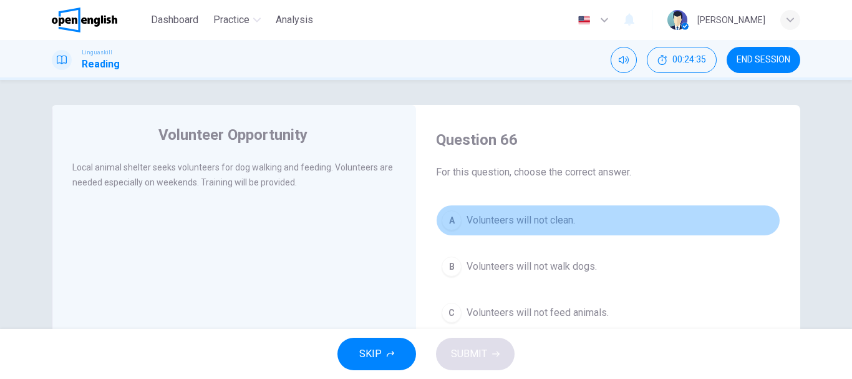
click at [563, 214] on span "Volunteers will not clean." at bounding box center [521, 220] width 109 height 15
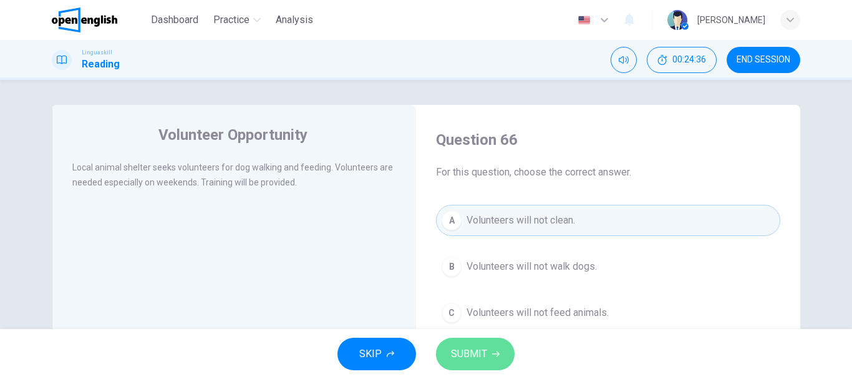
click at [495, 349] on button "SUBMIT" at bounding box center [475, 353] width 79 height 32
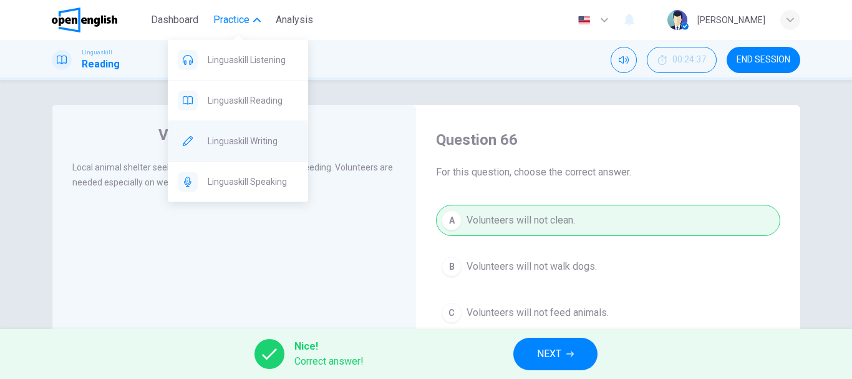
click at [258, 137] on span "Linguaskill Writing" at bounding box center [253, 140] width 90 height 15
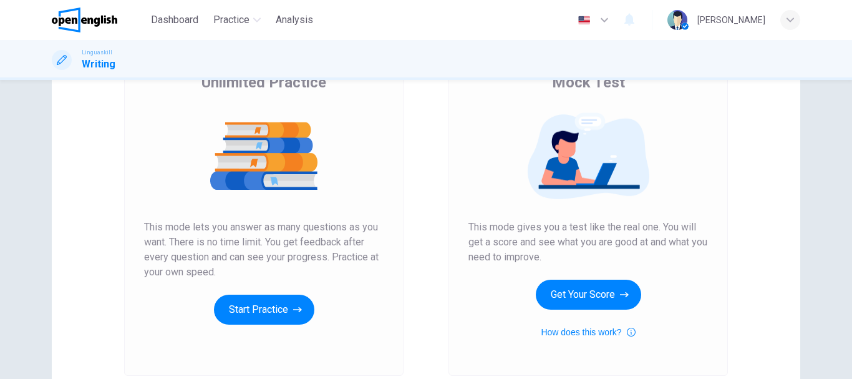
scroll to position [125, 0]
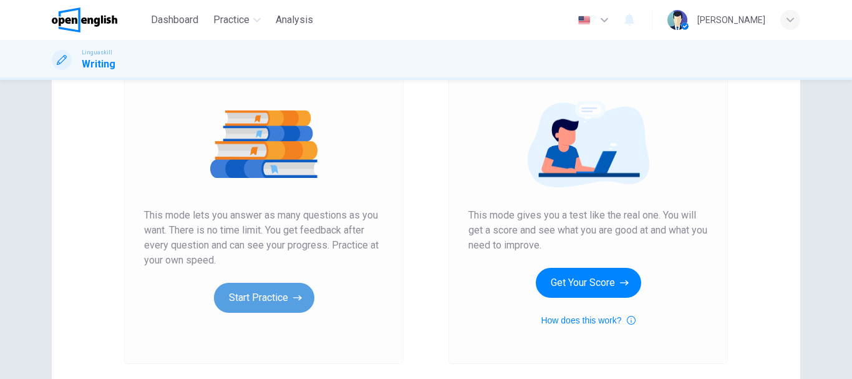
click at [279, 301] on button "Start Practice" at bounding box center [264, 298] width 100 height 30
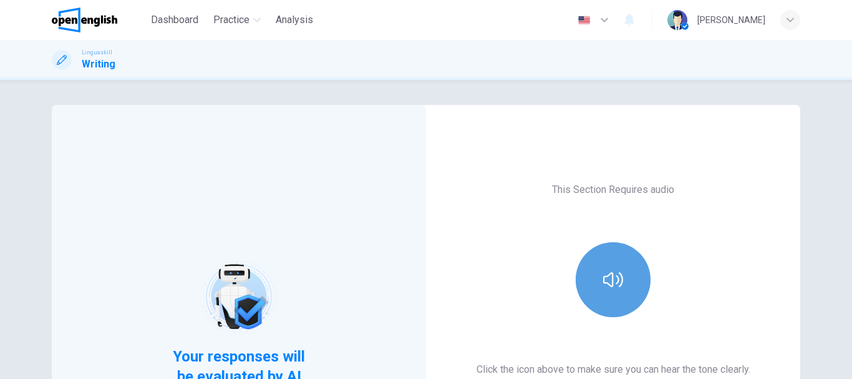
click at [607, 298] on button "button" at bounding box center [613, 279] width 75 height 75
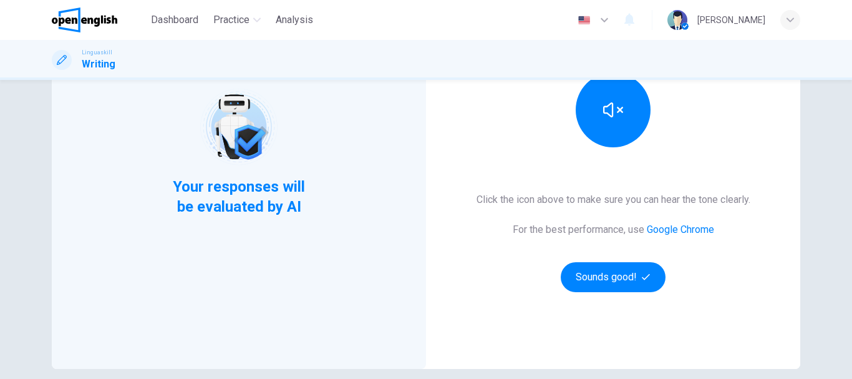
scroll to position [175, 0]
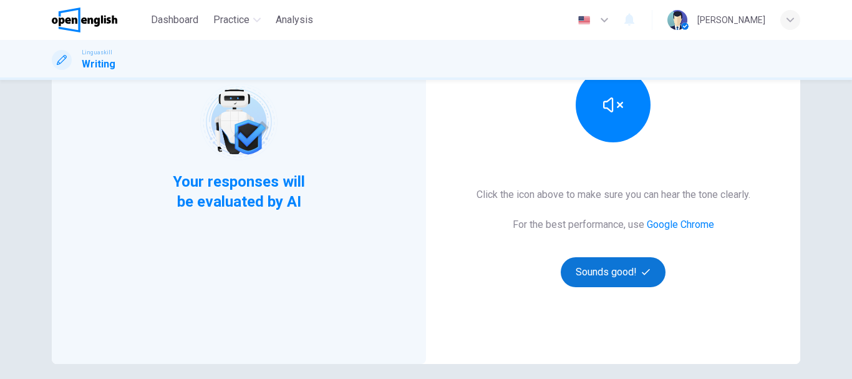
click at [597, 263] on button "Sounds good!" at bounding box center [613, 272] width 105 height 30
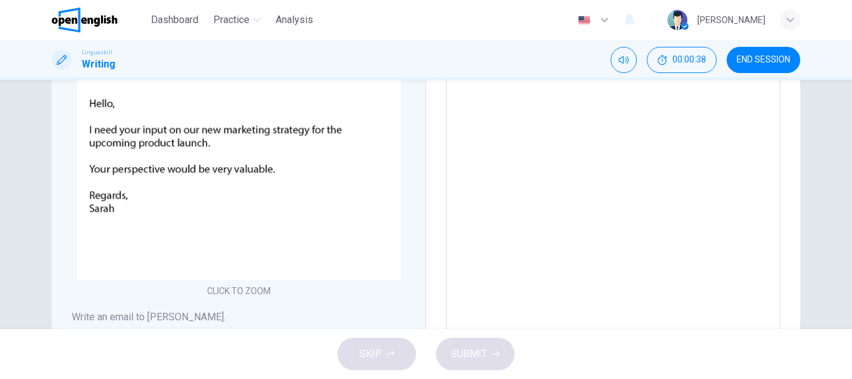
drag, startPoint x: 597, startPoint y: 263, endPoint x: 836, endPoint y: 109, distance: 284.5
click at [836, 109] on div "Writing Part 1 You should spend about 15 minutes in this task You have received…" at bounding box center [426, 204] width 852 height 249
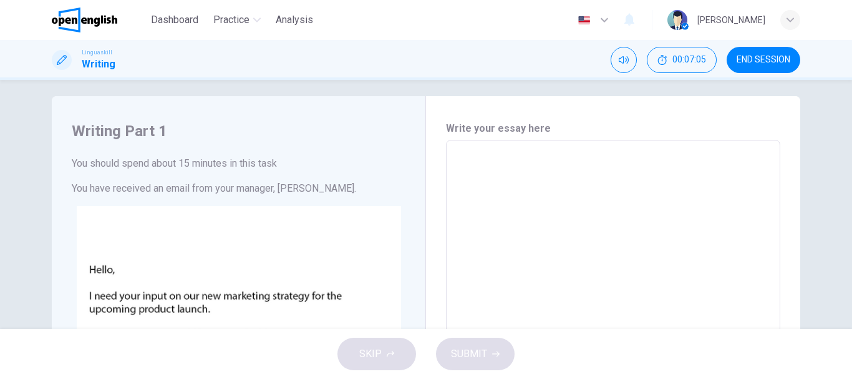
scroll to position [0, 0]
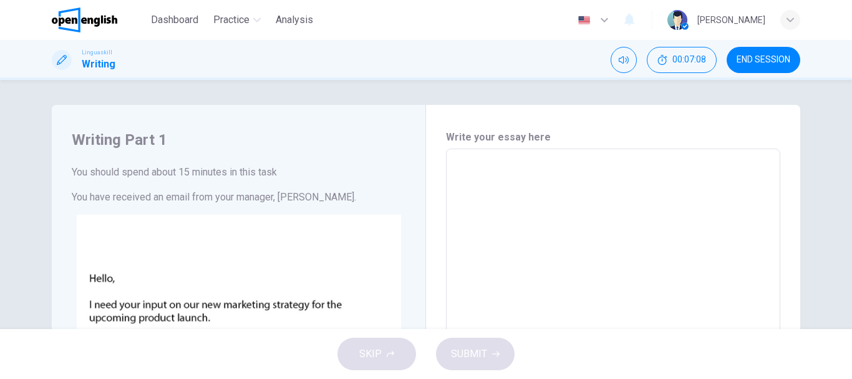
type textarea "*"
type textarea "**"
type textarea "*"
type textarea "***"
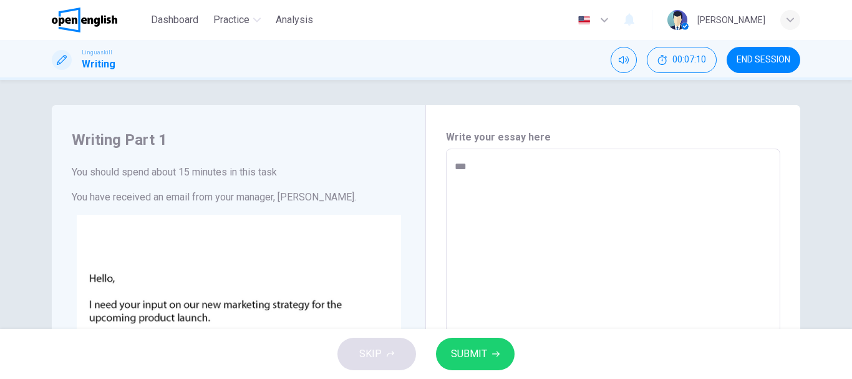
type textarea "*"
type textarea "****"
type textarea "*"
type textarea "*****"
type textarea "*"
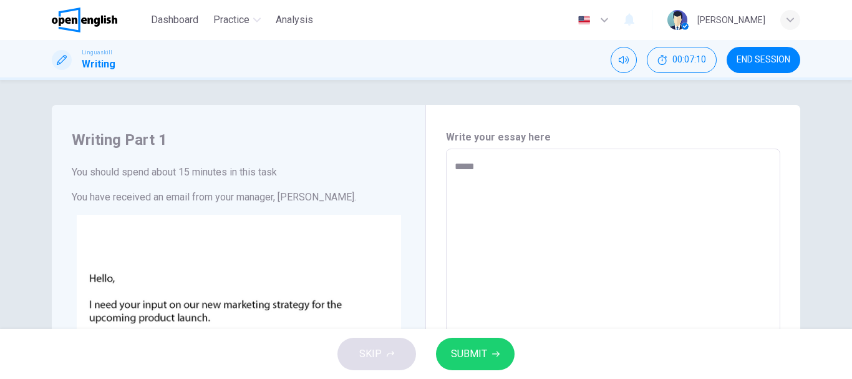
type textarea "*****"
type textarea "*"
type textarea "*******"
type textarea "*"
type textarea "********"
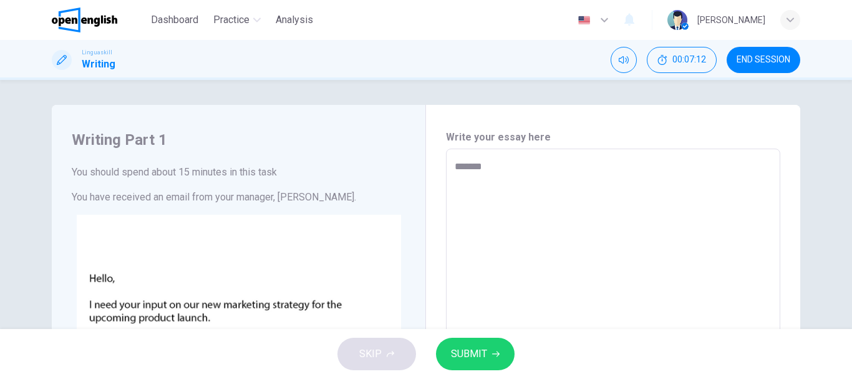
type textarea "*"
type textarea "*********"
type textarea "*"
type textarea "*********"
type textarea "*"
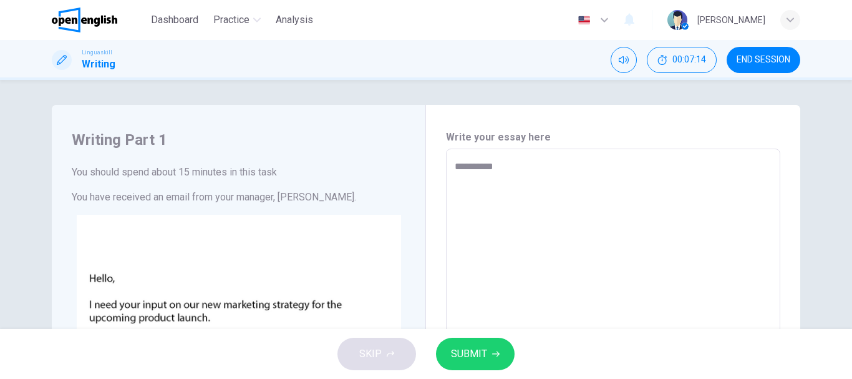
type textarea "**********"
type textarea "*"
type textarea "**********"
type textarea "*"
type textarea "**********"
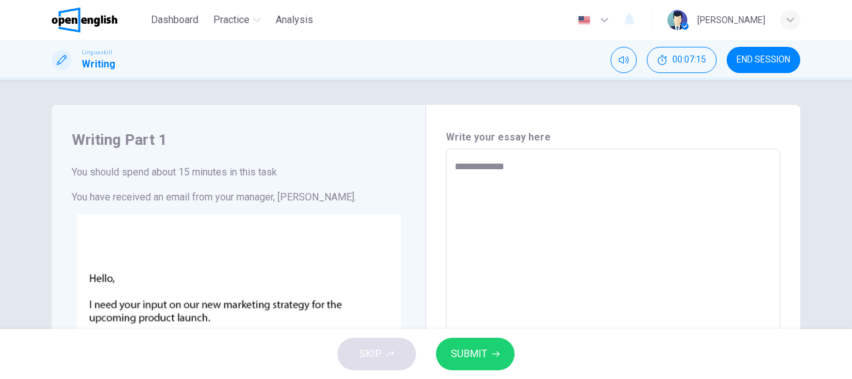
type textarea "*"
type textarea "**********"
type textarea "*"
type textarea "**********"
type textarea "*"
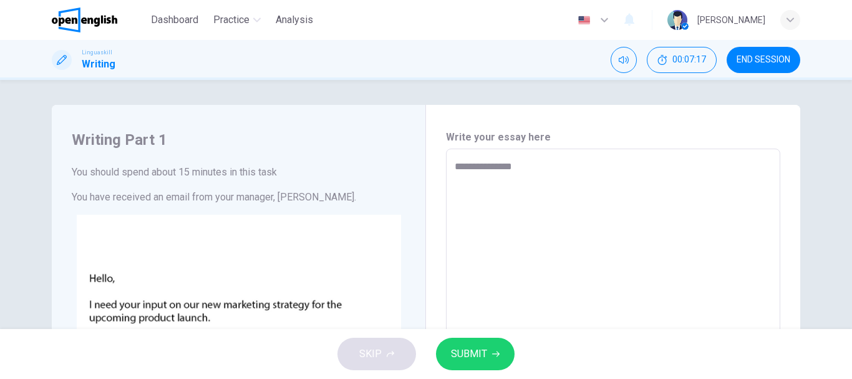
type textarea "**********"
type textarea "*"
type textarea "**********"
type textarea "*"
type textarea "**********"
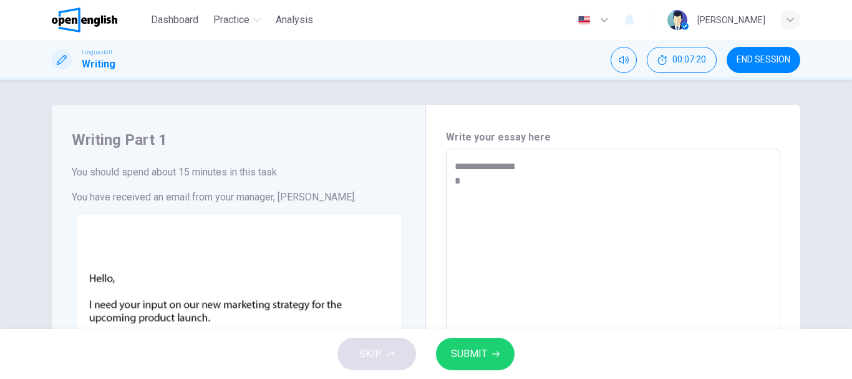
type textarea "*"
type textarea "**********"
type textarea "*"
type textarea "**********"
type textarea "*"
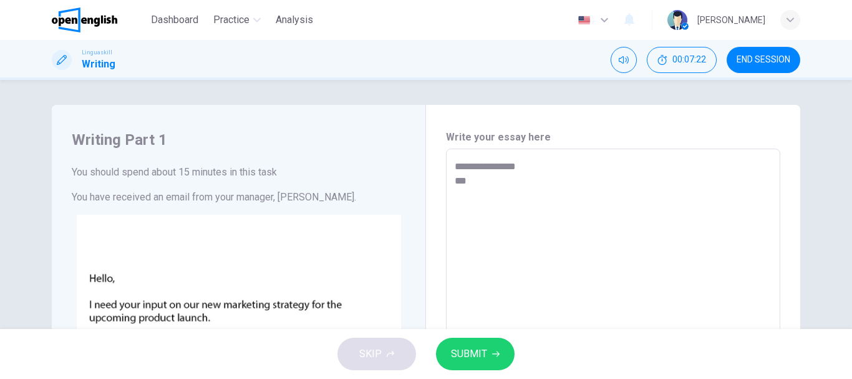
type textarea "**********"
type textarea "*"
type textarea "**********"
type textarea "*"
type textarea "**********"
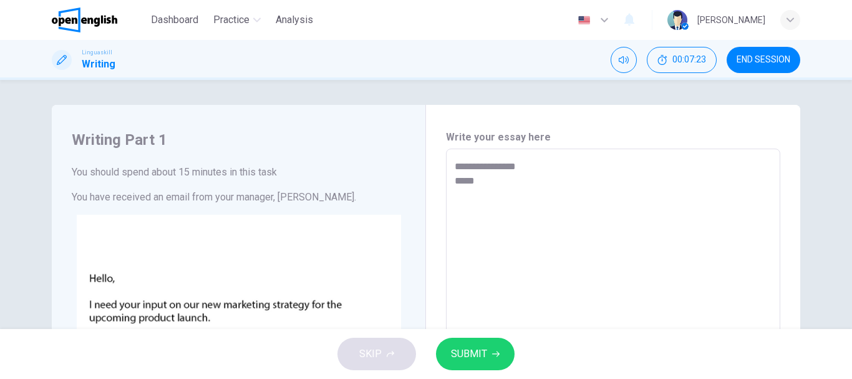
type textarea "*"
type textarea "**********"
type textarea "*"
type textarea "**********"
type textarea "*"
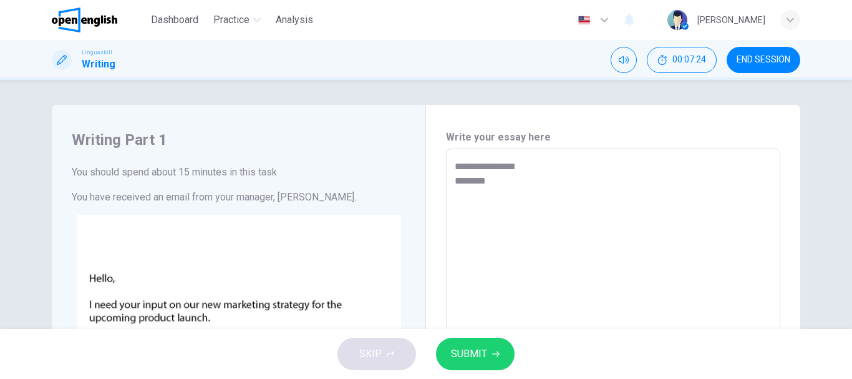
type textarea "**********"
type textarea "*"
type textarea "**********"
type textarea "*"
type textarea "**********"
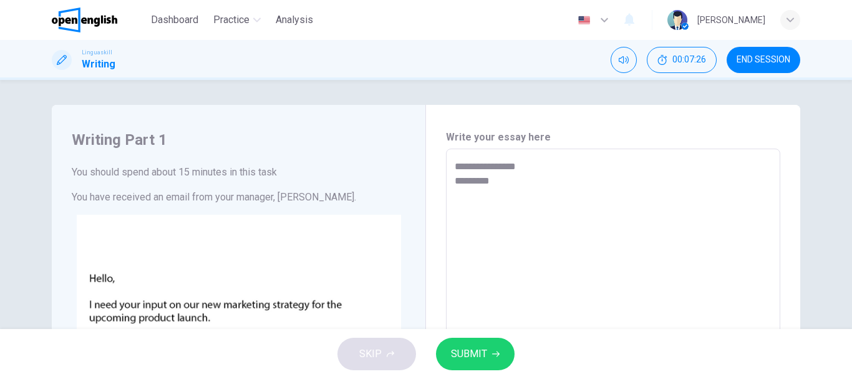
type textarea "*"
type textarea "**********"
type textarea "*"
type textarea "**********"
type textarea "*"
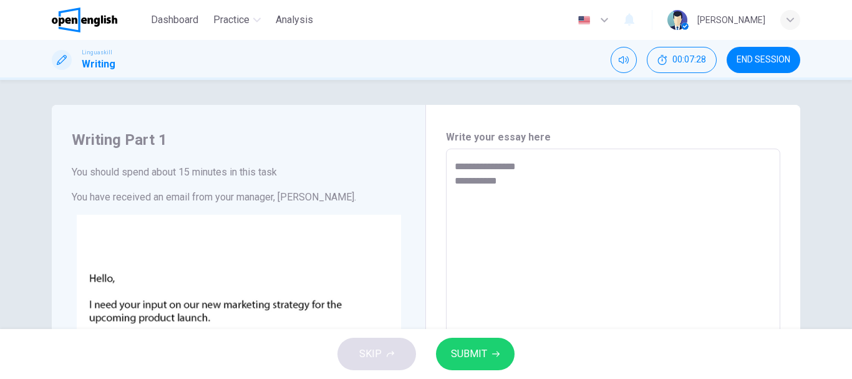
type textarea "**********"
type textarea "*"
type textarea "**********"
type textarea "*"
type textarea "**********"
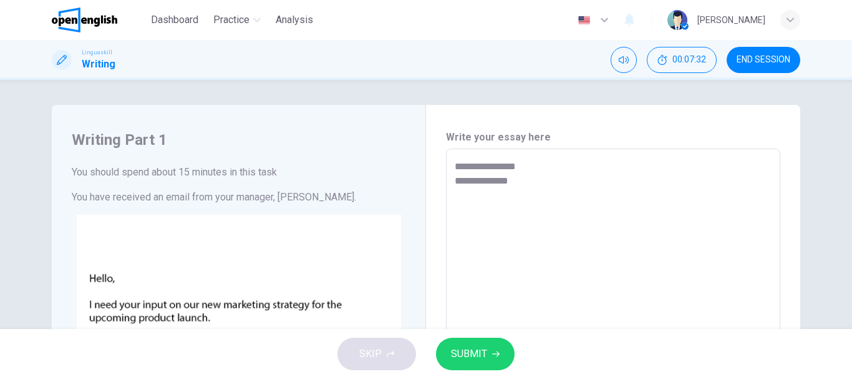
type textarea "*"
type textarea "**********"
type textarea "*"
type textarea "**********"
type textarea "*"
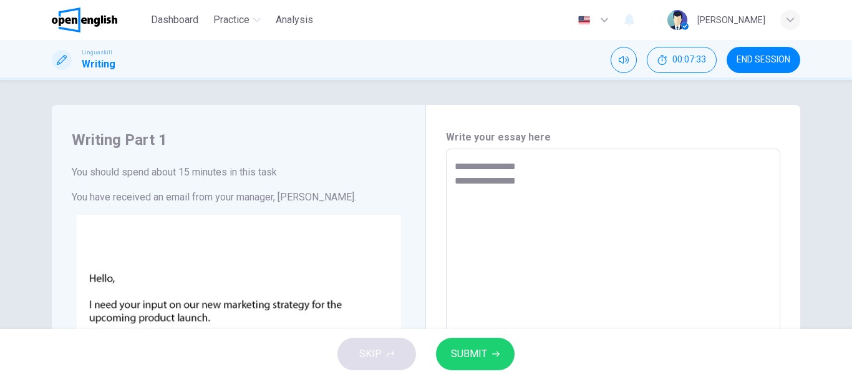
type textarea "**********"
type textarea "*"
type textarea "**********"
type textarea "*"
type textarea "**********"
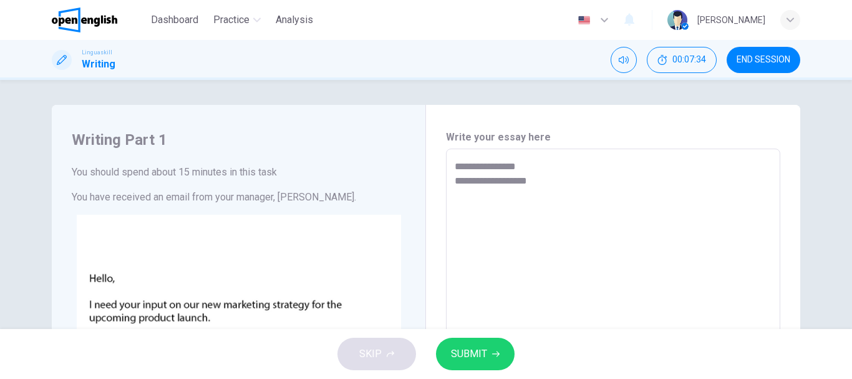
type textarea "*"
type textarea "**********"
type textarea "*"
type textarea "**********"
type textarea "*"
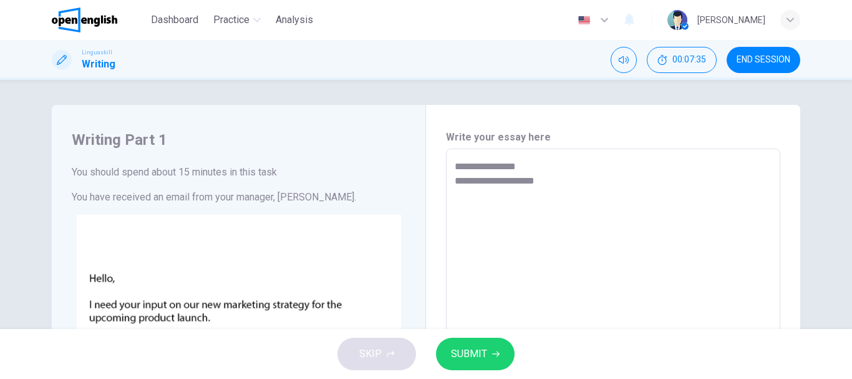
type textarea "**********"
type textarea "*"
type textarea "**********"
type textarea "*"
type textarea "**********"
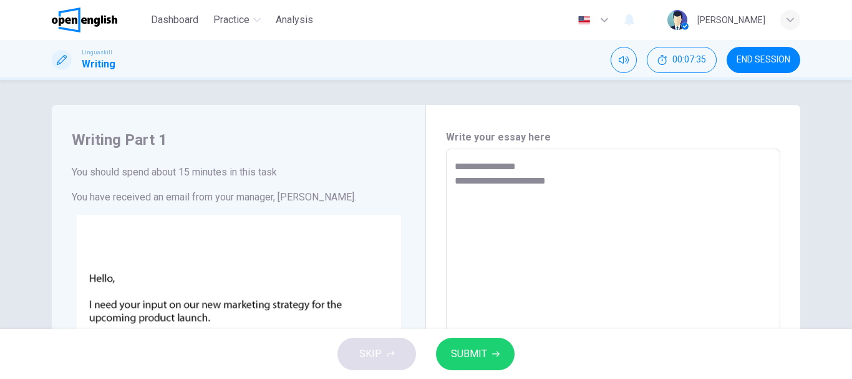
type textarea "*"
type textarea "**********"
type textarea "*"
type textarea "**********"
type textarea "*"
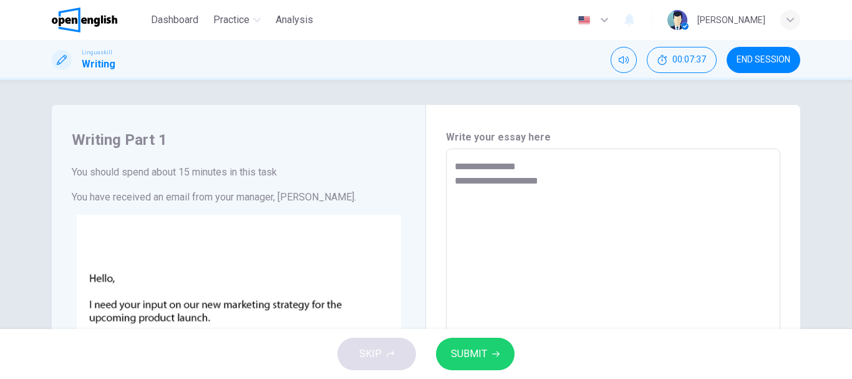
type textarea "**********"
type textarea "*"
type textarea "**********"
type textarea "*"
type textarea "**********"
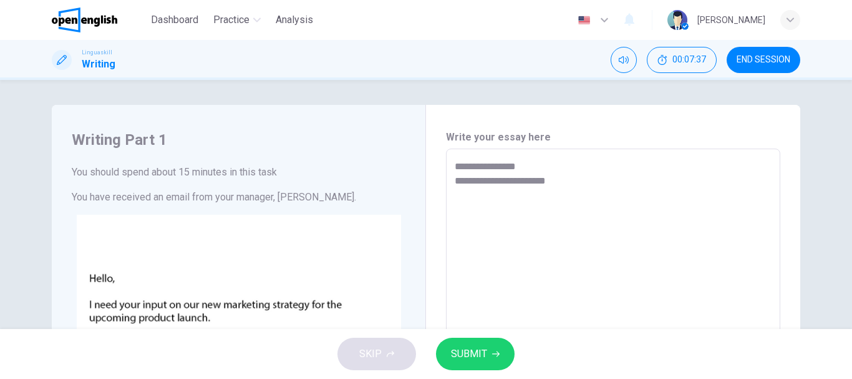
type textarea "*"
type textarea "**********"
type textarea "*"
type textarea "**********"
type textarea "*"
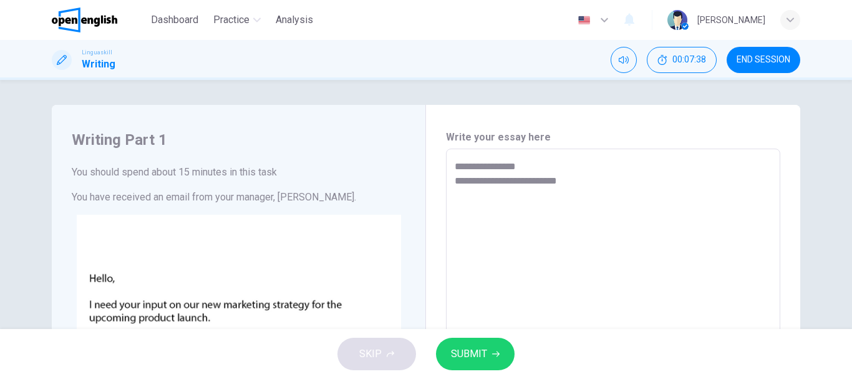
type textarea "**********"
type textarea "*"
type textarea "**********"
type textarea "*"
type textarea "**********"
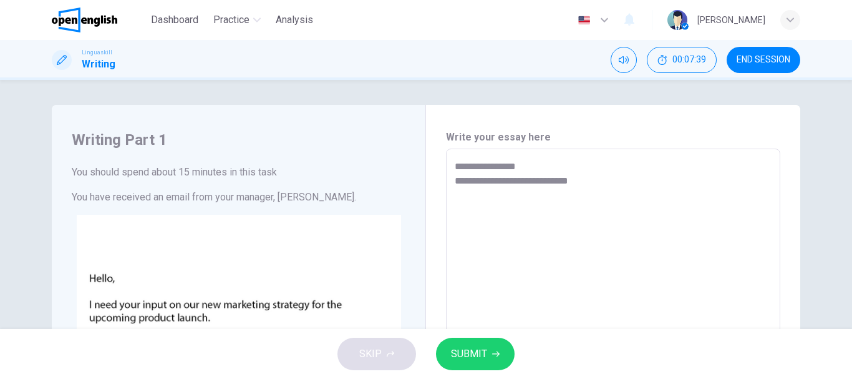
type textarea "*"
type textarea "**********"
type textarea "*"
type textarea "**********"
type textarea "*"
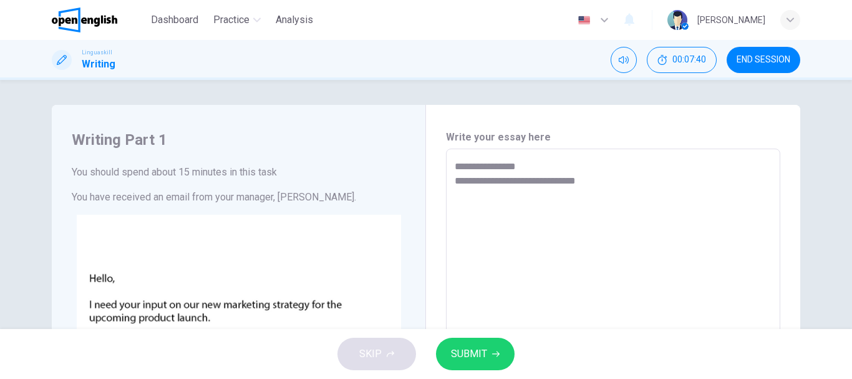
type textarea "**********"
type textarea "*"
type textarea "**********"
type textarea "*"
type textarea "**********"
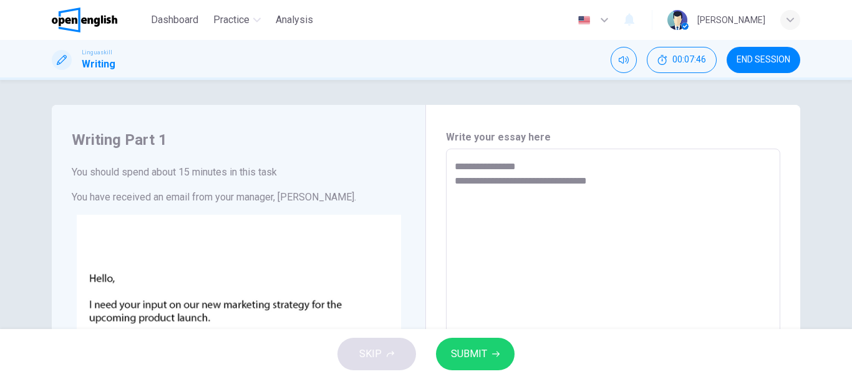
type textarea "*"
type textarea "**********"
type textarea "*"
type textarea "**********"
type textarea "*"
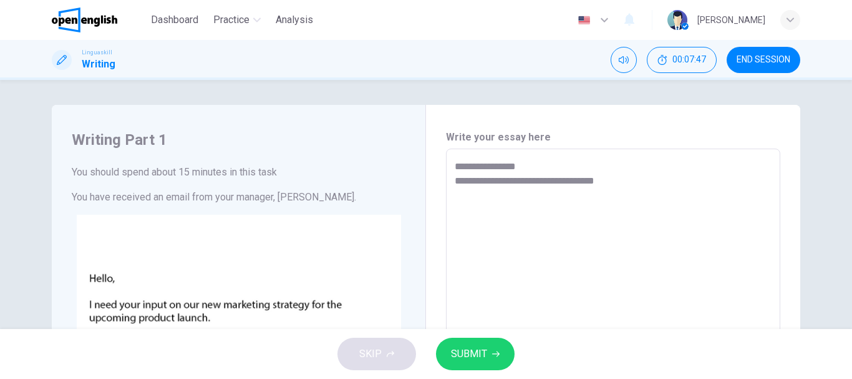
type textarea "**********"
type textarea "*"
type textarea "**********"
type textarea "*"
type textarea "**********"
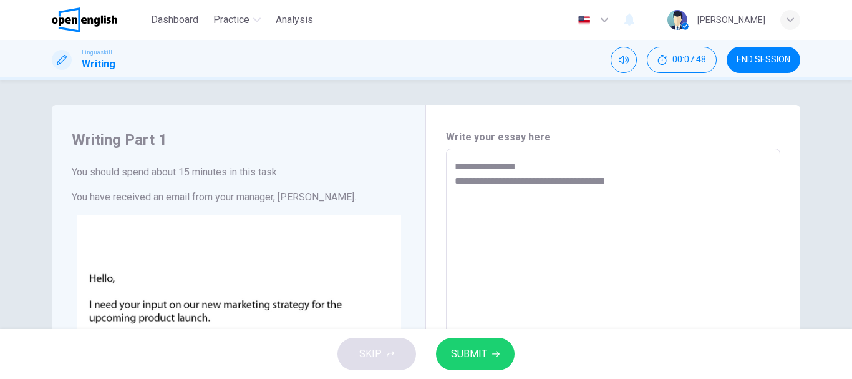
type textarea "*"
type textarea "**********"
type textarea "*"
type textarea "**********"
type textarea "*"
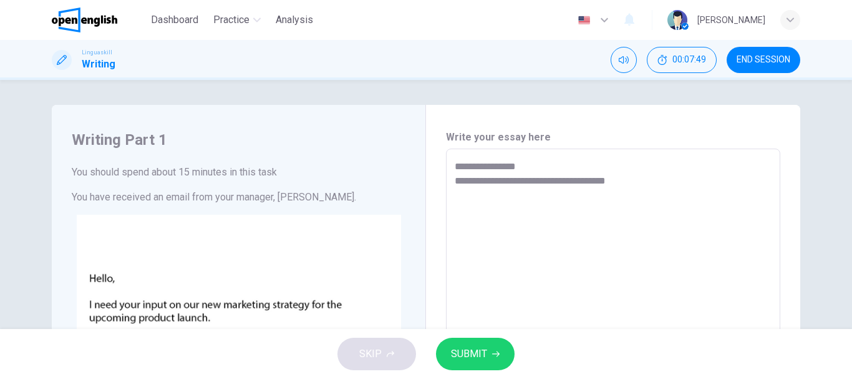
type textarea "**********"
type textarea "*"
type textarea "**********"
type textarea "*"
type textarea "**********"
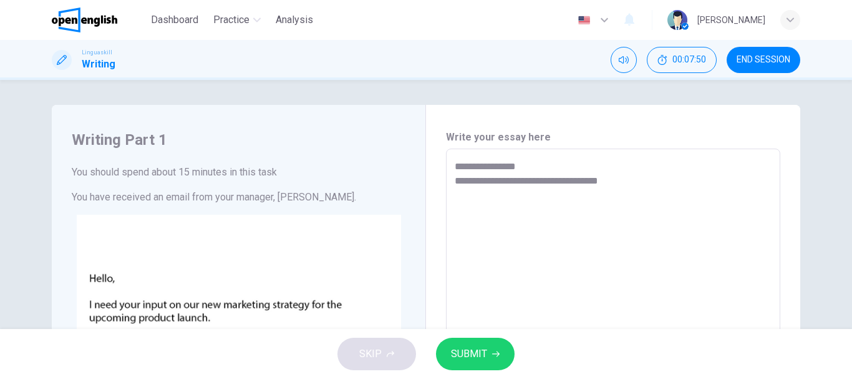
type textarea "*"
type textarea "**********"
type textarea "*"
type textarea "**********"
type textarea "*"
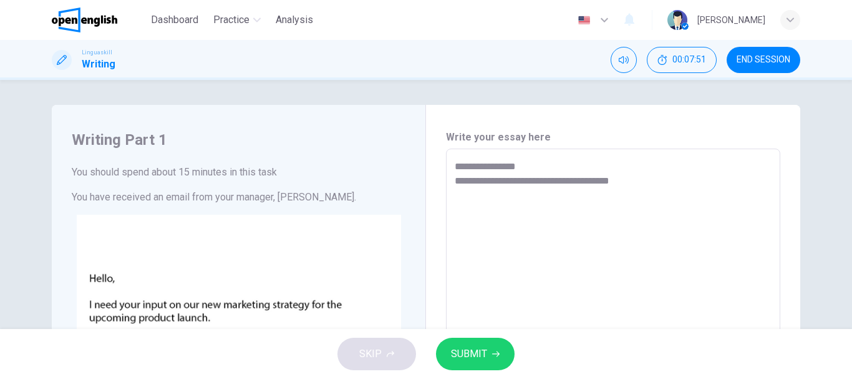
type textarea "**********"
type textarea "*"
type textarea "**********"
type textarea "*"
type textarea "**********"
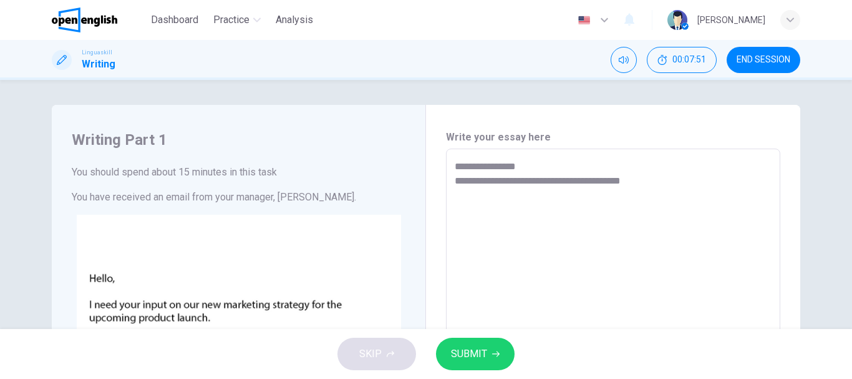
type textarea "*"
type textarea "**********"
type textarea "*"
type textarea "**********"
type textarea "*"
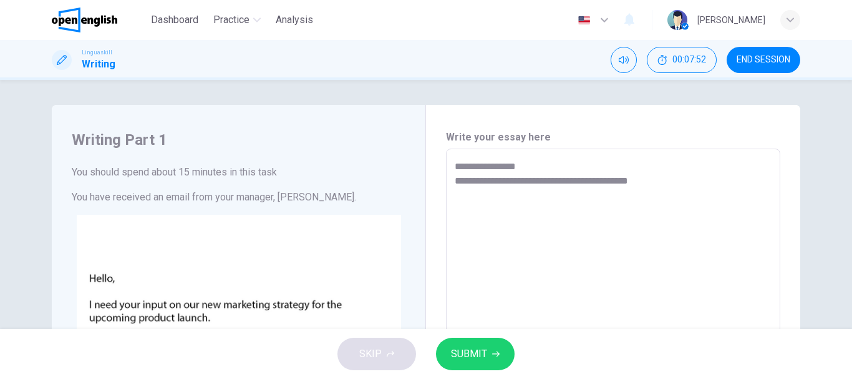
type textarea "**********"
type textarea "*"
type textarea "**********"
type textarea "*"
type textarea "**********"
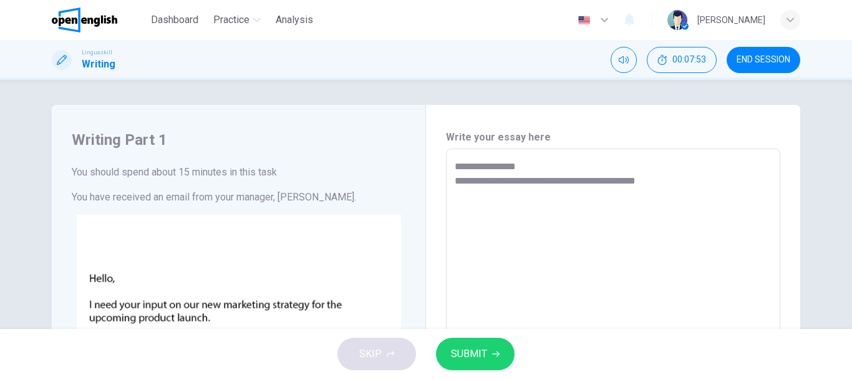
type textarea "*"
type textarea "**********"
type textarea "*"
type textarea "**********"
type textarea "*"
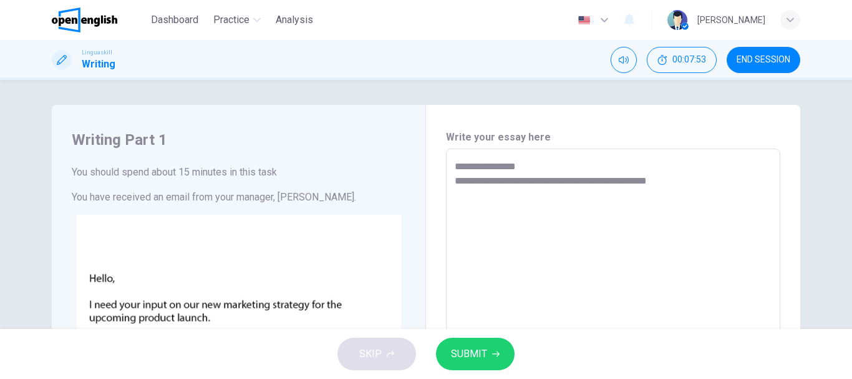
type textarea "**********"
type textarea "*"
type textarea "**********"
type textarea "*"
type textarea "**********"
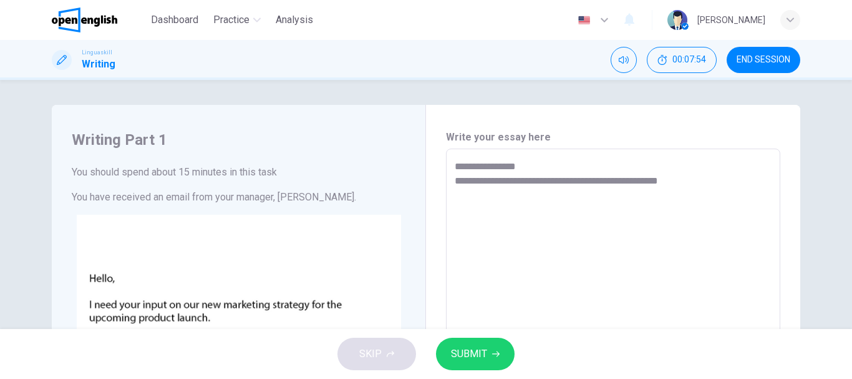
type textarea "*"
type textarea "**********"
type textarea "*"
type textarea "**********"
type textarea "*"
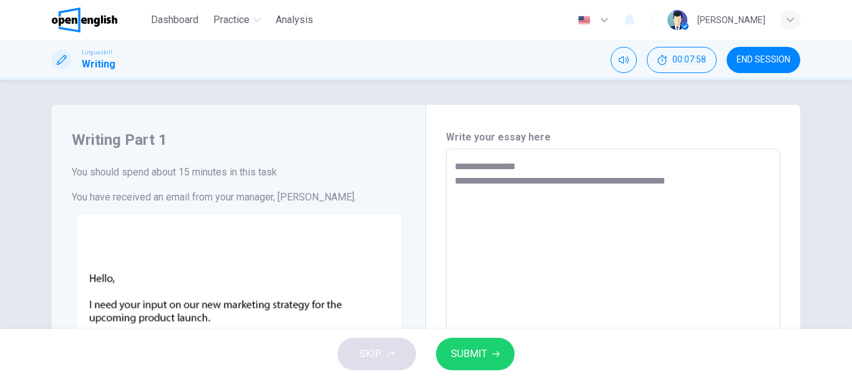
type textarea "**********"
type textarea "*"
type textarea "**********"
type textarea "*"
type textarea "**********"
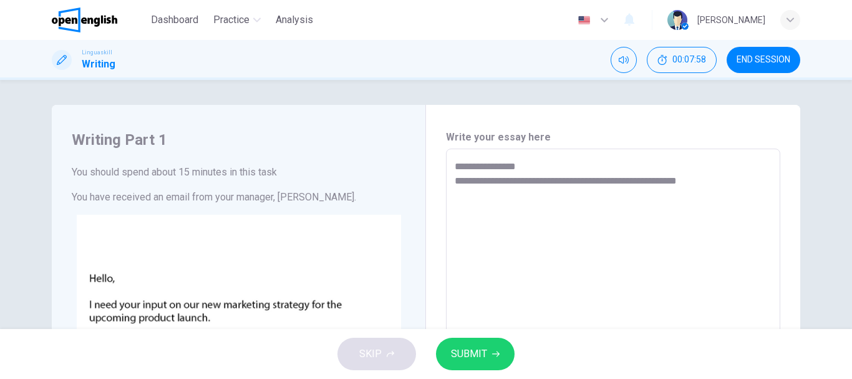
type textarea "*"
type textarea "**********"
type textarea "*"
type textarea "**********"
type textarea "*"
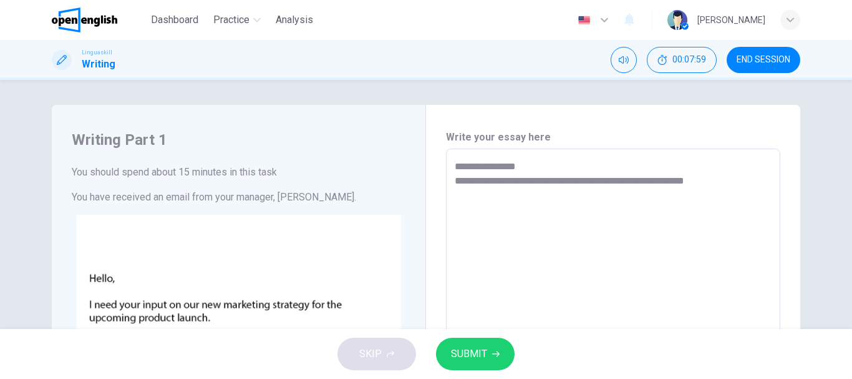
type textarea "**********"
type textarea "*"
type textarea "**********"
type textarea "*"
type textarea "**********"
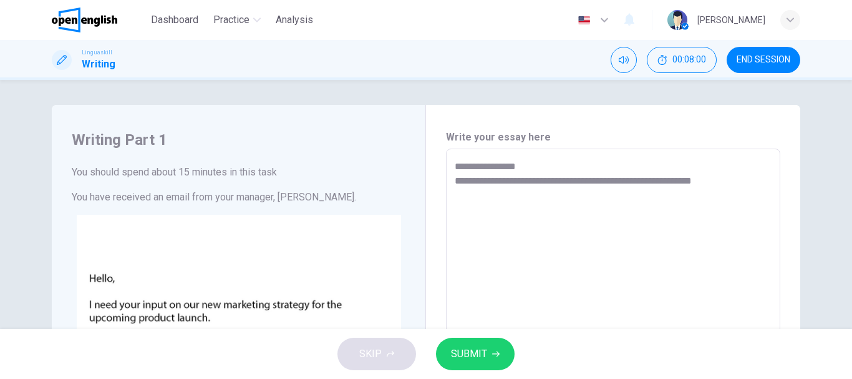
type textarea "*"
type textarea "**********"
type textarea "*"
type textarea "**********"
type textarea "*"
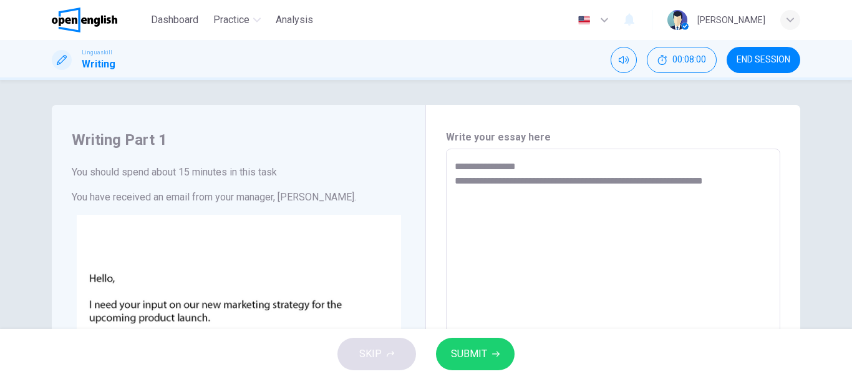
type textarea "**********"
type textarea "*"
type textarea "**********"
type textarea "*"
type textarea "**********"
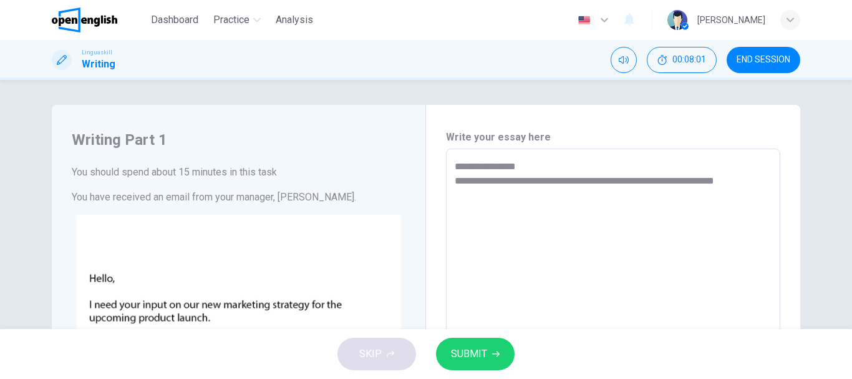
type textarea "*"
type textarea "**********"
type textarea "*"
type textarea "**********"
type textarea "*"
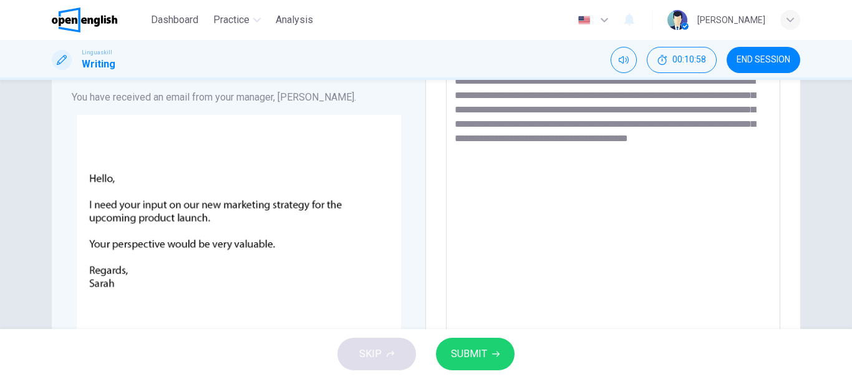
scroll to position [125, 0]
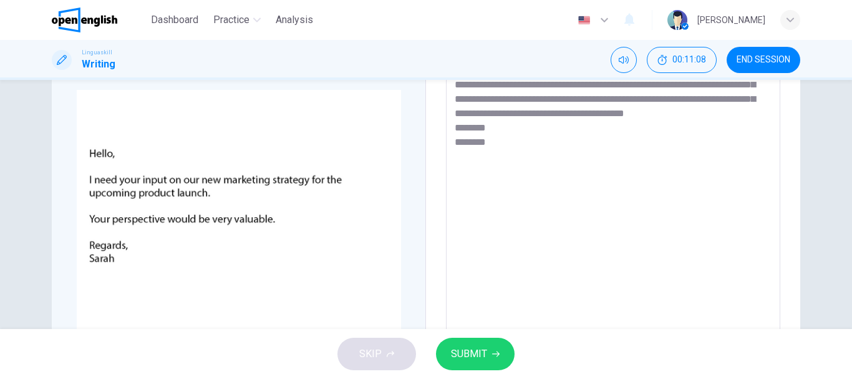
click at [480, 348] on span "SUBMIT" at bounding box center [469, 353] width 36 height 17
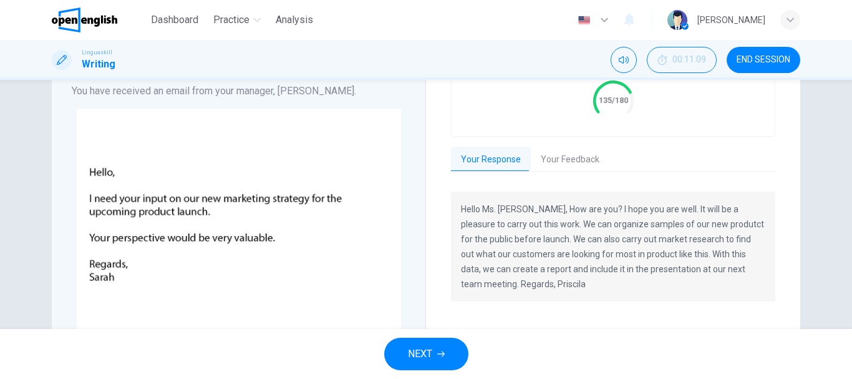
scroll to position [105, 0]
click at [439, 345] on button "NEXT" at bounding box center [426, 353] width 84 height 32
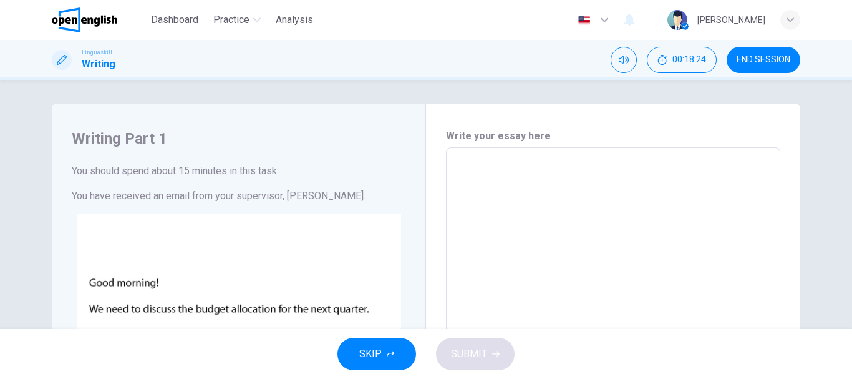
scroll to position [0, 0]
click at [543, 167] on textarea at bounding box center [613, 381] width 317 height 445
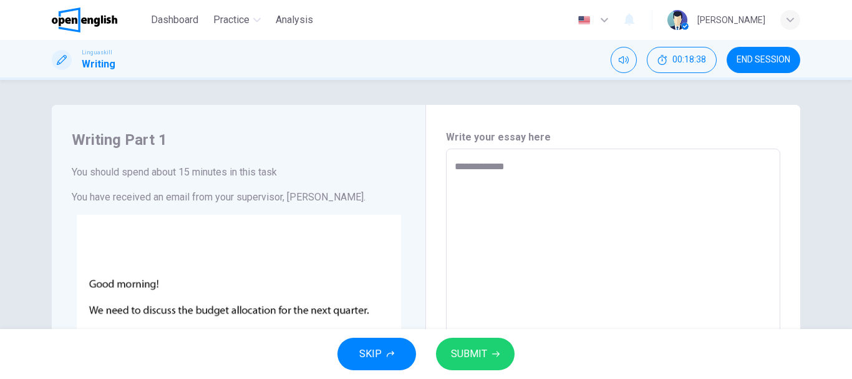
click at [543, 167] on textarea "**********" at bounding box center [613, 381] width 317 height 445
click at [522, 182] on textarea "**********" at bounding box center [613, 381] width 317 height 445
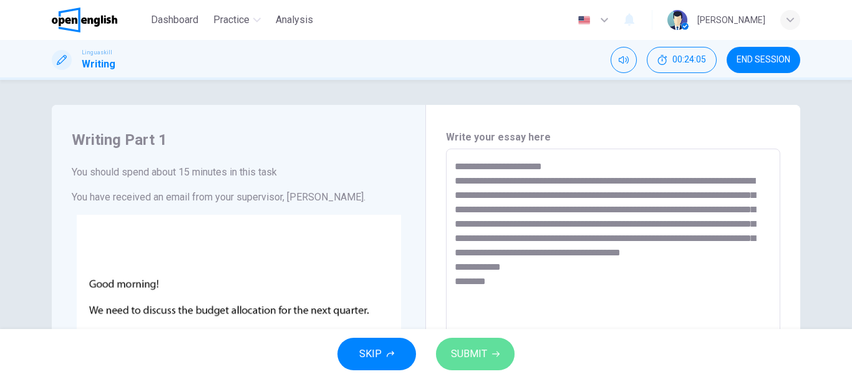
click at [470, 351] on span "SUBMIT" at bounding box center [469, 353] width 36 height 17
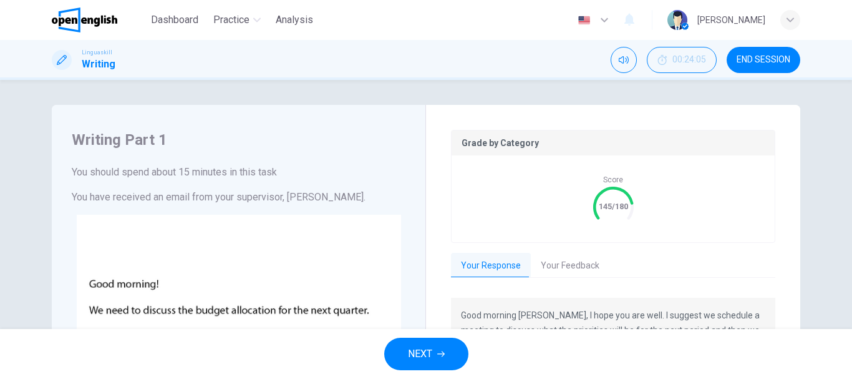
click at [412, 358] on span "NEXT" at bounding box center [420, 353] width 24 height 17
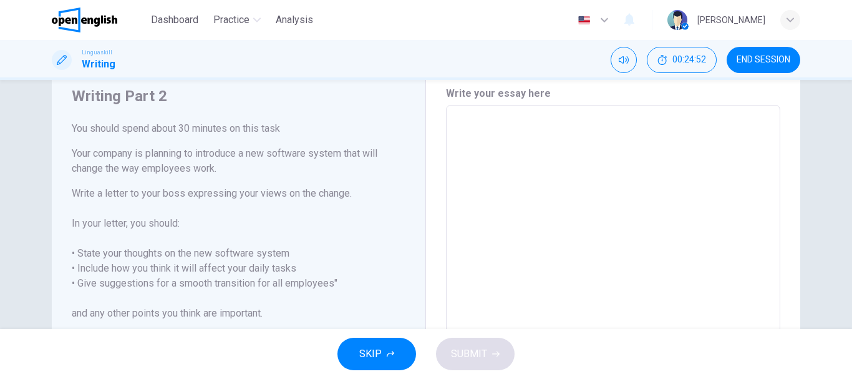
scroll to position [25, 0]
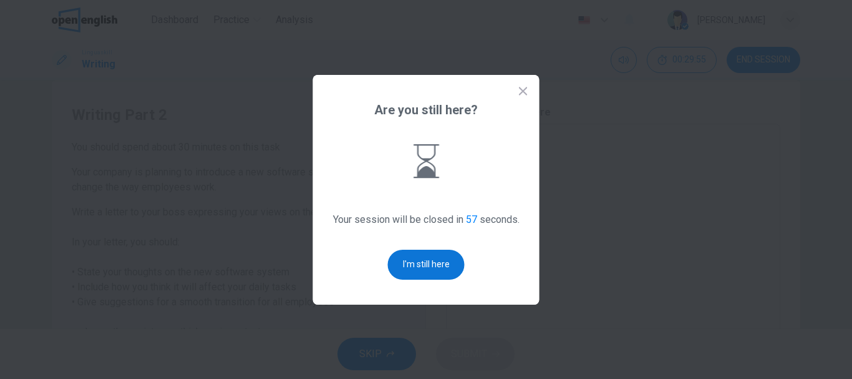
click at [449, 258] on button "I'm still here" at bounding box center [426, 265] width 77 height 30
click at [436, 261] on button "I'm still here" at bounding box center [426, 265] width 77 height 30
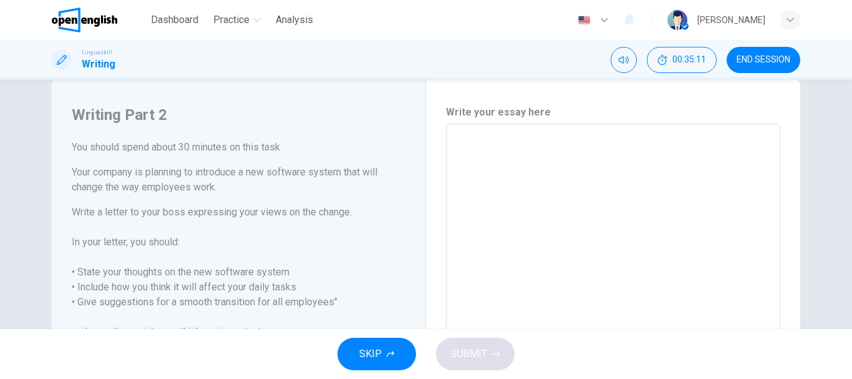
click at [487, 140] on textarea at bounding box center [613, 296] width 317 height 324
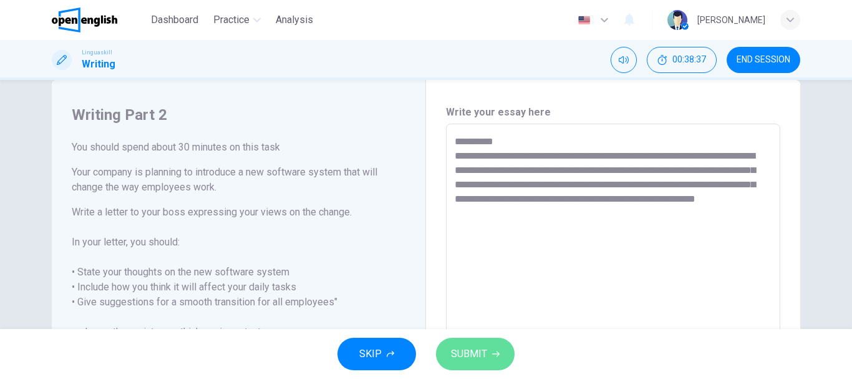
click at [477, 342] on button "SUBMIT" at bounding box center [475, 353] width 79 height 32
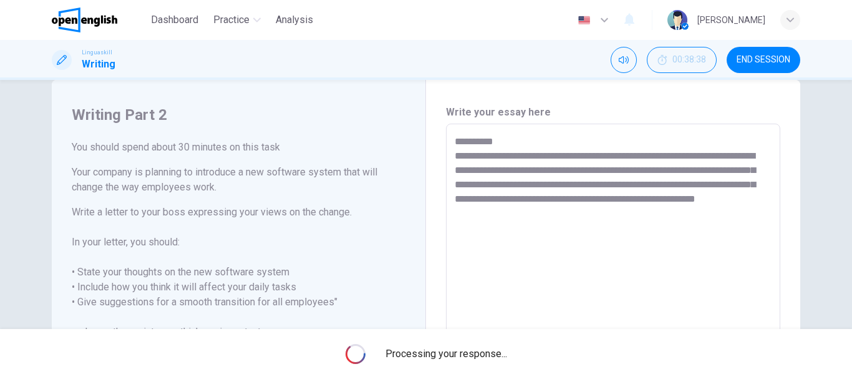
click at [559, 231] on textarea "**********" at bounding box center [613, 296] width 317 height 324
click at [559, 216] on textarea "**********" at bounding box center [613, 296] width 317 height 324
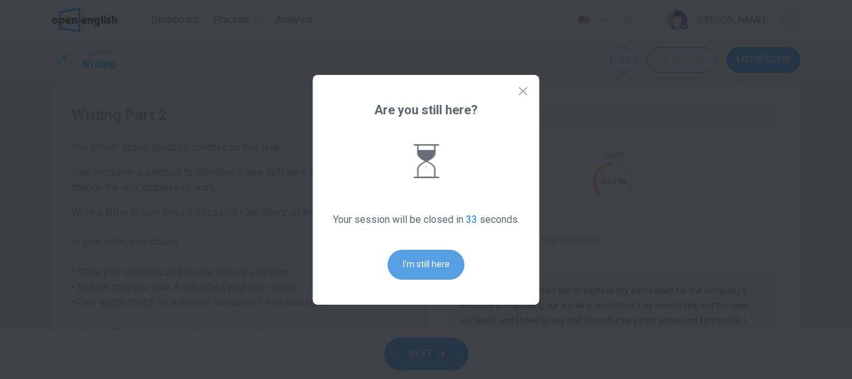
click at [435, 264] on button "I'm still here" at bounding box center [426, 265] width 77 height 30
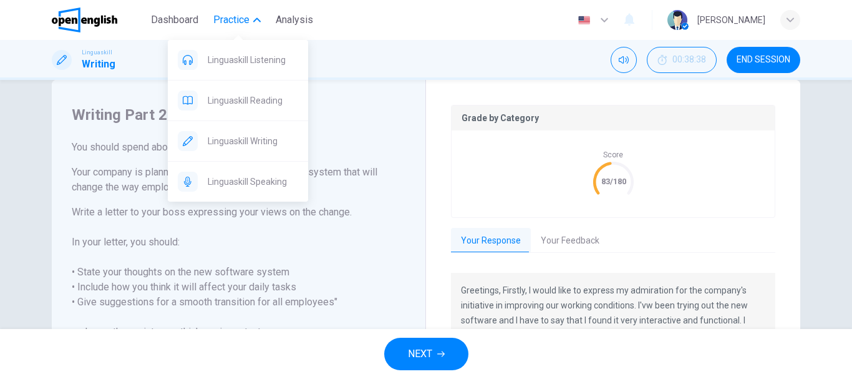
click at [224, 13] on span "Practice" at bounding box center [231, 19] width 36 height 15
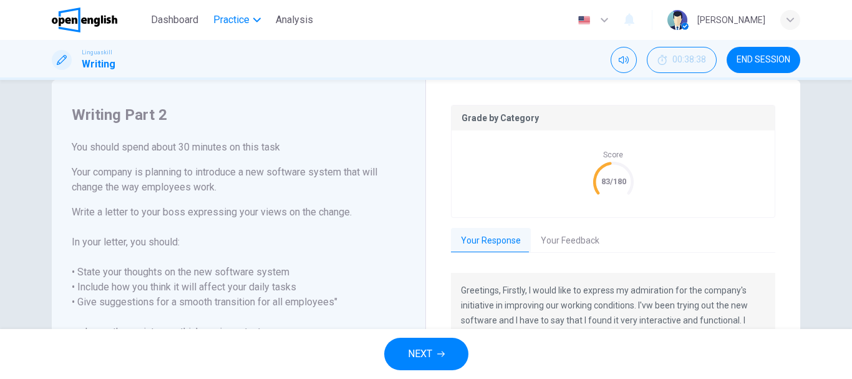
click at [225, 13] on span "Practice" at bounding box center [231, 19] width 36 height 15
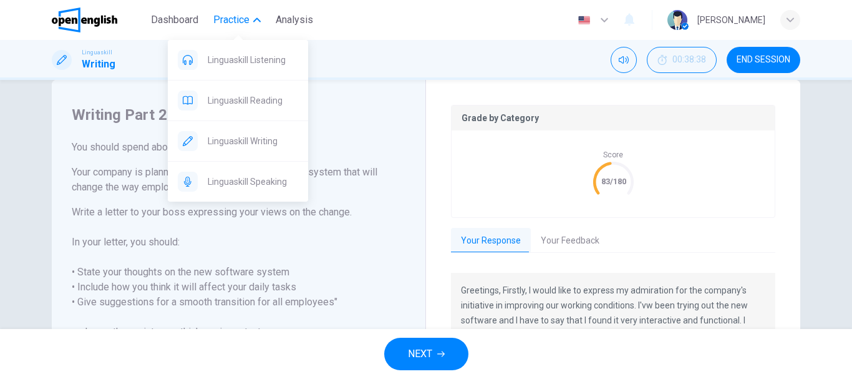
click at [219, 10] on button "Practice" at bounding box center [236, 20] width 57 height 22
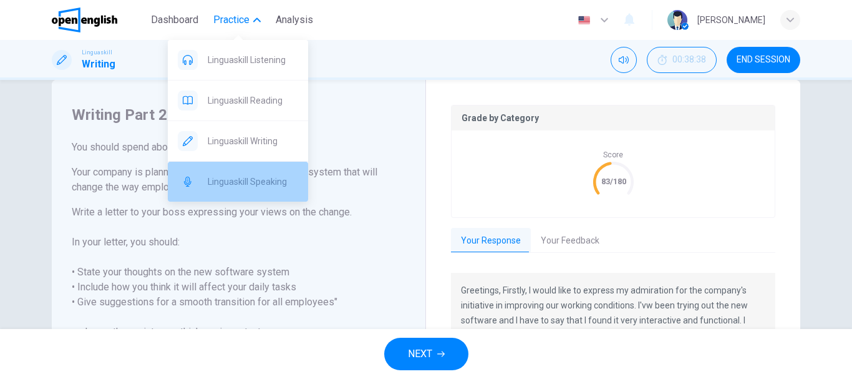
click at [280, 177] on span "Linguaskill Speaking" at bounding box center [253, 181] width 90 height 15
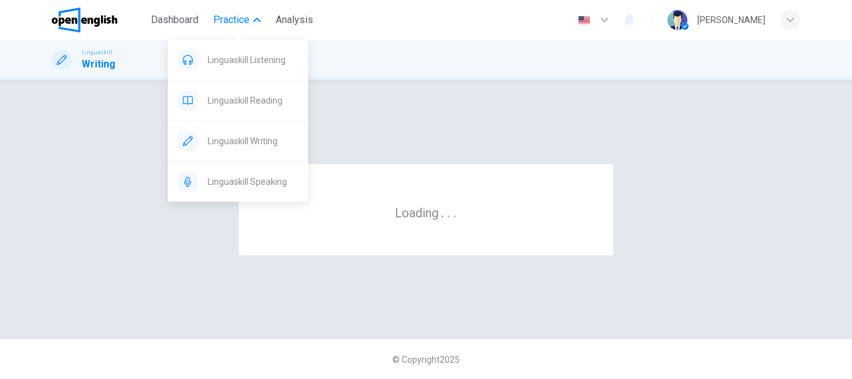
scroll to position [0, 0]
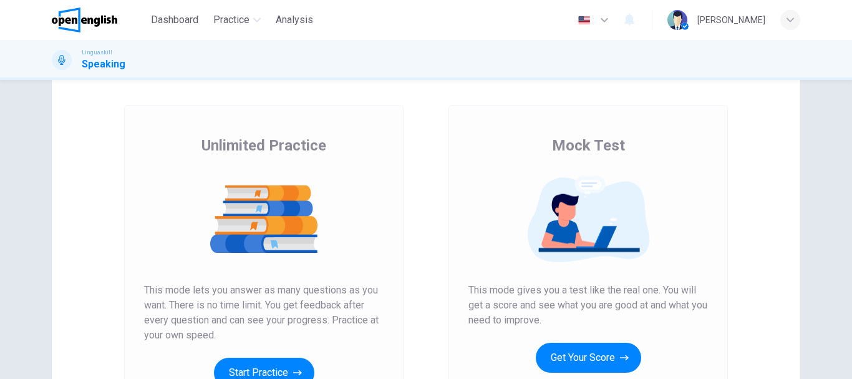
scroll to position [75, 0]
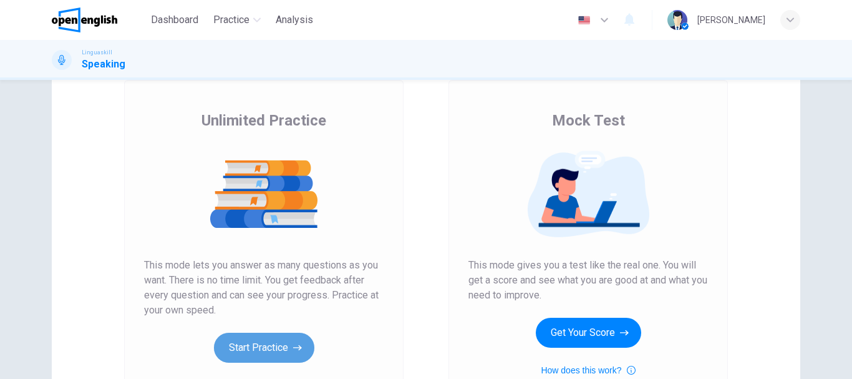
click at [274, 346] on button "Start Practice" at bounding box center [264, 347] width 100 height 30
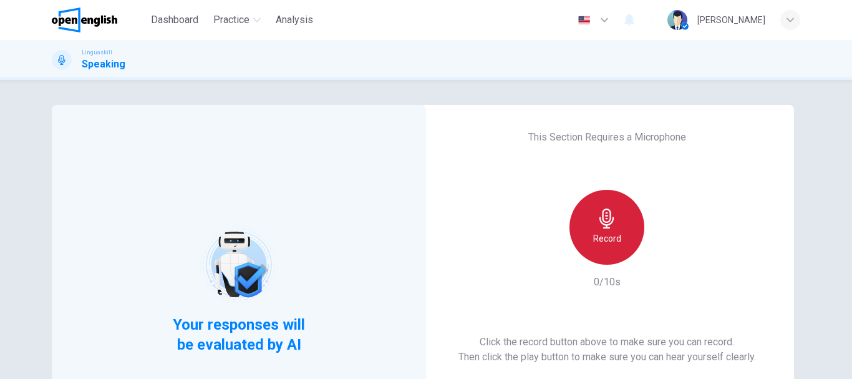
click at [608, 240] on h6 "Record" at bounding box center [607, 238] width 28 height 15
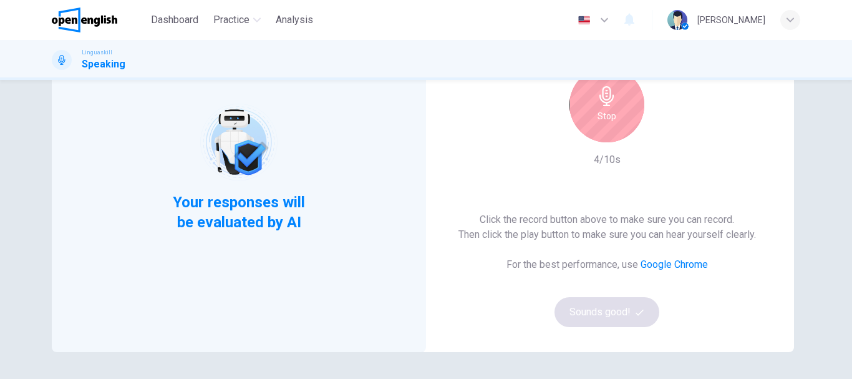
scroll to position [125, 0]
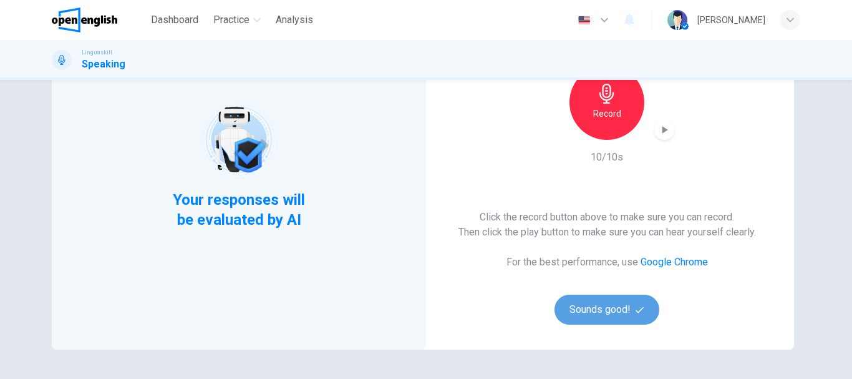
click at [602, 308] on button "Sounds good!" at bounding box center [607, 309] width 105 height 30
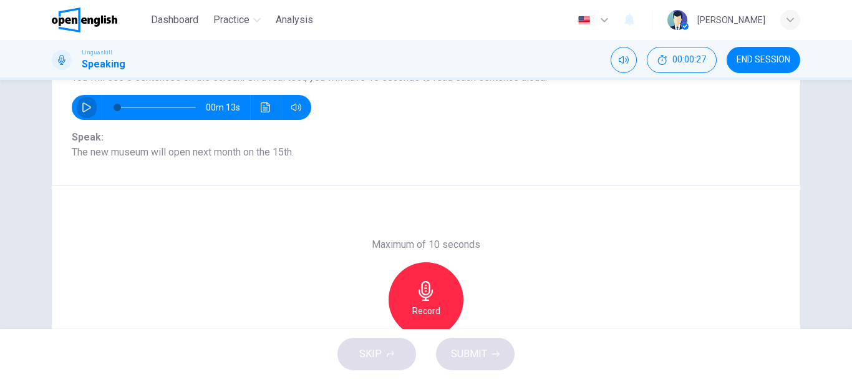
click at [84, 105] on icon "button" at bounding box center [87, 107] width 10 height 10
click at [117, 105] on span at bounding box center [156, 107] width 79 height 17
type input "*"
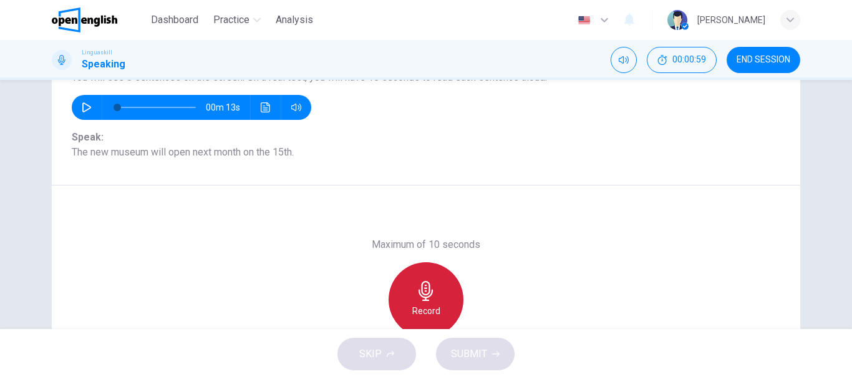
click at [423, 293] on icon "button" at bounding box center [426, 291] width 20 height 20
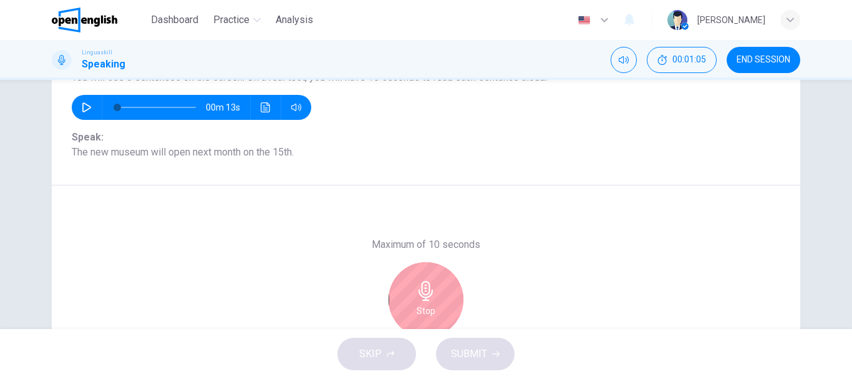
click at [423, 293] on icon "button" at bounding box center [426, 291] width 20 height 20
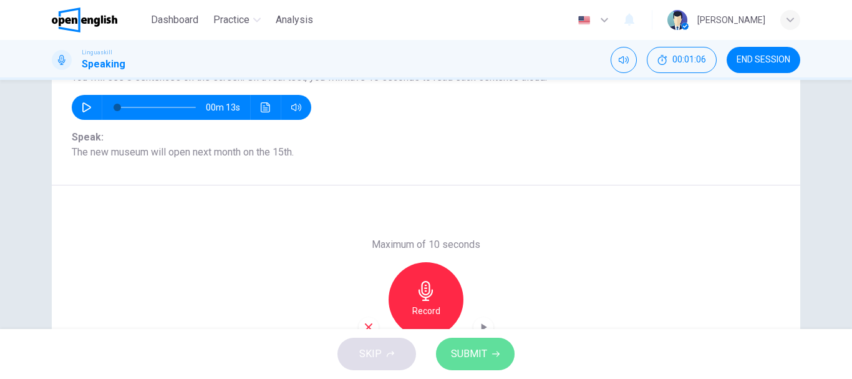
click at [482, 353] on span "SUBMIT" at bounding box center [469, 353] width 36 height 17
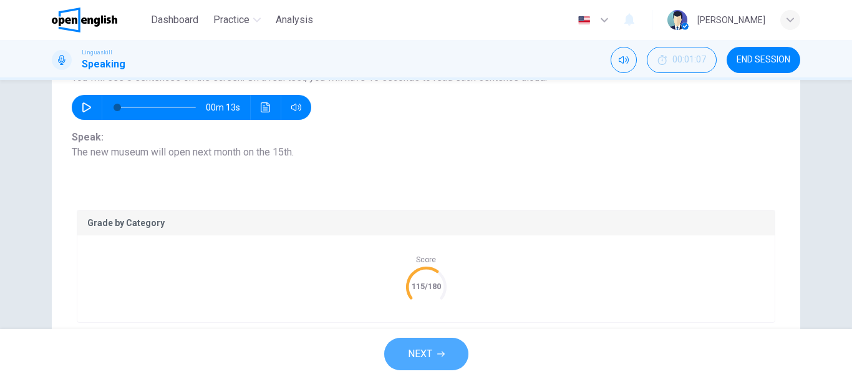
click at [412, 356] on span "NEXT" at bounding box center [420, 353] width 24 height 17
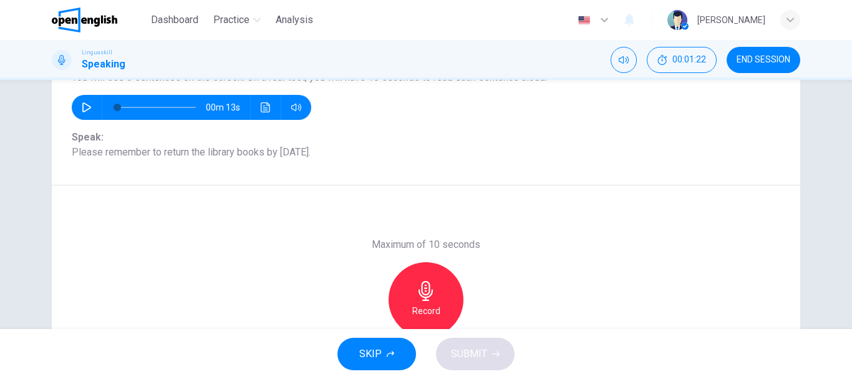
click at [432, 291] on icon "button" at bounding box center [426, 291] width 20 height 20
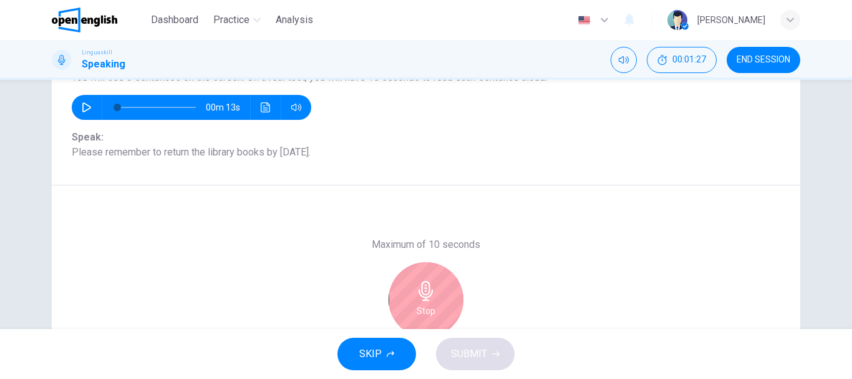
click at [432, 291] on icon "button" at bounding box center [426, 291] width 20 height 20
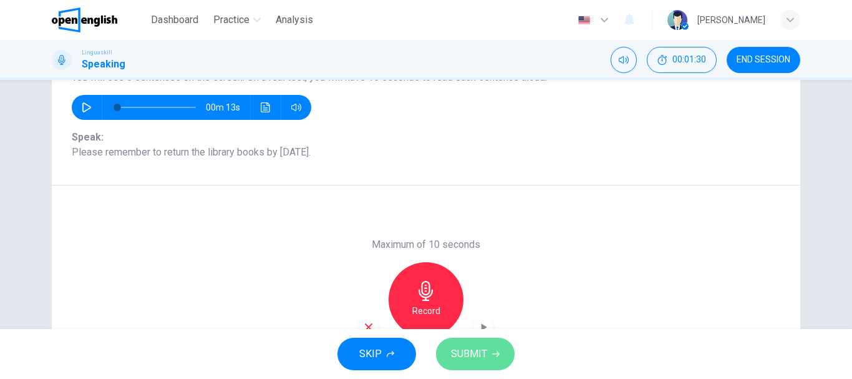
click at [455, 356] on span "SUBMIT" at bounding box center [469, 353] width 36 height 17
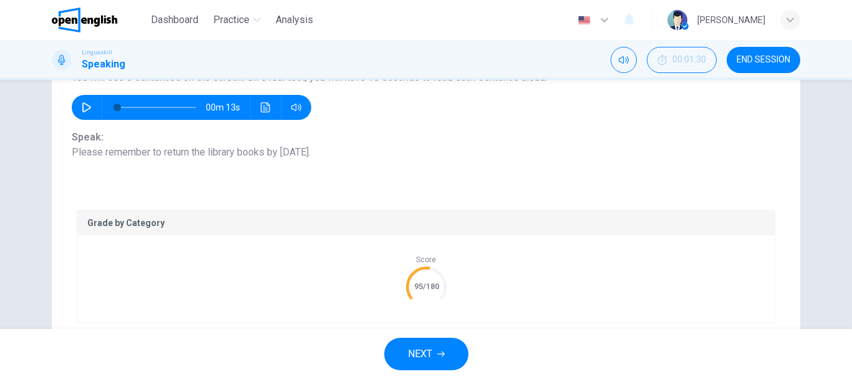
click at [455, 356] on button "NEXT" at bounding box center [426, 353] width 84 height 32
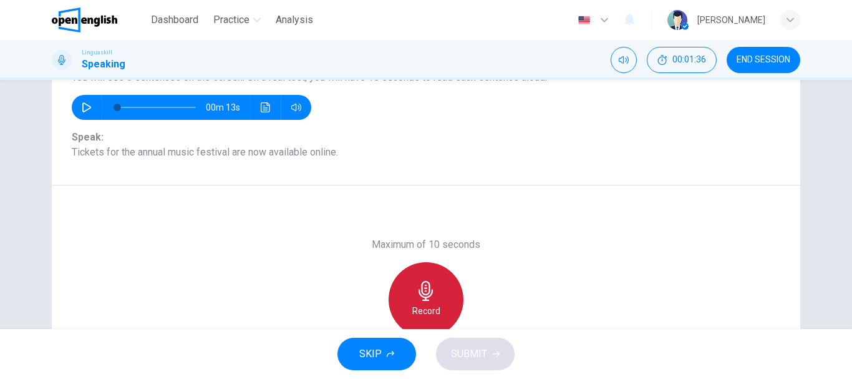
click at [430, 293] on icon "button" at bounding box center [426, 291] width 20 height 20
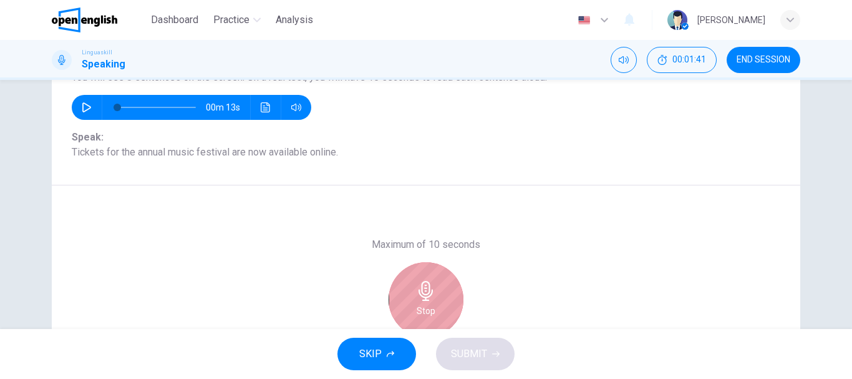
click at [430, 293] on icon "button" at bounding box center [426, 291] width 20 height 20
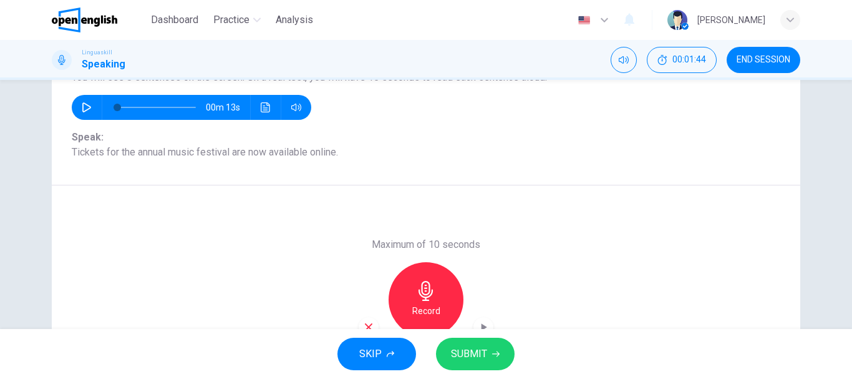
click at [459, 347] on span "SUBMIT" at bounding box center [469, 353] width 36 height 17
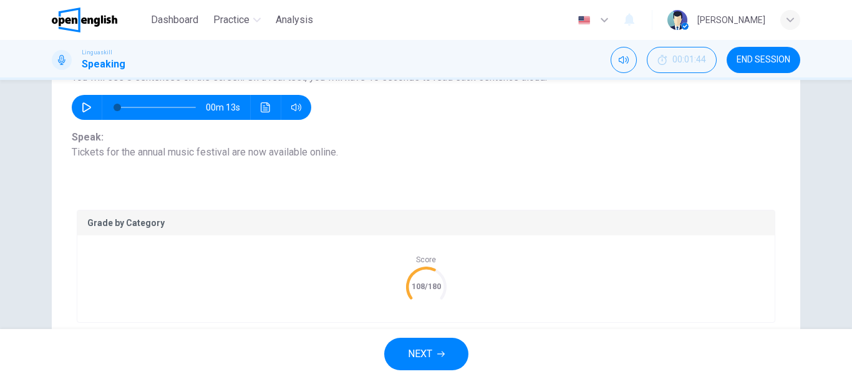
click at [459, 347] on button "NEXT" at bounding box center [426, 353] width 84 height 32
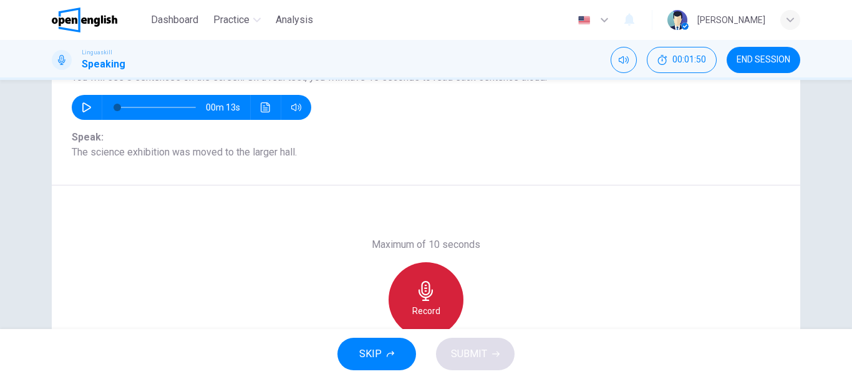
click at [432, 295] on icon "button" at bounding box center [426, 291] width 20 height 20
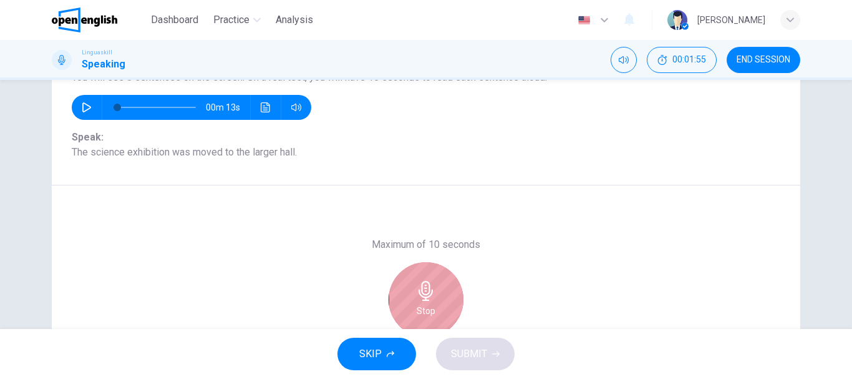
click at [432, 295] on icon "button" at bounding box center [426, 291] width 20 height 20
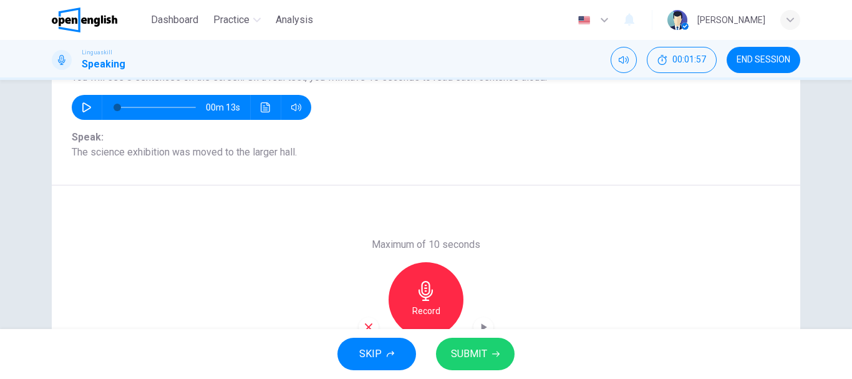
click at [457, 352] on span "SUBMIT" at bounding box center [469, 353] width 36 height 17
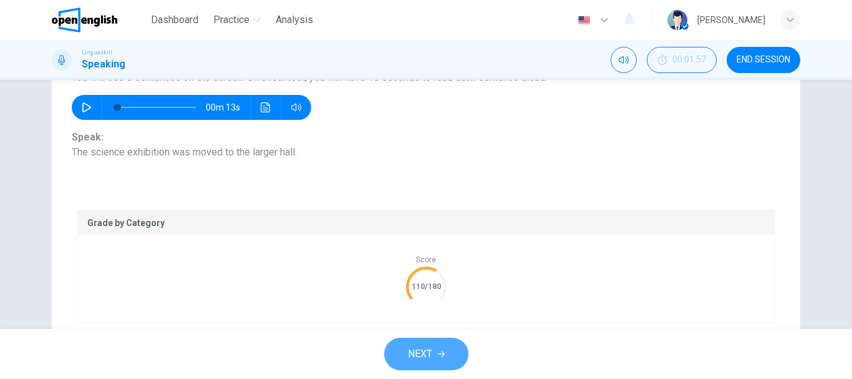
click at [430, 347] on span "NEXT" at bounding box center [420, 353] width 24 height 17
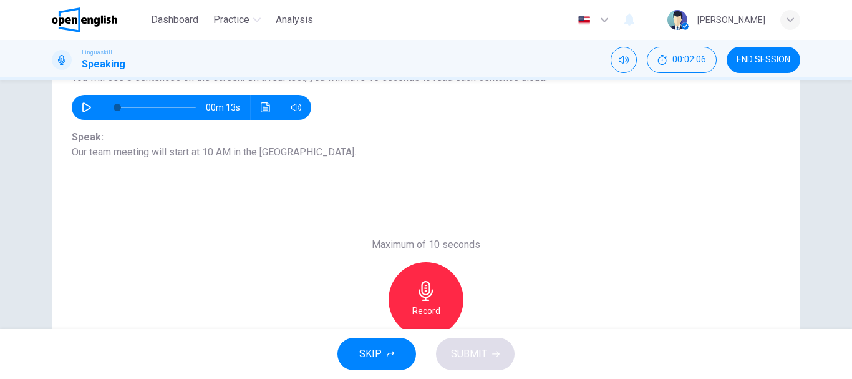
click at [427, 291] on icon "button" at bounding box center [426, 291] width 20 height 20
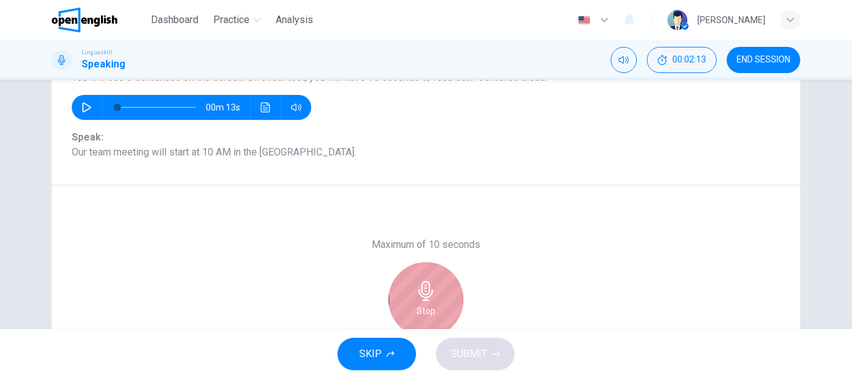
click at [427, 291] on icon "button" at bounding box center [426, 291] width 20 height 20
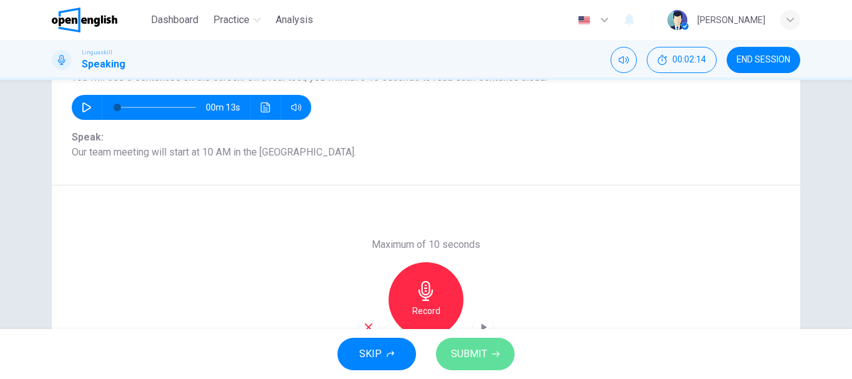
click at [454, 354] on span "SUBMIT" at bounding box center [469, 353] width 36 height 17
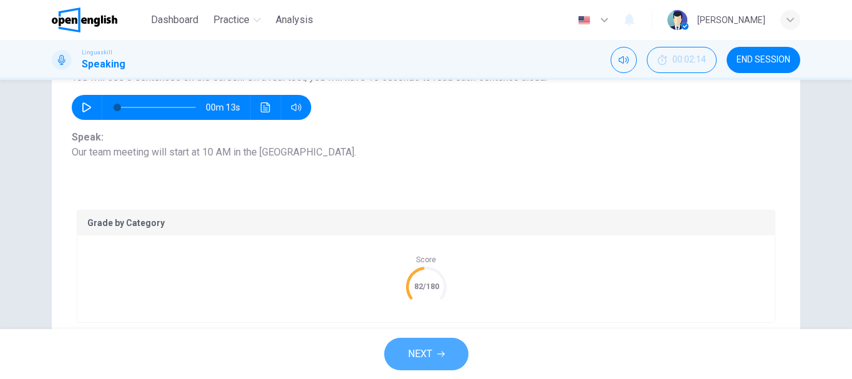
click at [455, 355] on button "NEXT" at bounding box center [426, 353] width 84 height 32
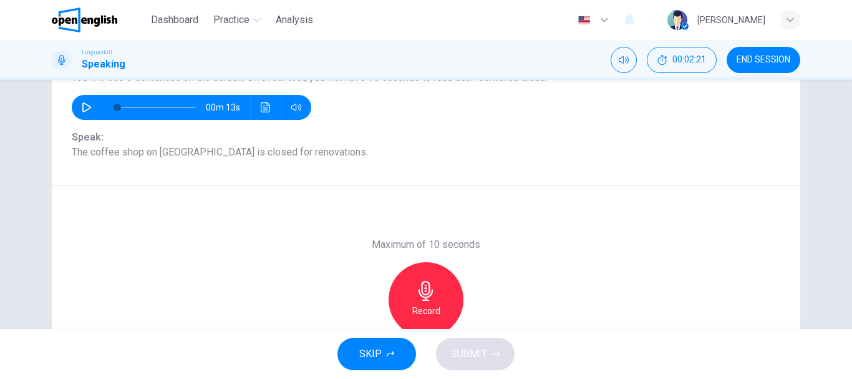
click at [427, 301] on div "Record" at bounding box center [426, 299] width 75 height 75
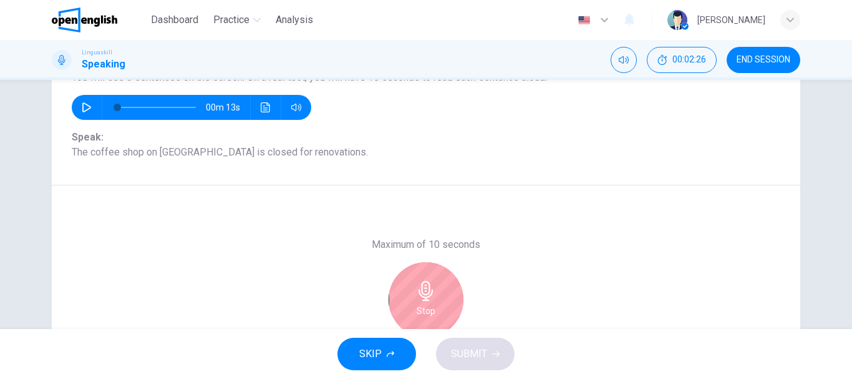
click at [427, 301] on div "Stop" at bounding box center [426, 299] width 75 height 75
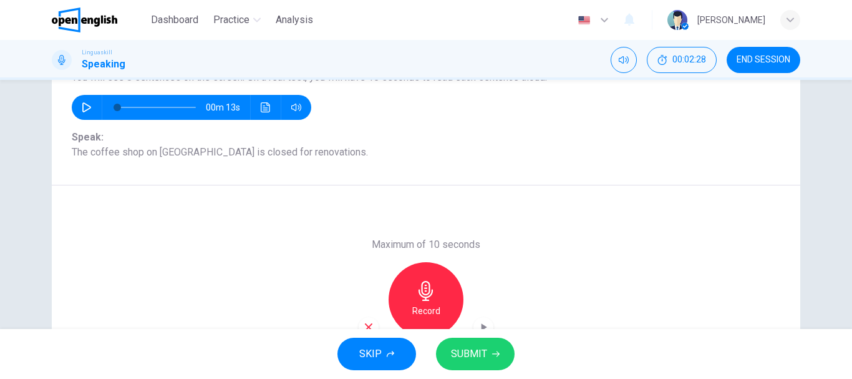
click at [484, 356] on span "SUBMIT" at bounding box center [469, 353] width 36 height 17
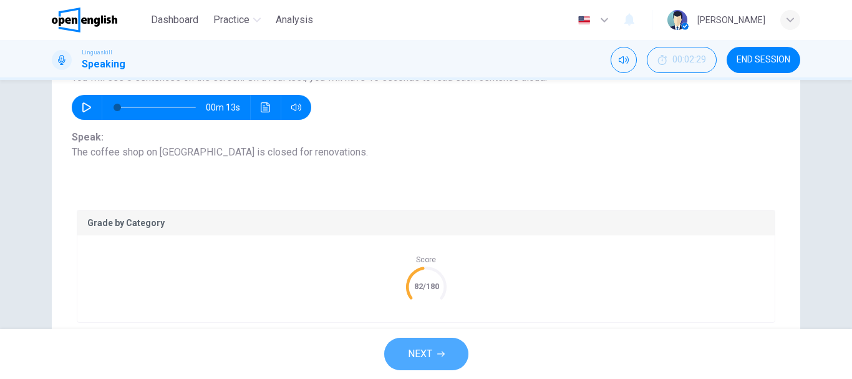
click at [444, 359] on button "NEXT" at bounding box center [426, 353] width 84 height 32
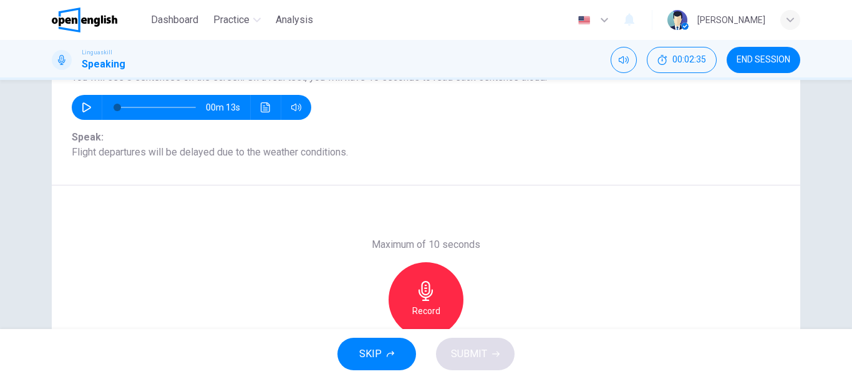
click at [430, 301] on div "Record" at bounding box center [426, 299] width 75 height 75
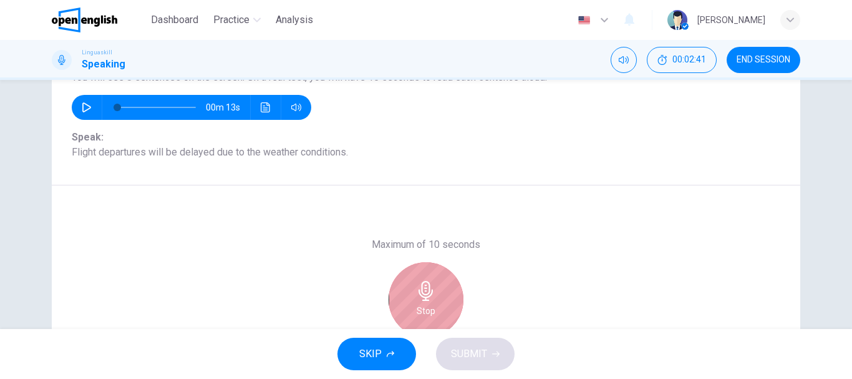
click at [430, 301] on div "Stop" at bounding box center [426, 299] width 75 height 75
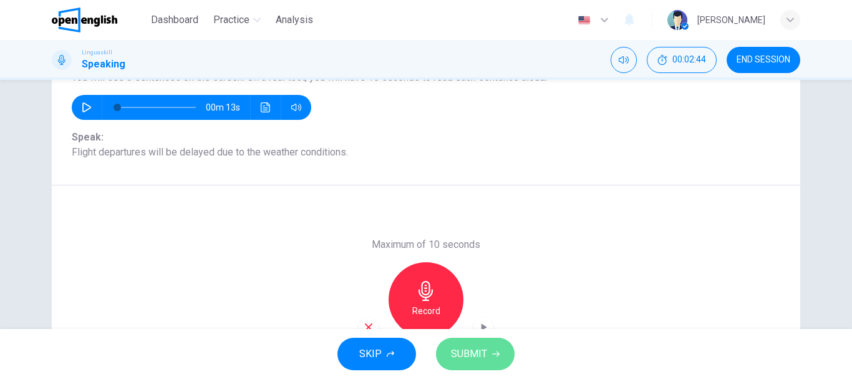
click at [470, 349] on span "SUBMIT" at bounding box center [469, 353] width 36 height 17
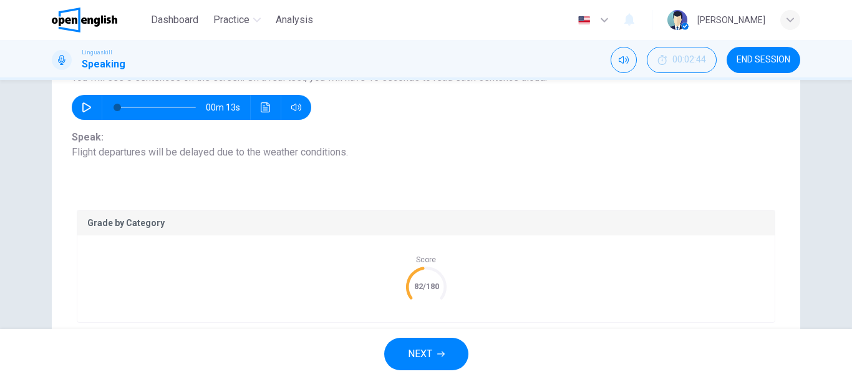
click at [420, 348] on span "NEXT" at bounding box center [420, 353] width 24 height 17
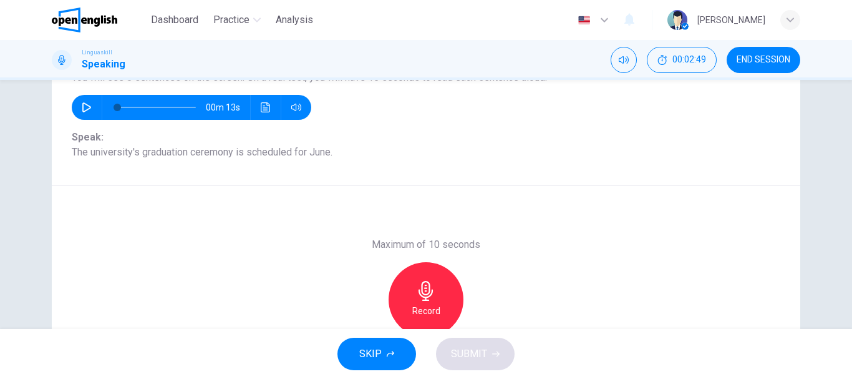
click at [435, 294] on div "Record" at bounding box center [426, 299] width 75 height 75
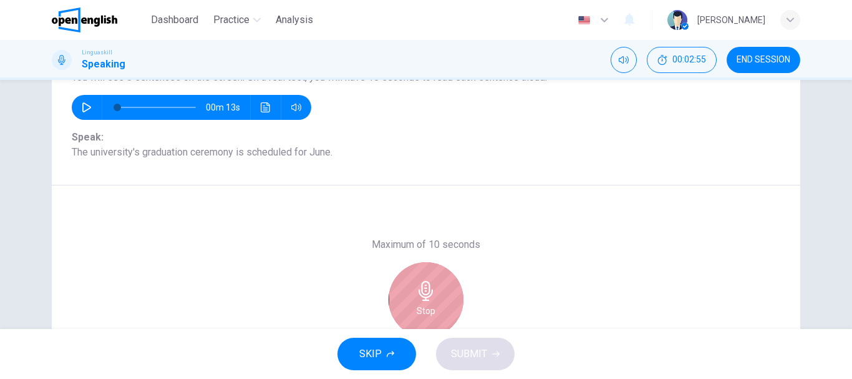
click at [435, 294] on div "Stop" at bounding box center [426, 299] width 75 height 75
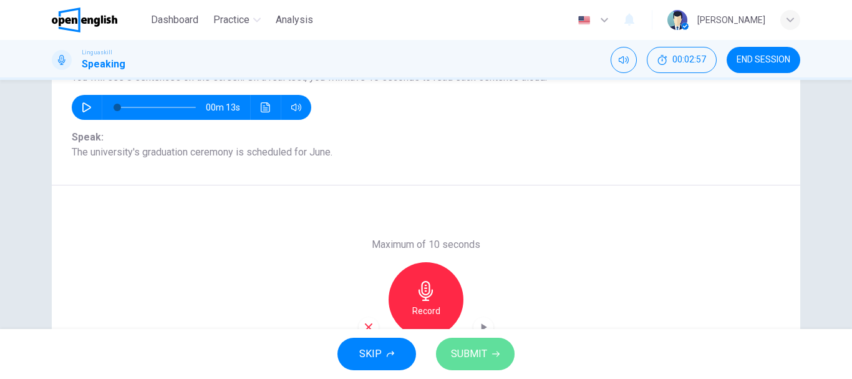
click at [467, 357] on span "SUBMIT" at bounding box center [469, 353] width 36 height 17
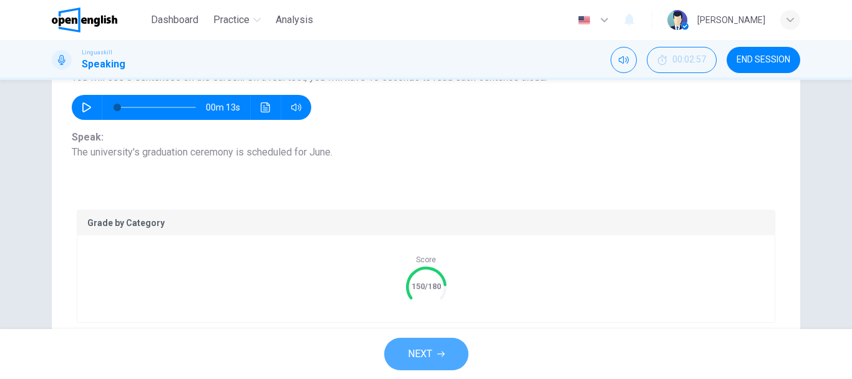
click at [437, 355] on icon "button" at bounding box center [440, 353] width 7 height 7
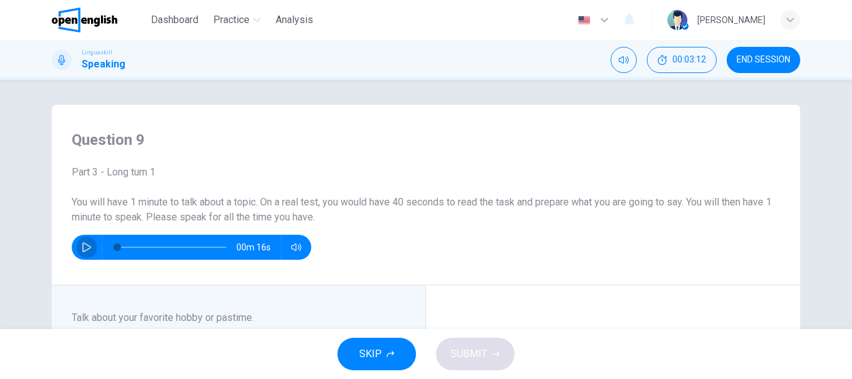
click at [82, 245] on icon "button" at bounding box center [87, 247] width 10 height 10
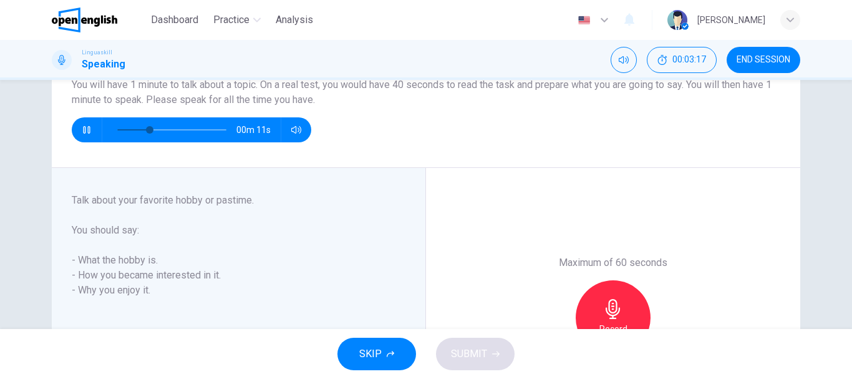
scroll to position [125, 0]
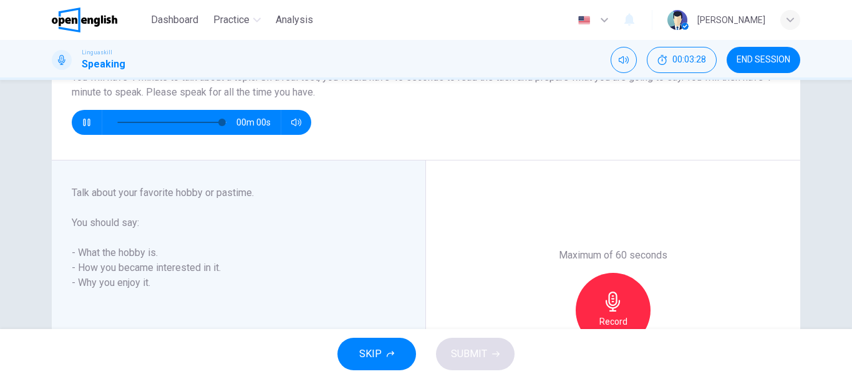
type input "*"
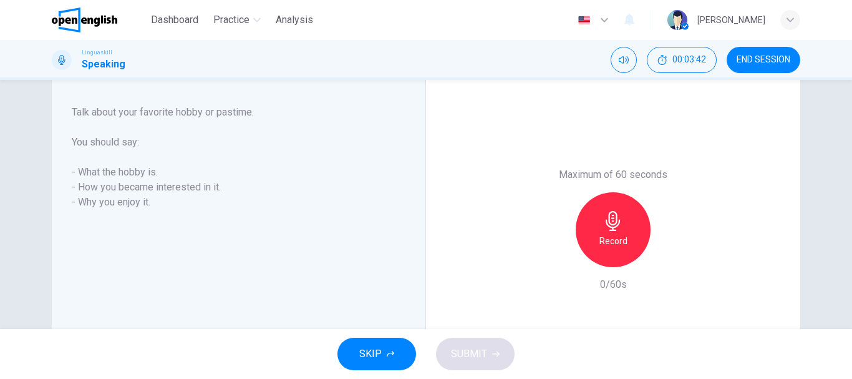
scroll to position [225, 0]
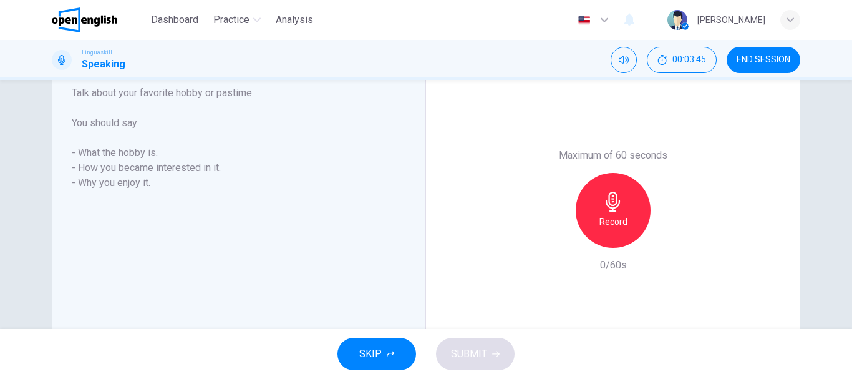
click at [613, 207] on icon "button" at bounding box center [613, 201] width 14 height 20
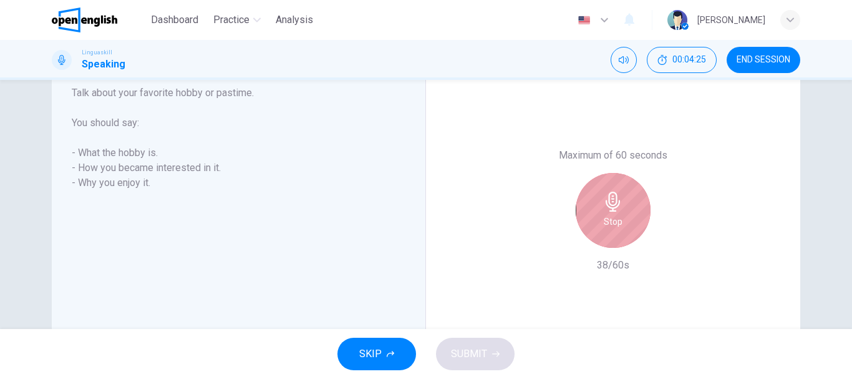
click at [613, 207] on icon "button" at bounding box center [613, 201] width 14 height 20
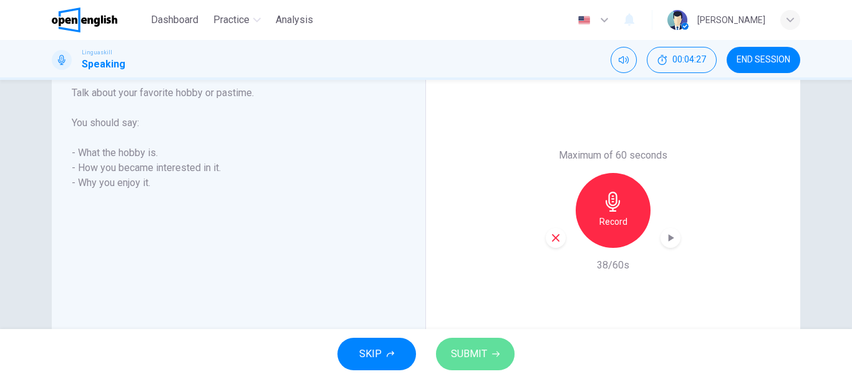
click at [459, 357] on span "SUBMIT" at bounding box center [469, 353] width 36 height 17
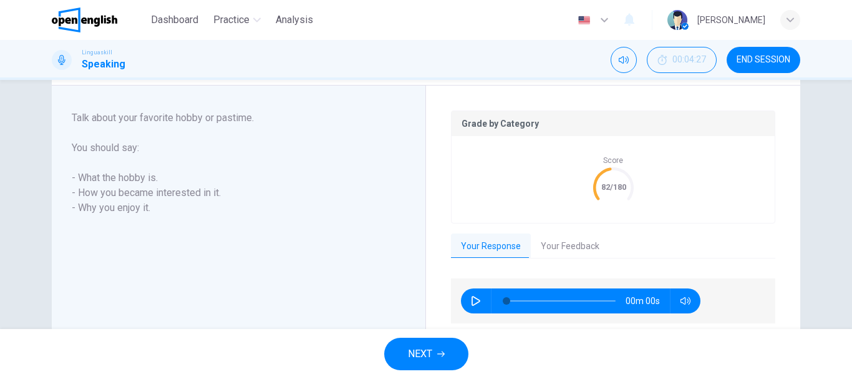
scroll to position [250, 0]
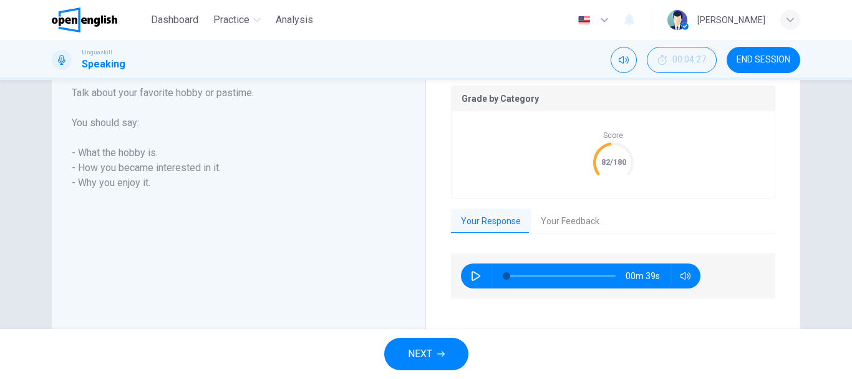
click at [472, 274] on icon "button" at bounding box center [476, 276] width 10 height 10
type input "*"
click at [434, 354] on button "NEXT" at bounding box center [426, 353] width 84 height 32
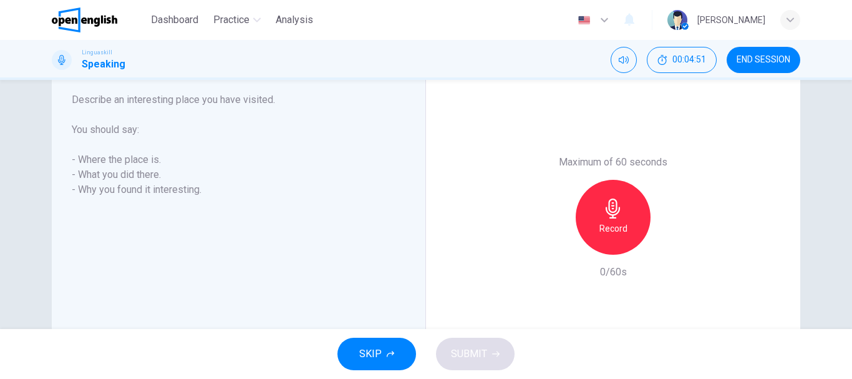
scroll to position [225, 0]
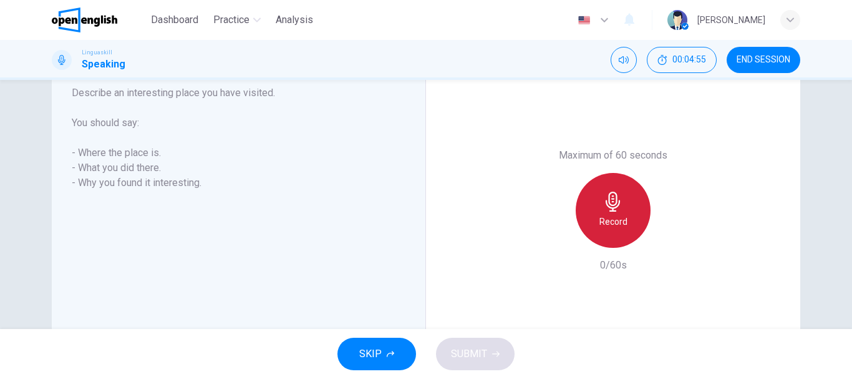
click at [611, 203] on icon "button" at bounding box center [613, 201] width 20 height 20
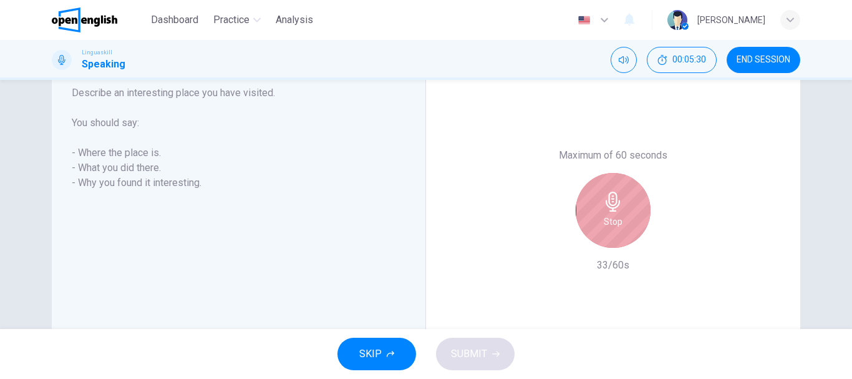
click at [611, 203] on icon "button" at bounding box center [613, 201] width 20 height 20
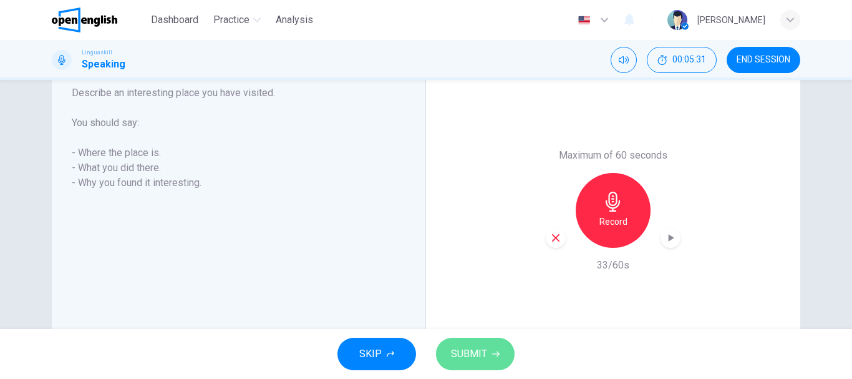
click at [468, 347] on span "SUBMIT" at bounding box center [469, 353] width 36 height 17
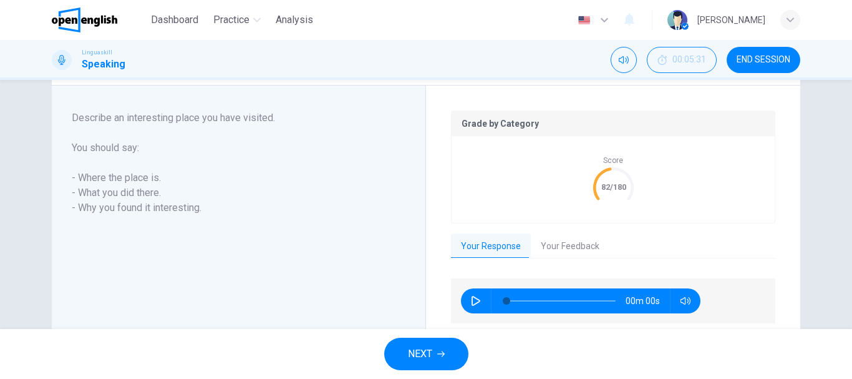
scroll to position [250, 0]
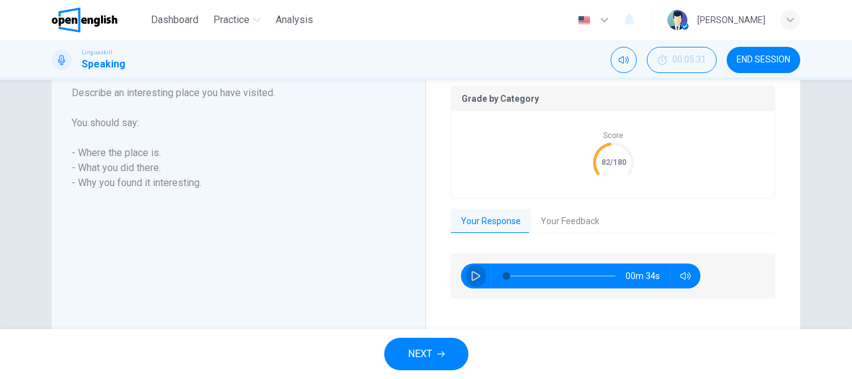
click at [471, 275] on icon "button" at bounding box center [476, 276] width 10 height 10
type input "*"
click at [568, 223] on button "Your Feedback" at bounding box center [570, 221] width 79 height 26
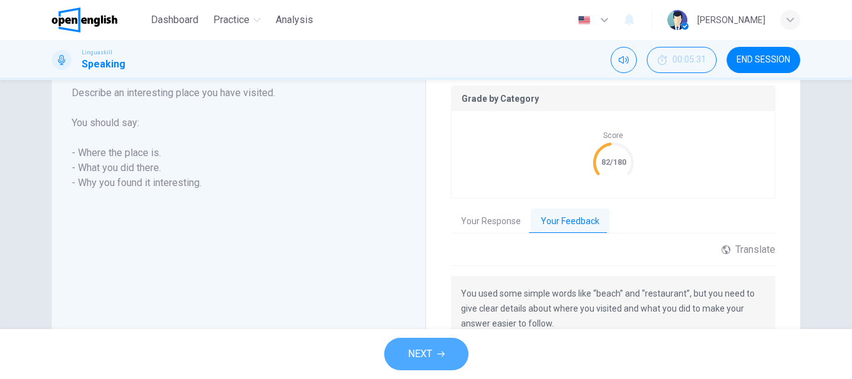
click at [416, 350] on span "NEXT" at bounding box center [420, 353] width 24 height 17
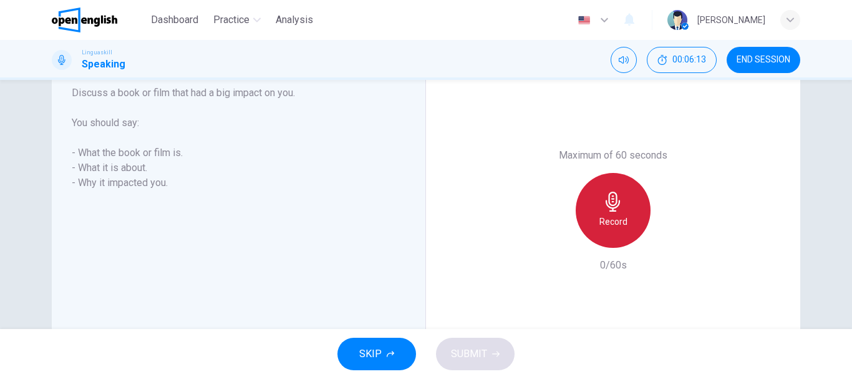
click at [605, 218] on h6 "Record" at bounding box center [613, 221] width 28 height 15
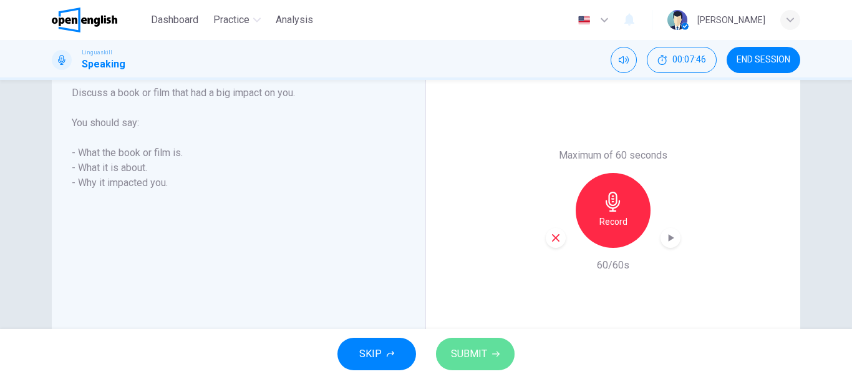
click at [472, 359] on span "SUBMIT" at bounding box center [469, 353] width 36 height 17
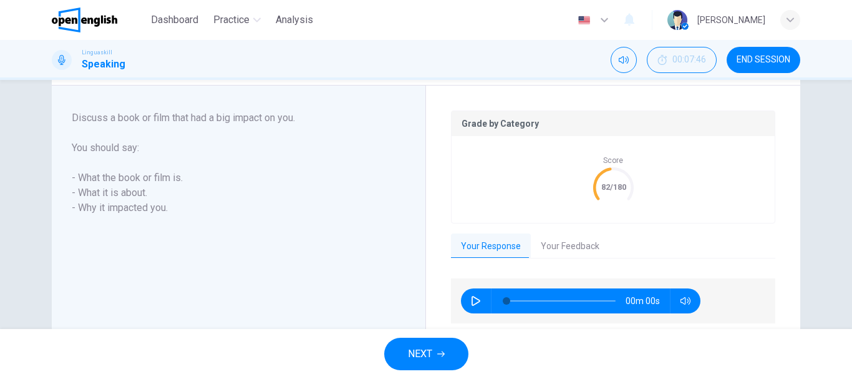
scroll to position [250, 0]
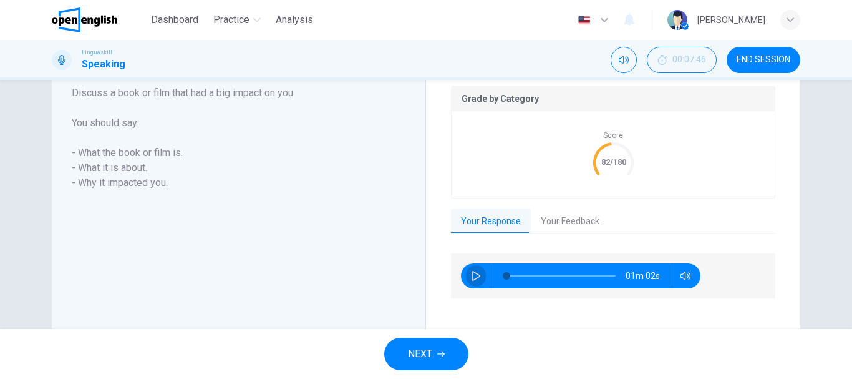
click at [472, 277] on icon "button" at bounding box center [476, 276] width 9 height 10
type input "*"
click at [576, 218] on button "Your Feedback" at bounding box center [570, 221] width 79 height 26
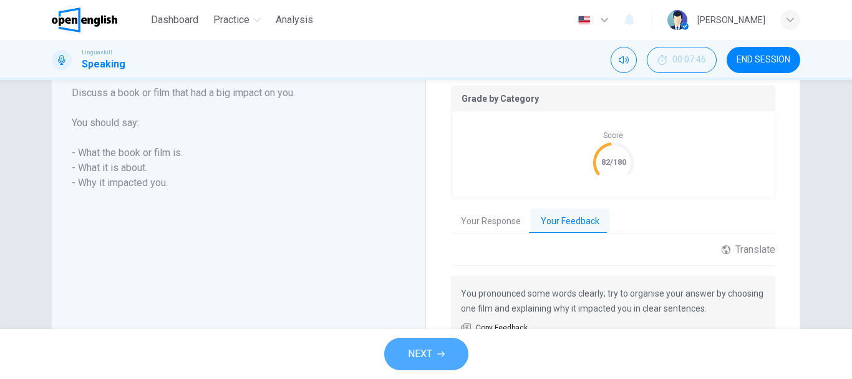
click at [413, 353] on span "NEXT" at bounding box center [420, 353] width 24 height 17
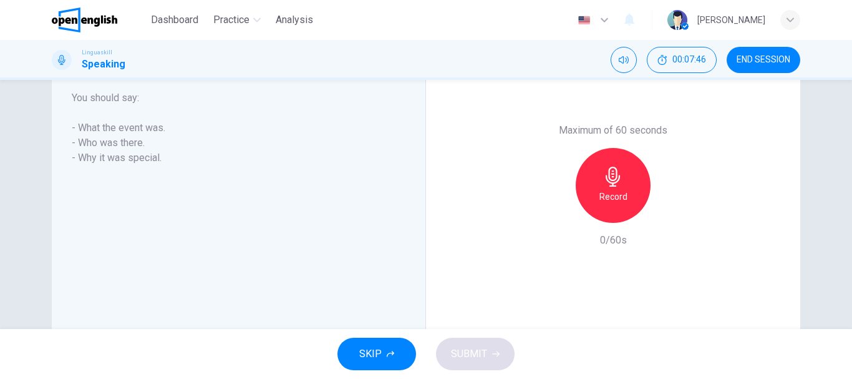
scroll to position [225, 0]
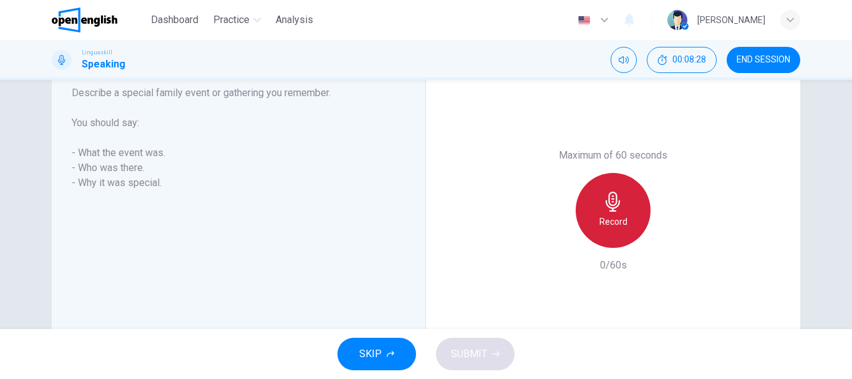
click at [610, 226] on h6 "Record" at bounding box center [613, 221] width 28 height 15
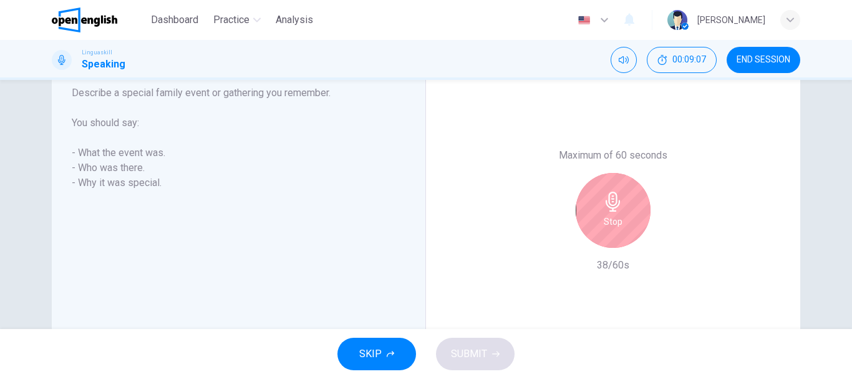
click at [610, 226] on h6 "Stop" at bounding box center [613, 221] width 19 height 15
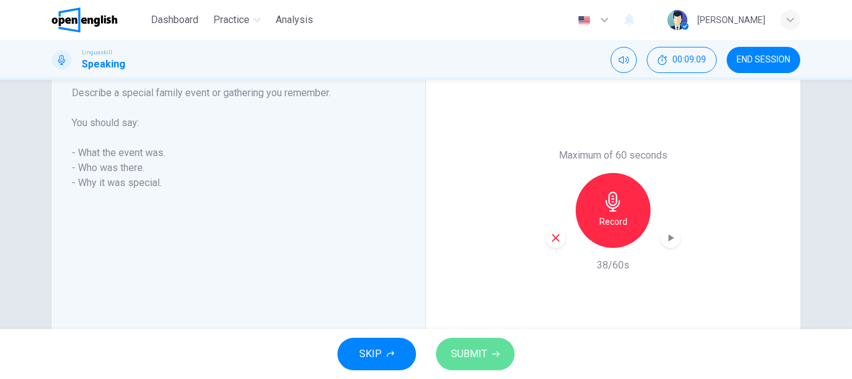
click at [467, 354] on span "SUBMIT" at bounding box center [469, 353] width 36 height 17
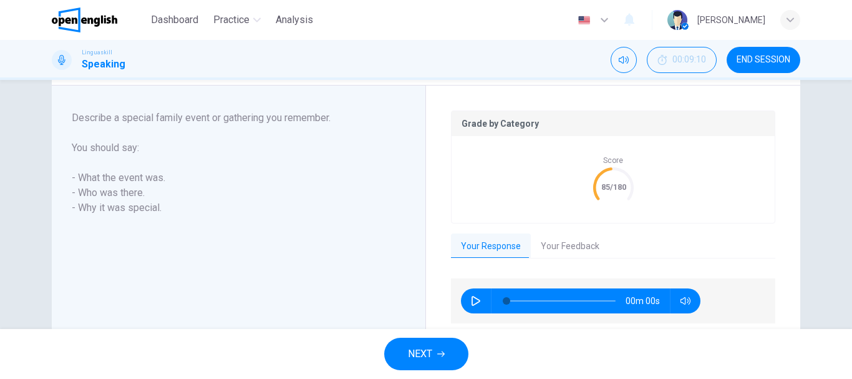
scroll to position [250, 0]
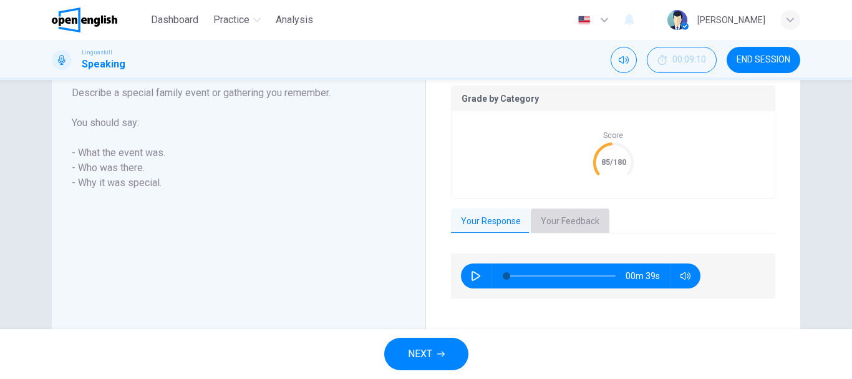
click at [574, 220] on button "Your Feedback" at bounding box center [570, 221] width 79 height 26
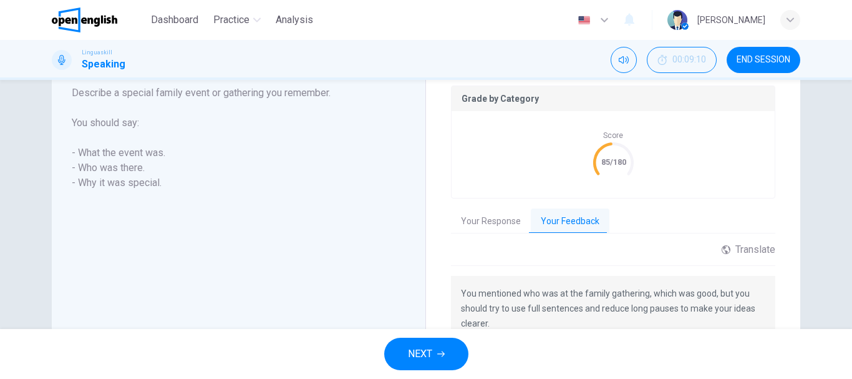
click at [434, 346] on button "NEXT" at bounding box center [426, 353] width 84 height 32
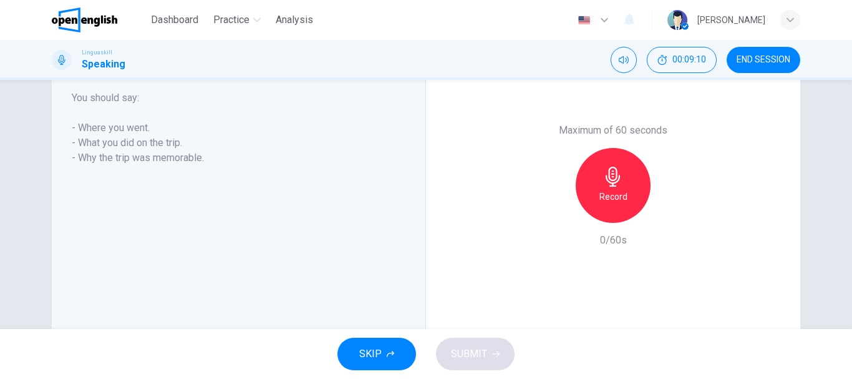
scroll to position [225, 0]
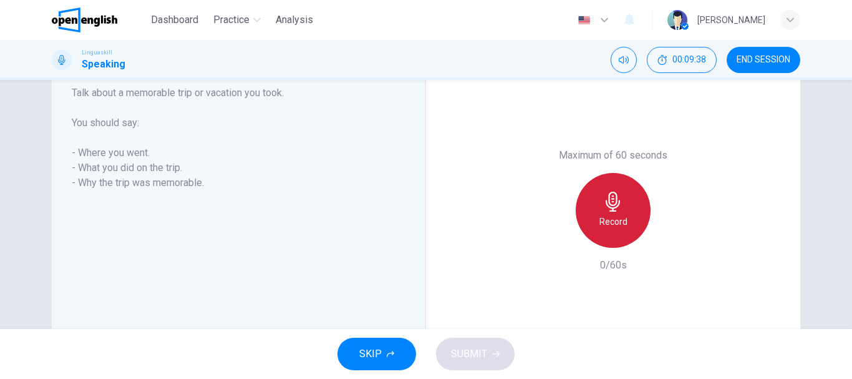
click at [609, 208] on icon "button" at bounding box center [613, 201] width 14 height 20
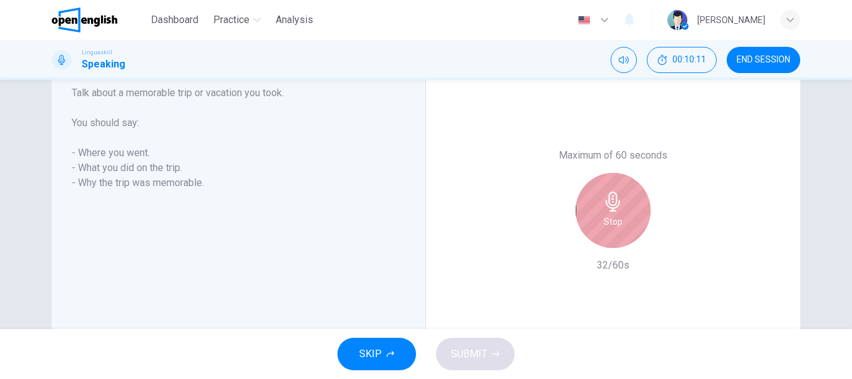
click at [609, 208] on icon "button" at bounding box center [613, 201] width 14 height 20
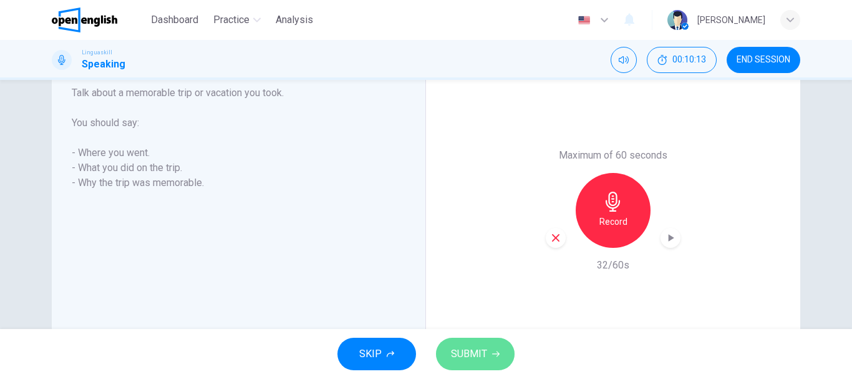
click at [473, 352] on span "SUBMIT" at bounding box center [469, 353] width 36 height 17
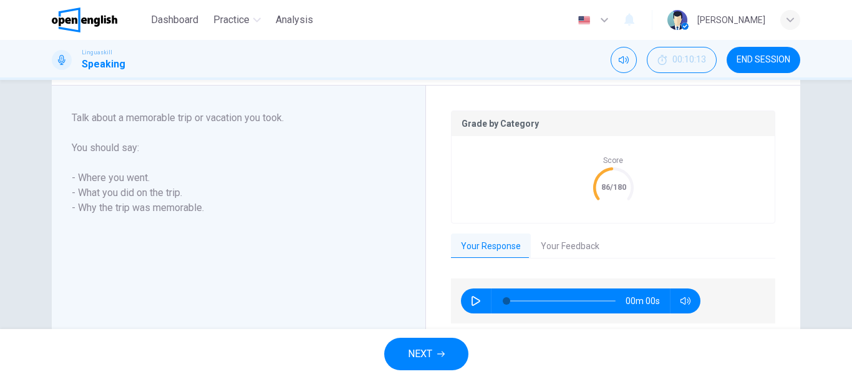
scroll to position [250, 0]
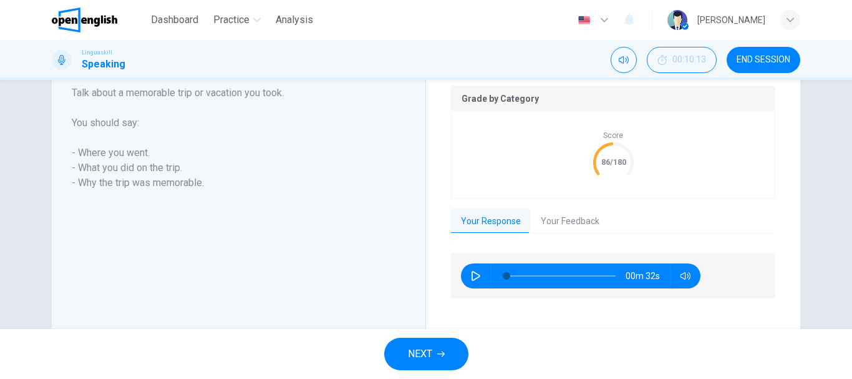
click at [578, 221] on button "Your Feedback" at bounding box center [570, 221] width 79 height 26
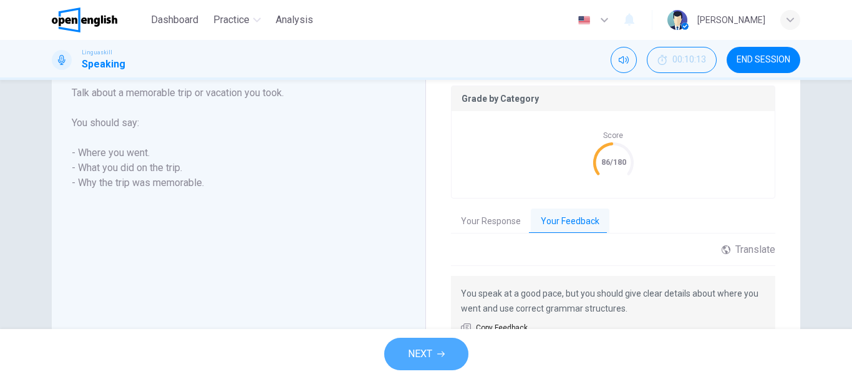
click at [418, 347] on span "NEXT" at bounding box center [420, 353] width 24 height 17
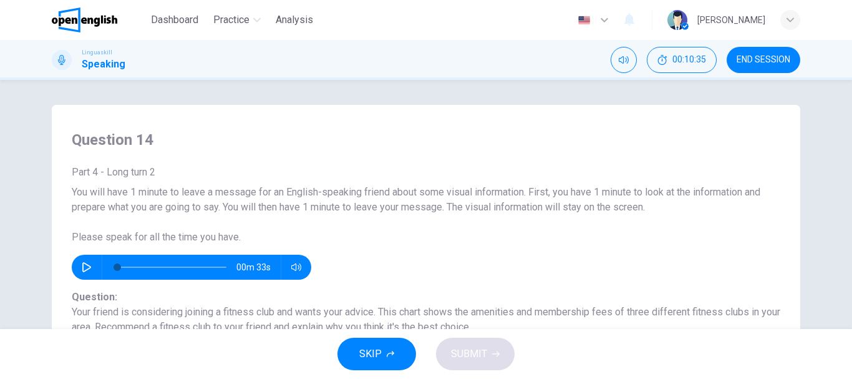
click at [78, 261] on button "button" at bounding box center [87, 266] width 20 height 25
type input "*"
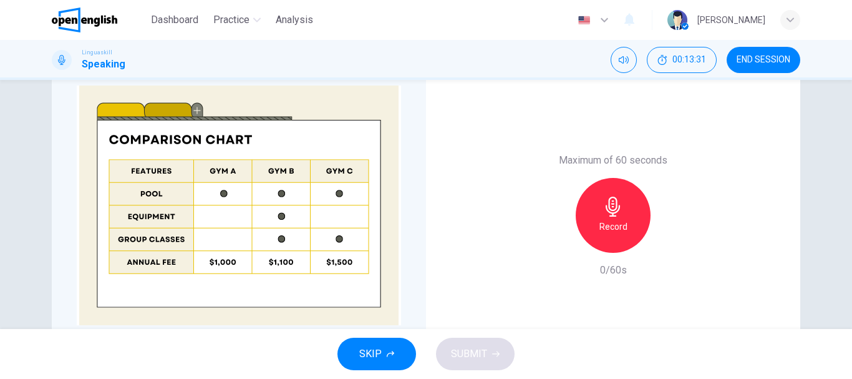
scroll to position [274, 0]
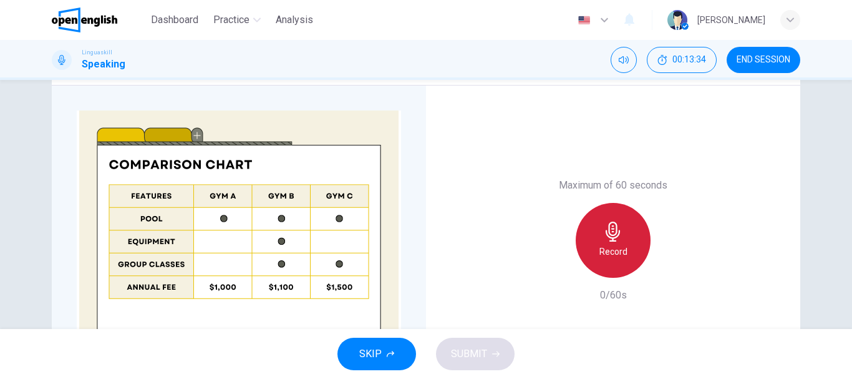
click at [604, 231] on icon "button" at bounding box center [613, 231] width 20 height 20
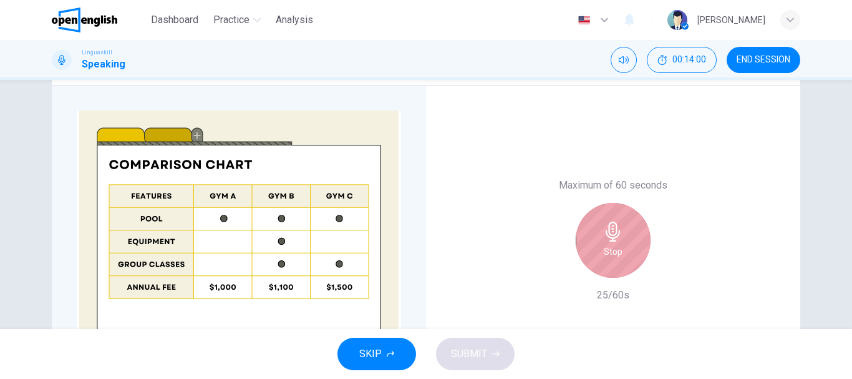
click at [604, 231] on icon "button" at bounding box center [613, 231] width 20 height 20
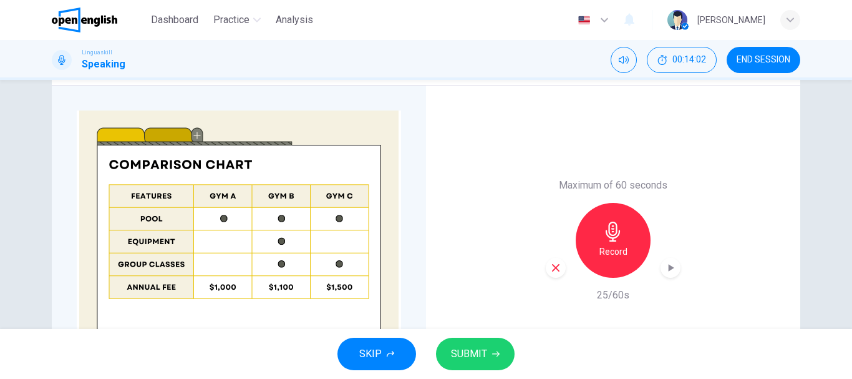
click at [473, 337] on button "SUBMIT" at bounding box center [475, 353] width 79 height 32
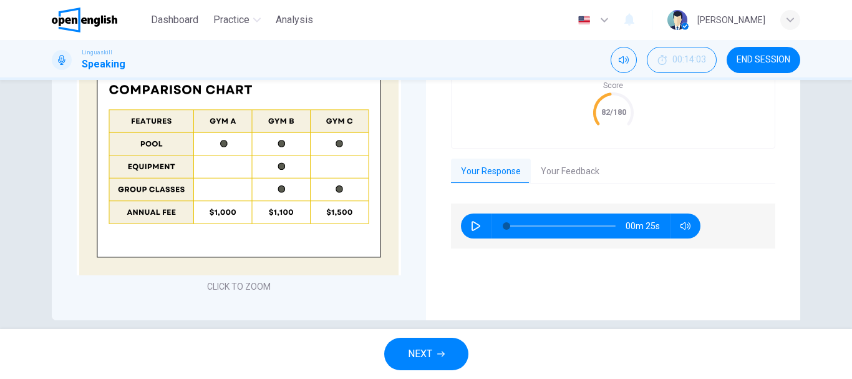
scroll to position [390, 0]
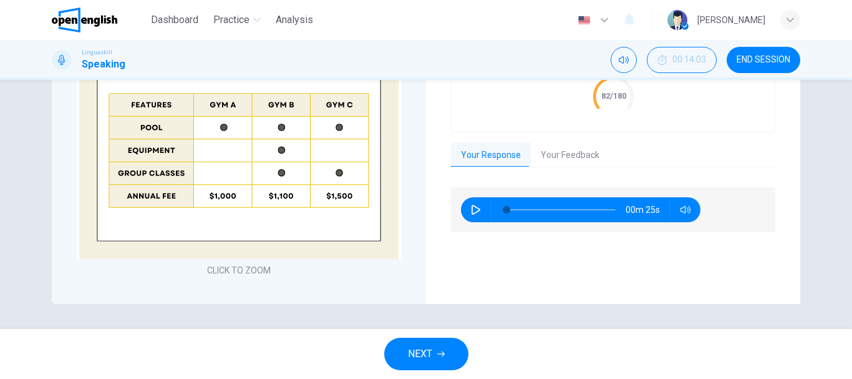
click at [591, 160] on button "Your Feedback" at bounding box center [570, 155] width 79 height 26
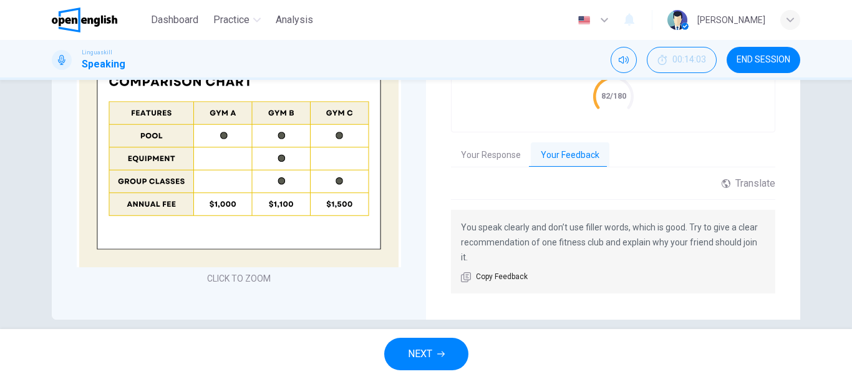
scroll to position [391, 0]
click at [429, 354] on span "NEXT" at bounding box center [420, 353] width 24 height 17
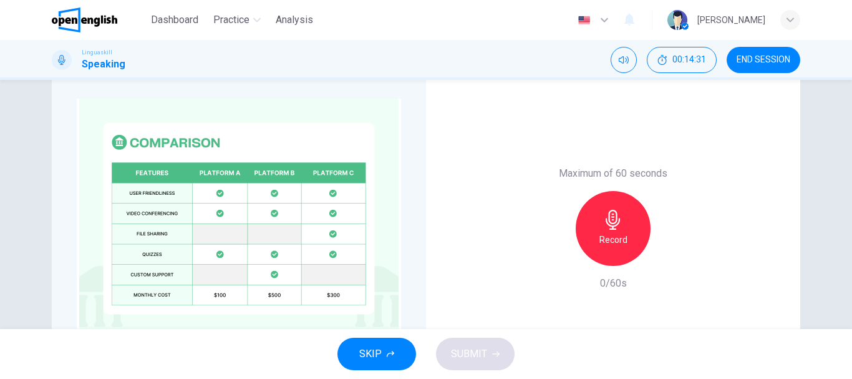
scroll to position [291, 0]
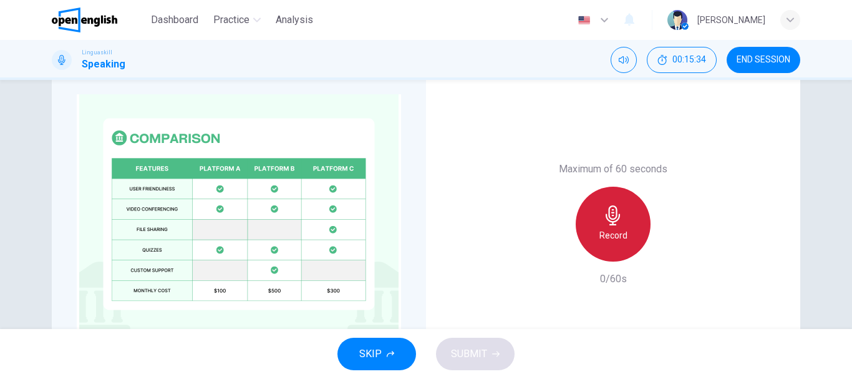
click at [613, 233] on h6 "Record" at bounding box center [613, 235] width 28 height 15
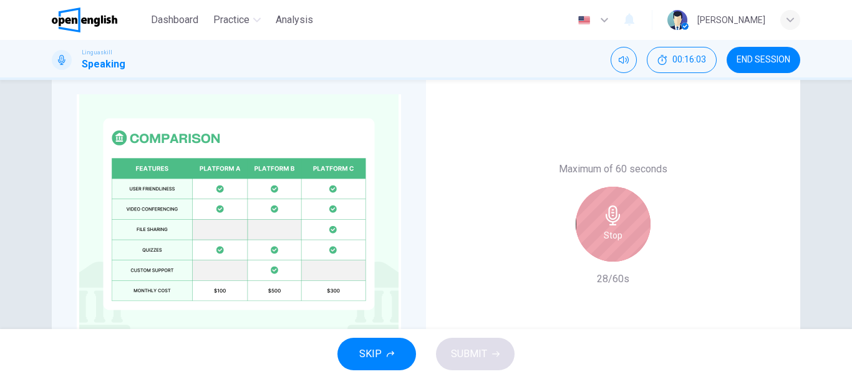
click at [613, 233] on h6 "Stop" at bounding box center [613, 235] width 19 height 15
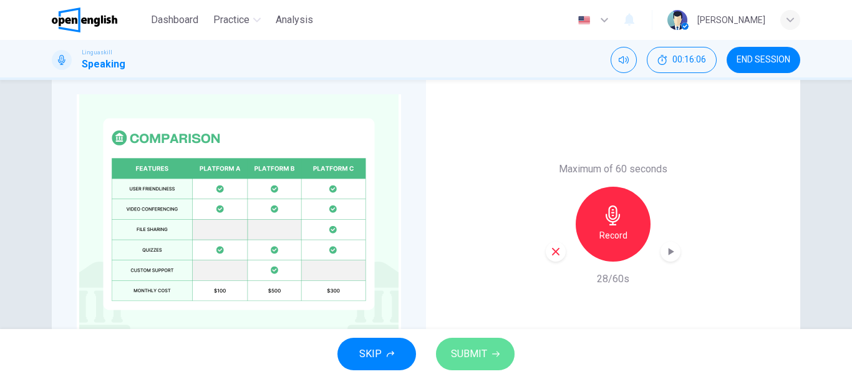
click at [481, 347] on span "SUBMIT" at bounding box center [469, 353] width 36 height 17
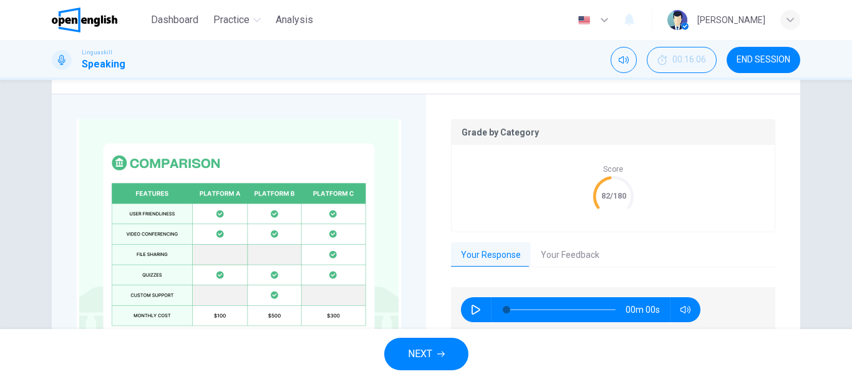
scroll to position [316, 0]
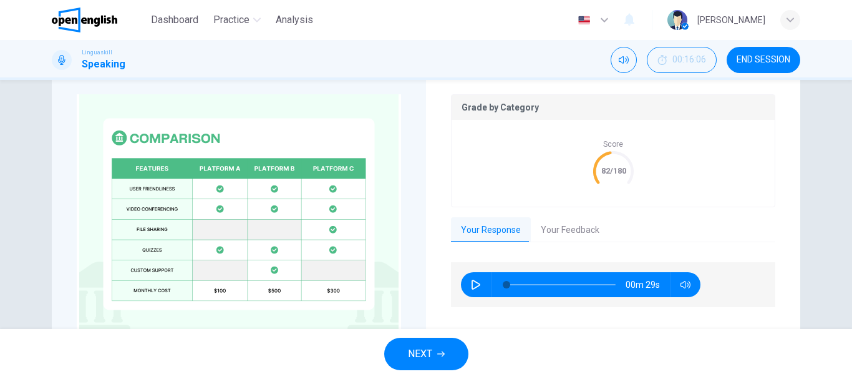
click at [568, 233] on button "Your Feedback" at bounding box center [570, 230] width 79 height 26
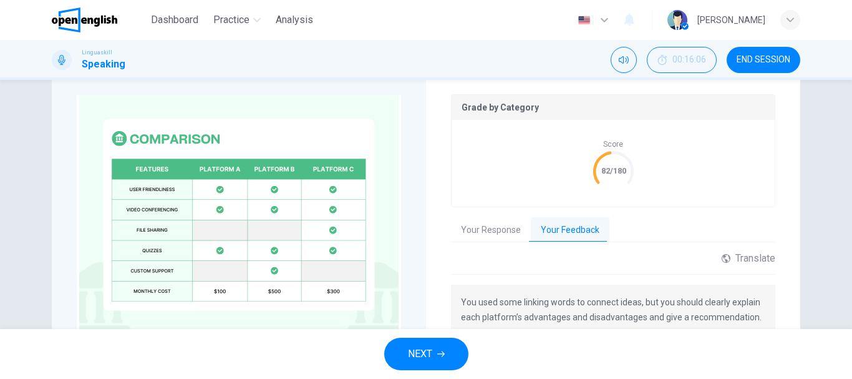
scroll to position [316, 0]
click at [440, 354] on icon "button" at bounding box center [440, 354] width 7 height 6
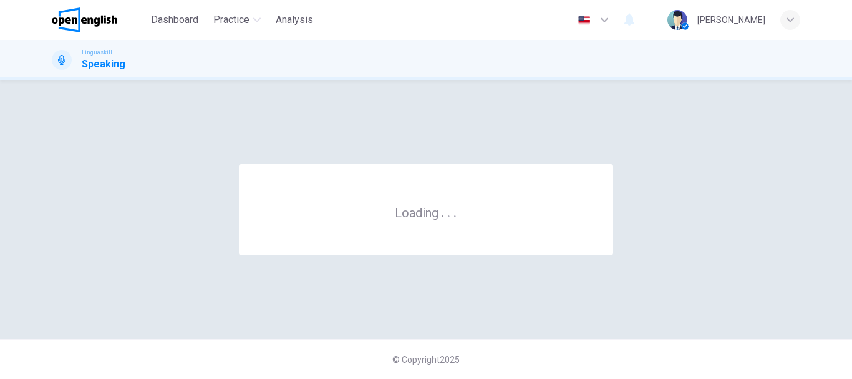
scroll to position [0, 0]
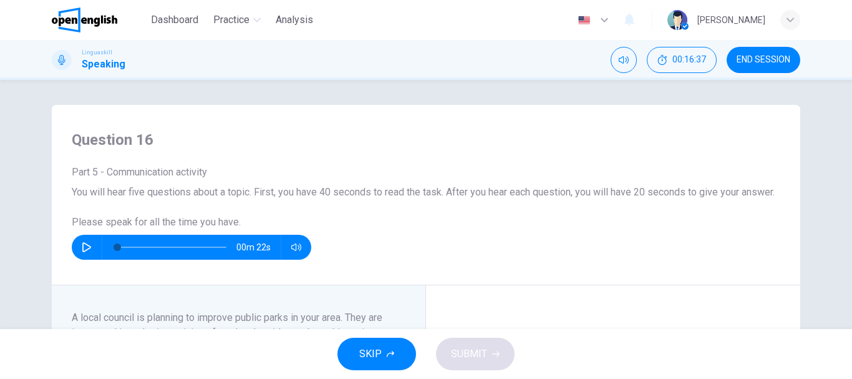
click at [82, 252] on icon "button" at bounding box center [86, 247] width 9 height 10
type input "*"
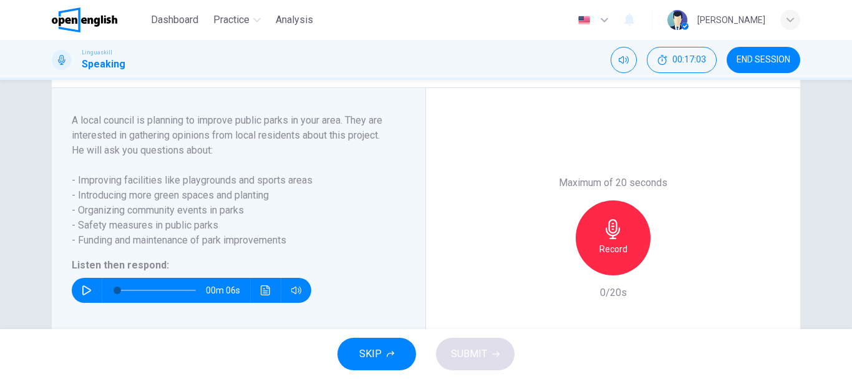
scroll to position [200, 0]
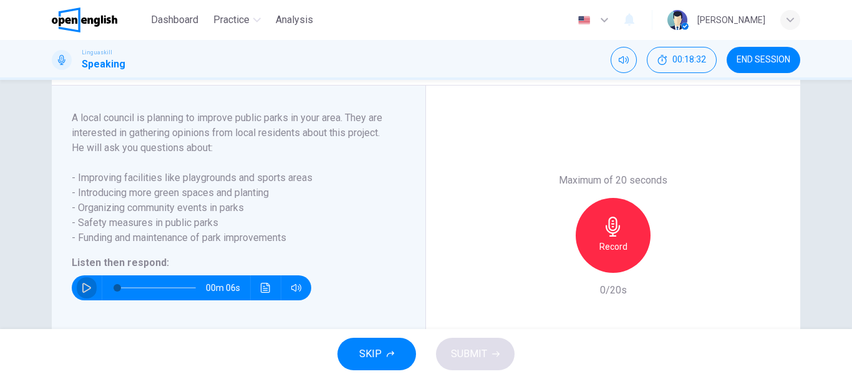
click at [77, 300] on button "button" at bounding box center [87, 287] width 20 height 25
type input "*"
click at [608, 236] on icon "button" at bounding box center [613, 226] width 20 height 20
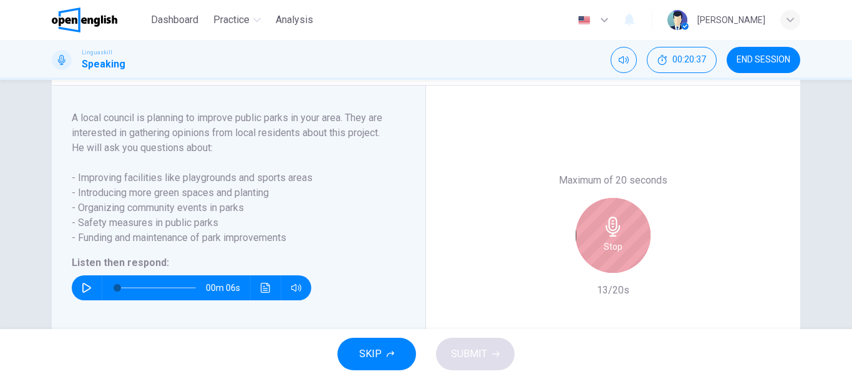
click at [608, 236] on icon "button" at bounding box center [613, 226] width 20 height 20
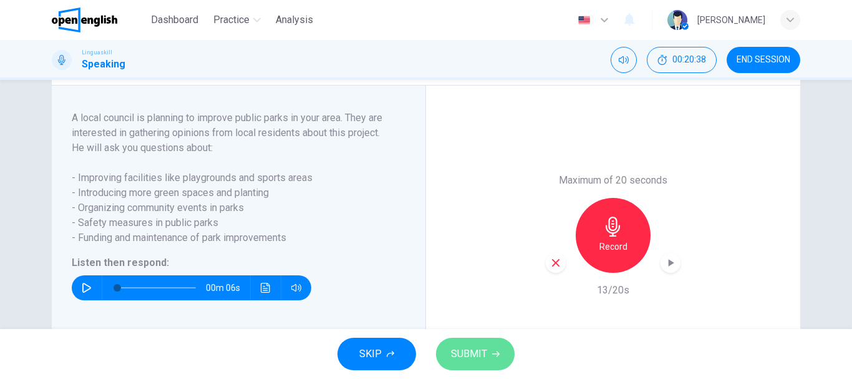
click at [467, 357] on span "SUBMIT" at bounding box center [469, 353] width 36 height 17
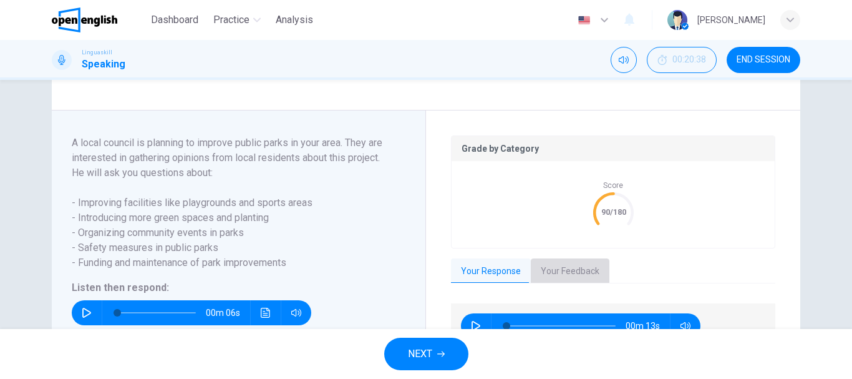
click at [580, 284] on button "Your Feedback" at bounding box center [570, 271] width 79 height 26
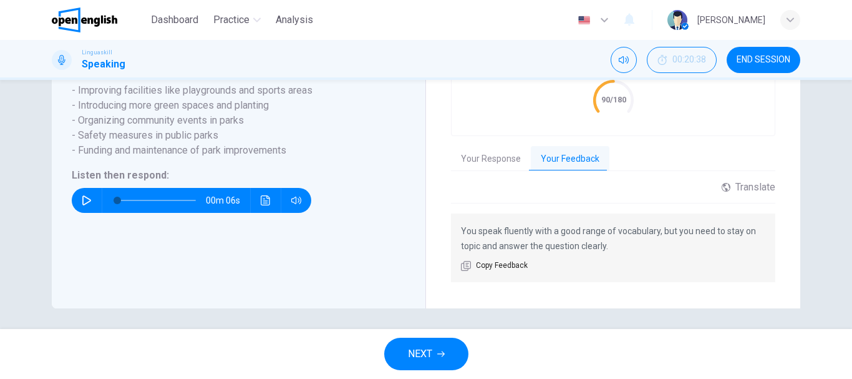
scroll to position [324, 0]
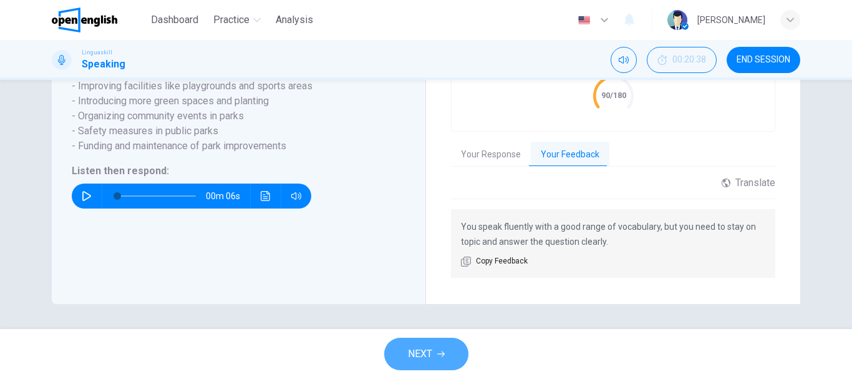
click at [460, 350] on button "NEXT" at bounding box center [426, 353] width 84 height 32
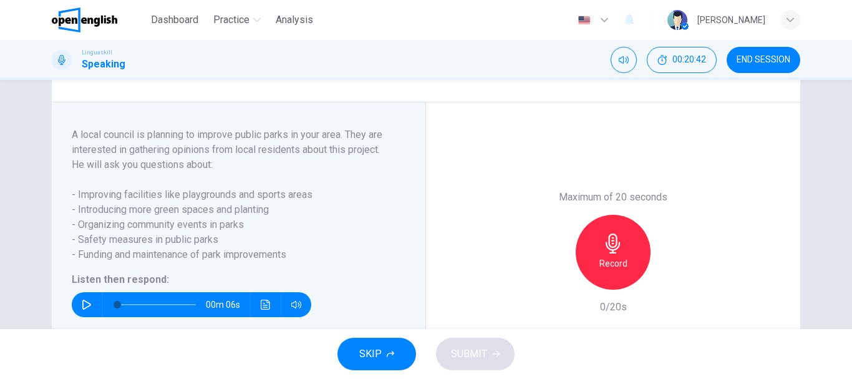
scroll to position [171, 0]
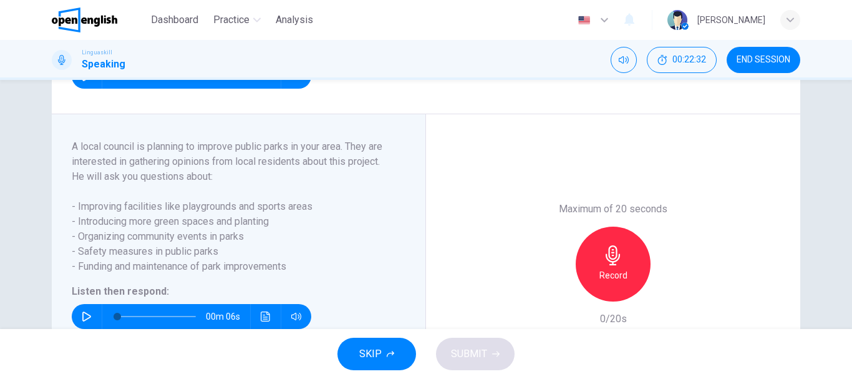
click at [624, 297] on div "Record" at bounding box center [613, 263] width 75 height 75
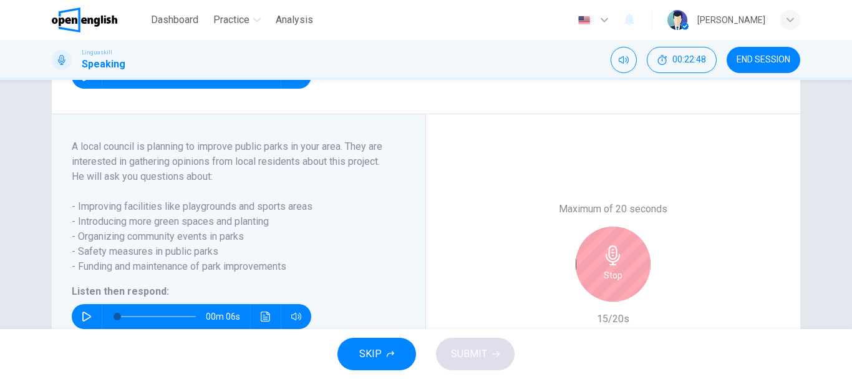
click at [624, 297] on div "Stop" at bounding box center [613, 263] width 75 height 75
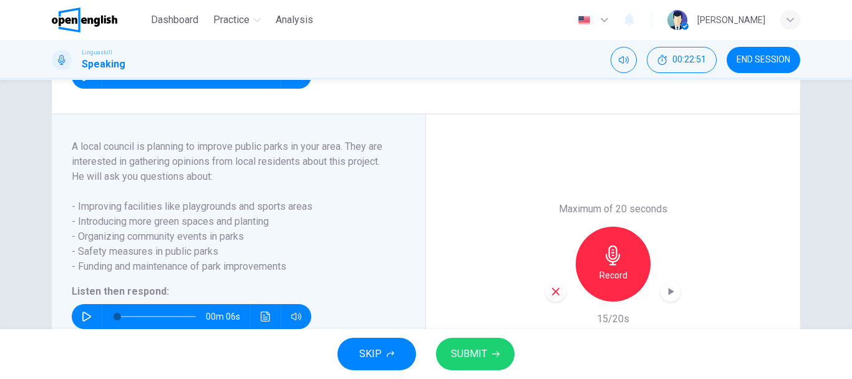
click at [460, 352] on span "SUBMIT" at bounding box center [469, 353] width 36 height 17
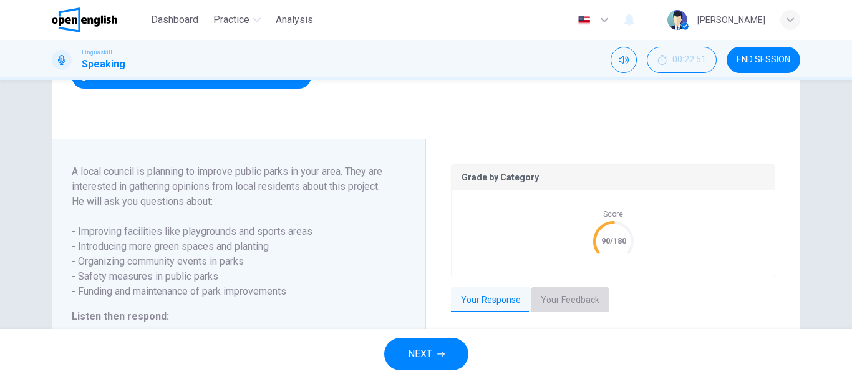
click at [576, 309] on button "Your Feedback" at bounding box center [570, 300] width 79 height 26
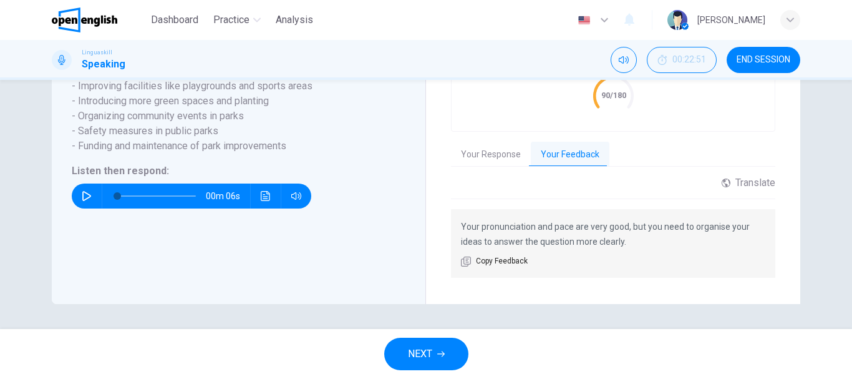
scroll to position [331, 0]
click at [430, 351] on span "NEXT" at bounding box center [420, 353] width 24 height 17
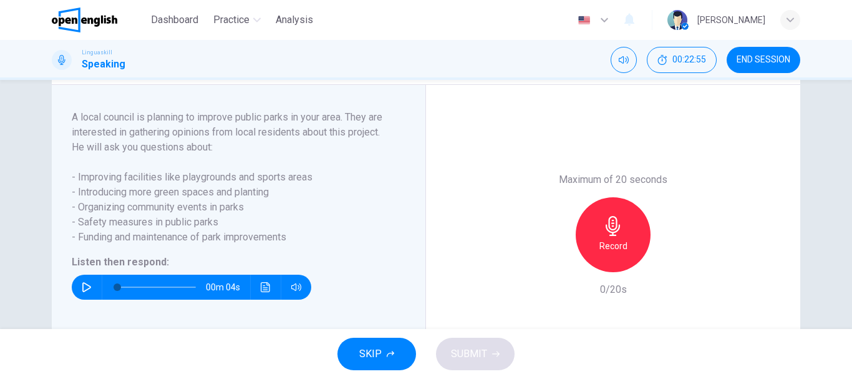
scroll to position [196, 0]
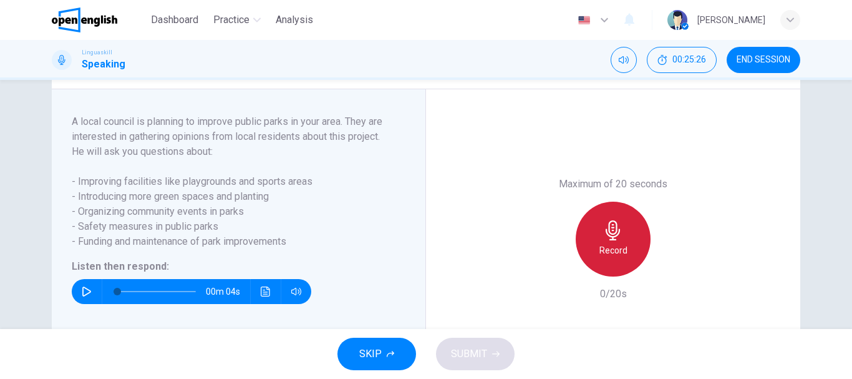
click at [608, 258] on h6 "Record" at bounding box center [613, 250] width 28 height 15
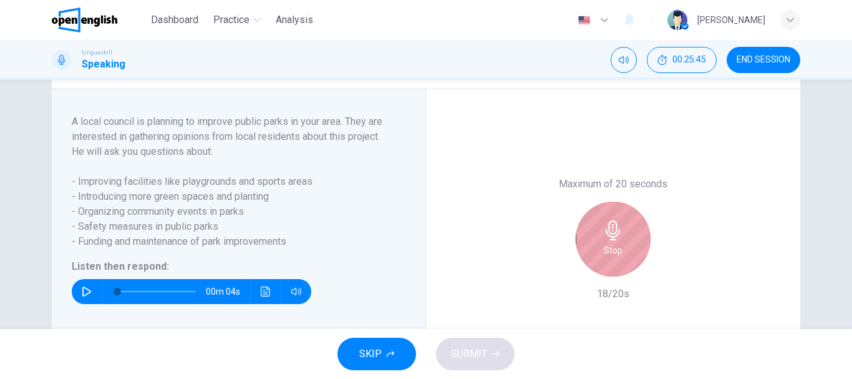
click at [608, 258] on h6 "Stop" at bounding box center [613, 250] width 19 height 15
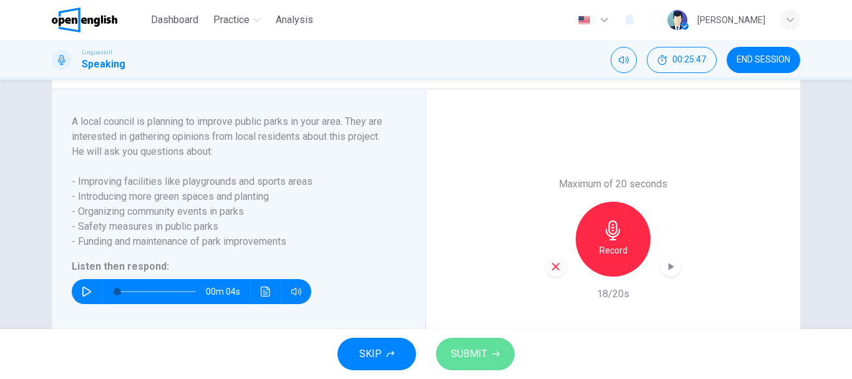
click at [478, 347] on span "SUBMIT" at bounding box center [469, 353] width 36 height 17
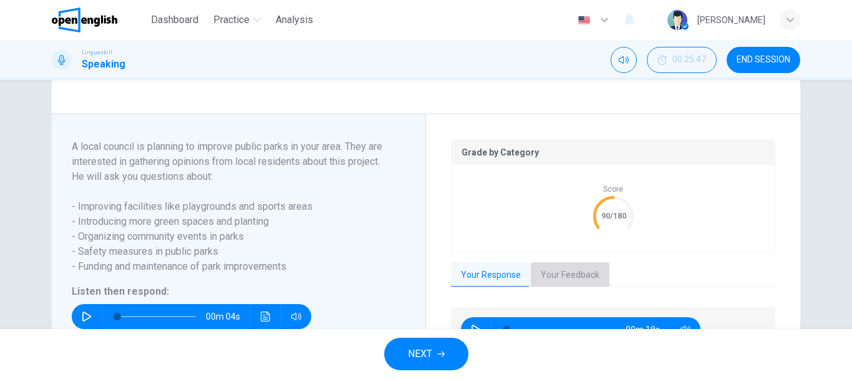
click at [583, 288] on button "Your Feedback" at bounding box center [570, 275] width 79 height 26
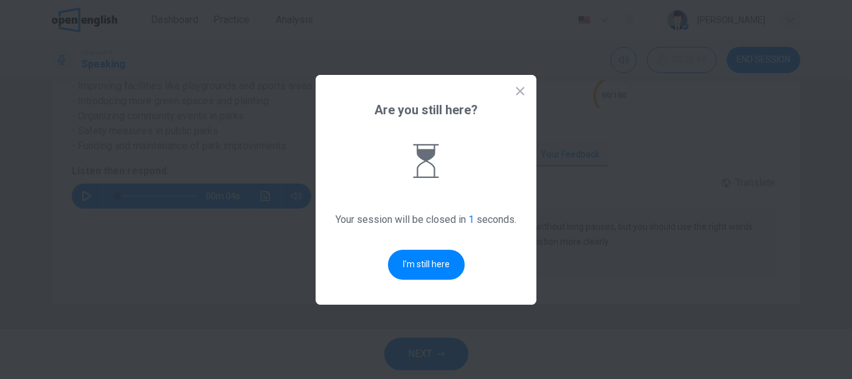
scroll to position [0, 0]
